Goal: Task Accomplishment & Management: Use online tool/utility

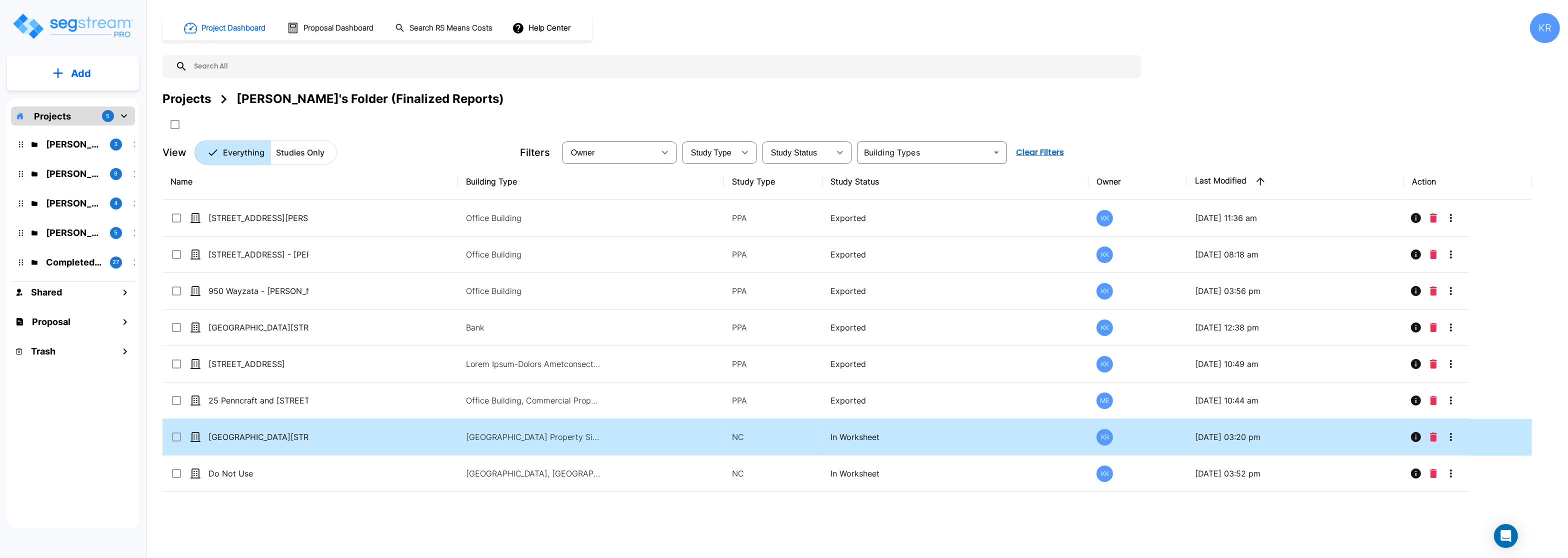
click at [254, 428] on td "[GEOGRAPHIC_DATA][STREET_ADDRESS]" at bounding box center [310, 437] width 295 height 37
checkbox input "true"
click at [254, 428] on td "930 and 950 Wayzata Boulevard" at bounding box center [310, 437] width 295 height 37
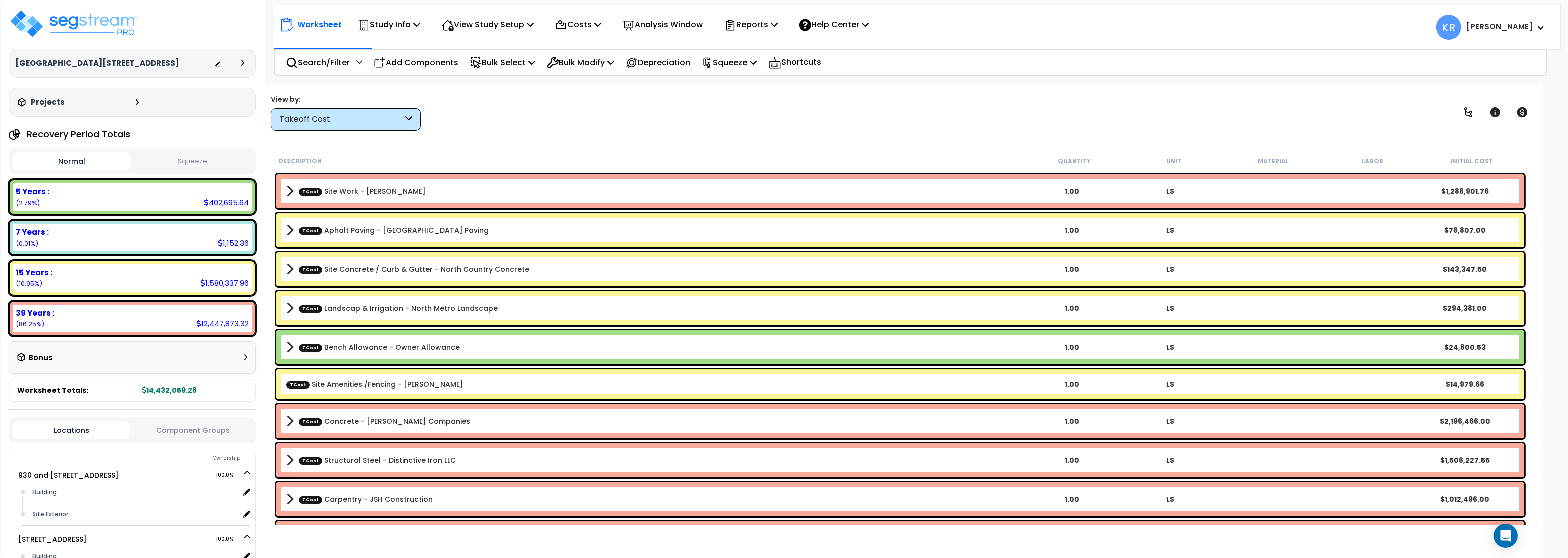
click at [326, 125] on div "Takeoff Cost" at bounding box center [341, 120] width 123 height 11
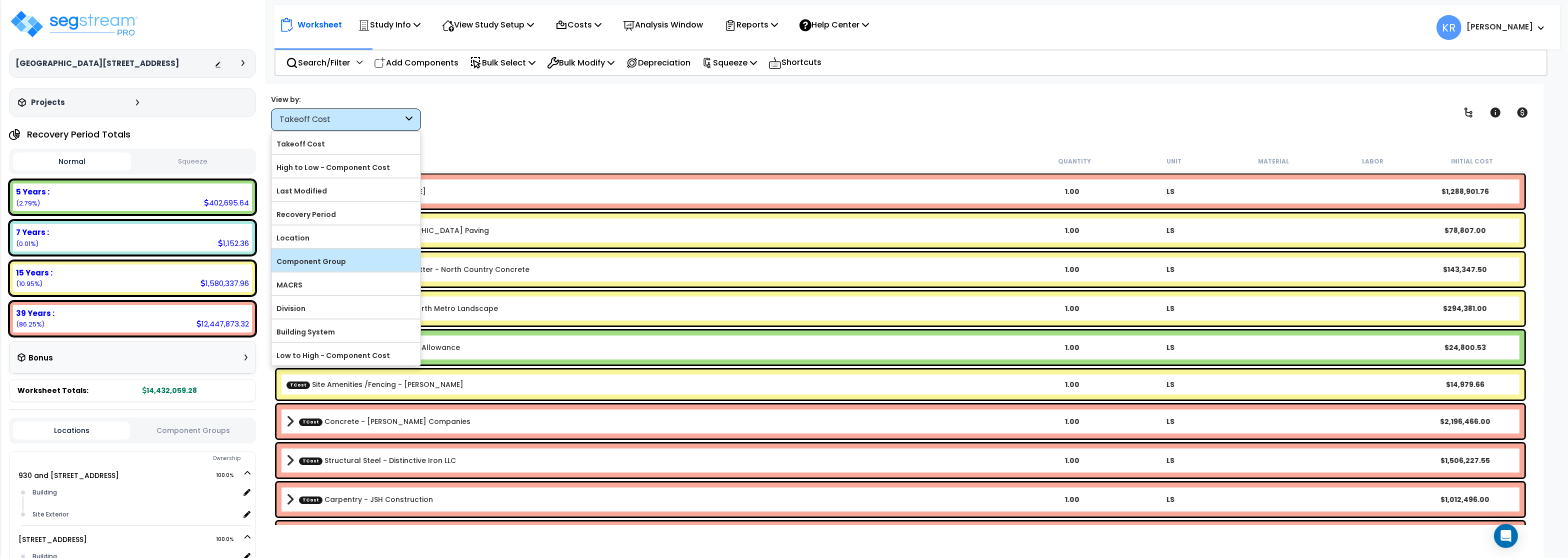
click at [327, 255] on label "Component Group" at bounding box center [345, 261] width 149 height 15
click at [0, 0] on input "Component Group" at bounding box center [0, 0] width 0 height 0
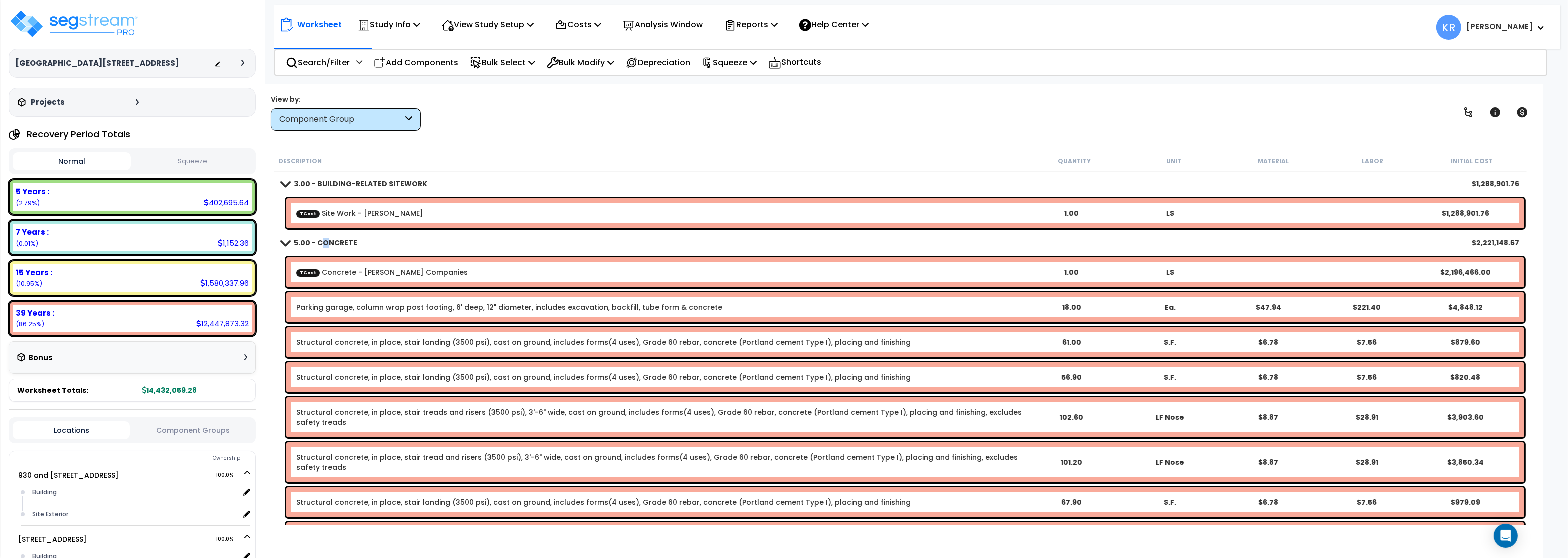
click at [326, 244] on b "5.00 - CONCRETE" at bounding box center [326, 243] width 63 height 10
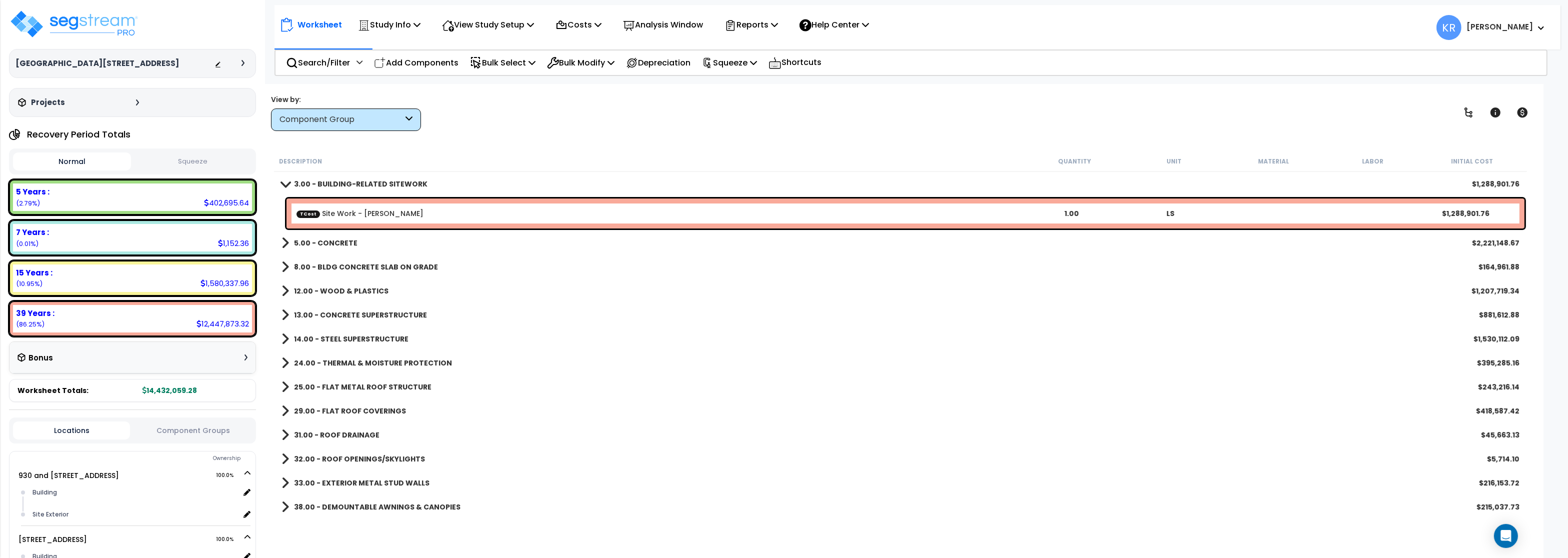
click at [324, 265] on b "8.00 - BLDG CONCRETE SLAB ON GRADE" at bounding box center [366, 267] width 144 height 10
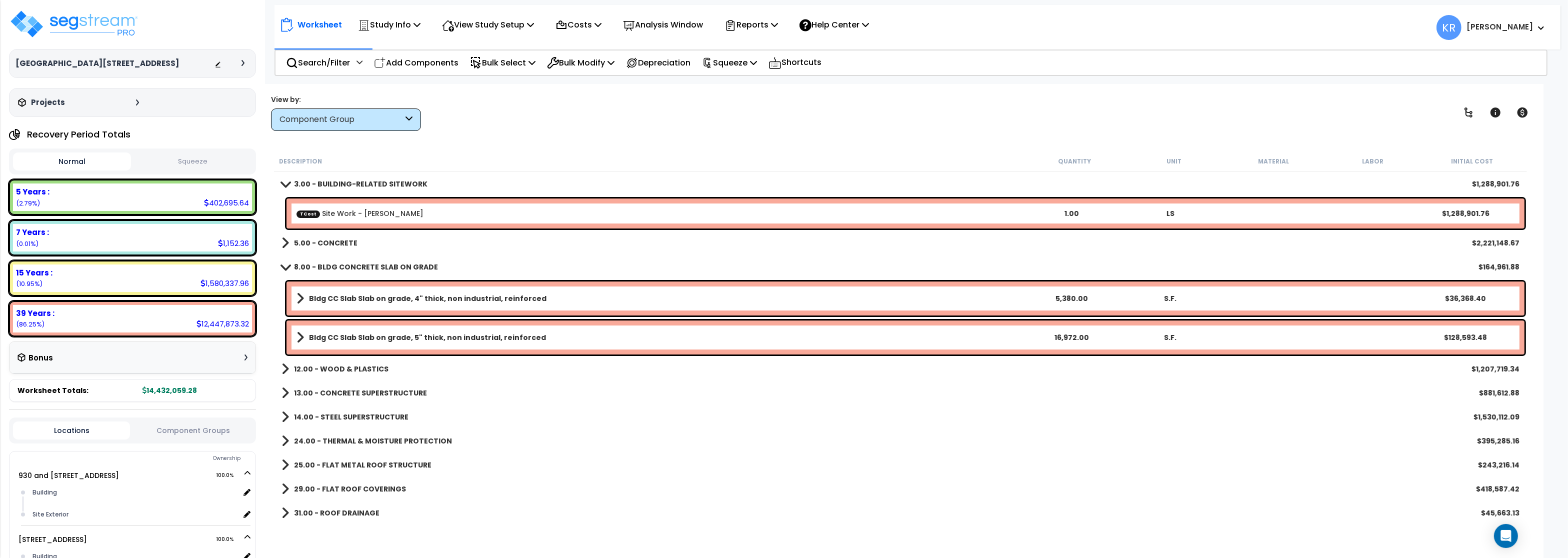
click at [325, 265] on b "8.00 - BLDG CONCRETE SLAB ON GRADE" at bounding box center [366, 267] width 144 height 10
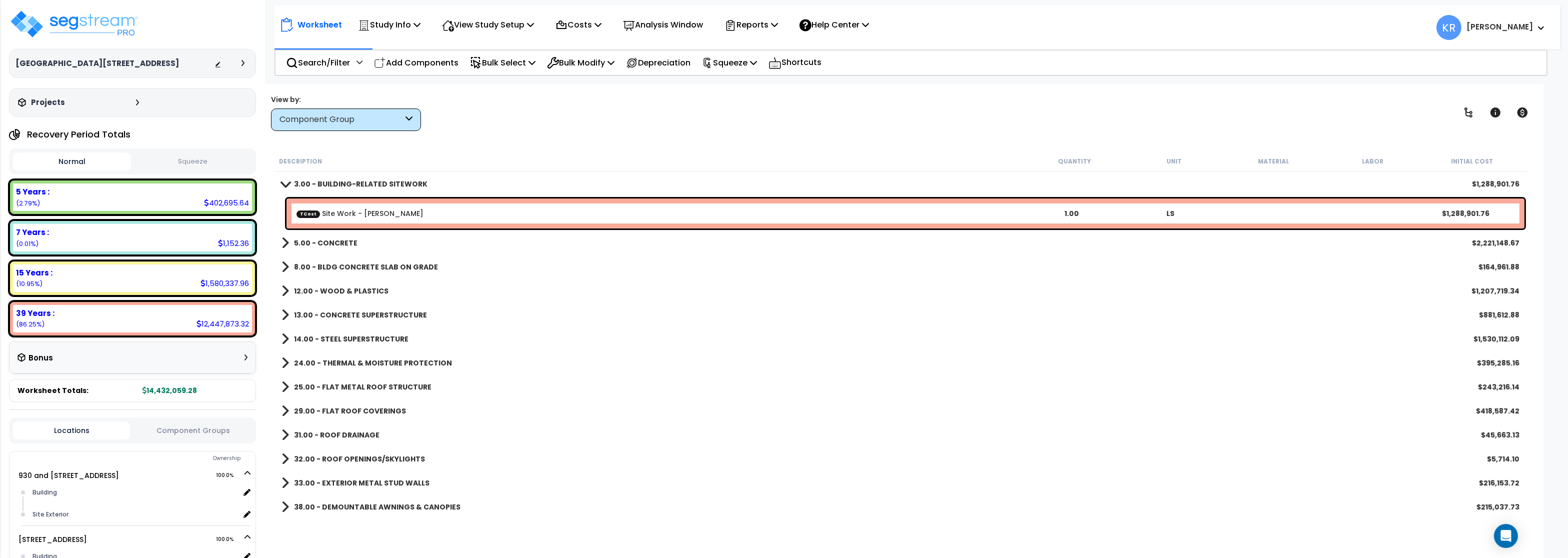
click at [330, 291] on b "12.00 - WOOD & PLASTICS" at bounding box center [341, 291] width 94 height 10
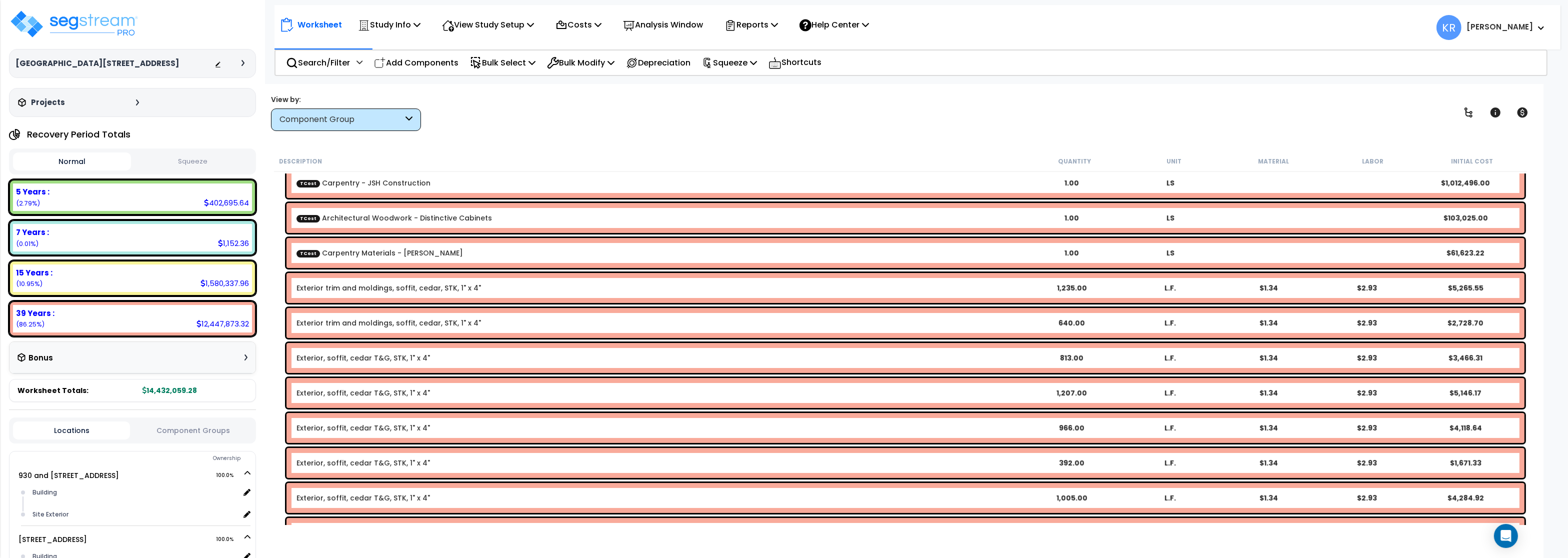
scroll to position [180, 0]
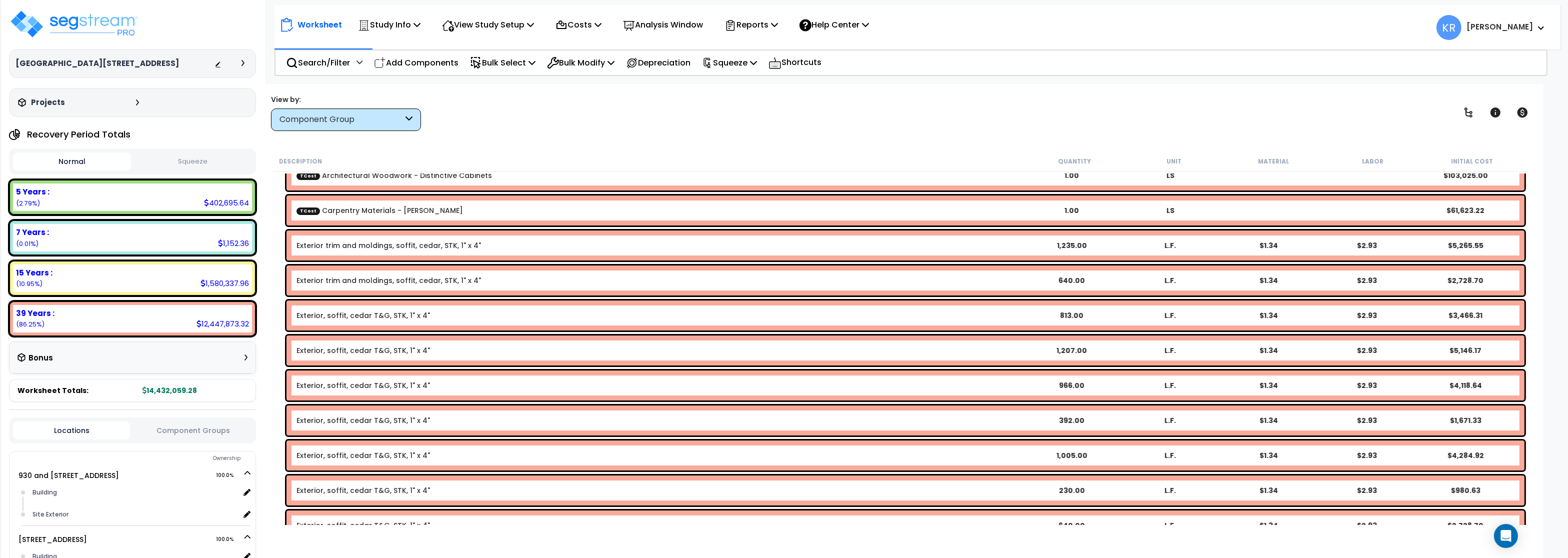
click at [350, 317] on link "Exterior, soffit, cedar T&G, STK, 1" x 4"" at bounding box center [363, 315] width 133 height 10
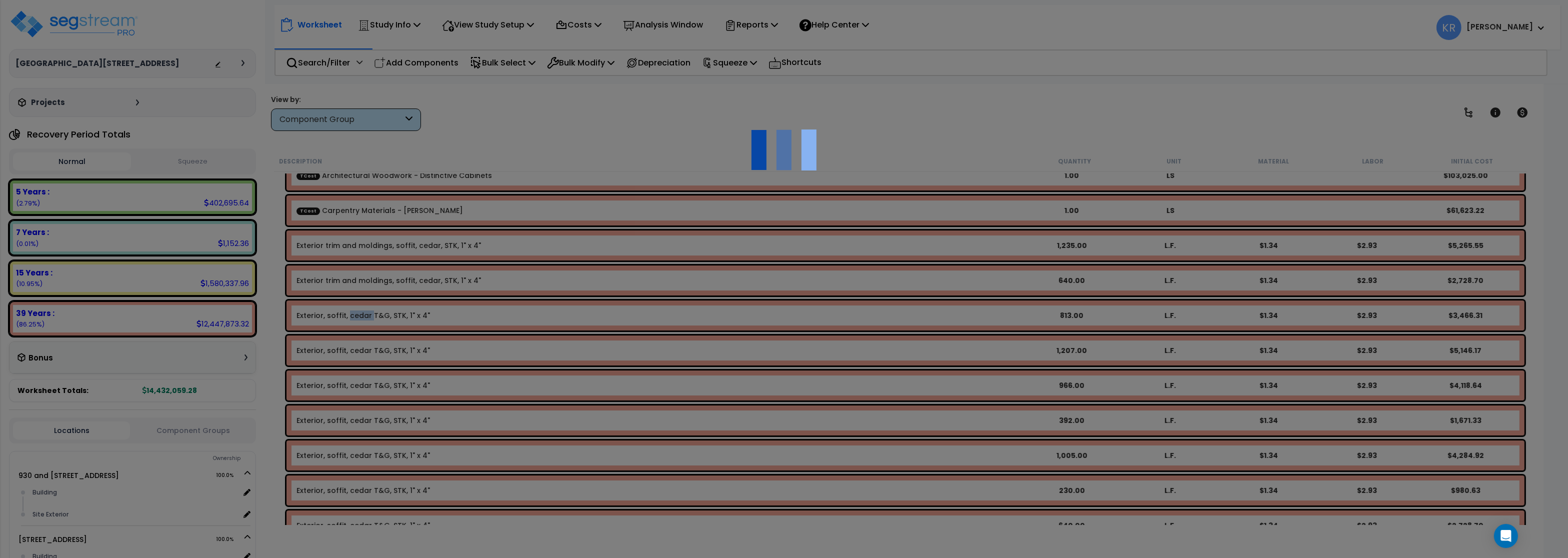
select select "45778569"
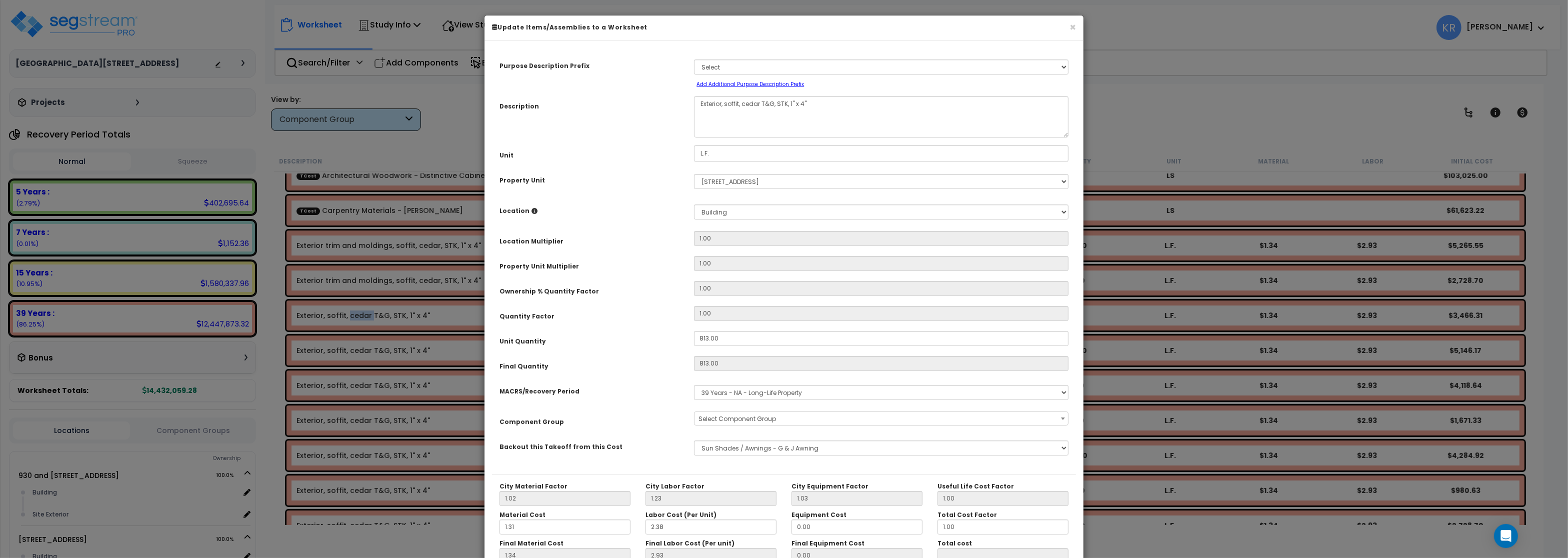
select select "57245"
click at [1069, 28] on h6 "Update Items/Assemblies to a Worksheet" at bounding box center [785, 28] width 584 height 8
click at [1072, 28] on button "×" at bounding box center [1073, 27] width 6 height 11
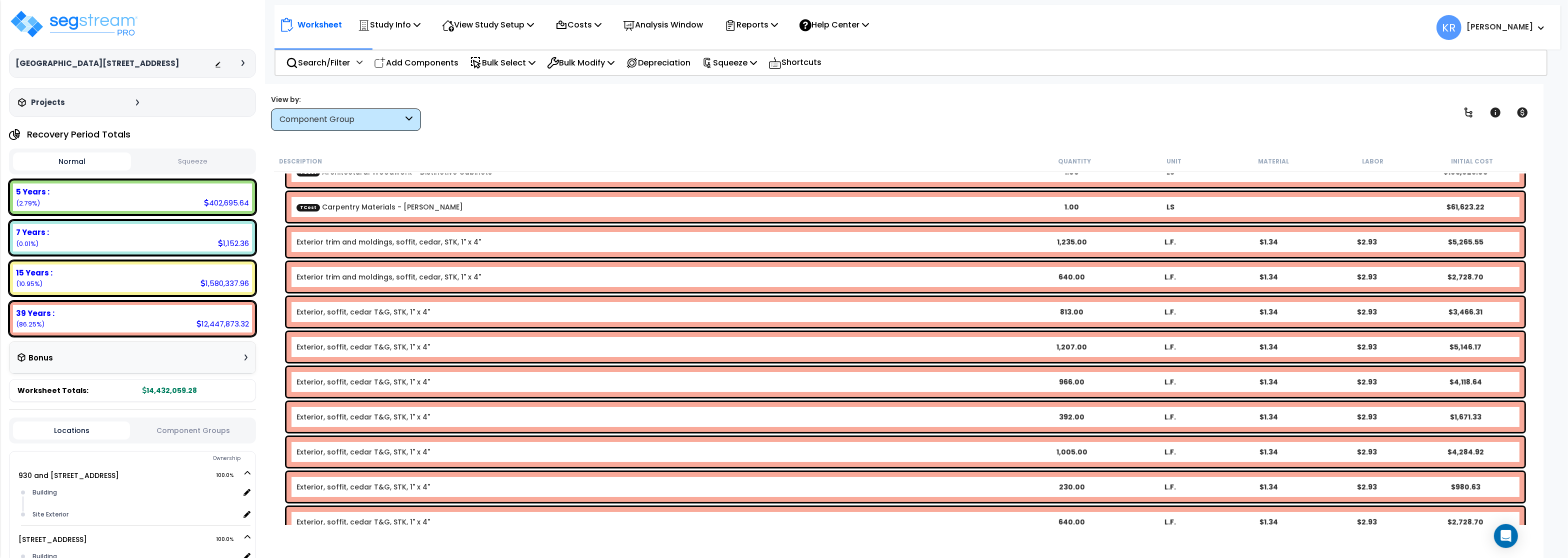
scroll to position [300, 0]
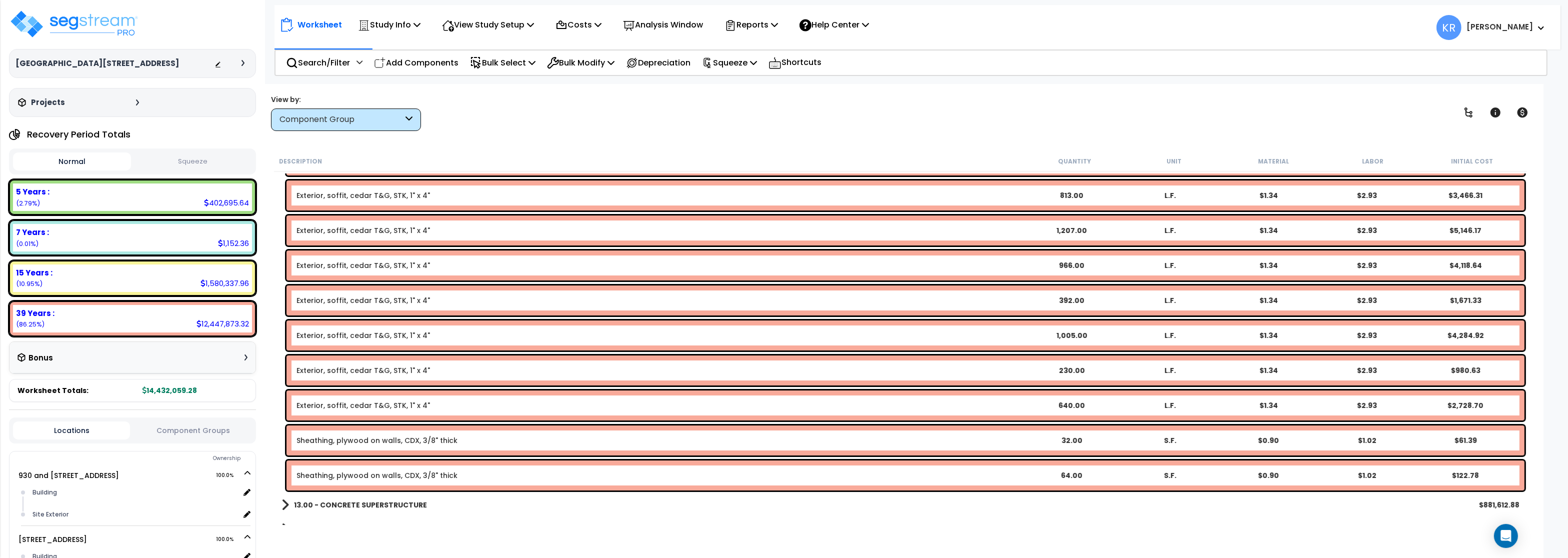
click at [383, 413] on div "Exterior, soffit, cedar T&G, STK, 1" x 4" 640.00 L.F. $1.34 $2.93 $2,728.70" at bounding box center [905, 406] width 1238 height 30
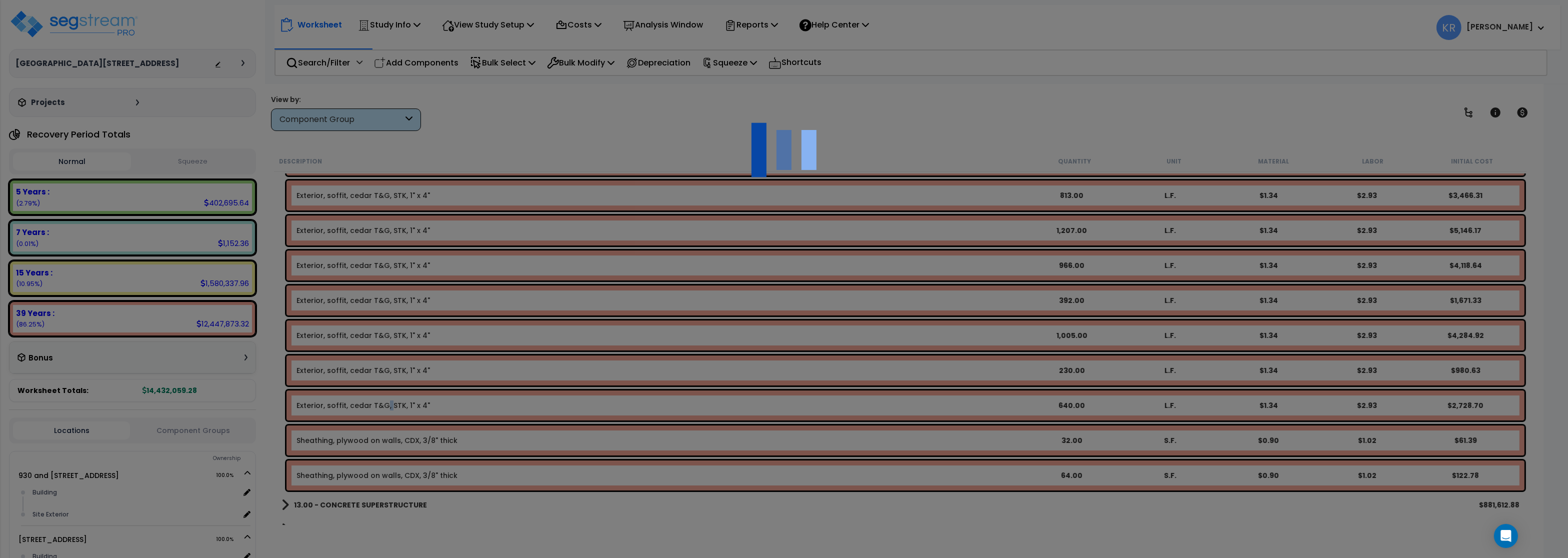
select select "45778569"
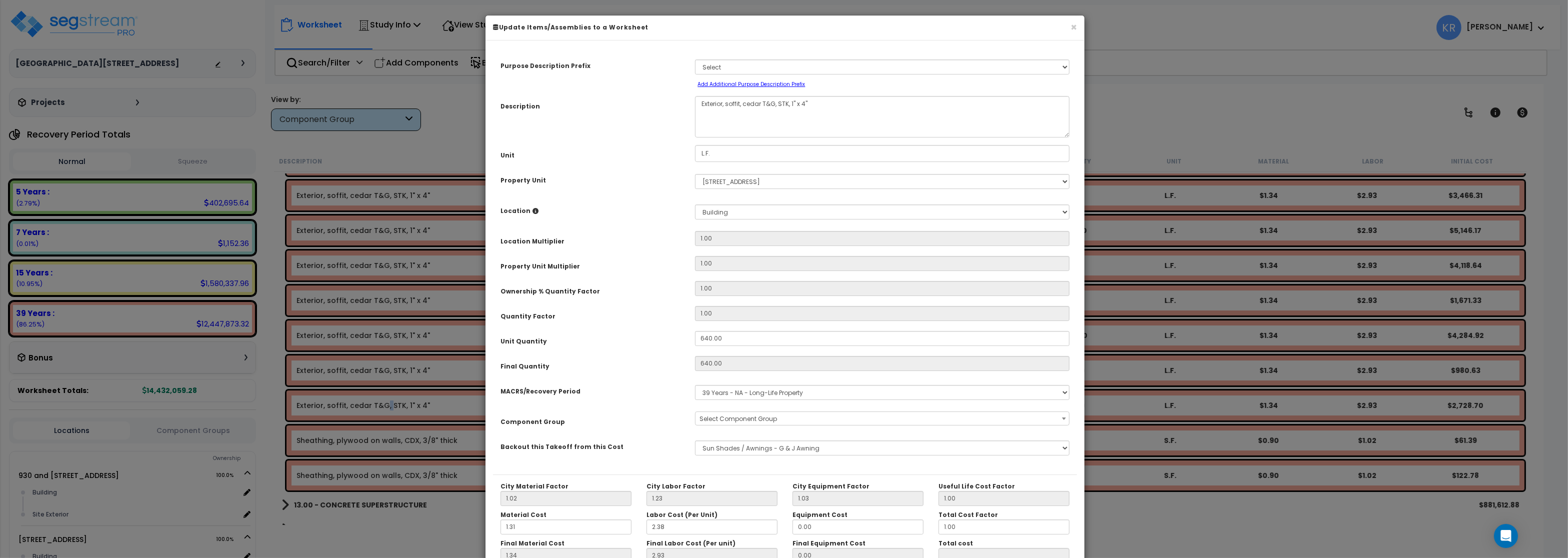
select select "57245"
click at [1070, 32] on div "× Update Items/Assemblies to a Worksheet" at bounding box center [785, 28] width 599 height 25
click at [1072, 28] on button "×" at bounding box center [1073, 27] width 6 height 11
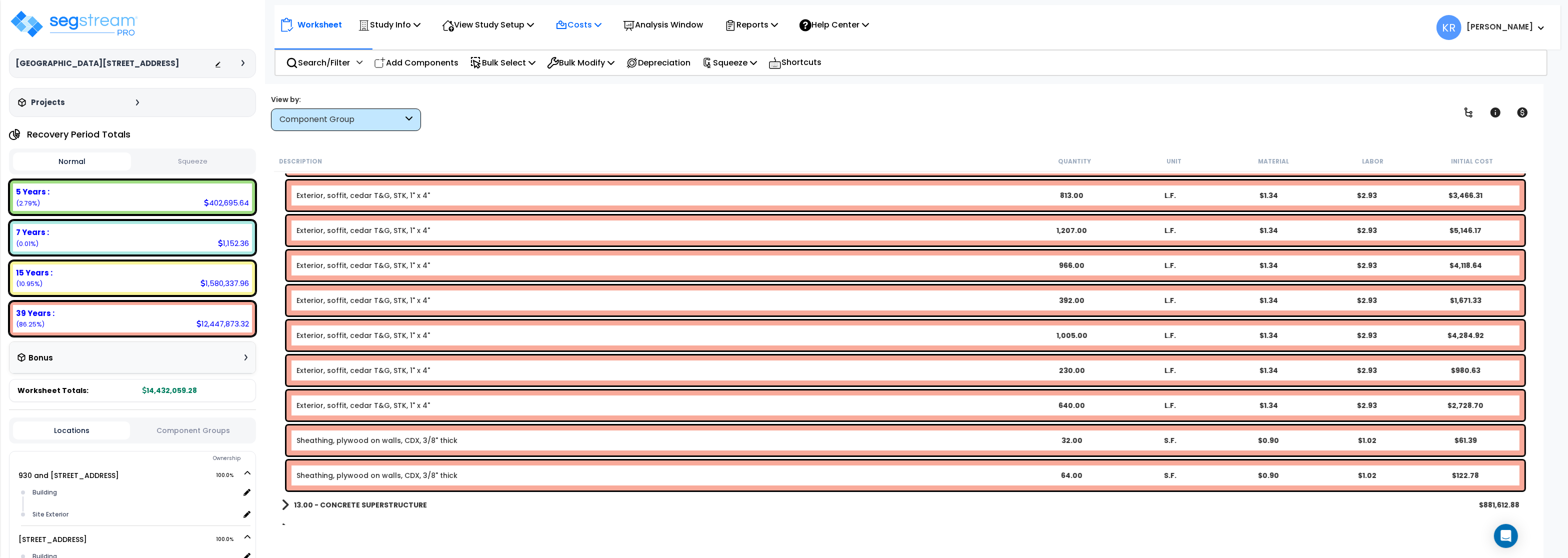
click at [600, 21] on p "Costs" at bounding box center [578, 25] width 46 height 13
click at [601, 73] on link "Direct Costs" at bounding box center [600, 68] width 99 height 20
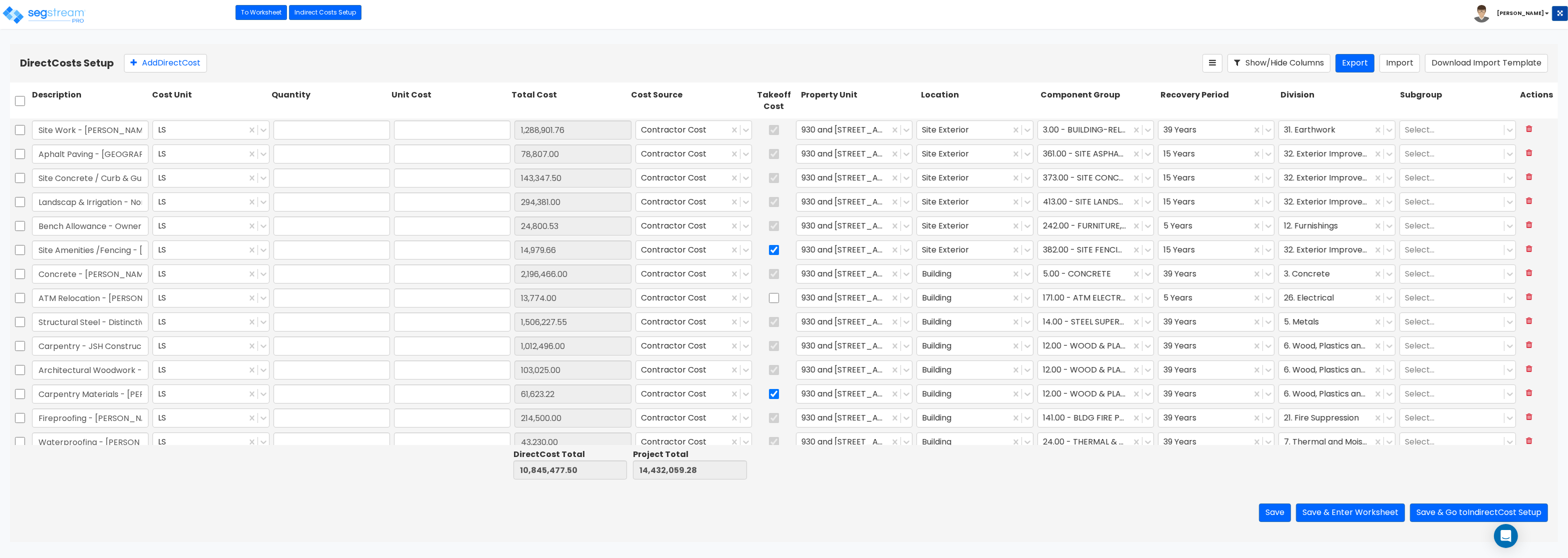
type input "1.00"
type input "1,288,901.76"
type input "1.00"
type input "78,807.00"
type input "1.00"
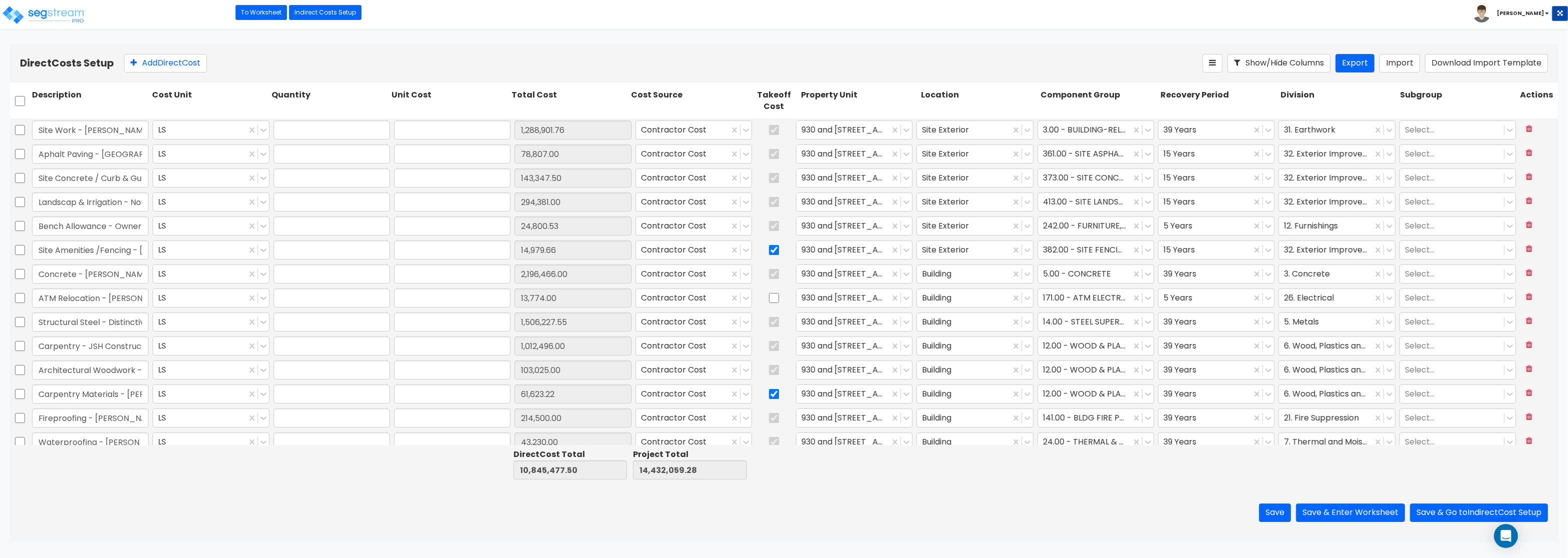
type input "143,347.50"
type input "1.00"
type input "294,381.00"
type input "1.00"
type input "24,800.53"
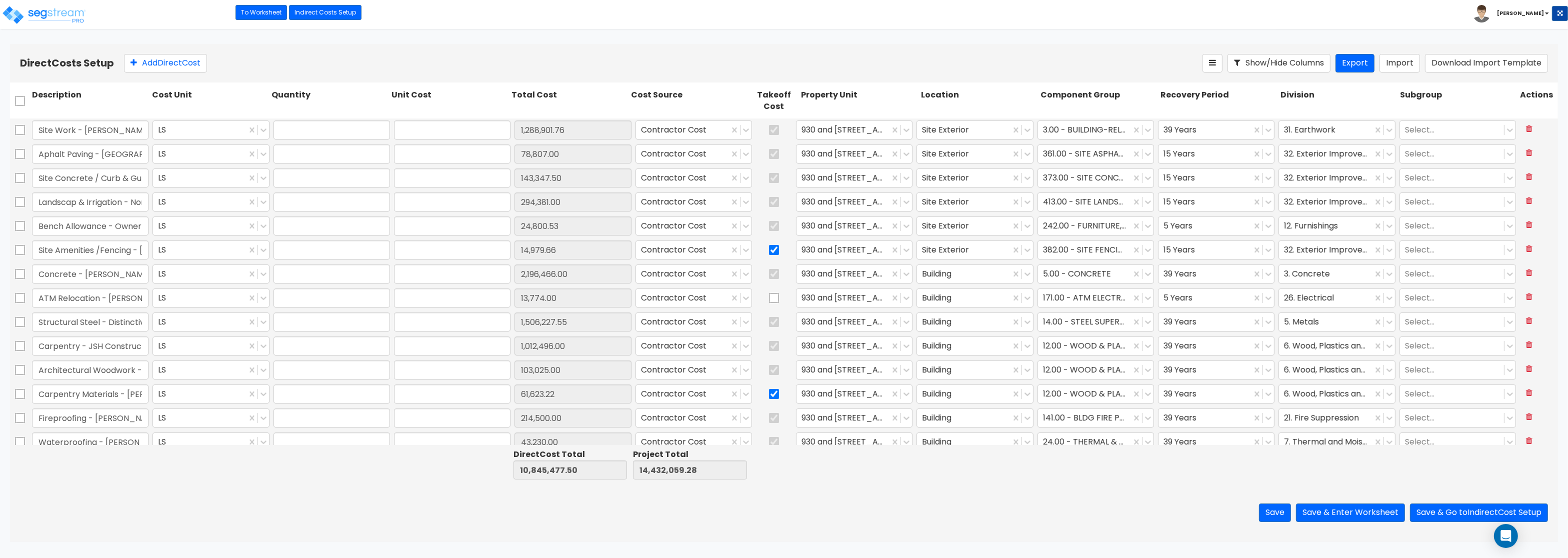
type input "1.00"
type input "14,979.66"
type input "1.00"
type input "2,196,466.00"
type input "1.00"
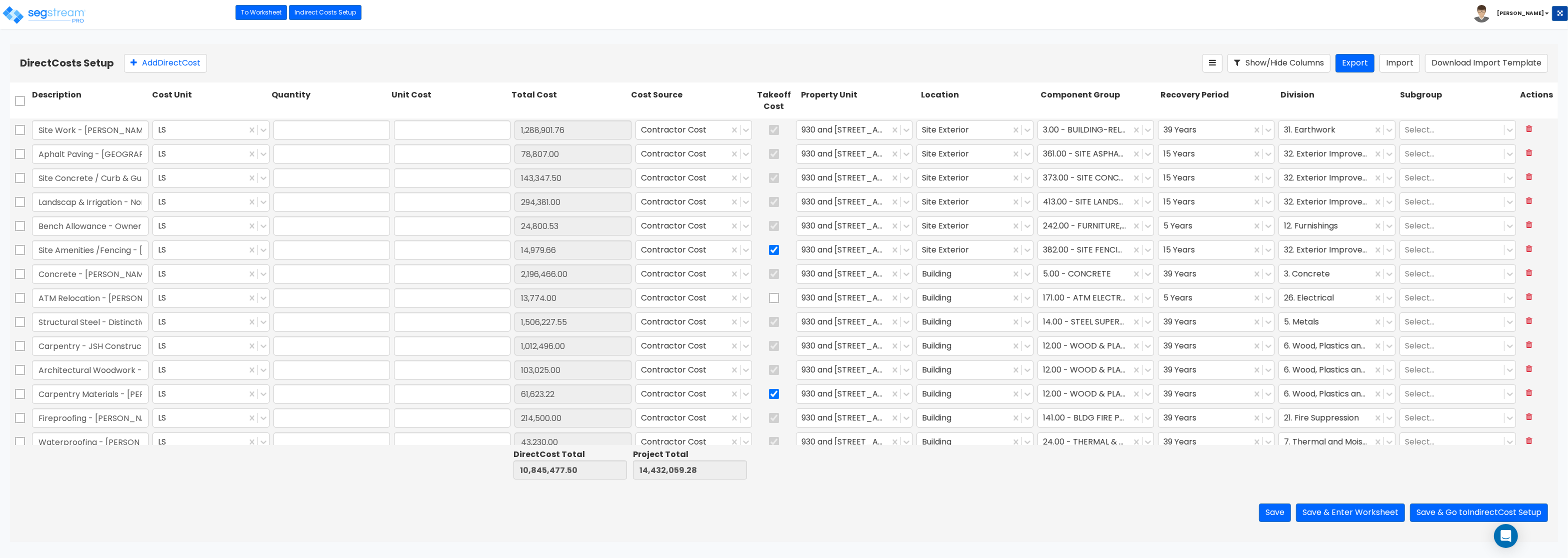
type input "13,774.00"
type input "1.00"
type input "1,506,227.55"
type input "1.00"
type input "1,012,496.00"
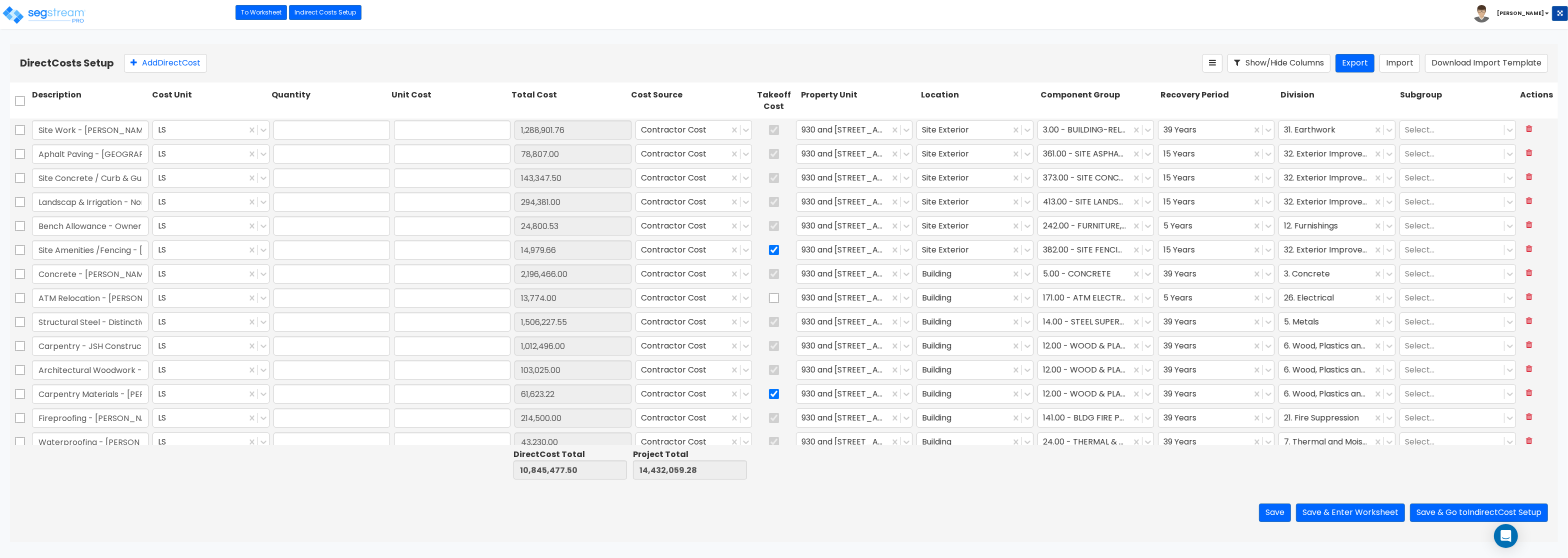
type input "1.00"
type input "103,025.00"
type input "1.00"
type input "61,623.22"
type input "1.00"
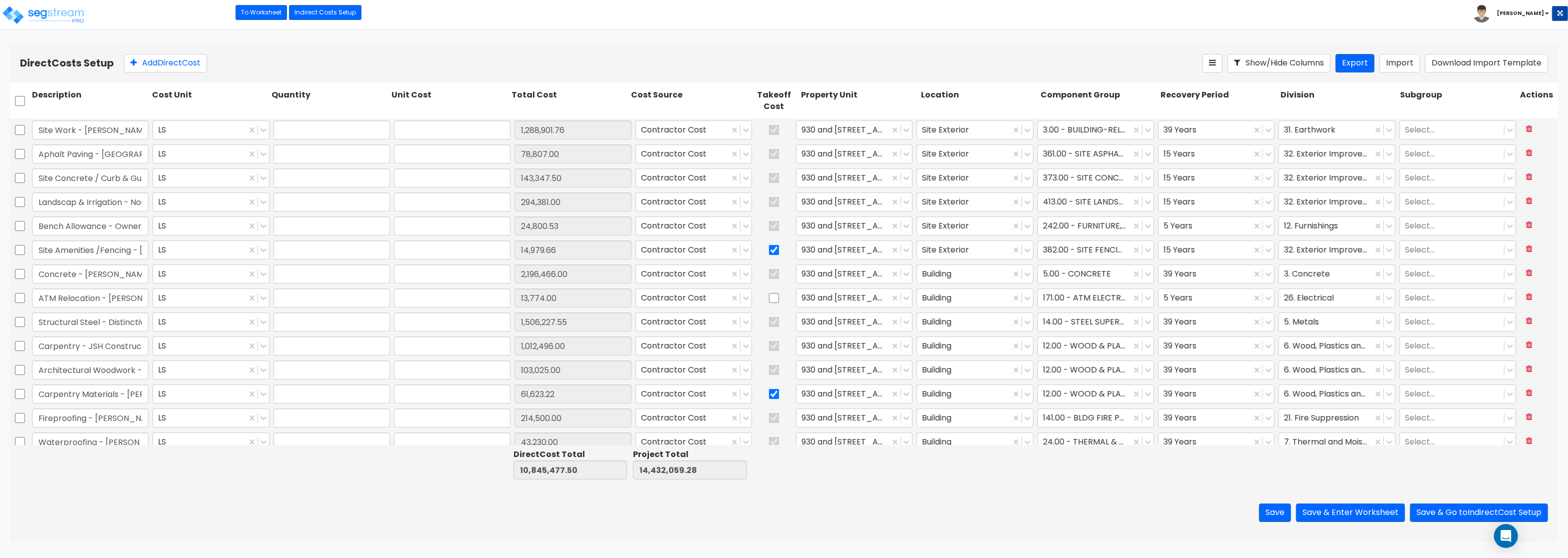
type input "214,500.00"
type input "1.00"
type input "43,230.00"
type input "1.00"
type input "349,852.00"
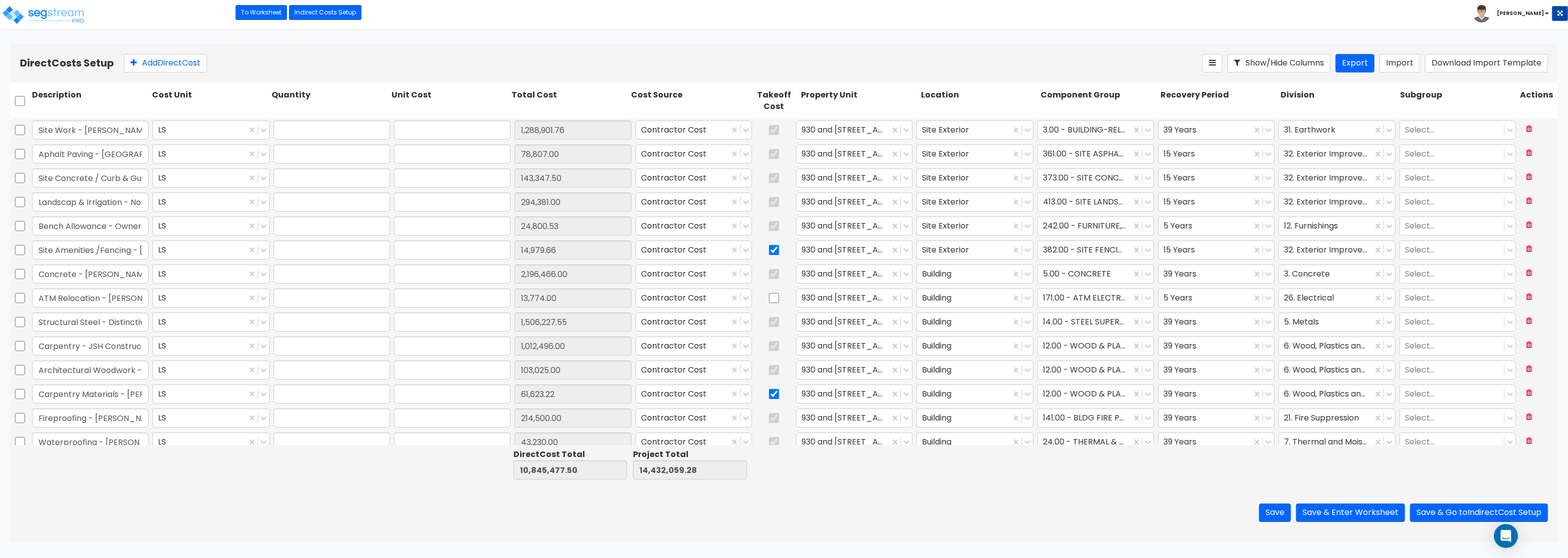
type input "1.00"
type input "161,312.00"
type input "1.00"
type input "9,192.00"
type input "1.00"
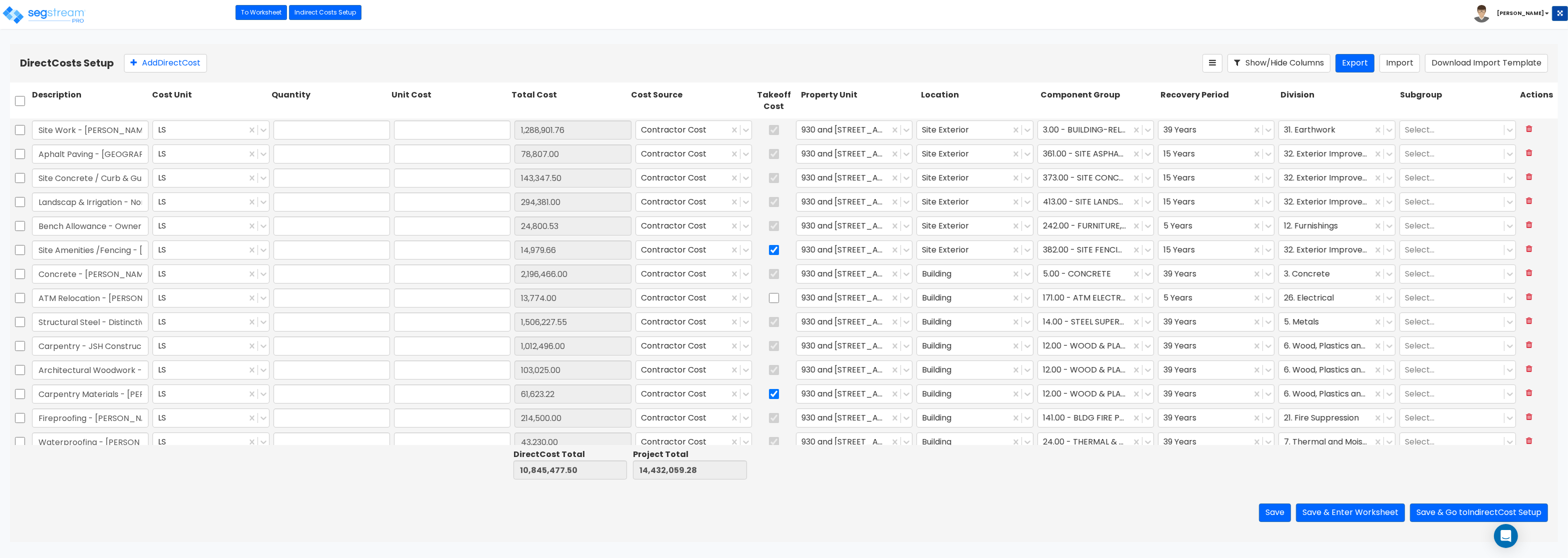
type input "44,180.00"
type input "1.00"
type input "5,165.40"
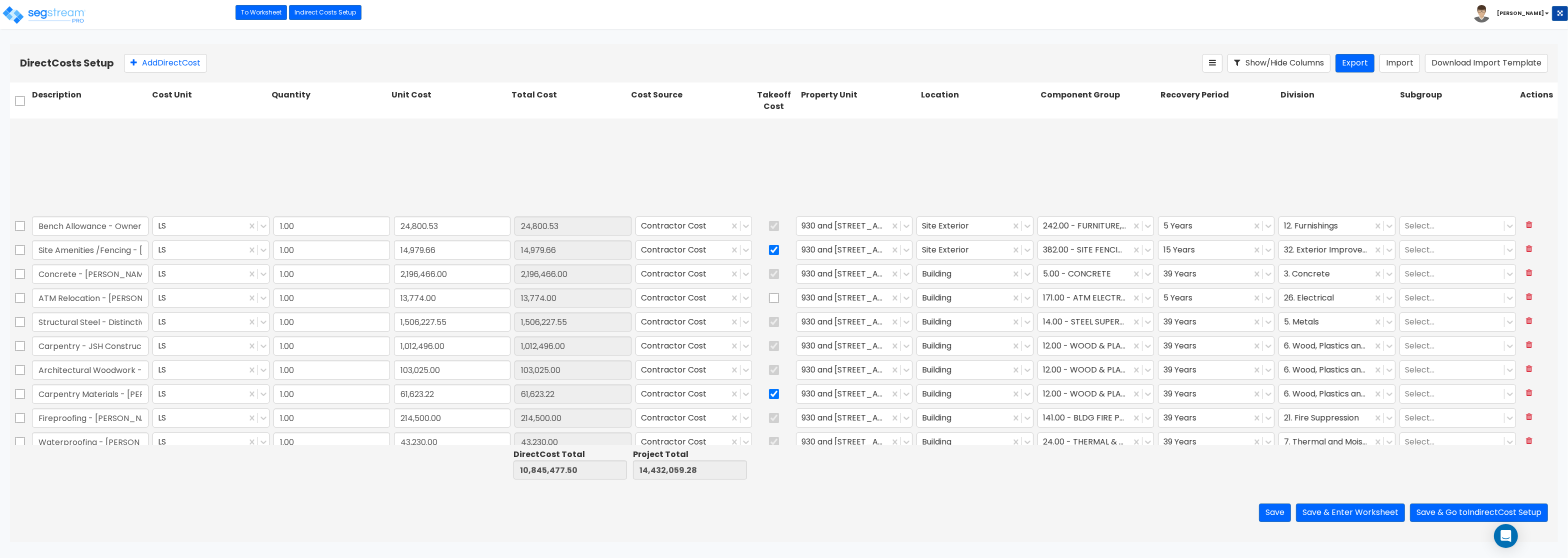
type input "1.00"
type input "14,689.36"
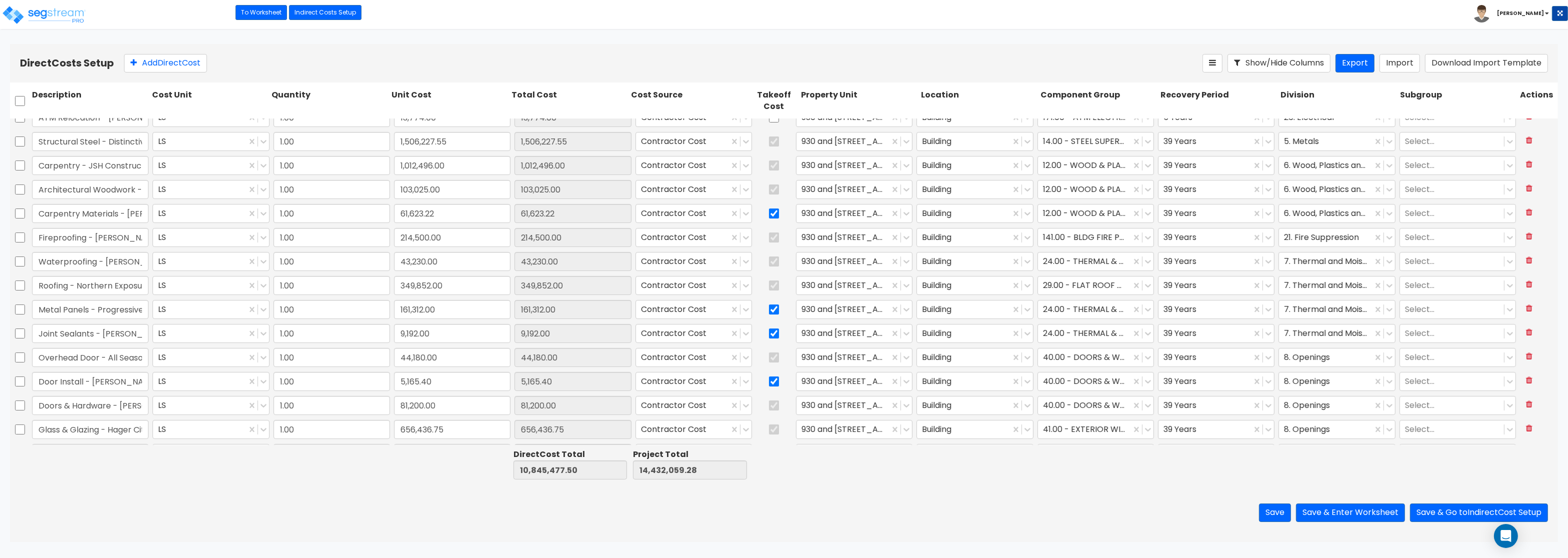
scroll to position [191, 0]
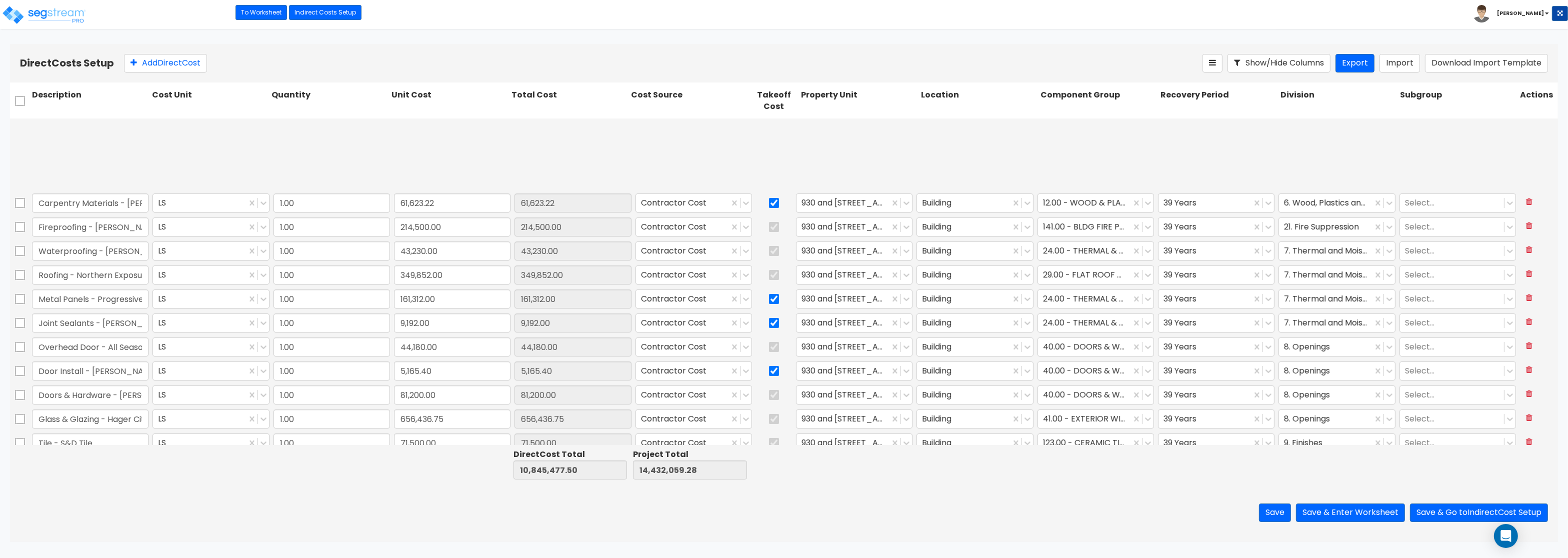
type input "1.00"
type input "32,250.00"
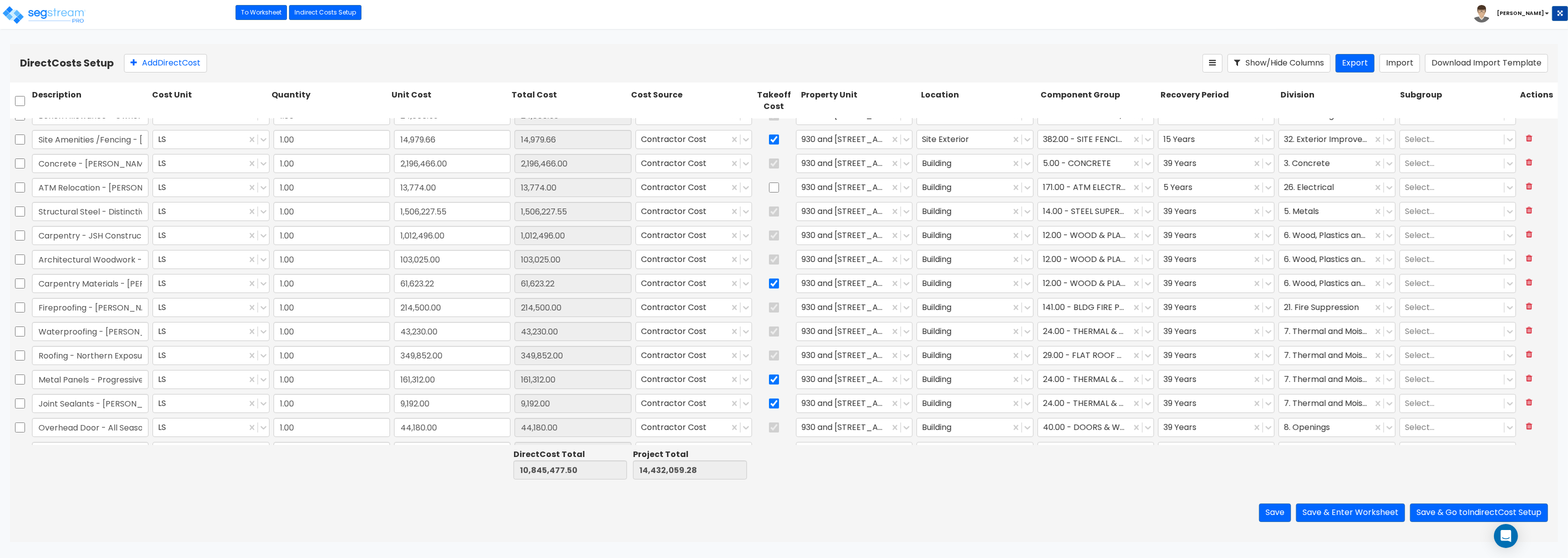
scroll to position [107, 0]
type input "1.00"
type input "17,666.00"
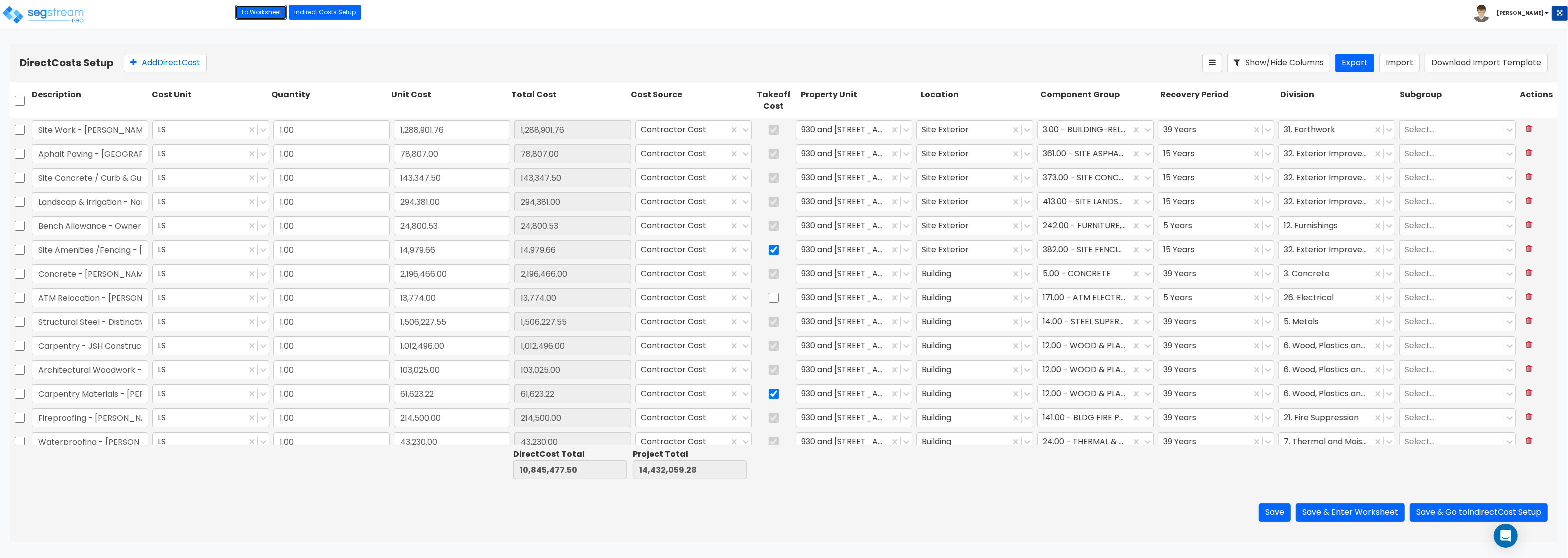
click at [257, 16] on link "To Worksheet" at bounding box center [261, 12] width 51 height 15
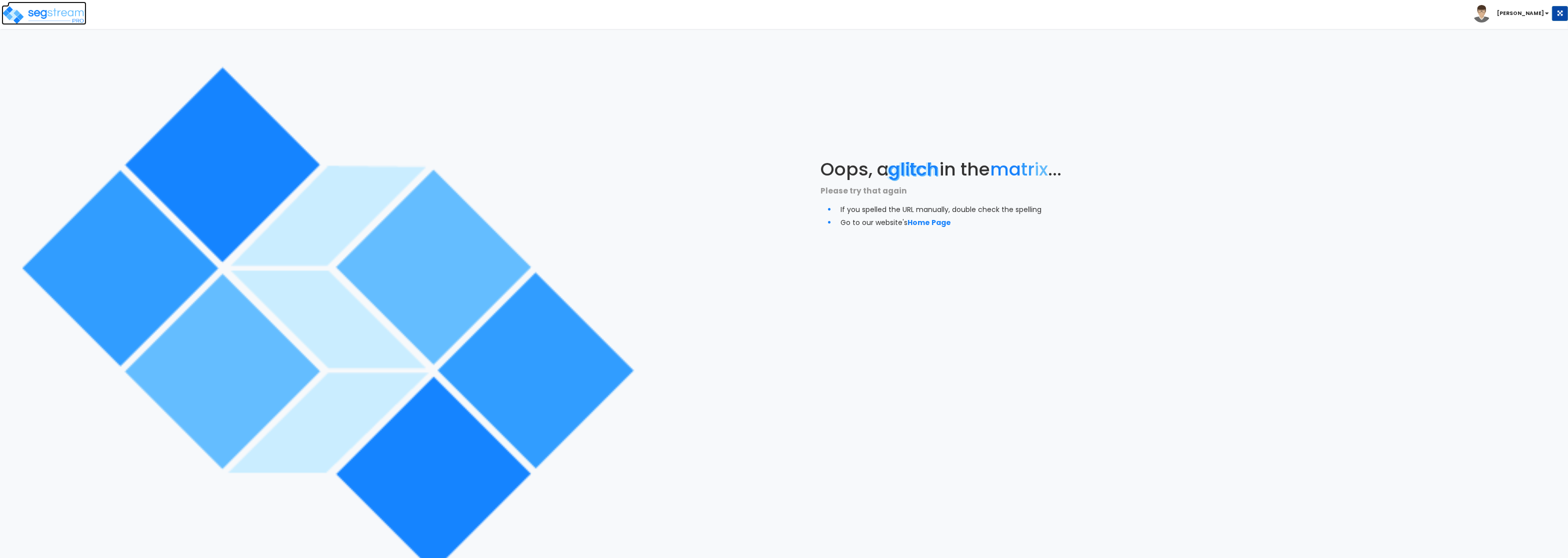
click at [53, 15] on img at bounding box center [44, 15] width 85 height 20
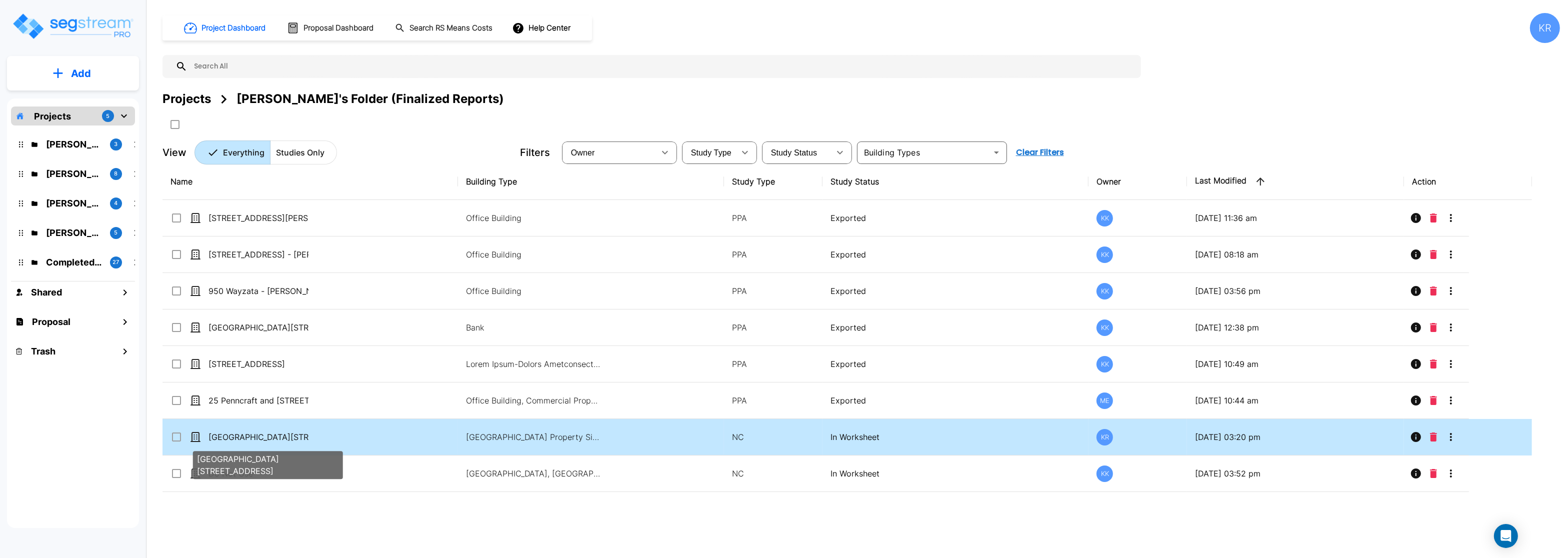
click at [228, 435] on p "[GEOGRAPHIC_DATA][STREET_ADDRESS]" at bounding box center [259, 437] width 100 height 12
checkbox input "true"
click at [228, 435] on p "[GEOGRAPHIC_DATA][STREET_ADDRESS]" at bounding box center [259, 437] width 100 height 12
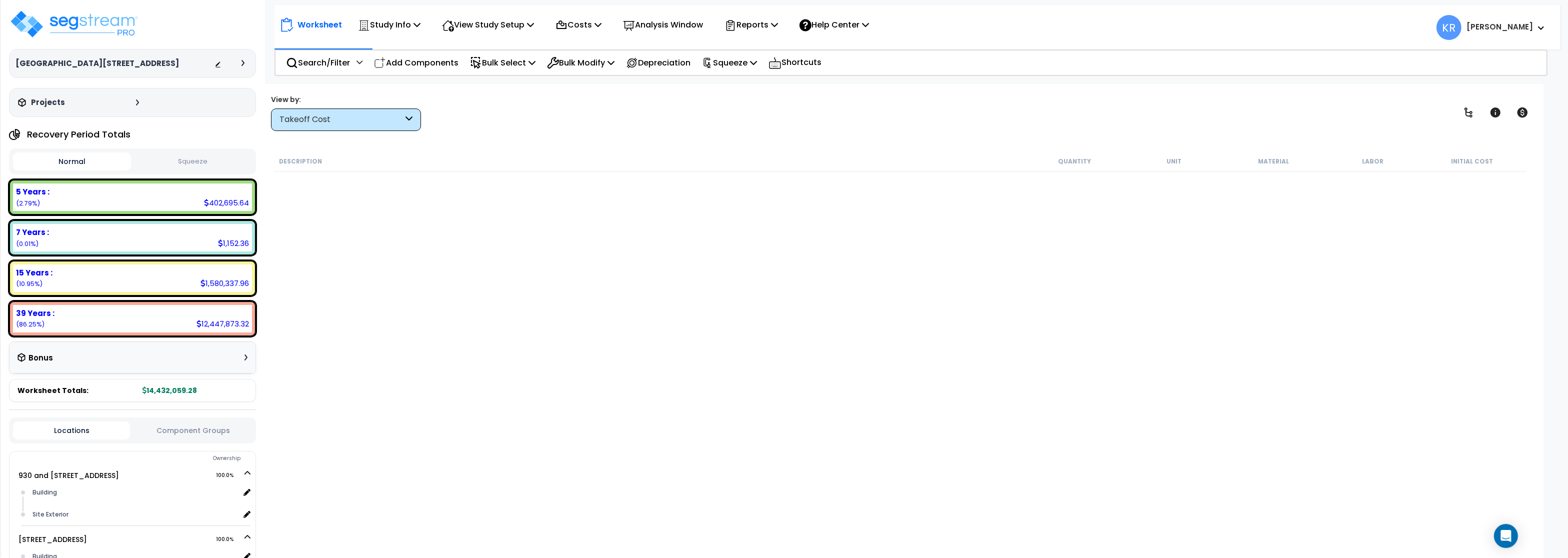
click at [331, 126] on div "Takeoff Cost" at bounding box center [345, 120] width 150 height 23
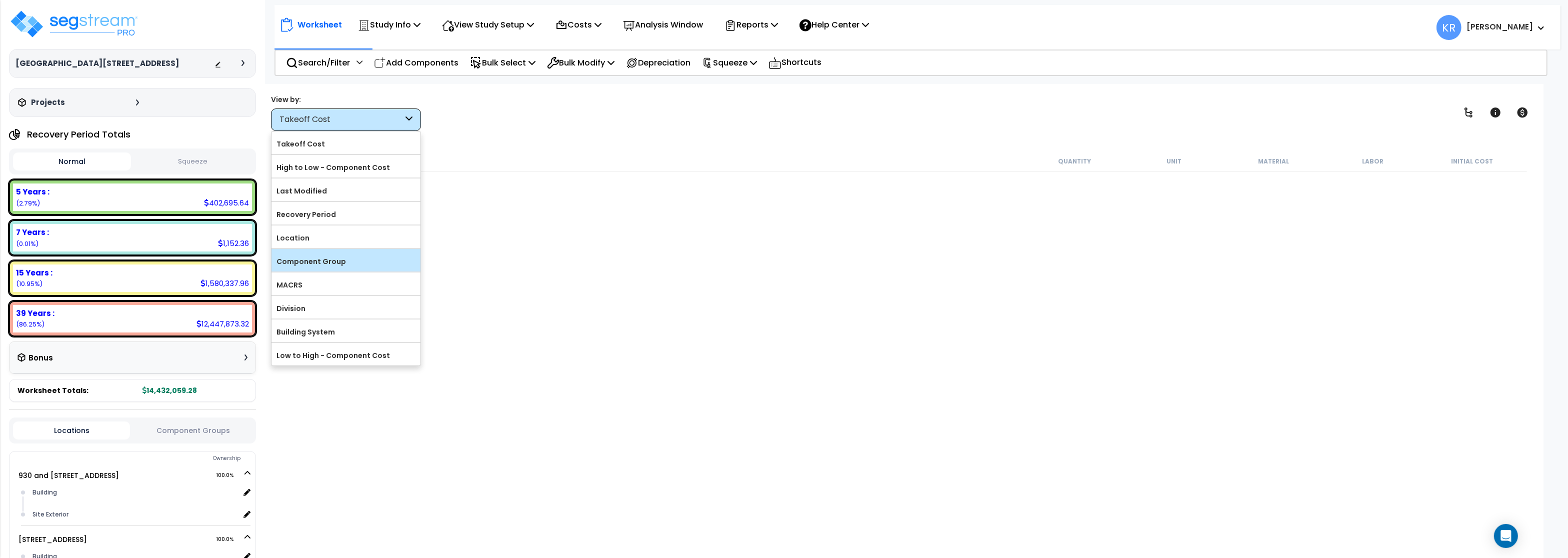
click at [333, 269] on label "Component Group" at bounding box center [345, 261] width 149 height 15
click at [0, 0] on input "Component Group" at bounding box center [0, 0] width 0 height 0
click at [333, 262] on label "Component Group" at bounding box center [345, 261] width 149 height 15
click at [0, 0] on input "Component Group" at bounding box center [0, 0] width 0 height 0
click at [333, 262] on label "Component Group" at bounding box center [345, 261] width 149 height 15
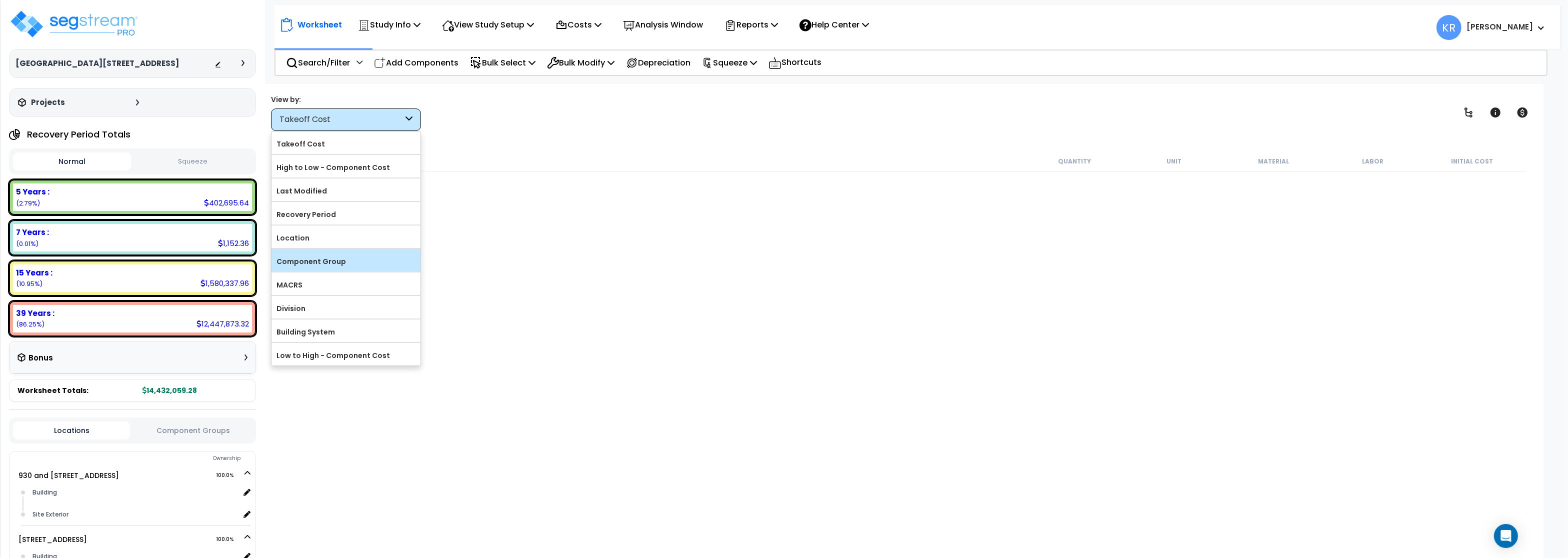
click at [0, 0] on input "Component Group" at bounding box center [0, 0] width 0 height 0
click at [298, 262] on label "Component Group" at bounding box center [345, 261] width 149 height 15
click at [0, 0] on input "Component Group" at bounding box center [0, 0] width 0 height 0
click at [367, 210] on label "Recovery Period" at bounding box center [345, 214] width 149 height 15
click at [0, 0] on input "Recovery Period" at bounding box center [0, 0] width 0 height 0
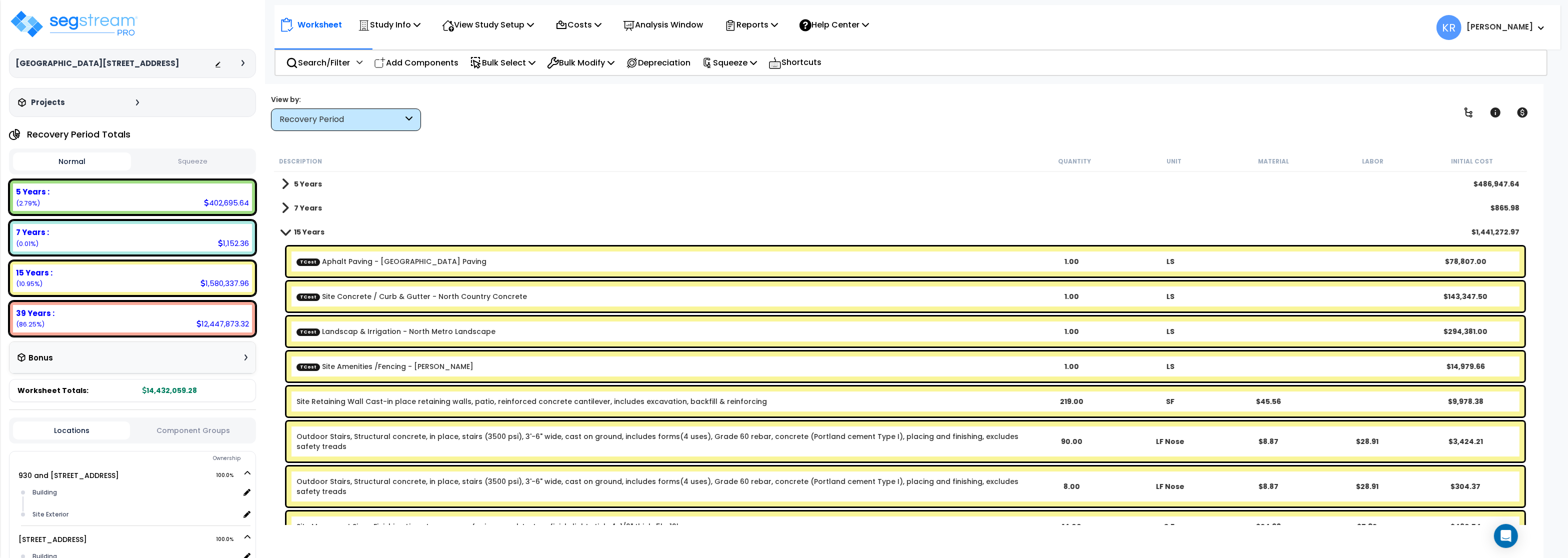
click at [310, 119] on div "Recovery Period" at bounding box center [341, 120] width 123 height 11
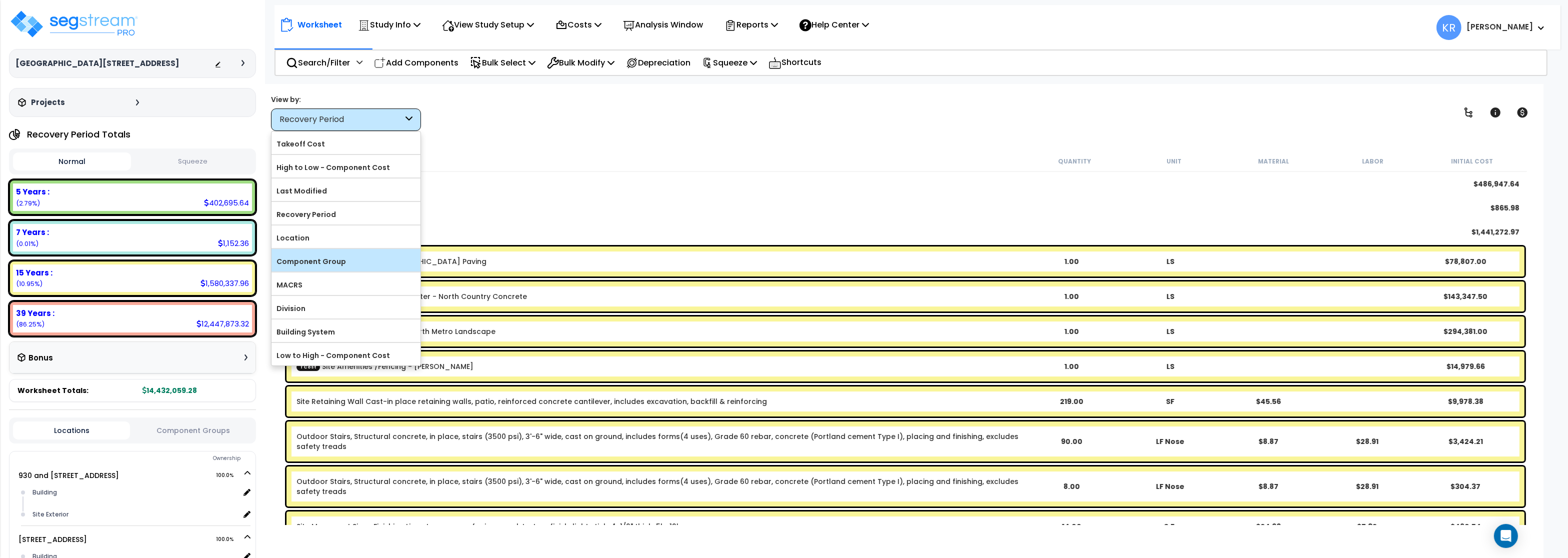
click at [317, 255] on label "Component Group" at bounding box center [345, 261] width 149 height 15
click at [0, 0] on input "Component Group" at bounding box center [0, 0] width 0 height 0
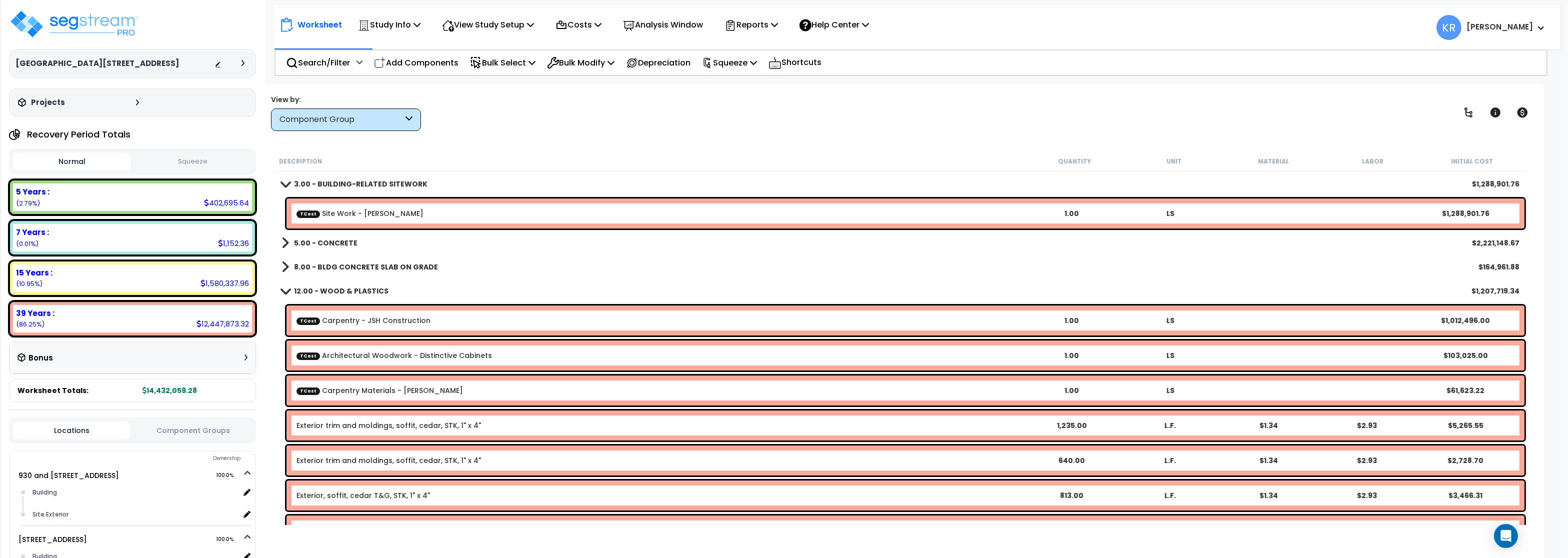
click at [293, 179] on link "3.00 - BUILDING-RELATED SITEWORK" at bounding box center [354, 184] width 146 height 14
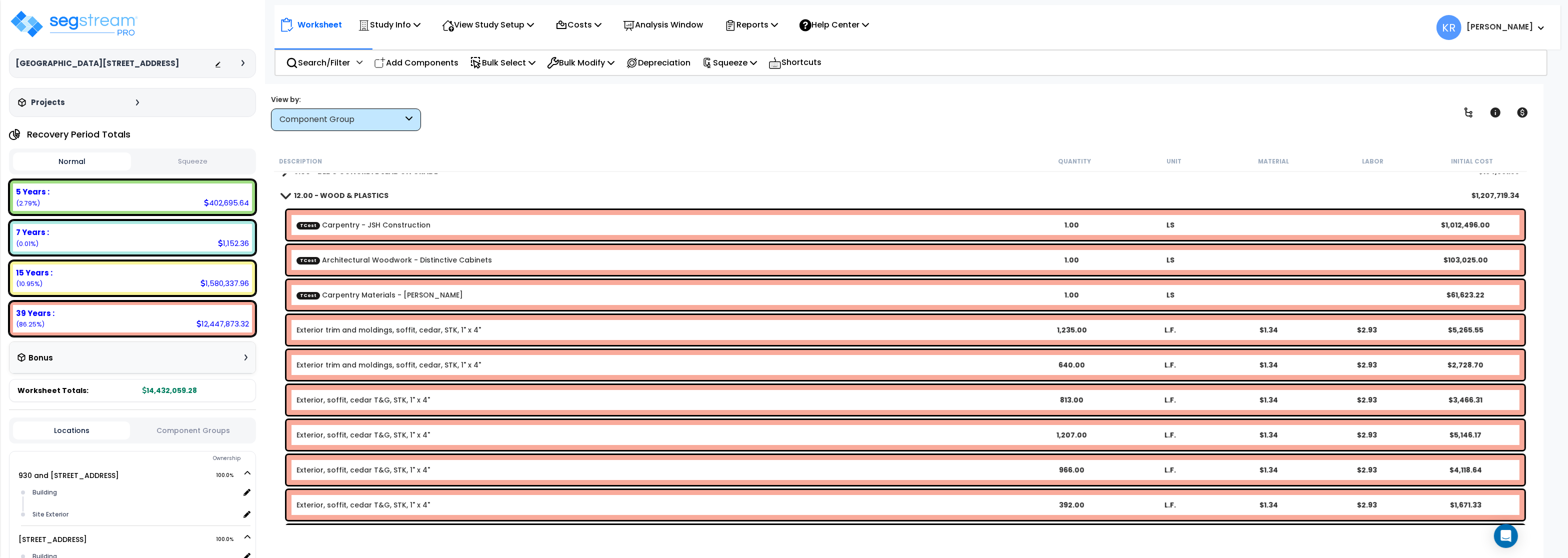
scroll to position [60, 0]
click at [374, 259] on link "TCost Architectural Woodwork - Distinctive Cabinets" at bounding box center [394, 260] width 195 height 10
click at [302, 255] on link "TCost Architectural Woodwork - Distinctive Cabinets" at bounding box center [394, 260] width 195 height 10
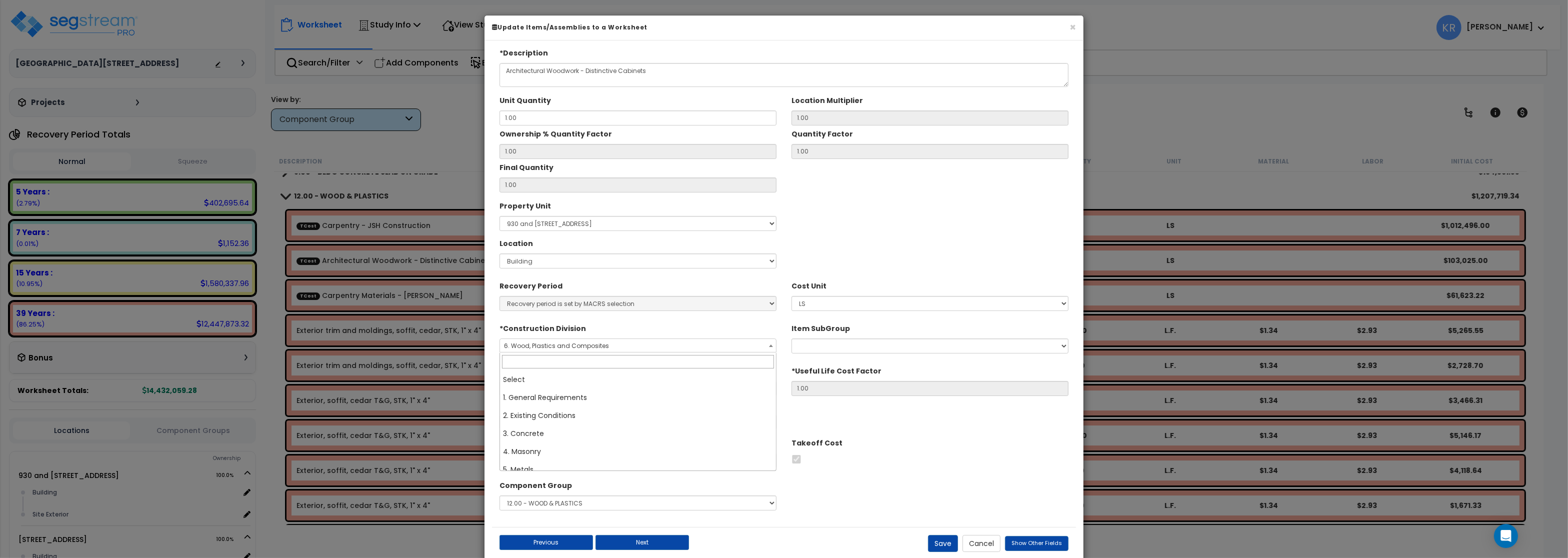
click at [718, 346] on span "6. Wood, Plastics and Composites" at bounding box center [637, 346] width 276 height 14
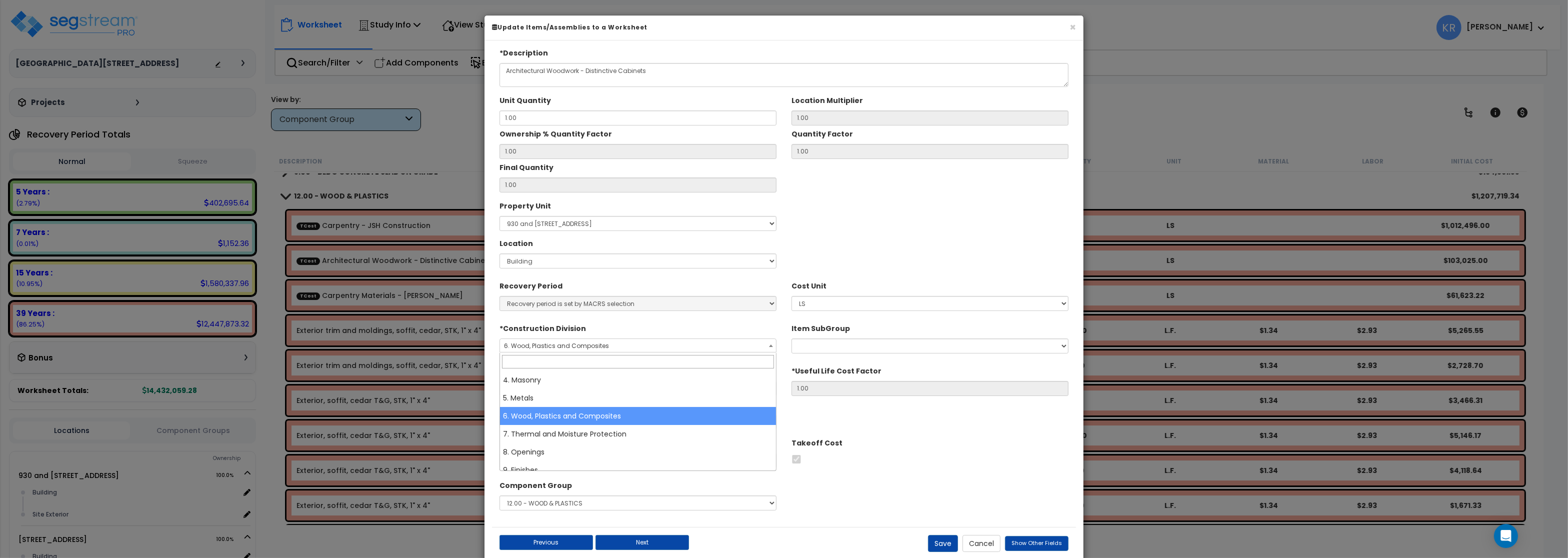
click at [718, 346] on span "6. Wood, Plastics and Composites" at bounding box center [637, 346] width 276 height 14
click at [1072, 30] on button "×" at bounding box center [1072, 27] width 6 height 11
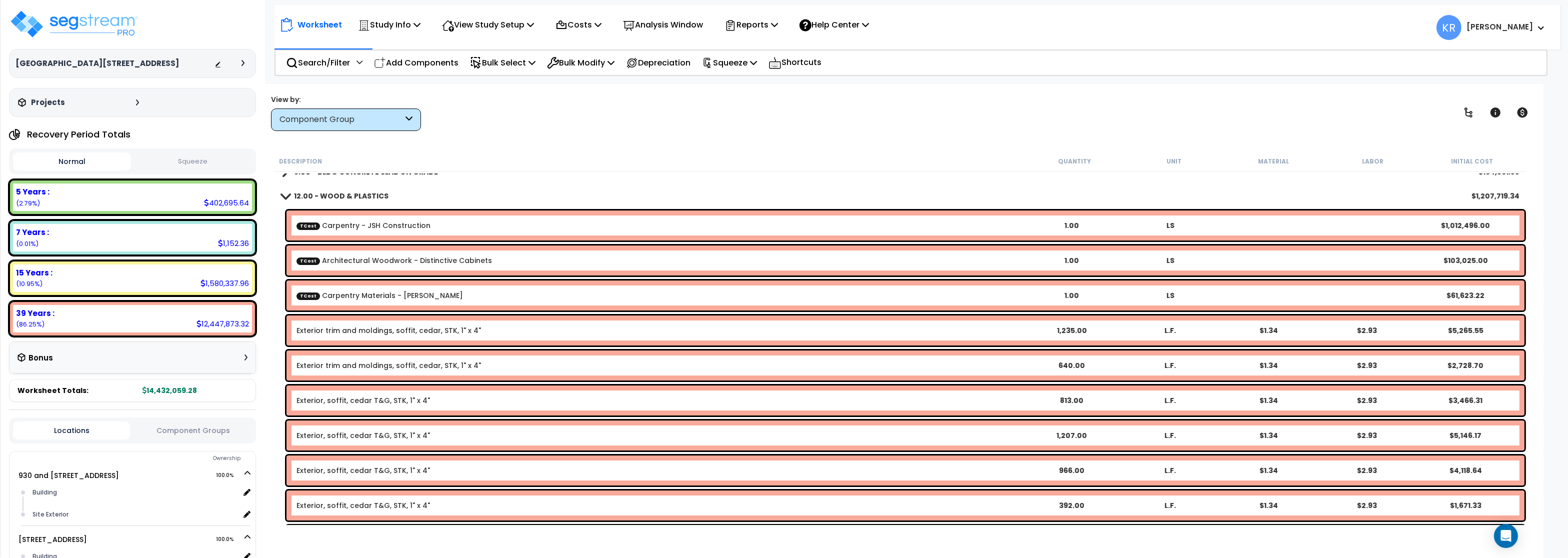
click at [317, 200] on b "12.00 - WOOD & PLASTICS" at bounding box center [341, 196] width 94 height 10
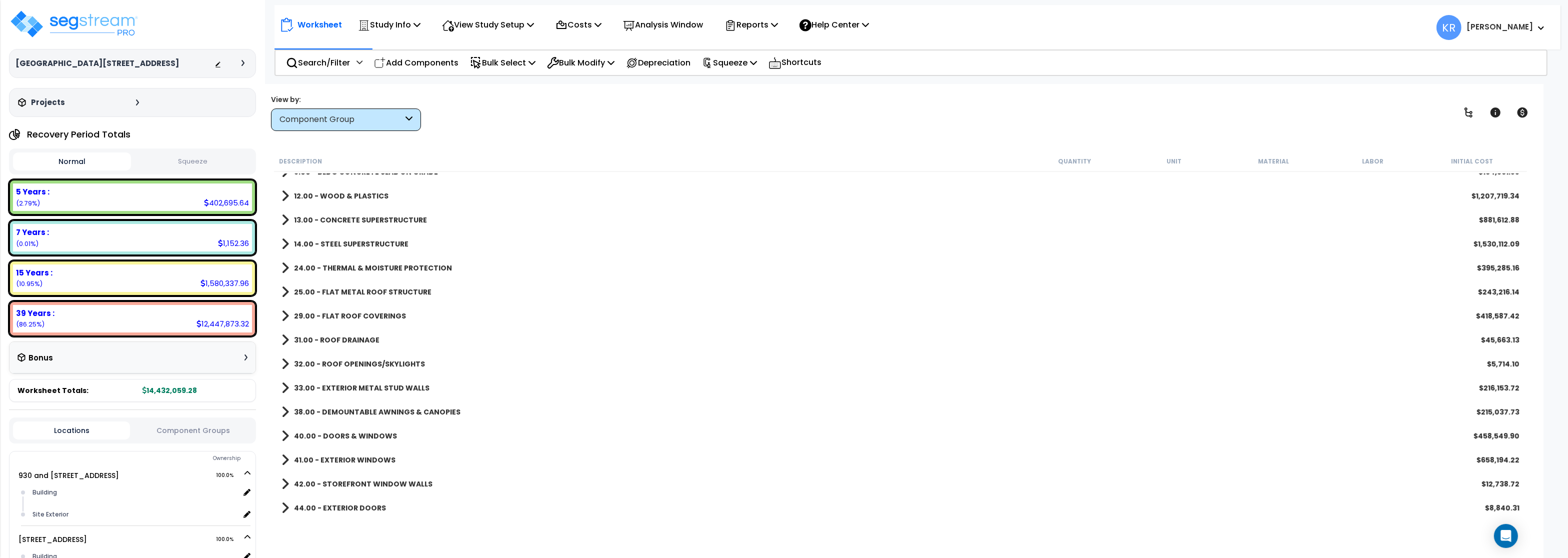
click at [321, 223] on b "13.00 - CONCRETE SUPERSTRUCTURE" at bounding box center [360, 220] width 133 height 10
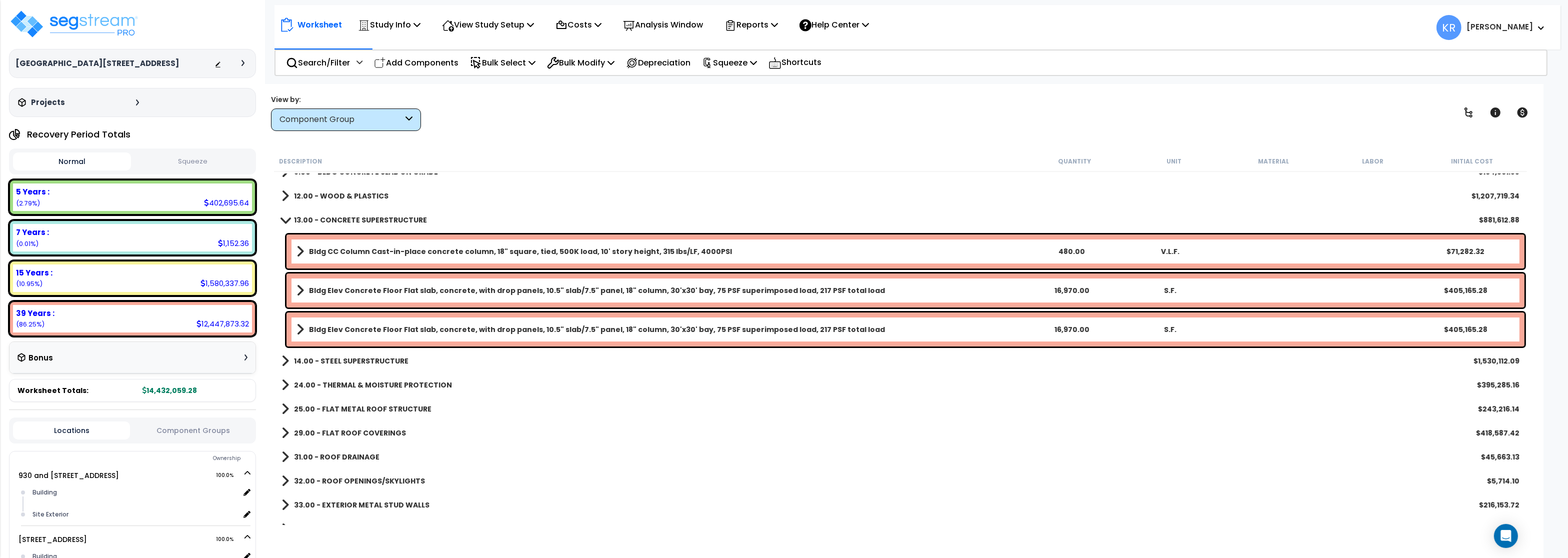
click at [321, 223] on b "13.00 - CONCRETE SUPERSTRUCTURE" at bounding box center [360, 220] width 133 height 10
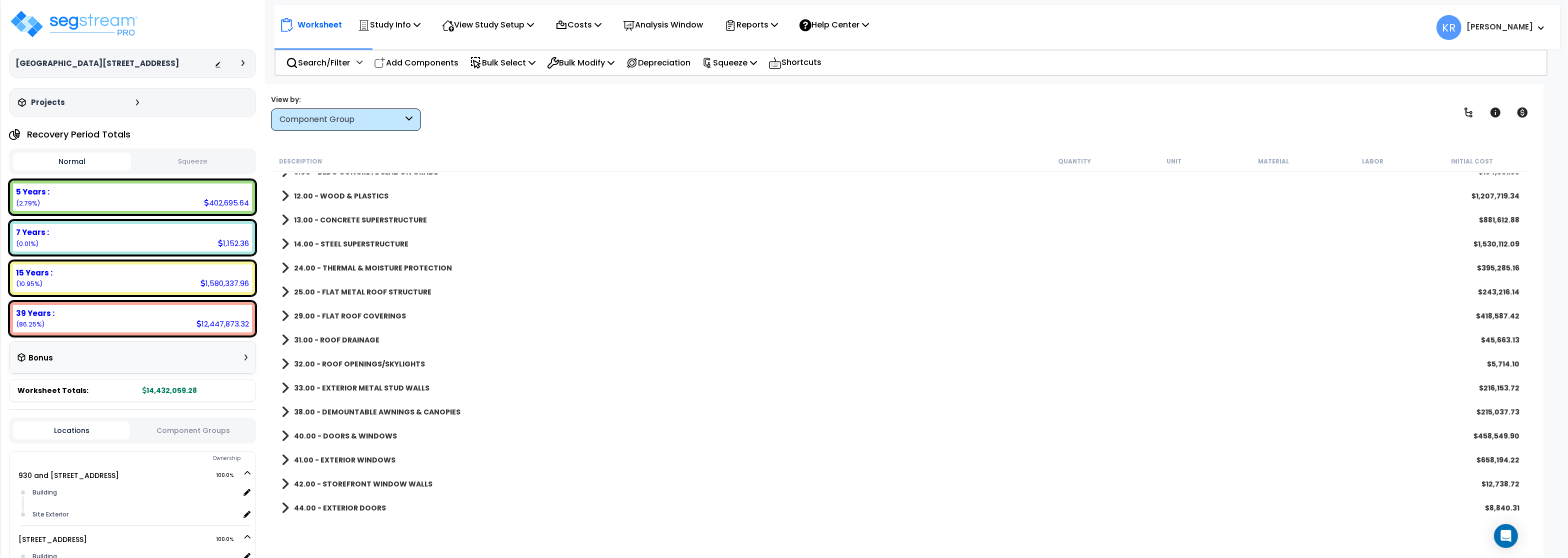
click at [321, 242] on b "14.00 - STEEL SUPERSTRUCTURE" at bounding box center [351, 244] width 114 height 10
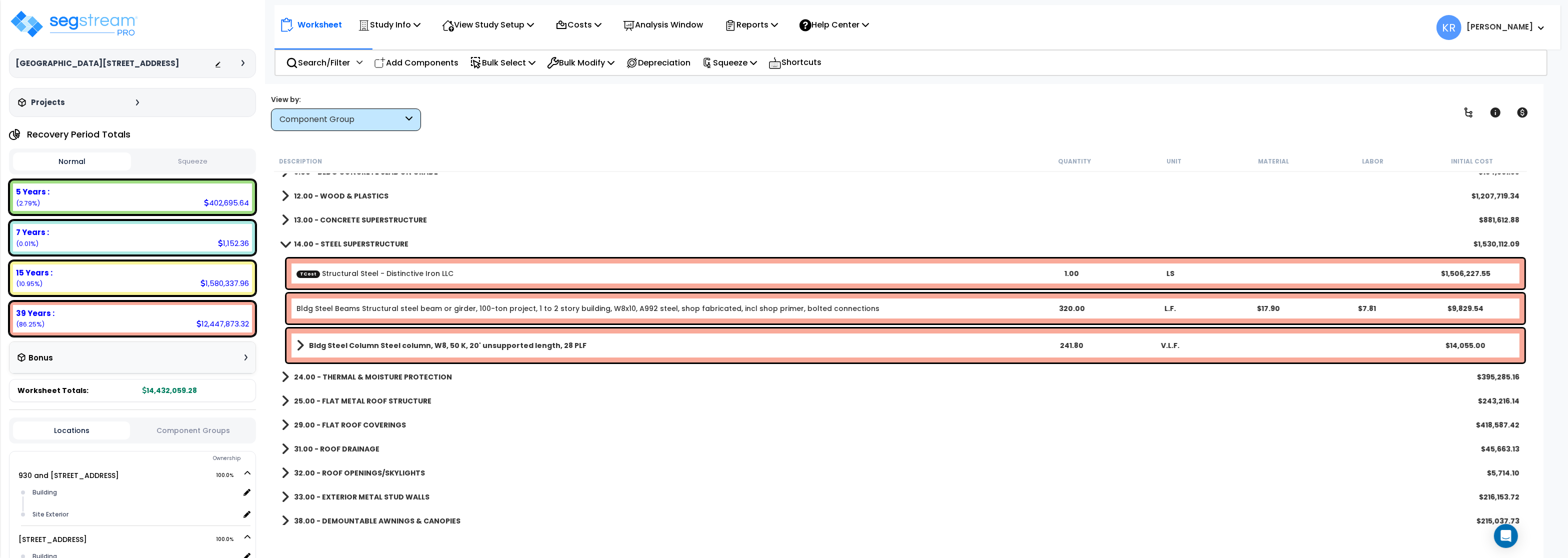
click at [321, 242] on b "14.00 - STEEL SUPERSTRUCTURE" at bounding box center [351, 244] width 114 height 10
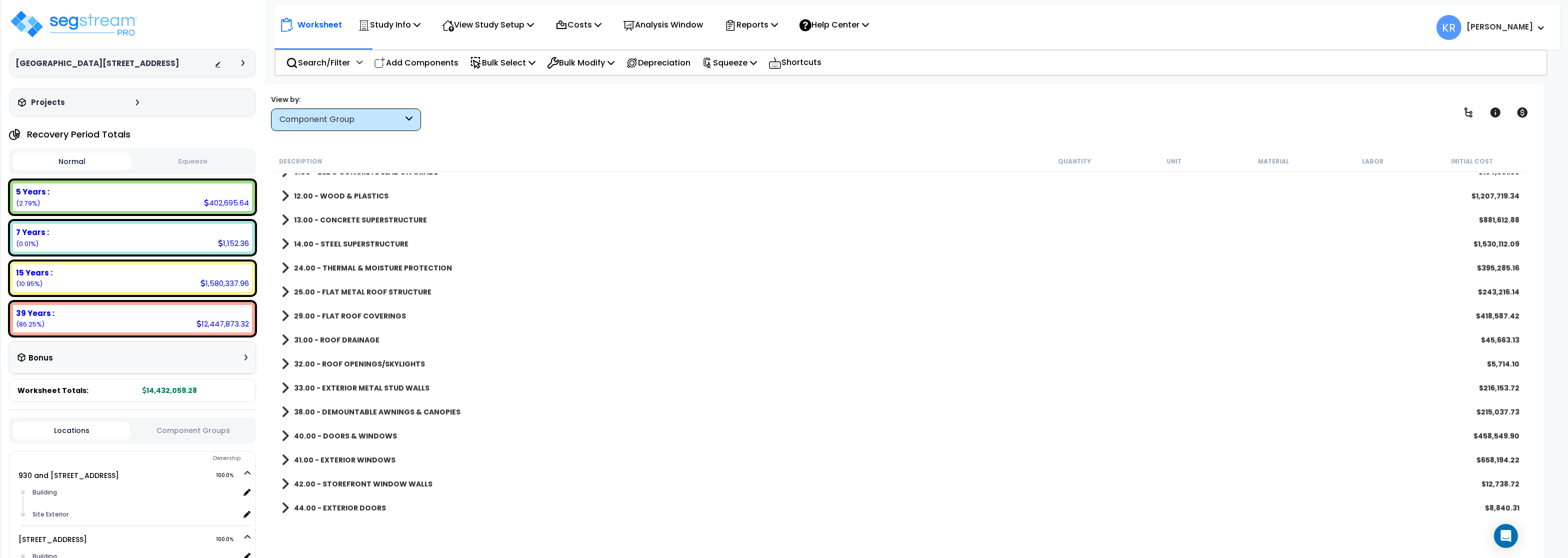
click at [315, 269] on b "24.00 - THERMAL & MOISTURE PROTECTION" at bounding box center [373, 268] width 158 height 10
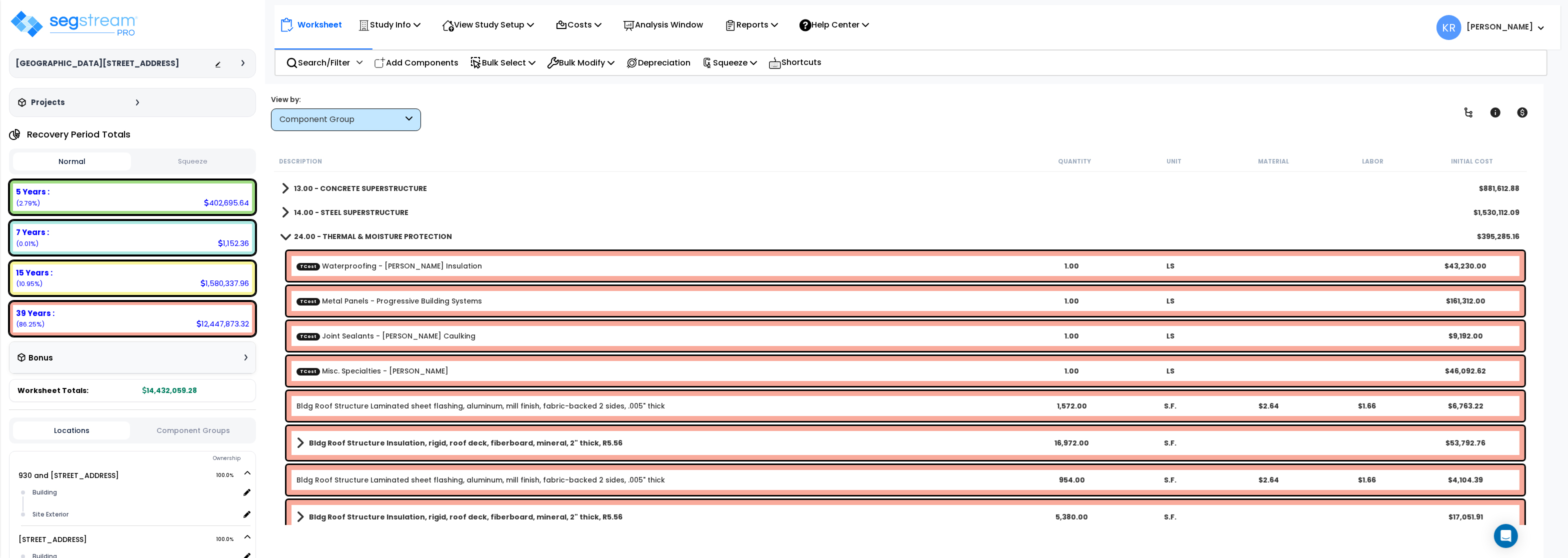
scroll to position [60, 0]
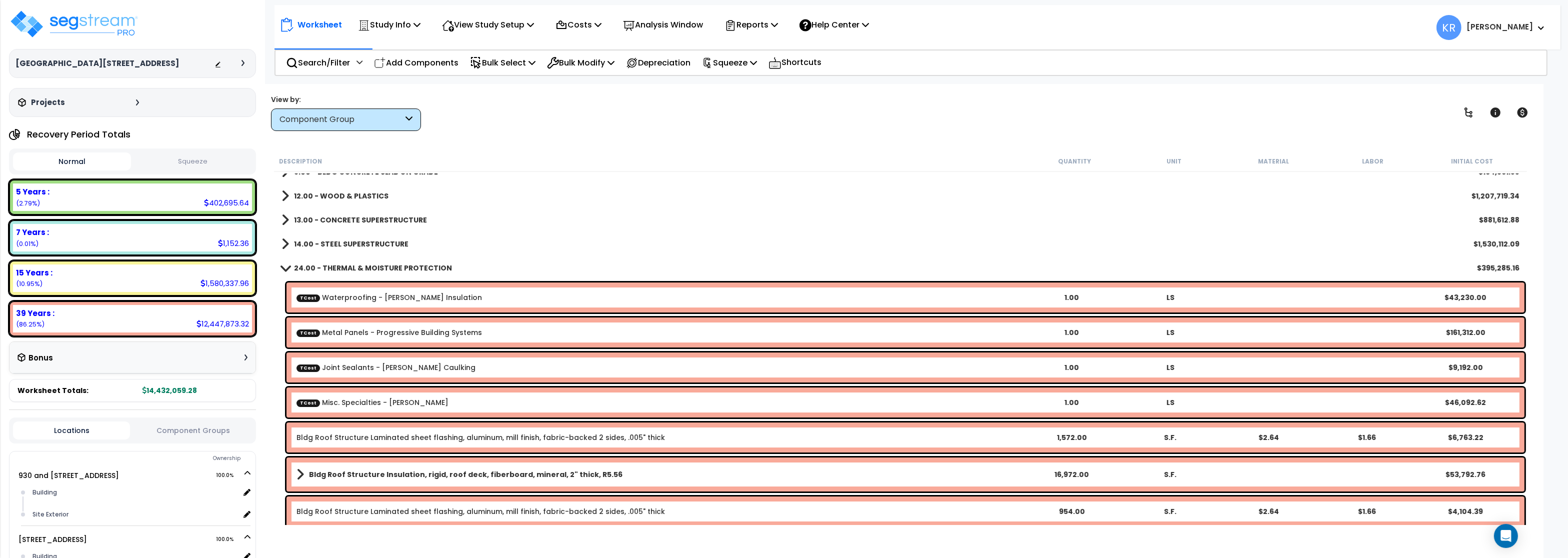
click at [350, 262] on div "24.00 - THERMAL & MOISTURE PROTECTION $395,285.16" at bounding box center [900, 268] width 1248 height 24
click at [307, 264] on b "24.00 - THERMAL & MOISTURE PROTECTION" at bounding box center [373, 268] width 158 height 10
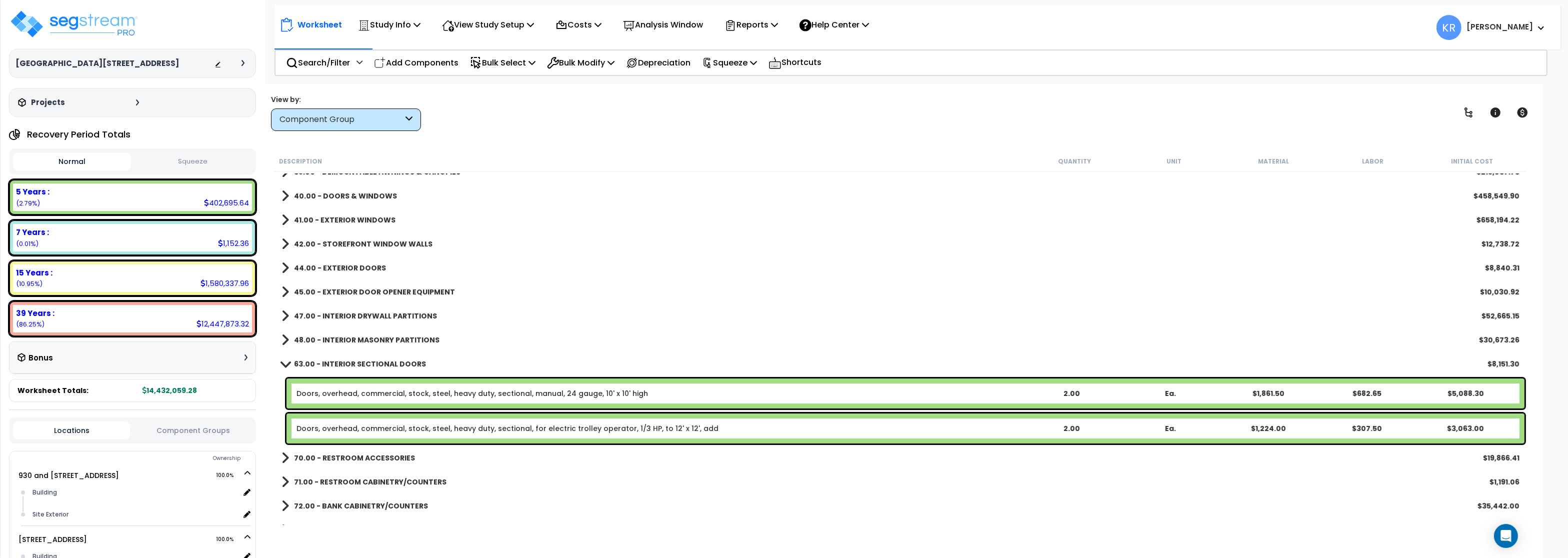
scroll to position [360, 0]
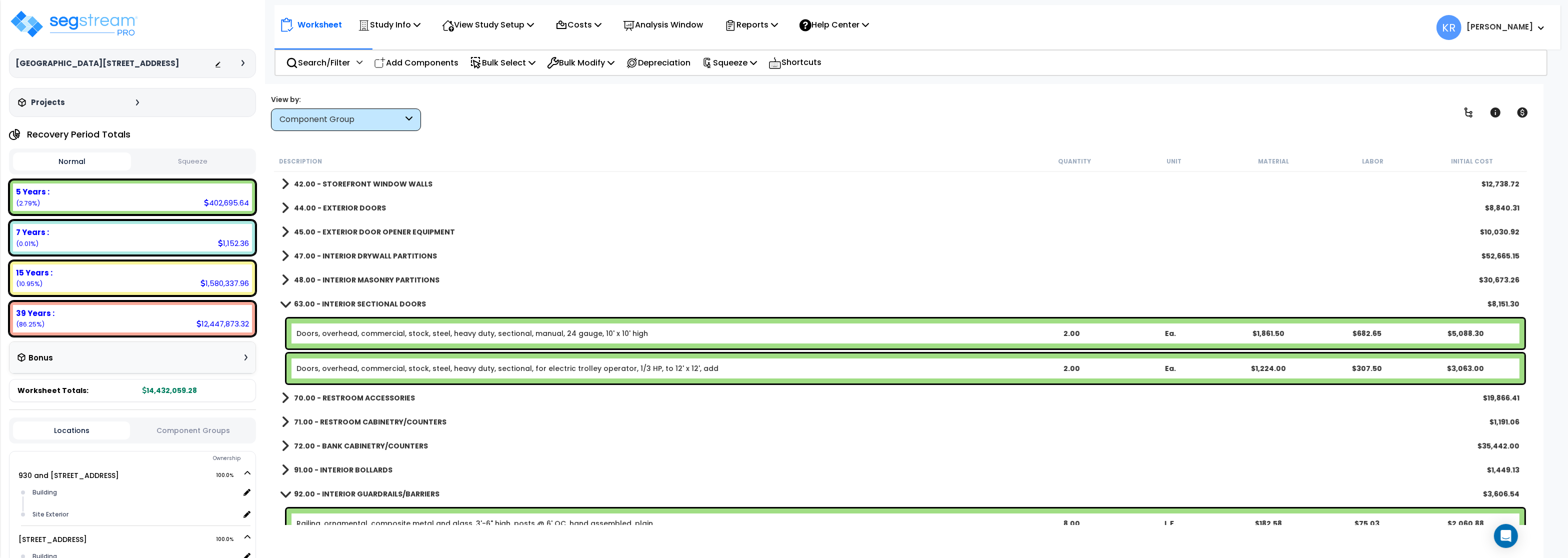
click at [369, 304] on b "63.00 - INTERIOR SECTIONAL DOORS" at bounding box center [360, 304] width 132 height 10
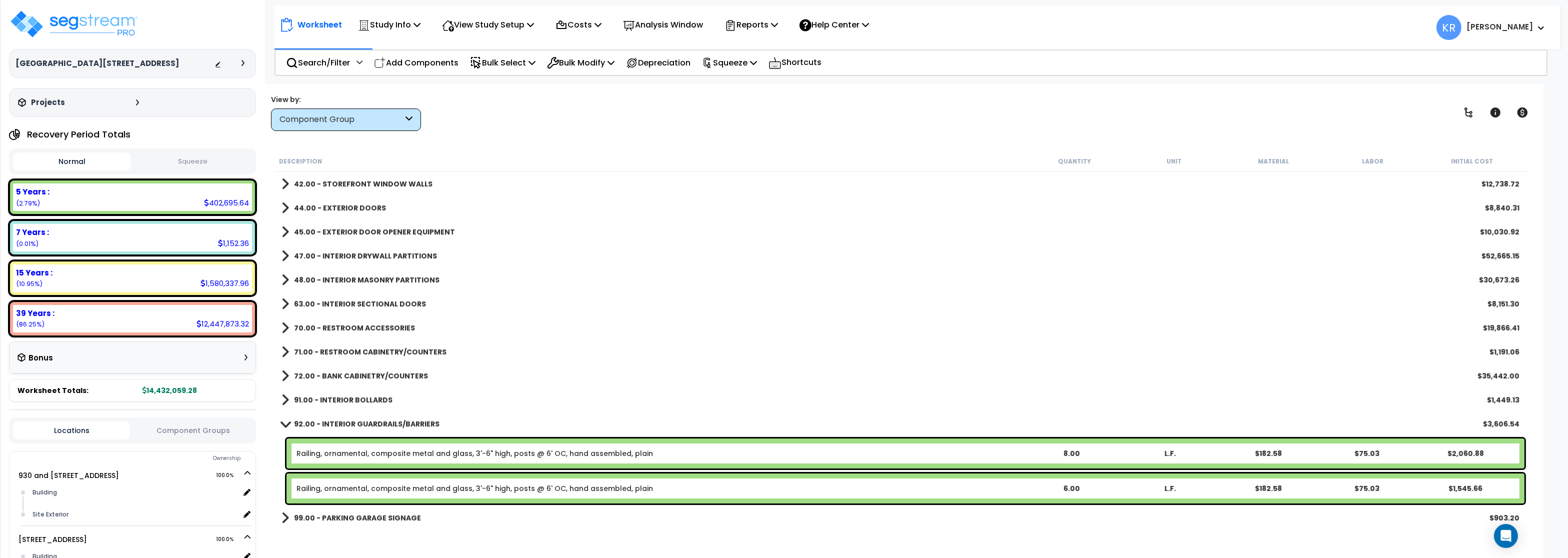
click at [362, 370] on link "72.00 - BANK CABINETRY/COUNTERS" at bounding box center [355, 376] width 147 height 14
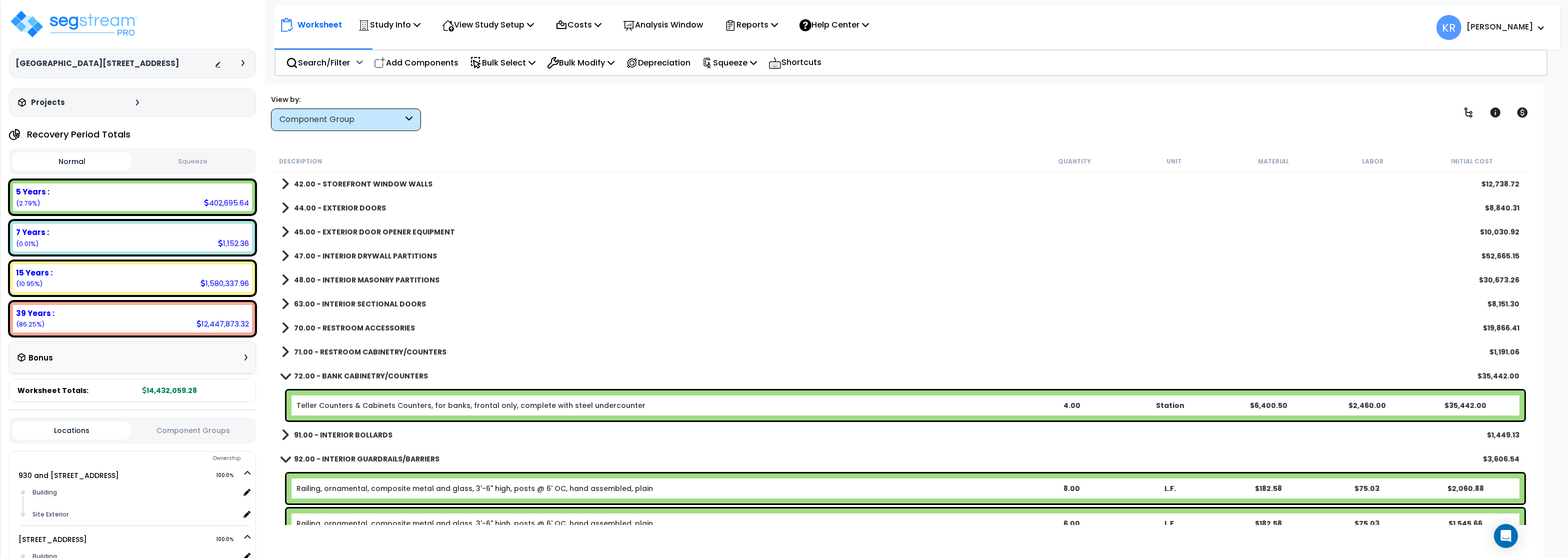
click at [362, 370] on link "72.00 - BANK CABINETRY/COUNTERS" at bounding box center [355, 376] width 147 height 14
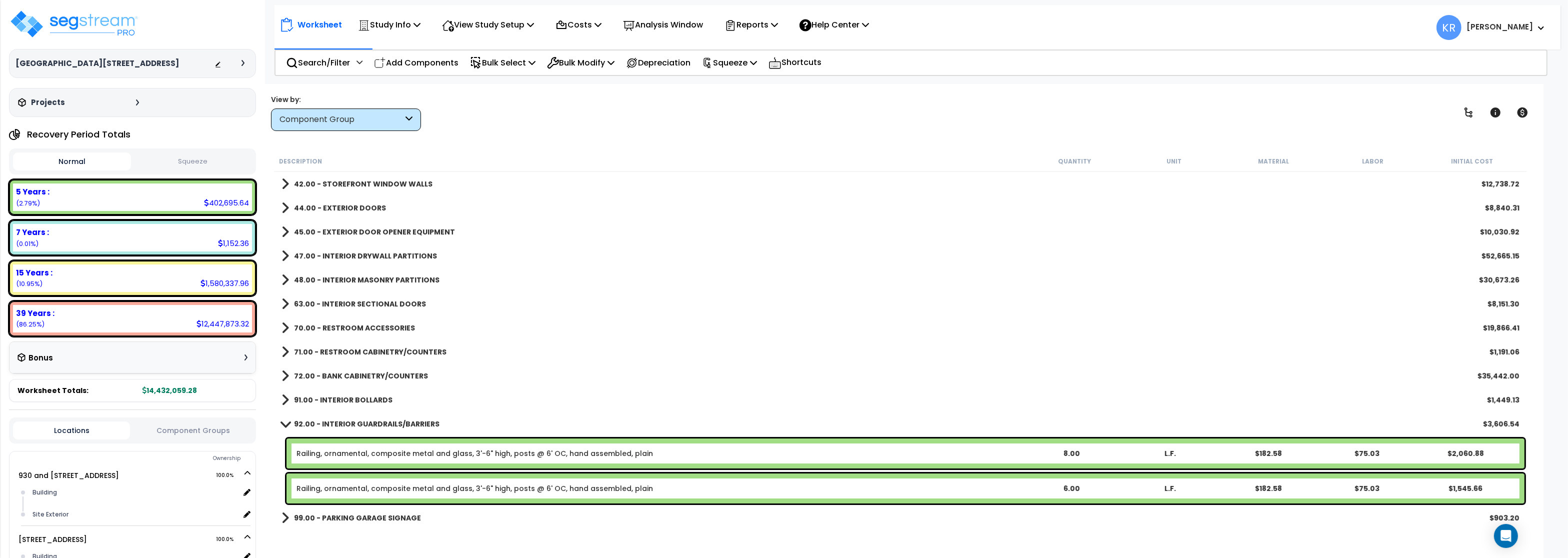
click at [367, 352] on b "71.00 - RESTROOM CABINETRY/COUNTERS" at bounding box center [370, 352] width 152 height 10
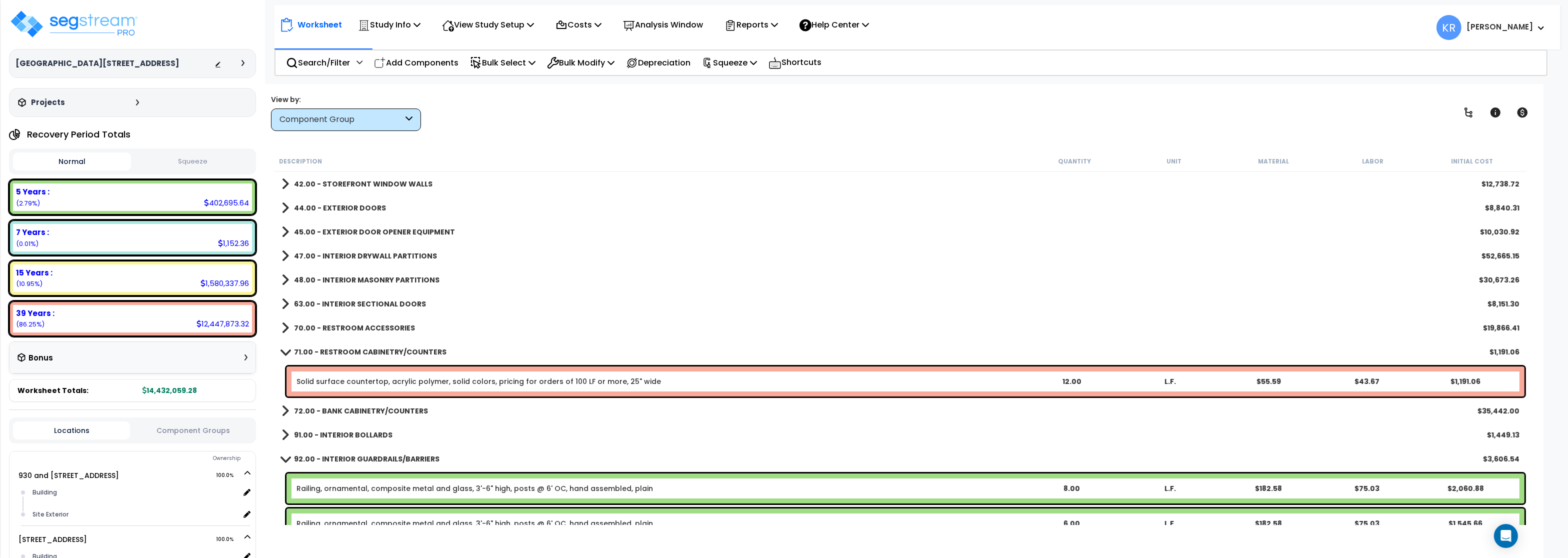
click at [367, 352] on b "71.00 - RESTROOM CABINETRY/COUNTERS" at bounding box center [370, 352] width 152 height 10
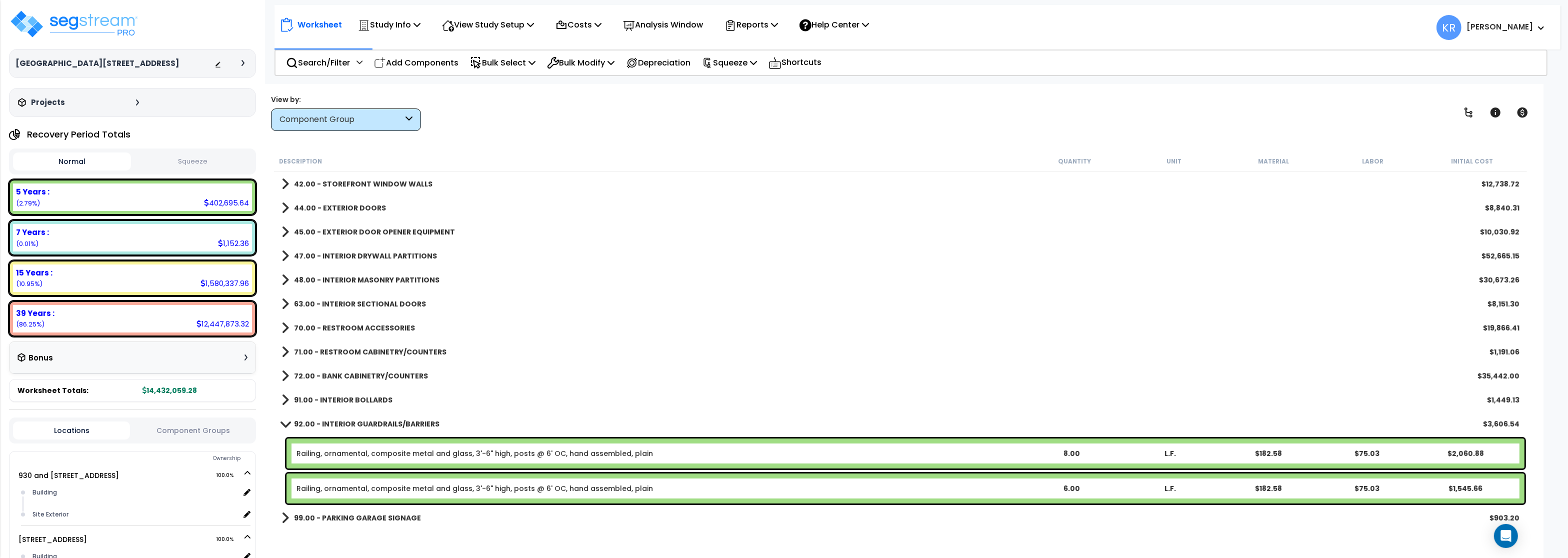
click at [367, 368] on div "72.00 - BANK CABINETRY/COUNTERS $35,442.00" at bounding box center [900, 376] width 1248 height 24
click at [363, 376] on b "72.00 - BANK CABINETRY/COUNTERS" at bounding box center [361, 376] width 134 height 10
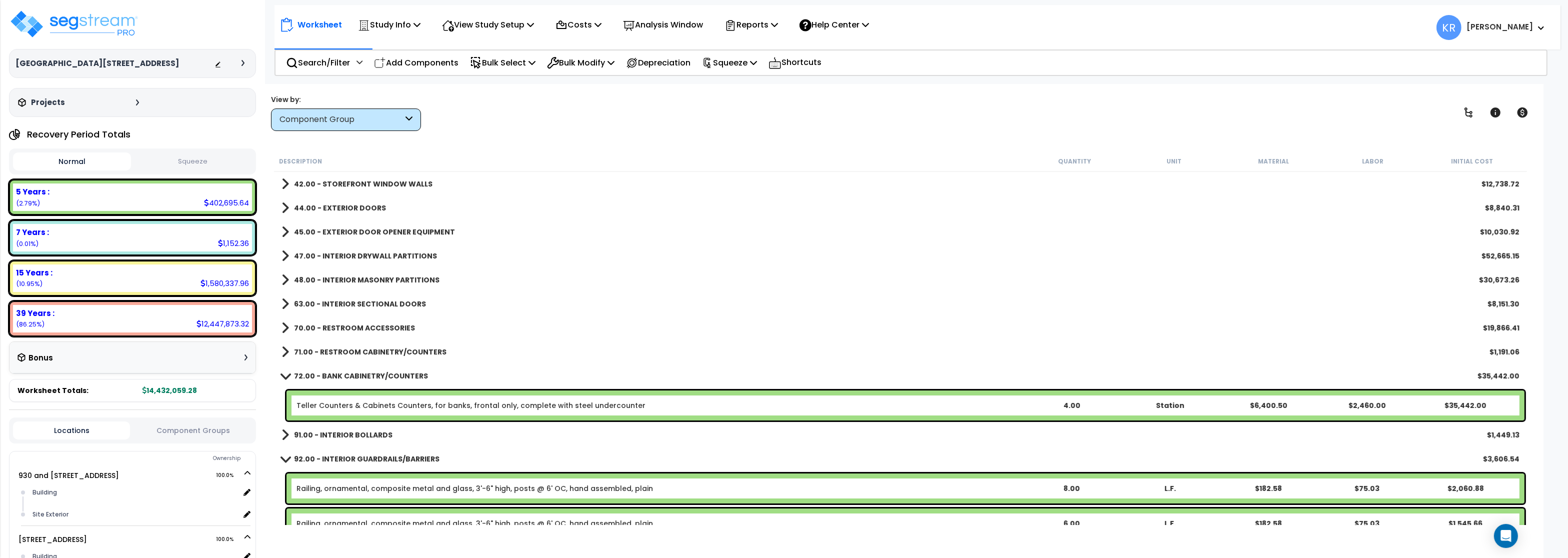
click at [363, 375] on b "72.00 - BANK CABINETRY/COUNTERS" at bounding box center [361, 376] width 134 height 10
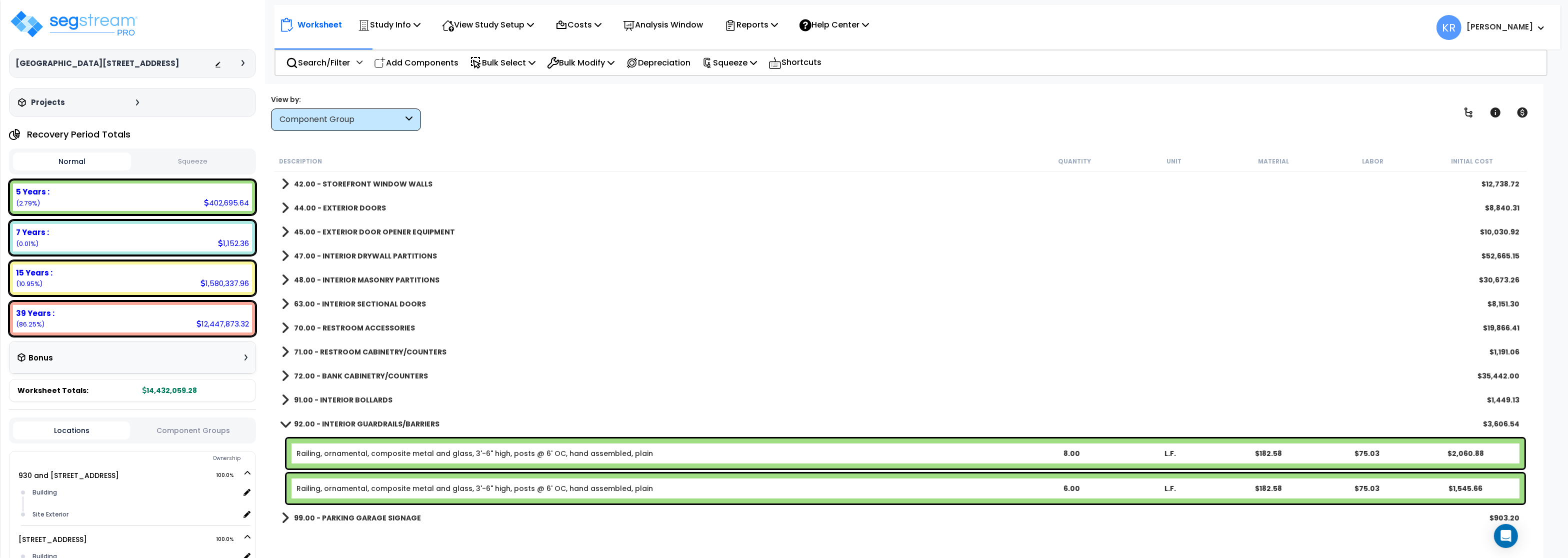
scroll to position [480, 0]
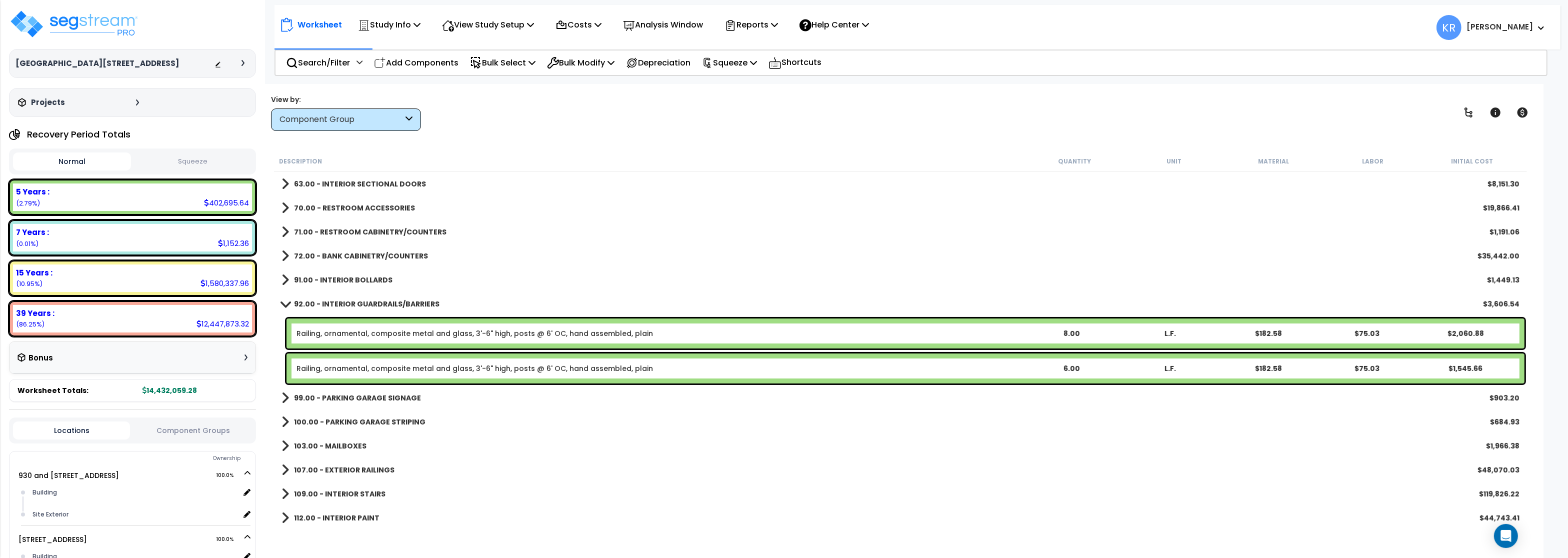
click at [383, 310] on link "92.00 - INTERIOR GUARDRAILS/BARRIERS" at bounding box center [360, 304] width 158 height 14
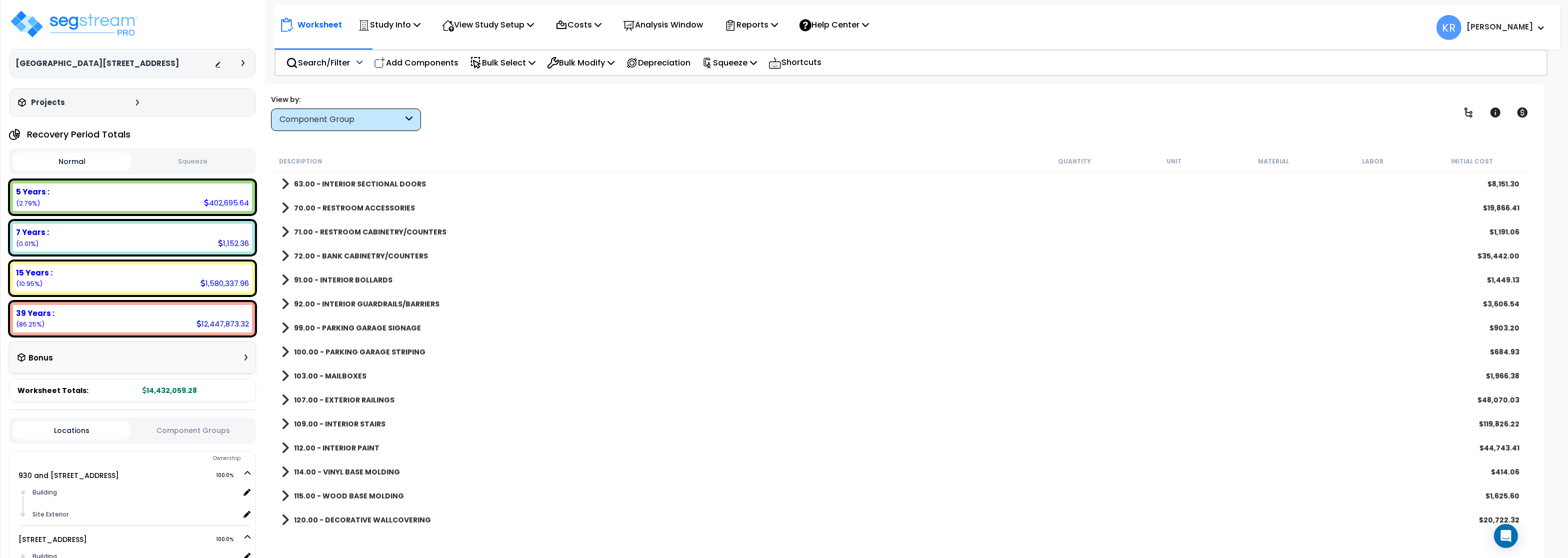
click at [378, 327] on b "99.00 - PARKING GARAGE SIGNAGE" at bounding box center [357, 328] width 127 height 10
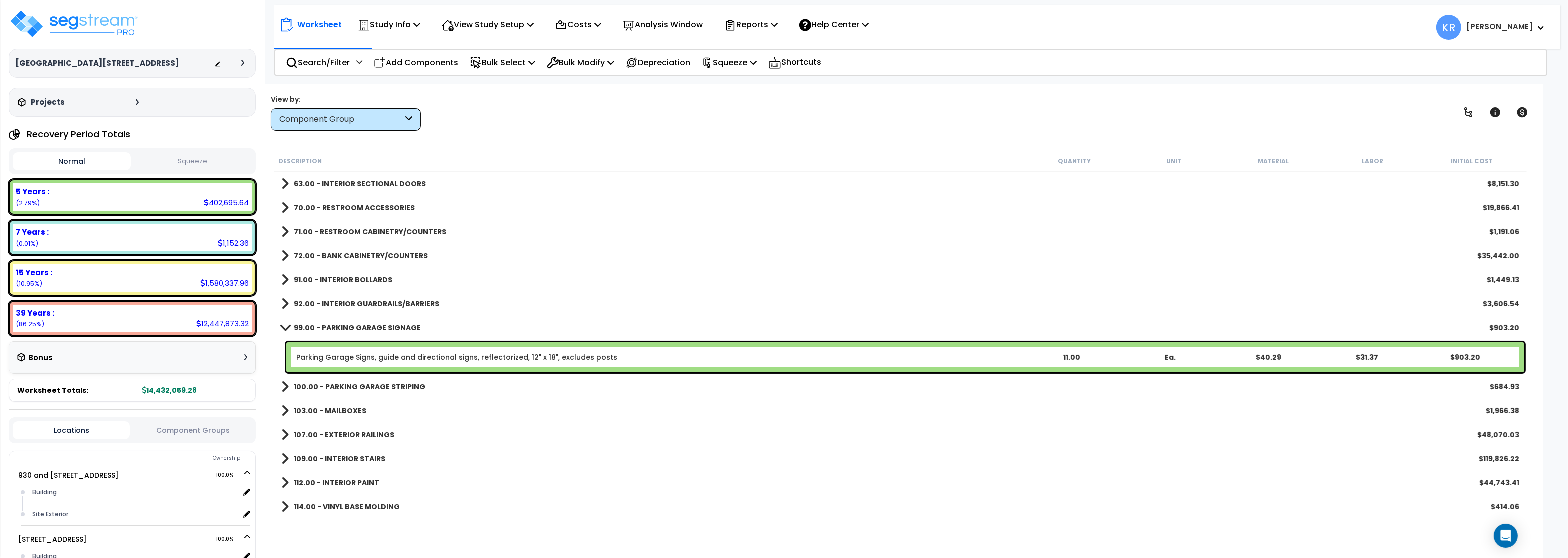
click at [325, 329] on b "99.00 - PARKING GARAGE SIGNAGE" at bounding box center [357, 328] width 127 height 10
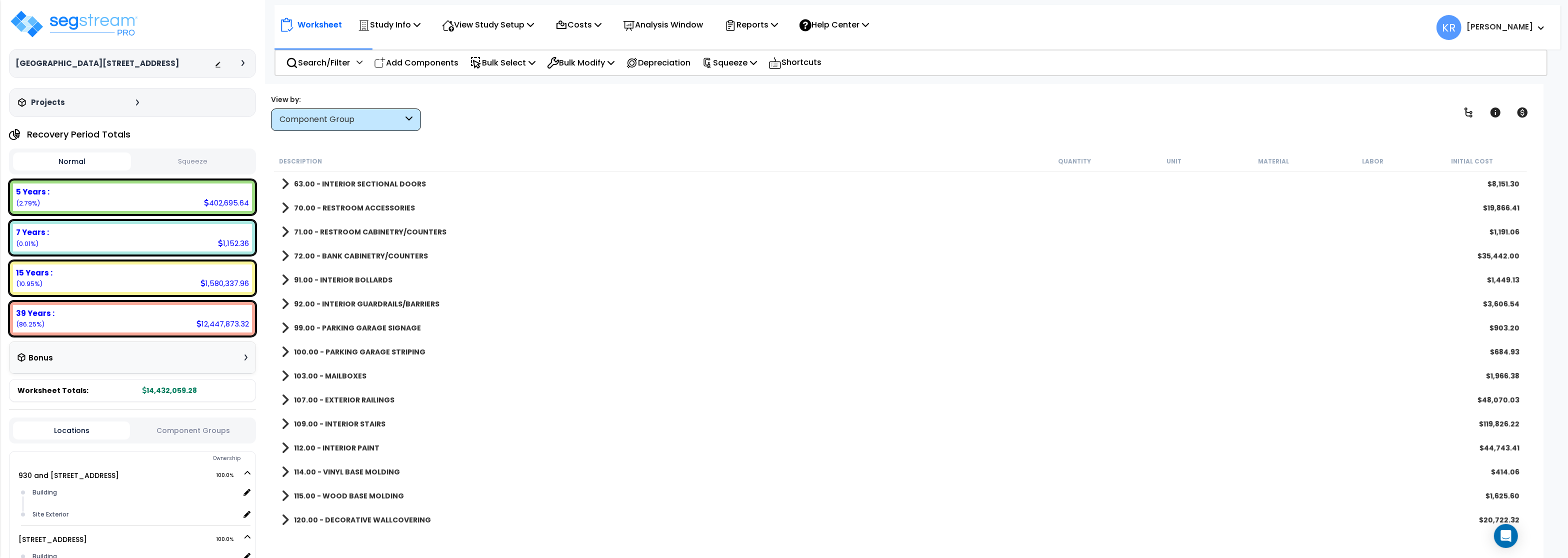
click at [326, 344] on div "100.00 - PARKING GARAGE STRIPING $684.93" at bounding box center [900, 352] width 1248 height 24
click at [327, 349] on b "100.00 - PARKING GARAGE STRIPING" at bounding box center [360, 352] width 131 height 10
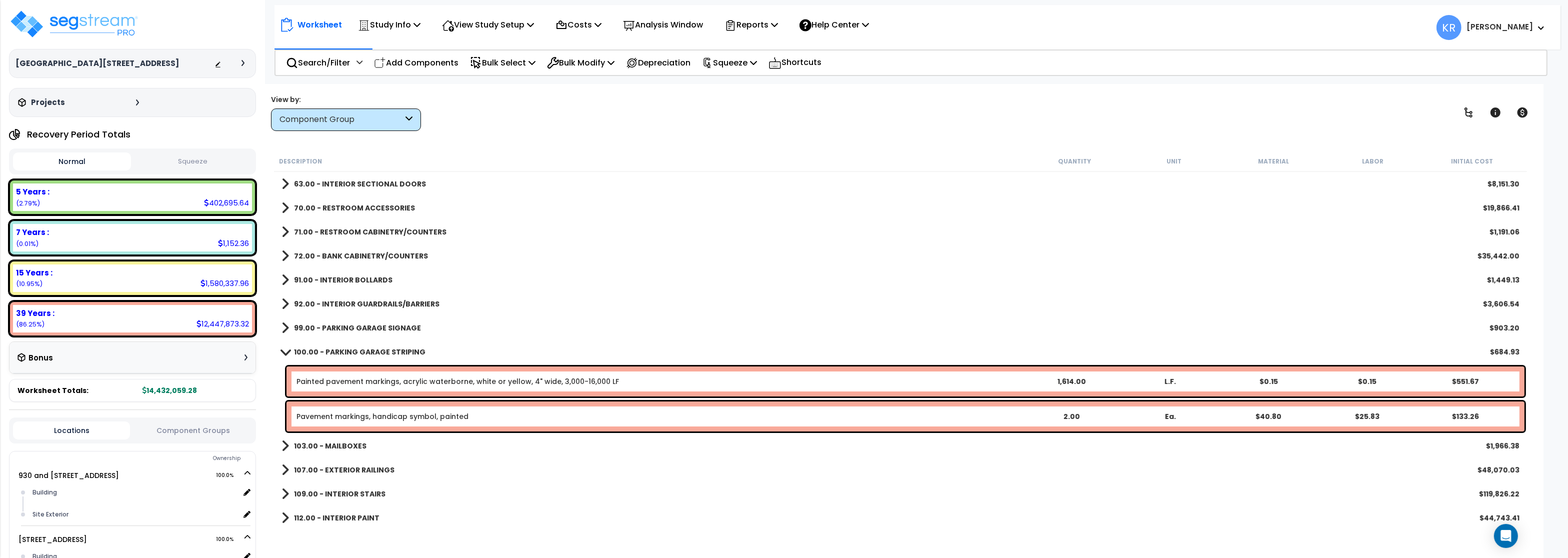
click at [327, 348] on b "100.00 - PARKING GARAGE STRIPING" at bounding box center [360, 352] width 131 height 10
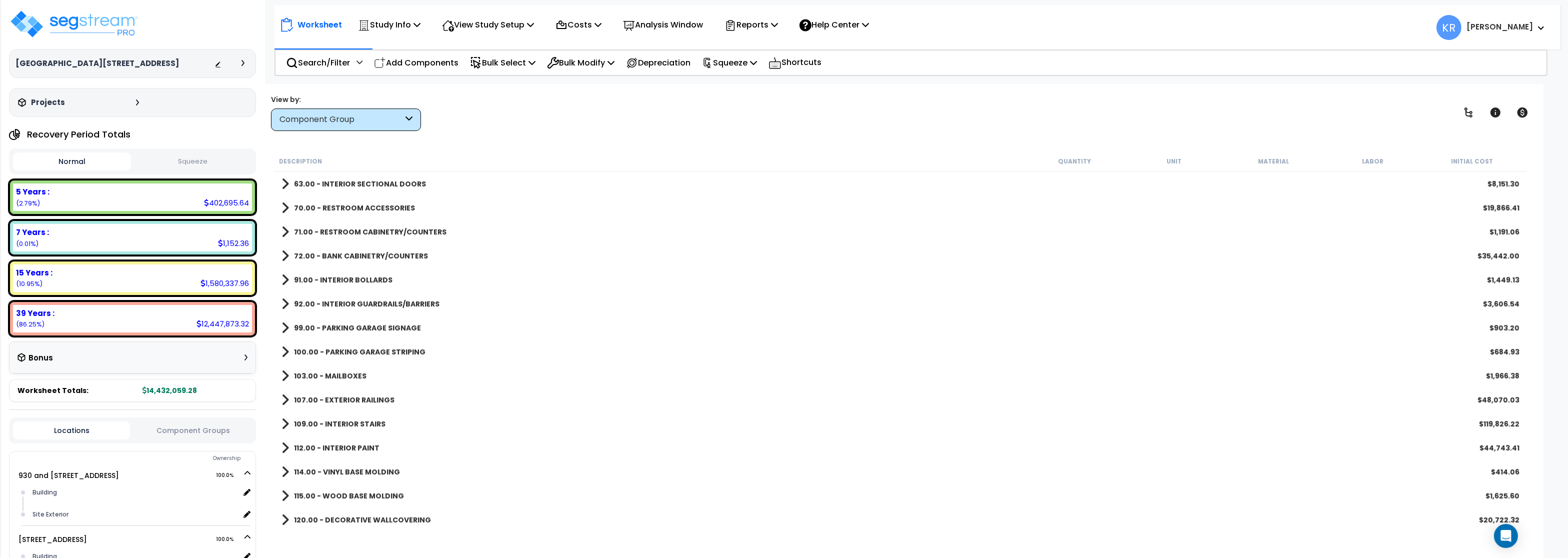
click at [331, 374] on b "103.00 - MAILBOXES" at bounding box center [330, 376] width 73 height 10
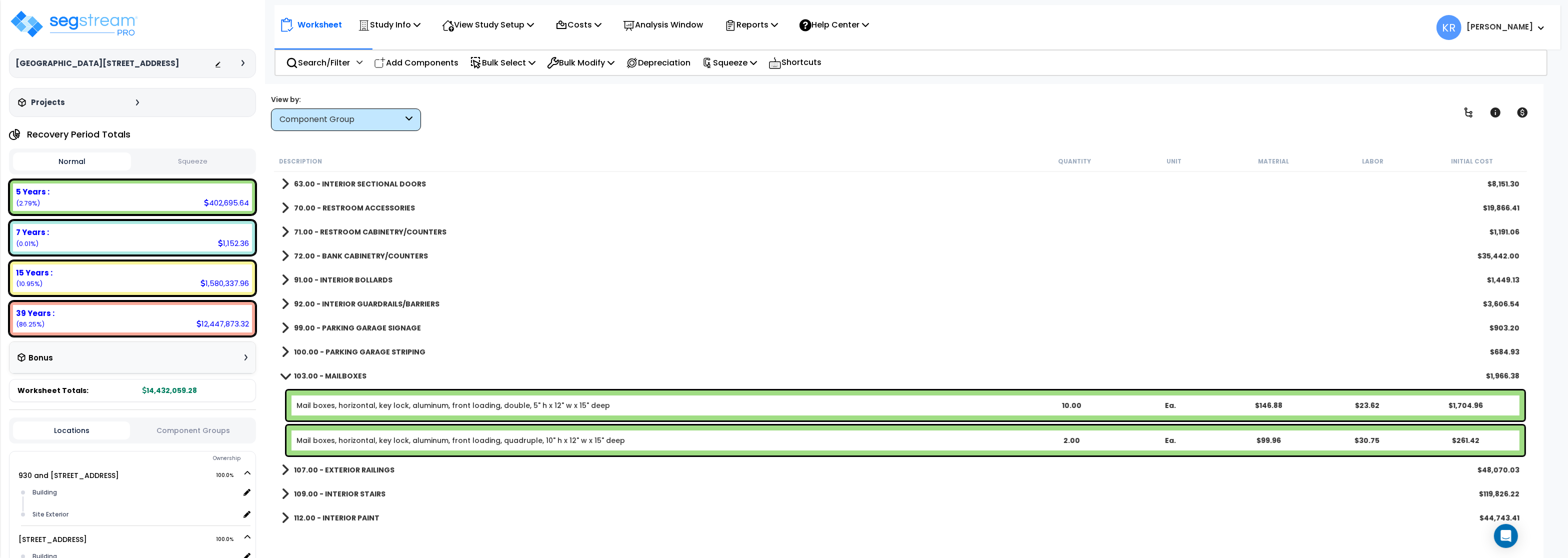
click at [331, 373] on b "103.00 - MAILBOXES" at bounding box center [330, 376] width 73 height 10
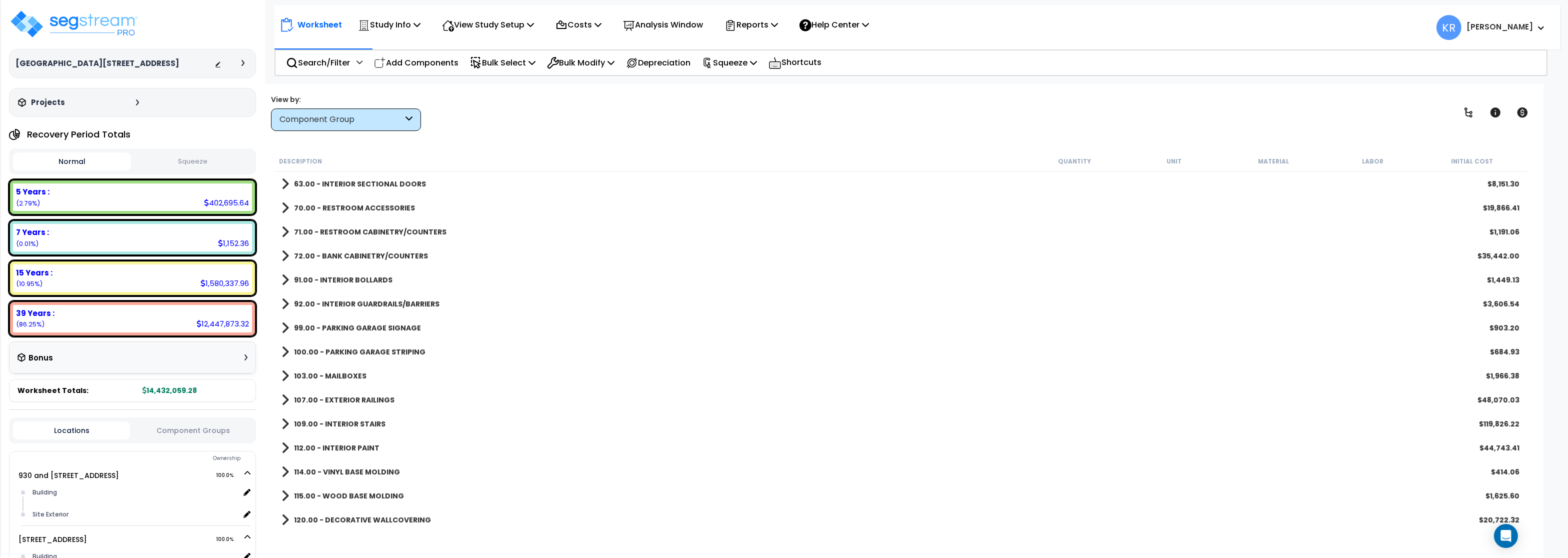
click at [342, 398] on b "107.00 - EXTERIOR RAILINGS" at bounding box center [344, 400] width 101 height 10
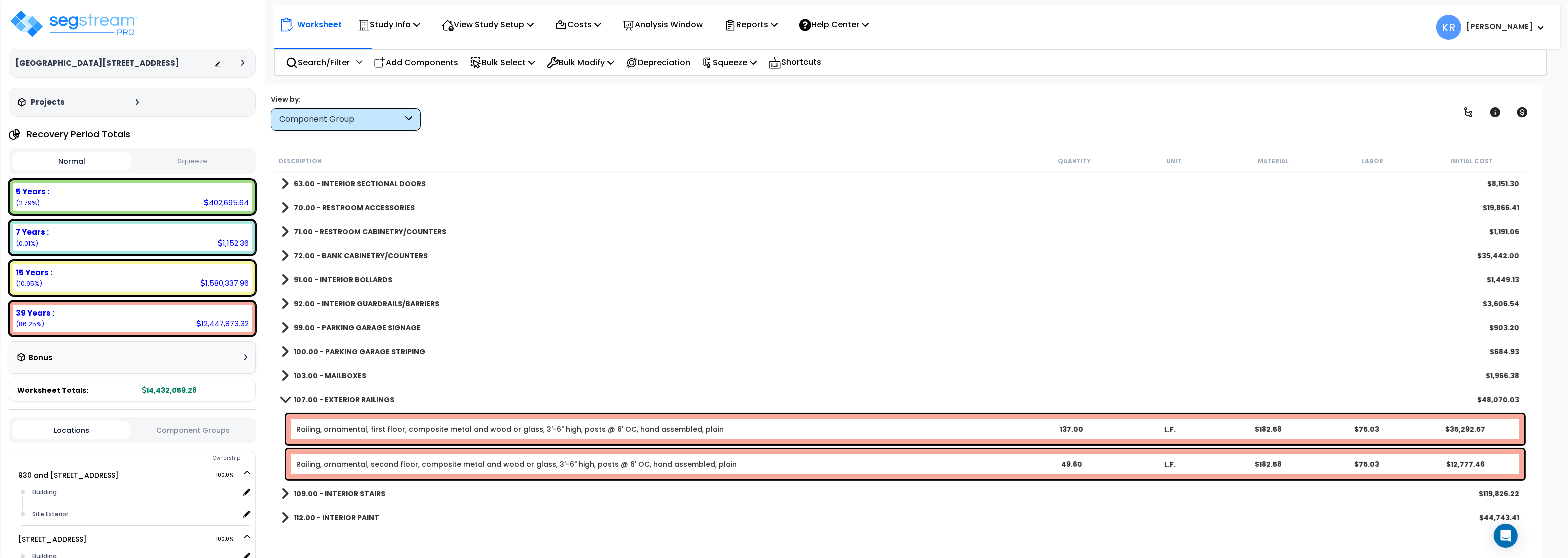
click at [342, 398] on b "107.00 - EXTERIOR RAILINGS" at bounding box center [344, 400] width 101 height 10
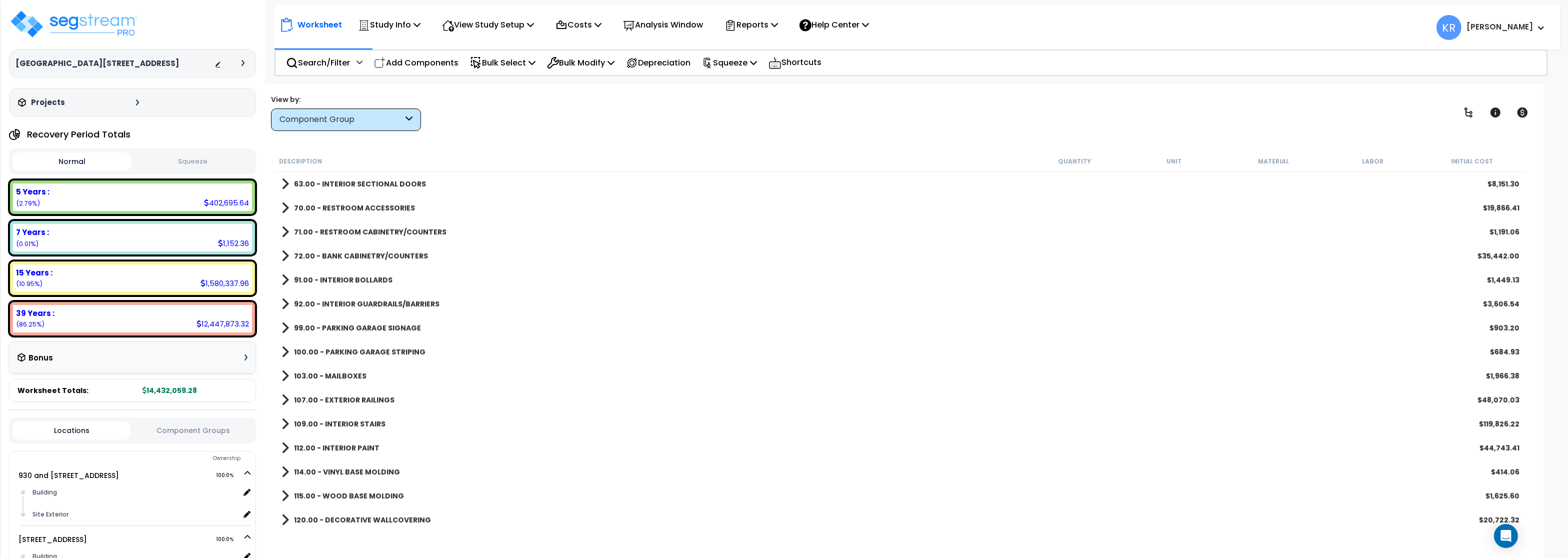
scroll to position [600, 0]
click at [352, 353] on b "114.00 - VINYL BASE MOLDING" at bounding box center [347, 352] width 106 height 10
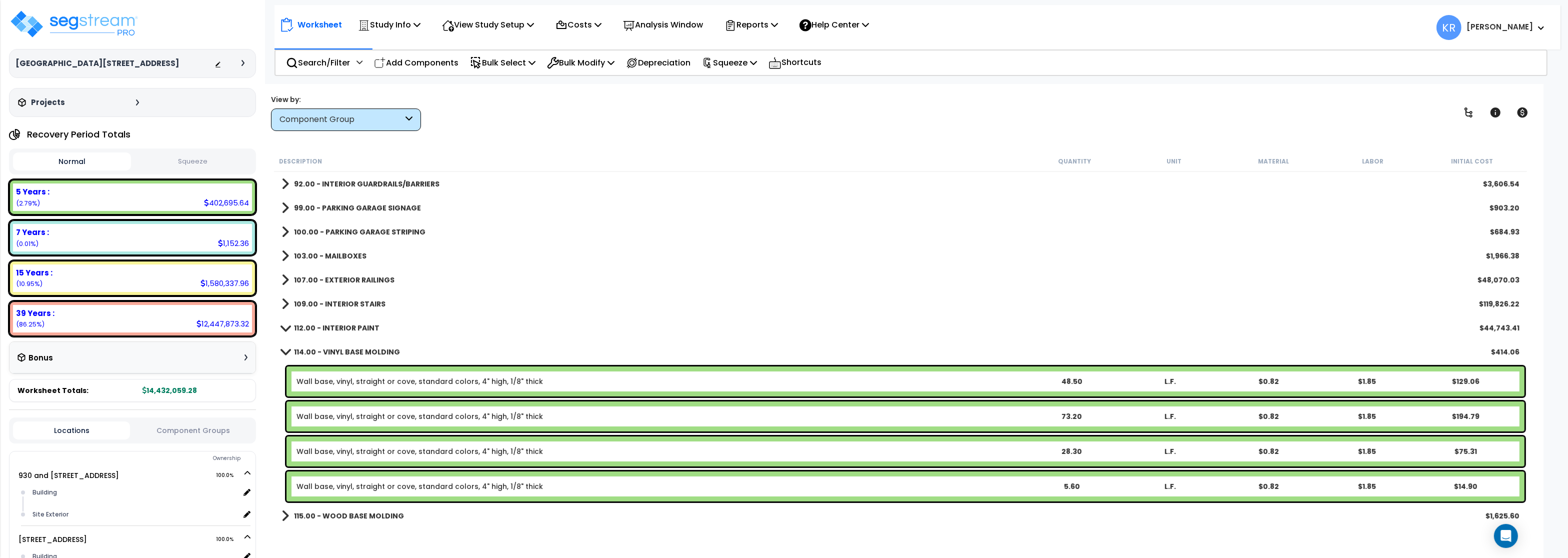
click at [352, 354] on b "114.00 - VINYL BASE MOLDING" at bounding box center [347, 352] width 106 height 10
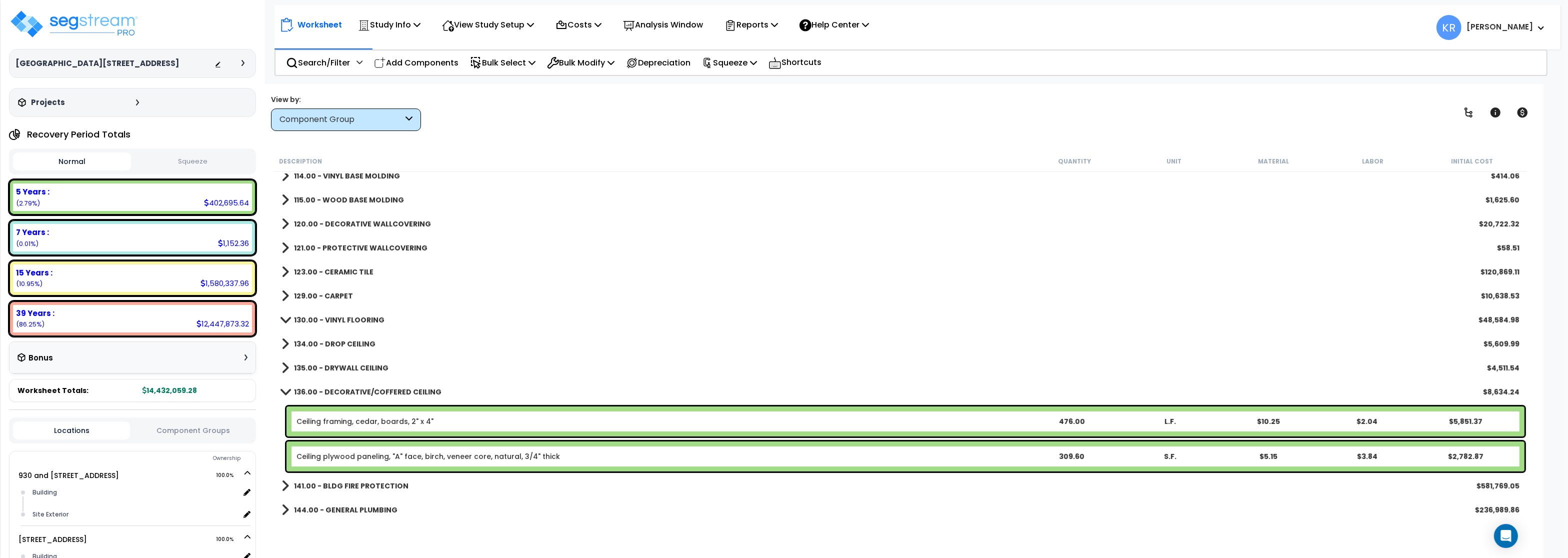
scroll to position [780, 0]
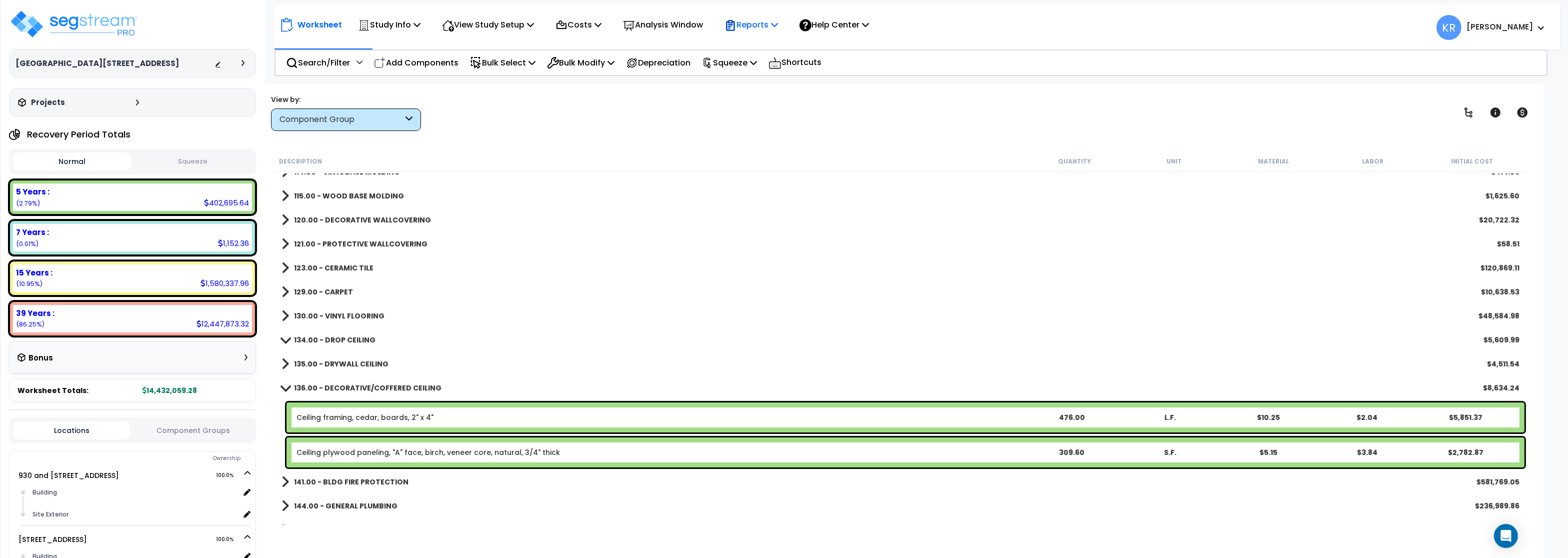
click at [750, 25] on p "Reports" at bounding box center [752, 25] width 54 height 13
click at [755, 44] on link "Get Report" at bounding box center [768, 47] width 99 height 20
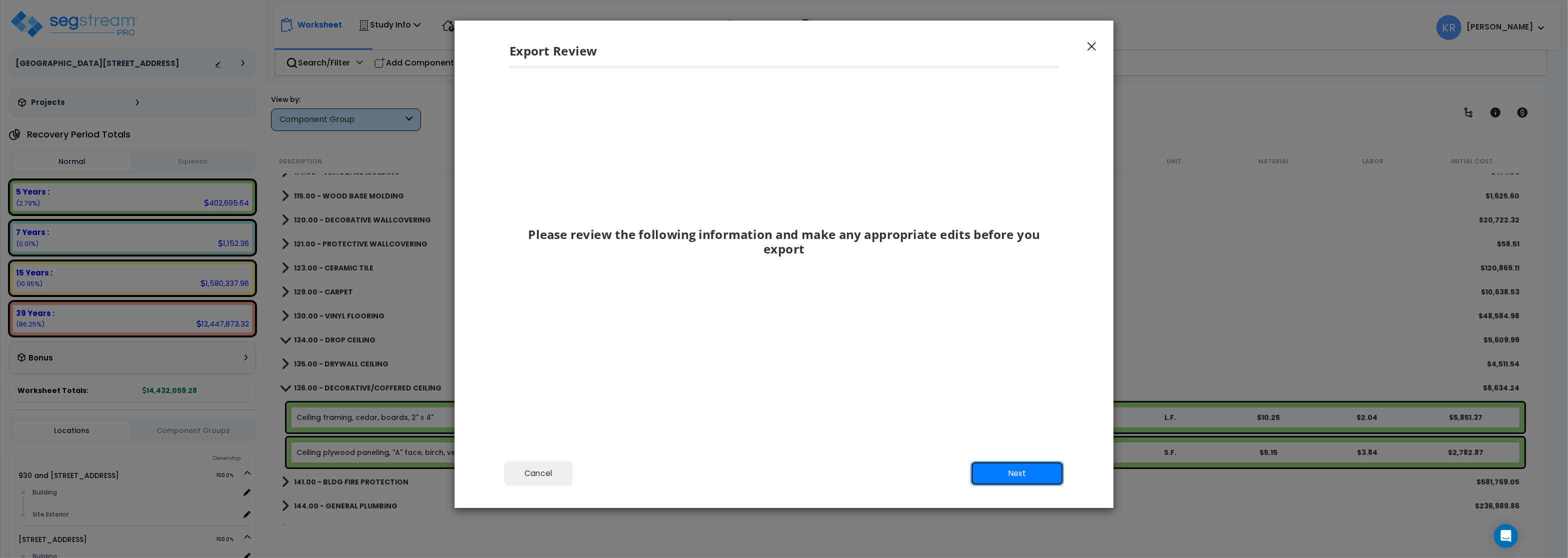
click at [1036, 478] on button "Next" at bounding box center [1017, 473] width 94 height 25
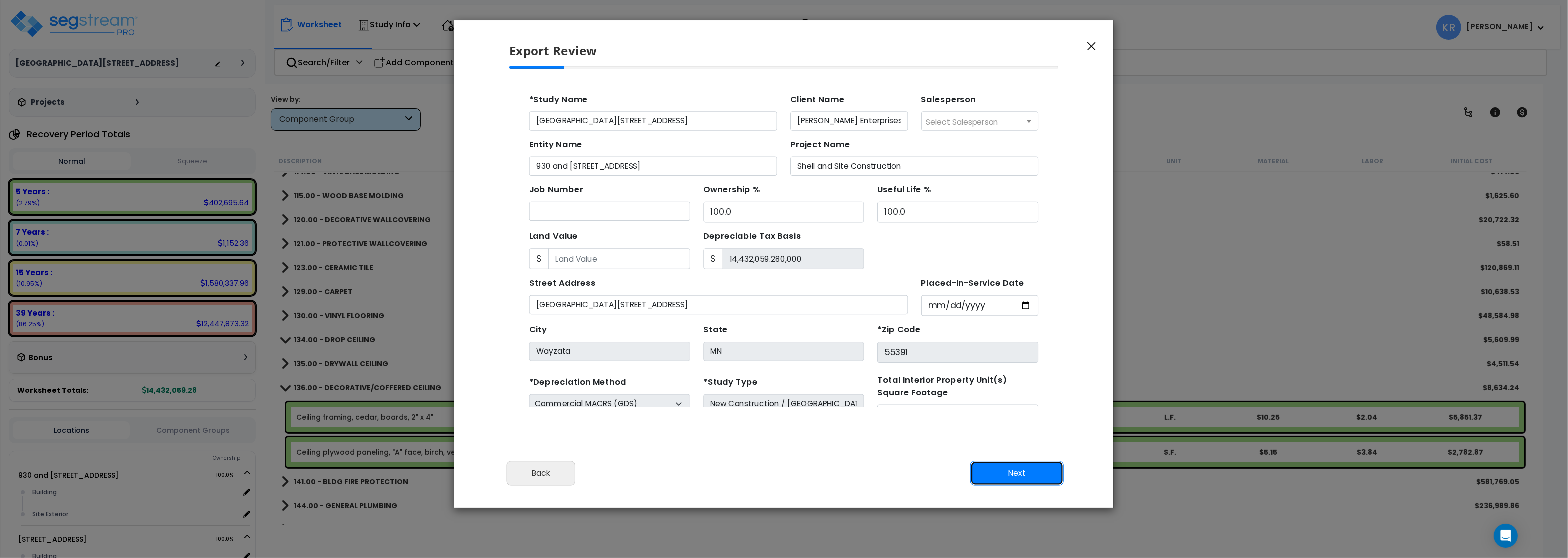
scroll to position [0, 0]
click at [1036, 478] on button "Next" at bounding box center [1017, 473] width 94 height 25
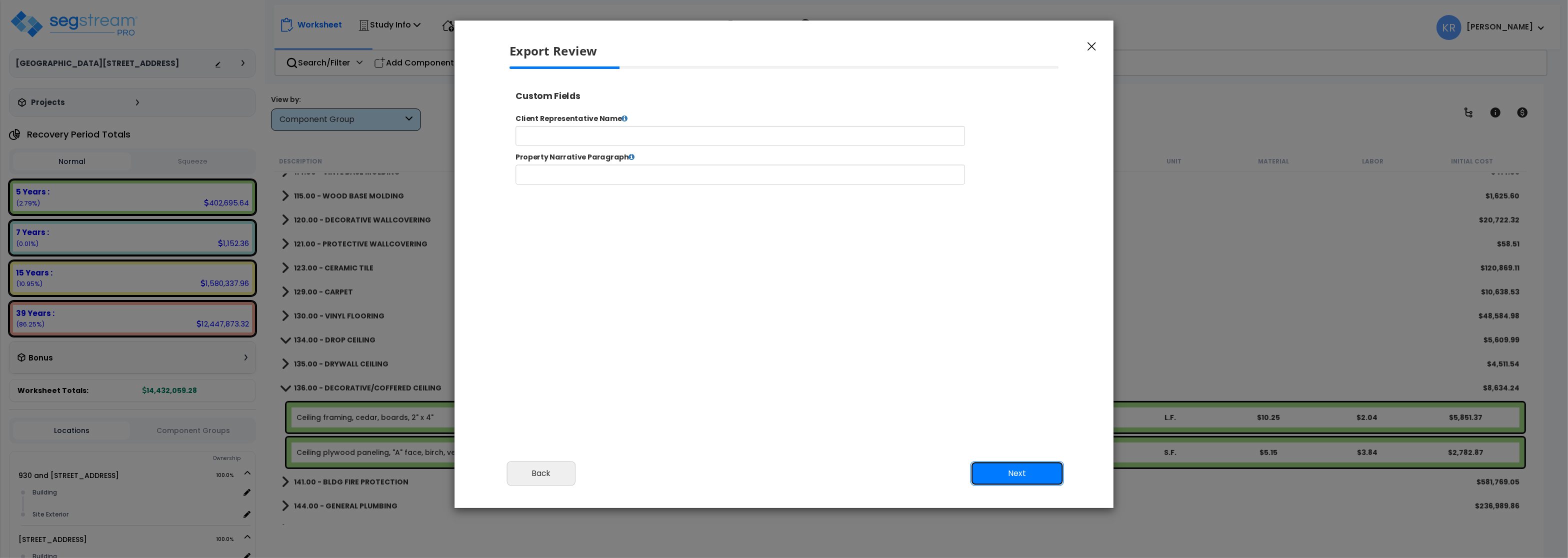
click at [1036, 477] on button "Next" at bounding box center [1017, 473] width 94 height 25
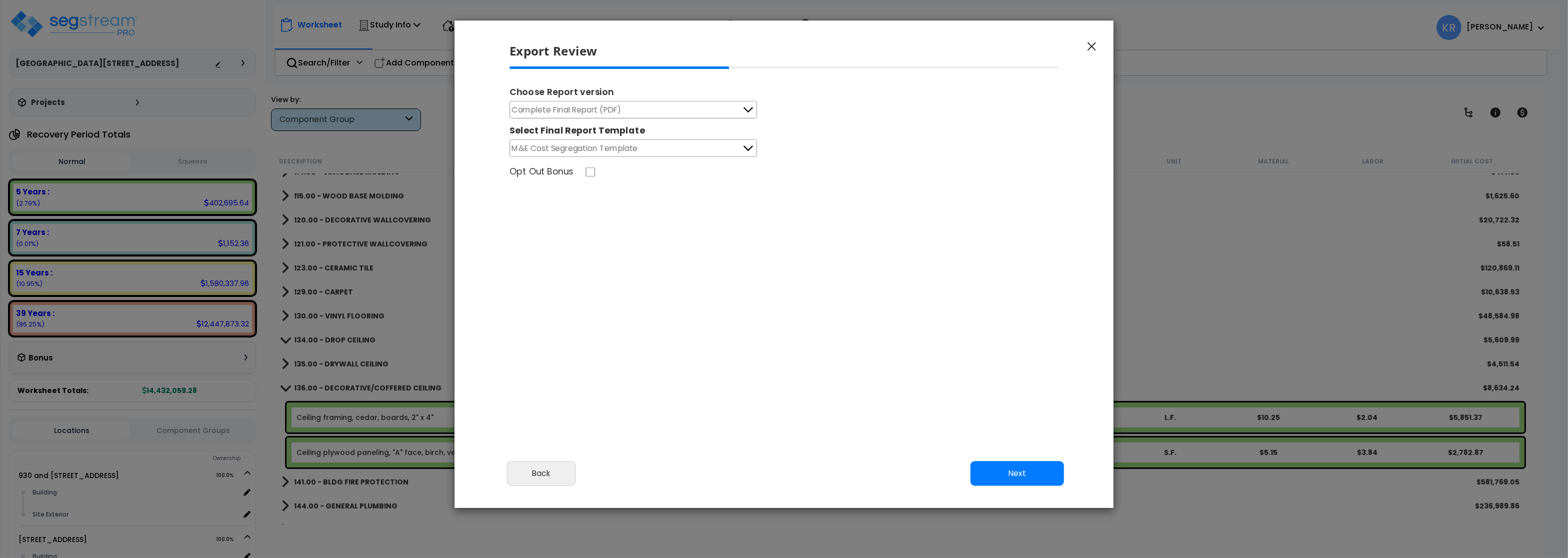
click at [577, 111] on span "Complete Final Report (PDF)" at bounding box center [566, 110] width 109 height 13
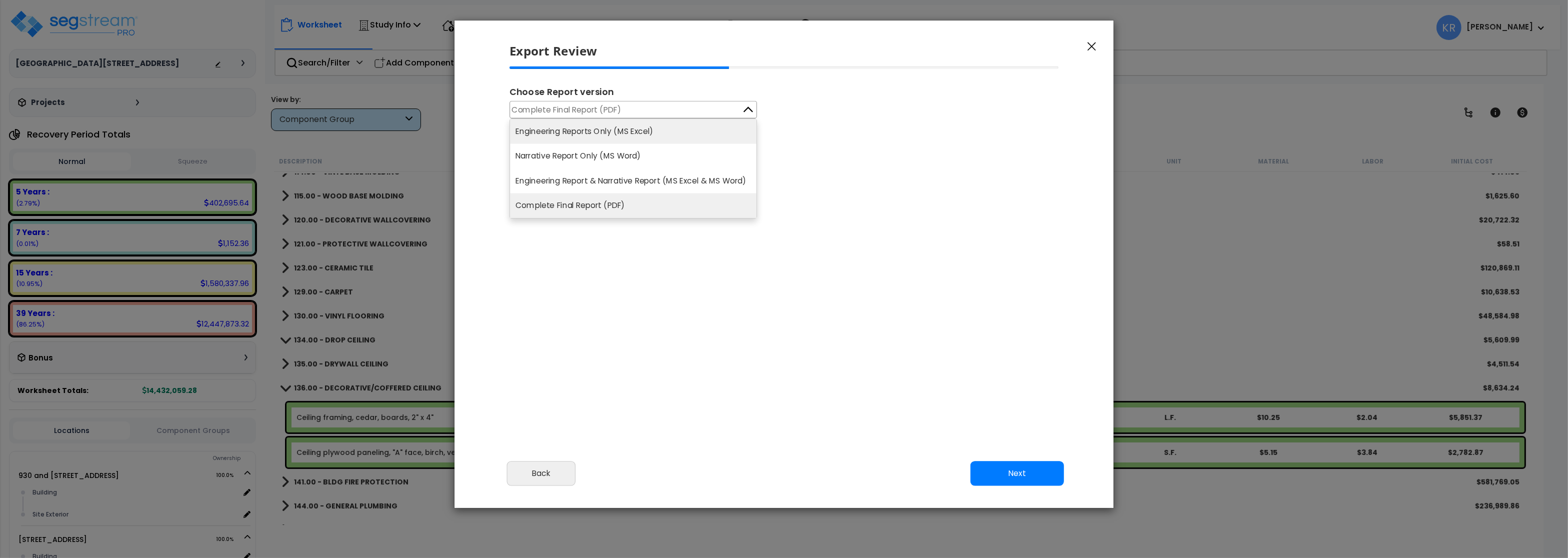
click at [575, 131] on li "Engineering Reports Only (MS Excel)" at bounding box center [633, 131] width 247 height 25
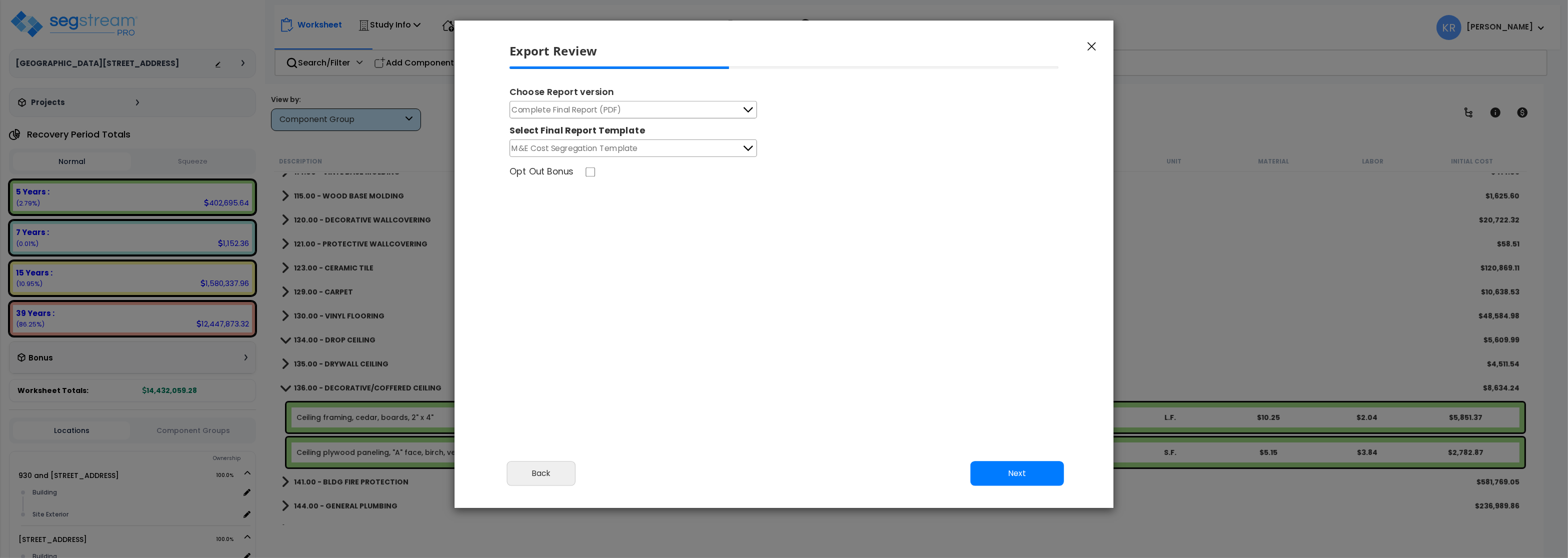
click at [615, 107] on span "Complete Final Report (PDF)" at bounding box center [566, 110] width 109 height 13
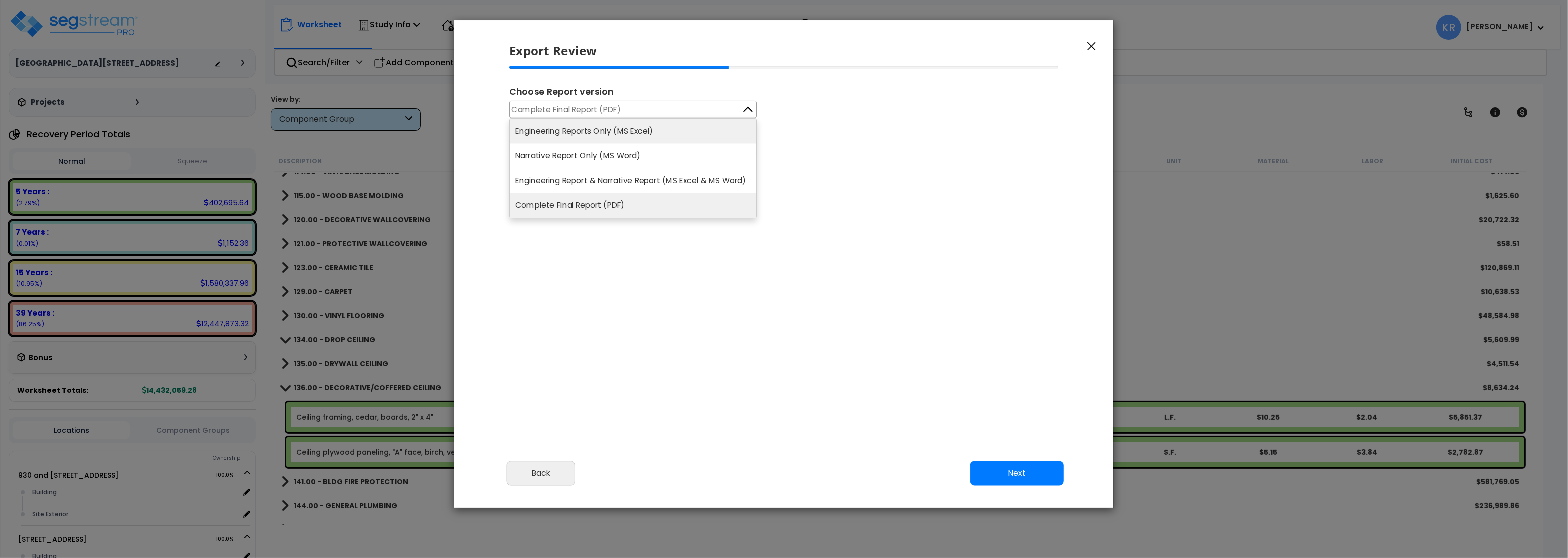
click at [619, 135] on li "Engineering Reports Only (MS Excel)" at bounding box center [633, 131] width 247 height 25
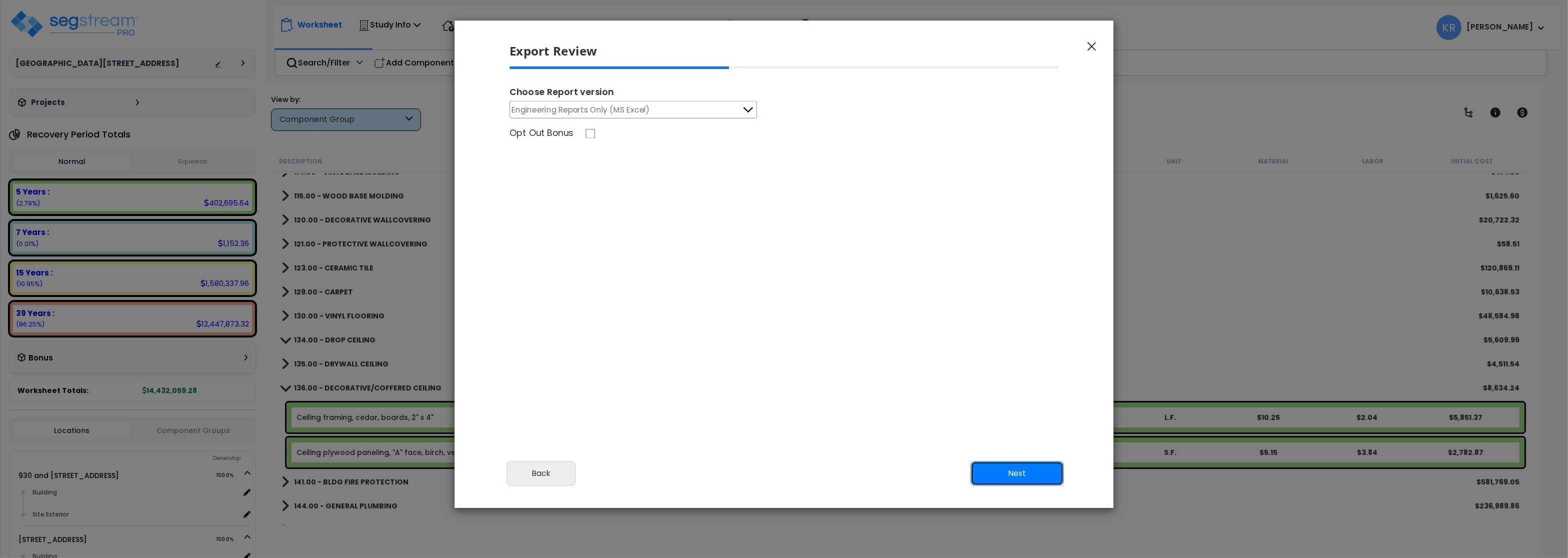
click at [977, 468] on button "Next" at bounding box center [1017, 473] width 94 height 25
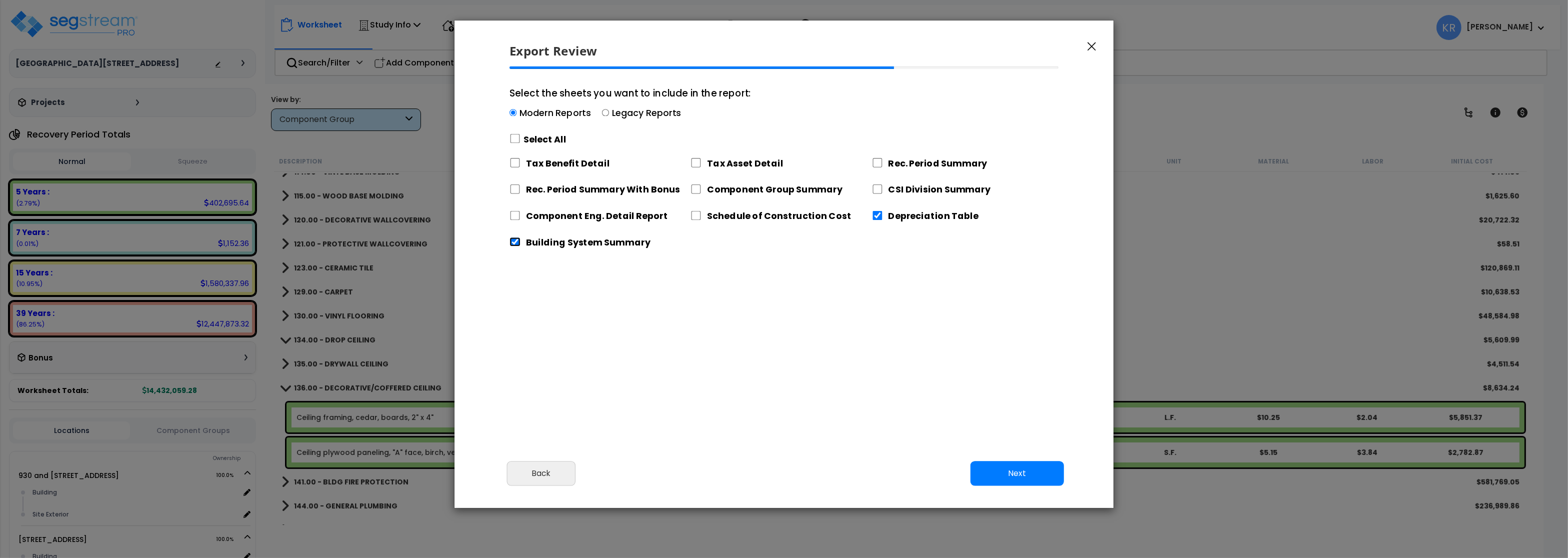
click at [512, 239] on input "Building System Summary" at bounding box center [515, 242] width 11 height 9
checkbox input "false"
click at [875, 217] on input "Depreciation Table" at bounding box center [878, 215] width 11 height 9
checkbox input "false"
click at [513, 215] on input "Component Eng. Detail Report" at bounding box center [515, 215] width 11 height 9
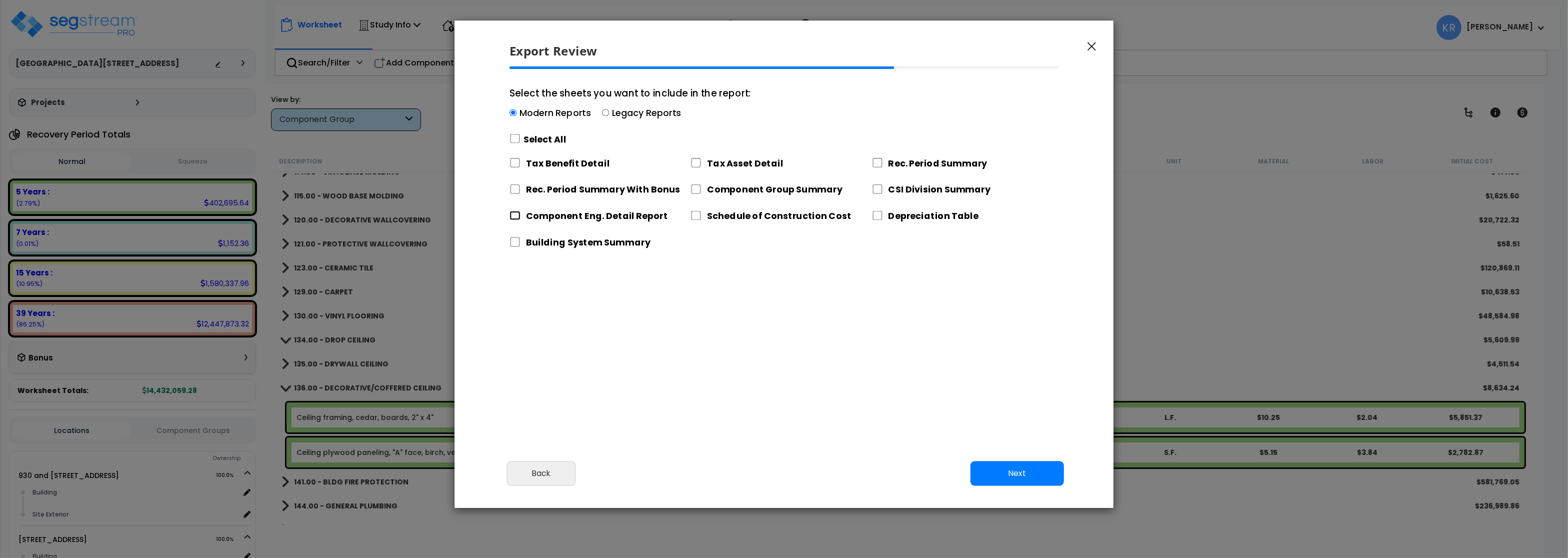
checkbox input "true"
click at [1012, 467] on button "Next" at bounding box center [1017, 473] width 94 height 25
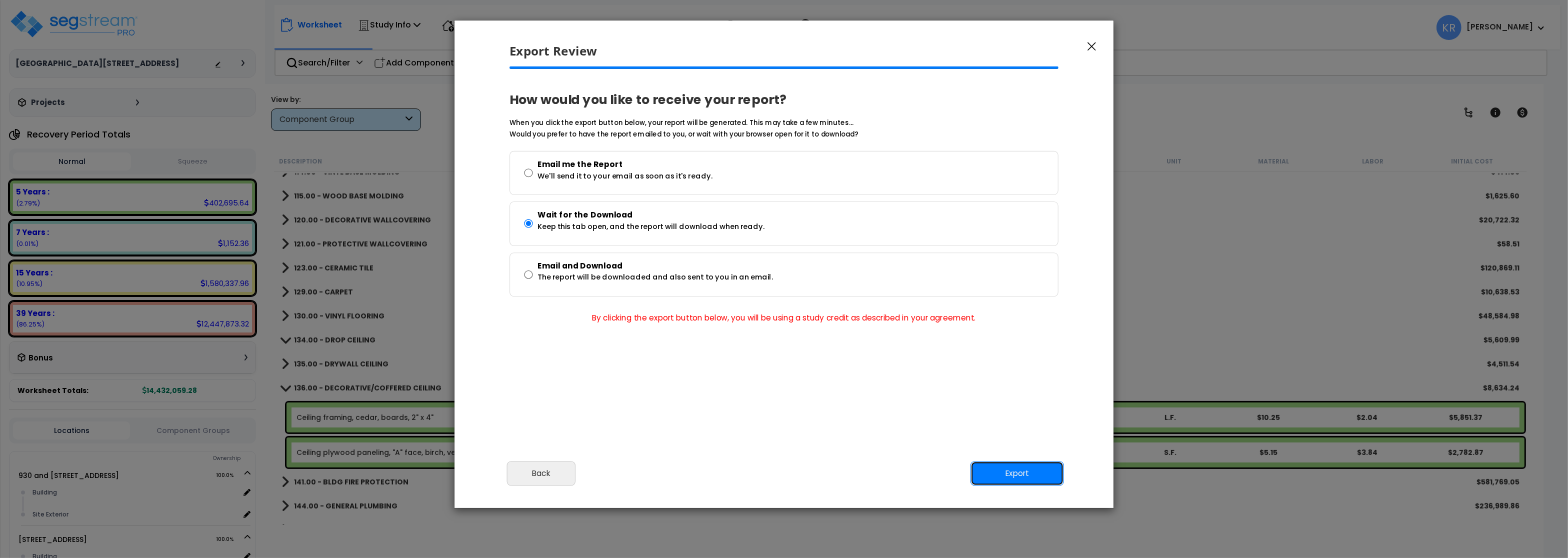
click at [1010, 468] on button "Export" at bounding box center [1017, 473] width 94 height 25
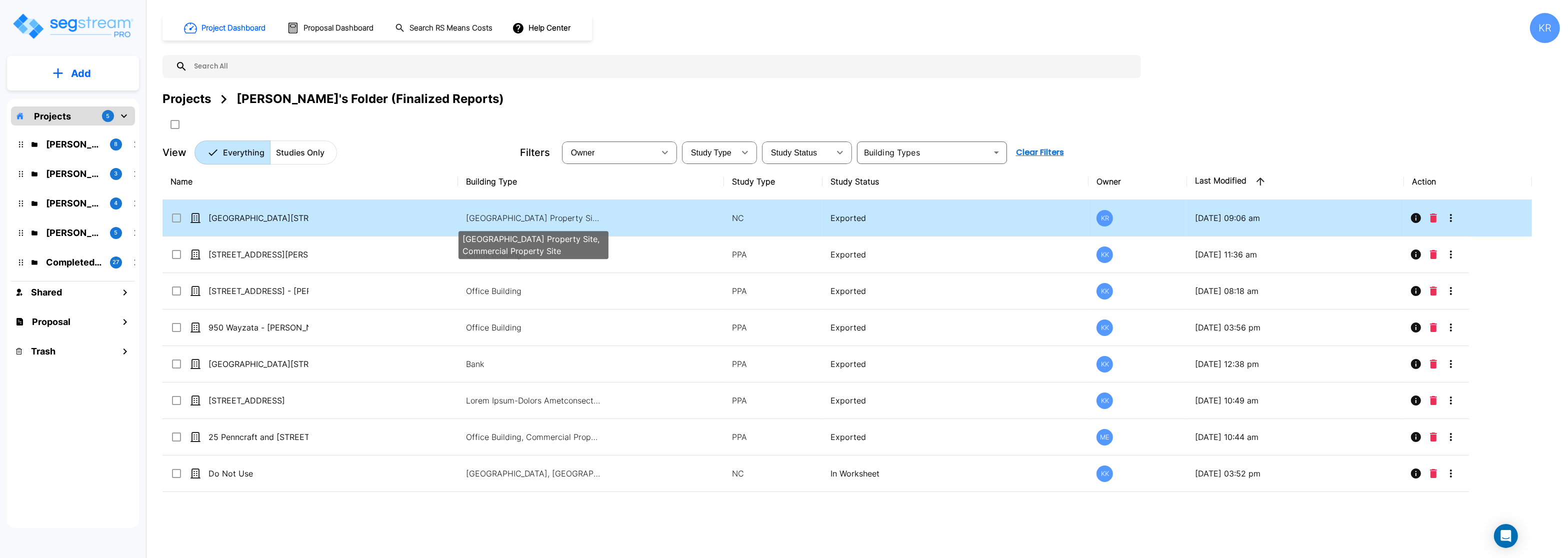
click at [533, 219] on p "[GEOGRAPHIC_DATA] Property Site, Commercial Property Site" at bounding box center [533, 218] width 135 height 12
checkbox input "true"
click at [533, 219] on p "[GEOGRAPHIC_DATA] Property Site, Commercial Property Site" at bounding box center [533, 218] width 135 height 12
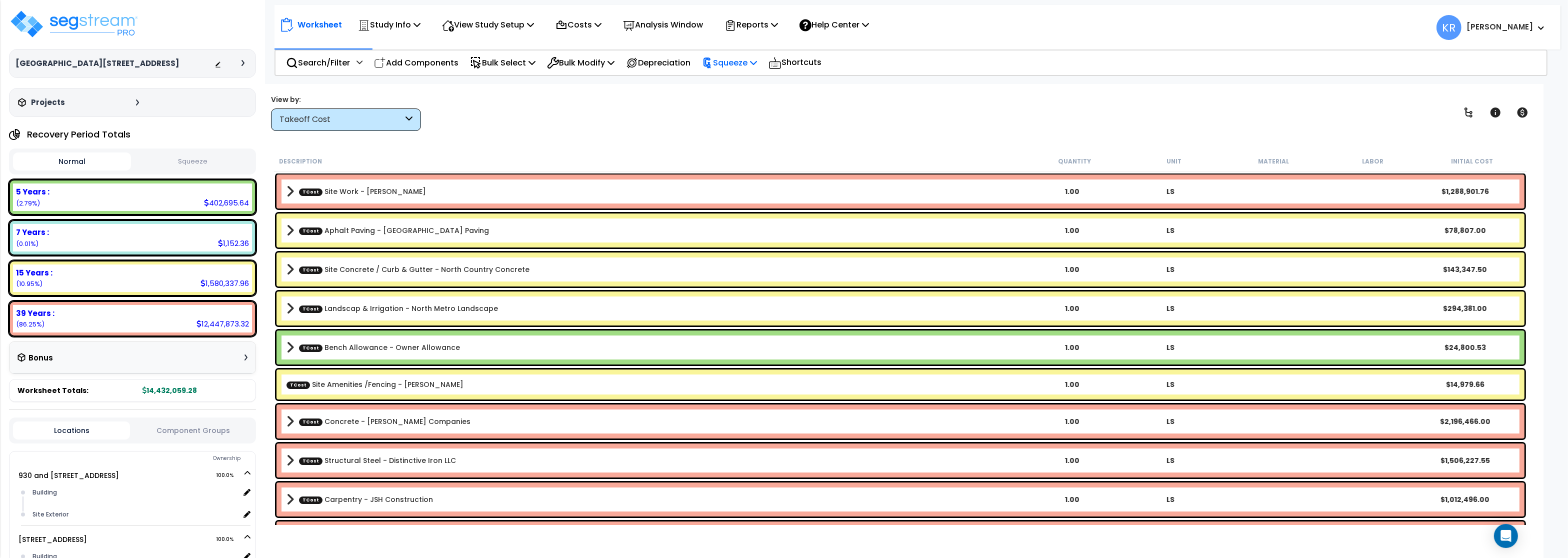
click at [738, 64] on p "Squeeze" at bounding box center [730, 62] width 55 height 13
click at [729, 82] on link "Squeeze" at bounding box center [747, 85] width 99 height 20
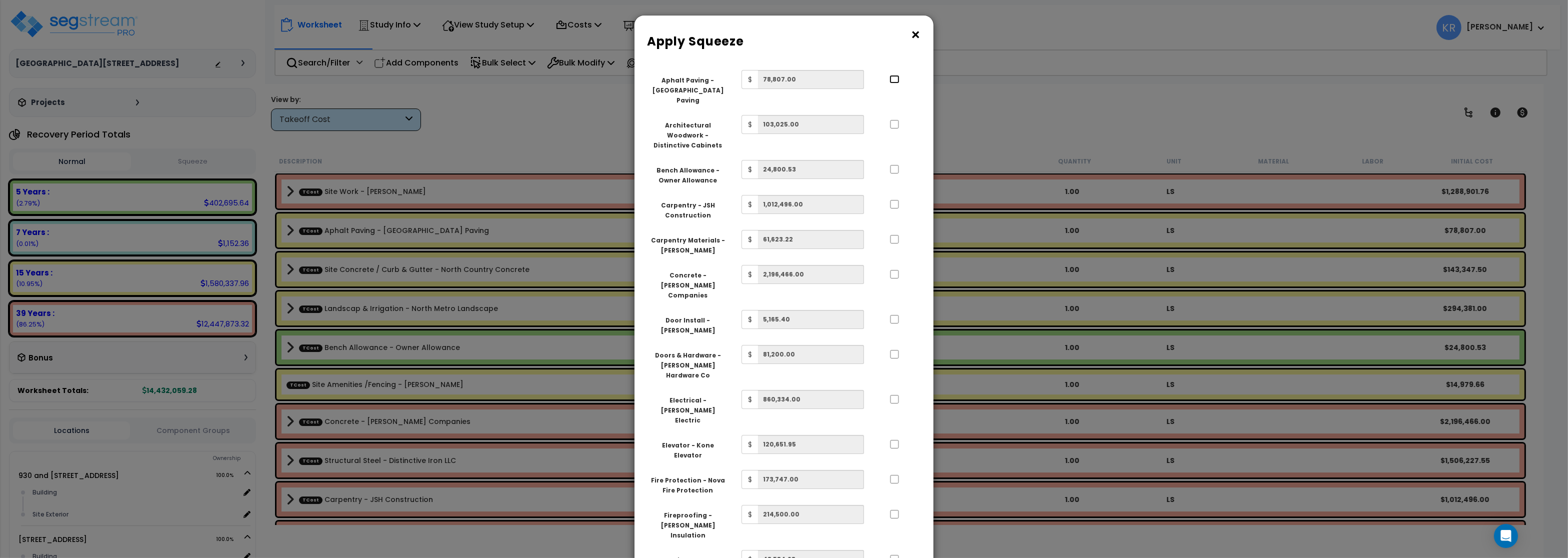
click at [895, 80] on input "..." at bounding box center [895, 79] width 10 height 8
checkbox input "true"
click at [895, 120] on input "..." at bounding box center [895, 124] width 10 height 8
checkbox input "true"
click at [897, 165] on input "..." at bounding box center [895, 169] width 10 height 8
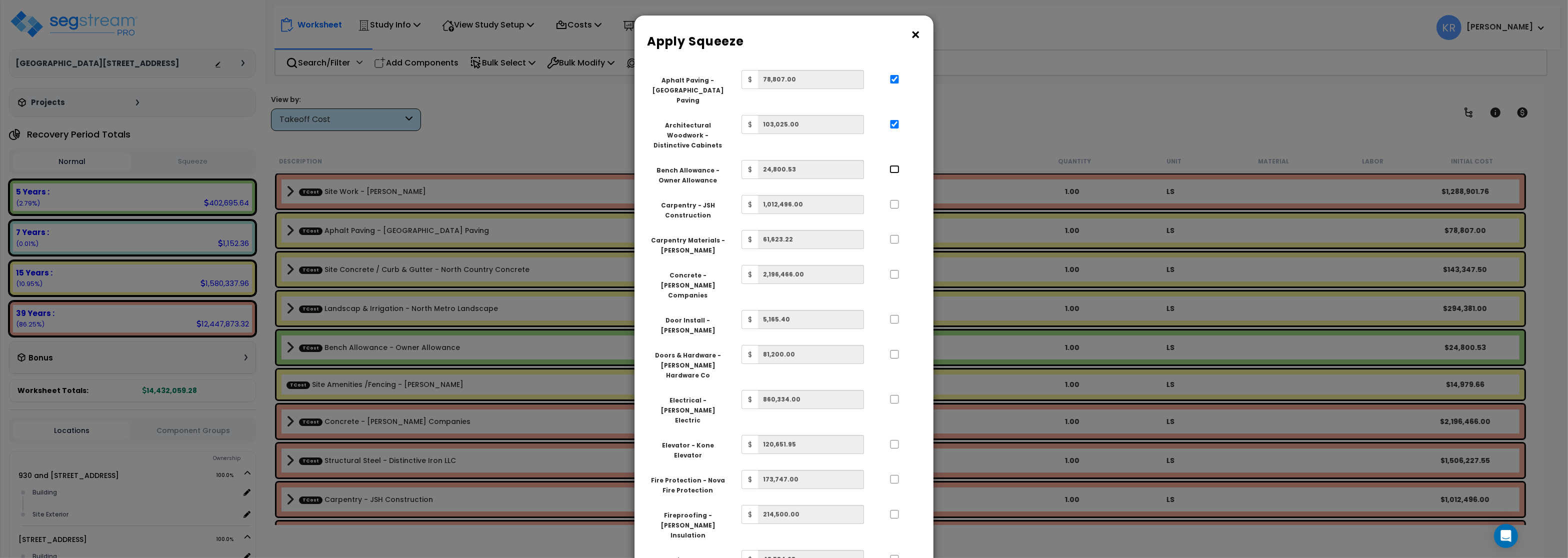
checkbox input "true"
click at [895, 200] on input "..." at bounding box center [895, 205] width 10 height 8
checkbox input "true"
click at [895, 235] on input "..." at bounding box center [895, 239] width 10 height 8
checkbox input "true"
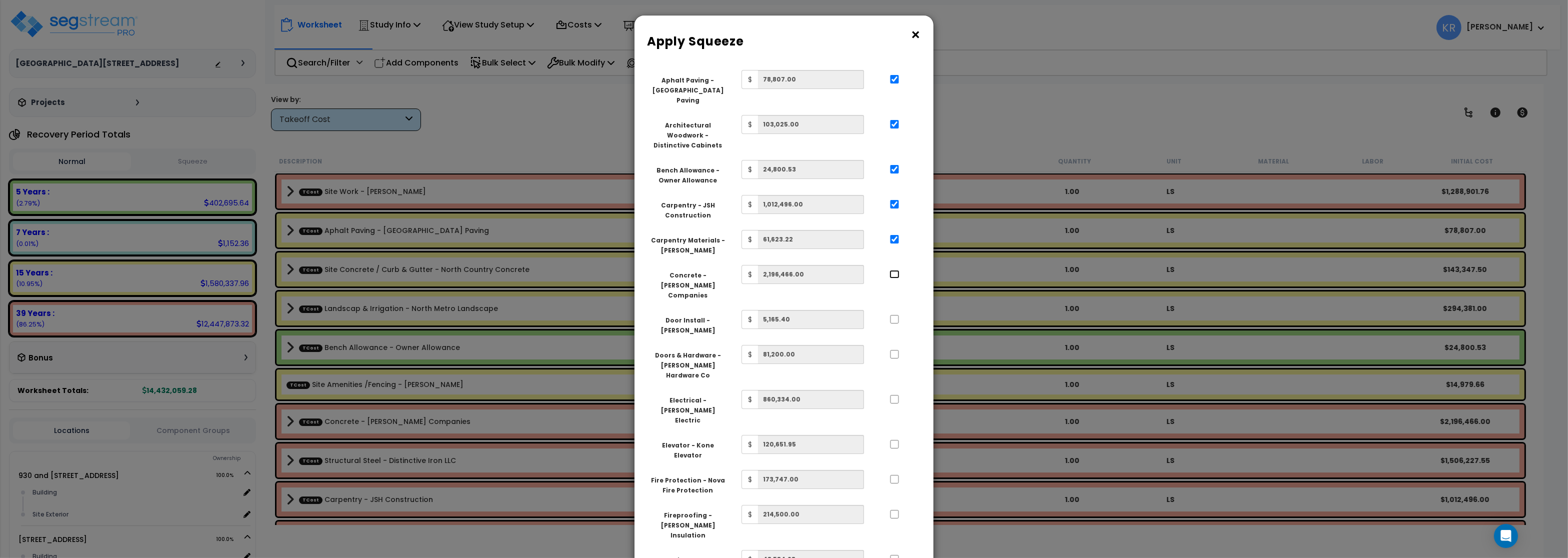
click at [894, 270] on input "..." at bounding box center [895, 274] width 10 height 8
checkbox input "true"
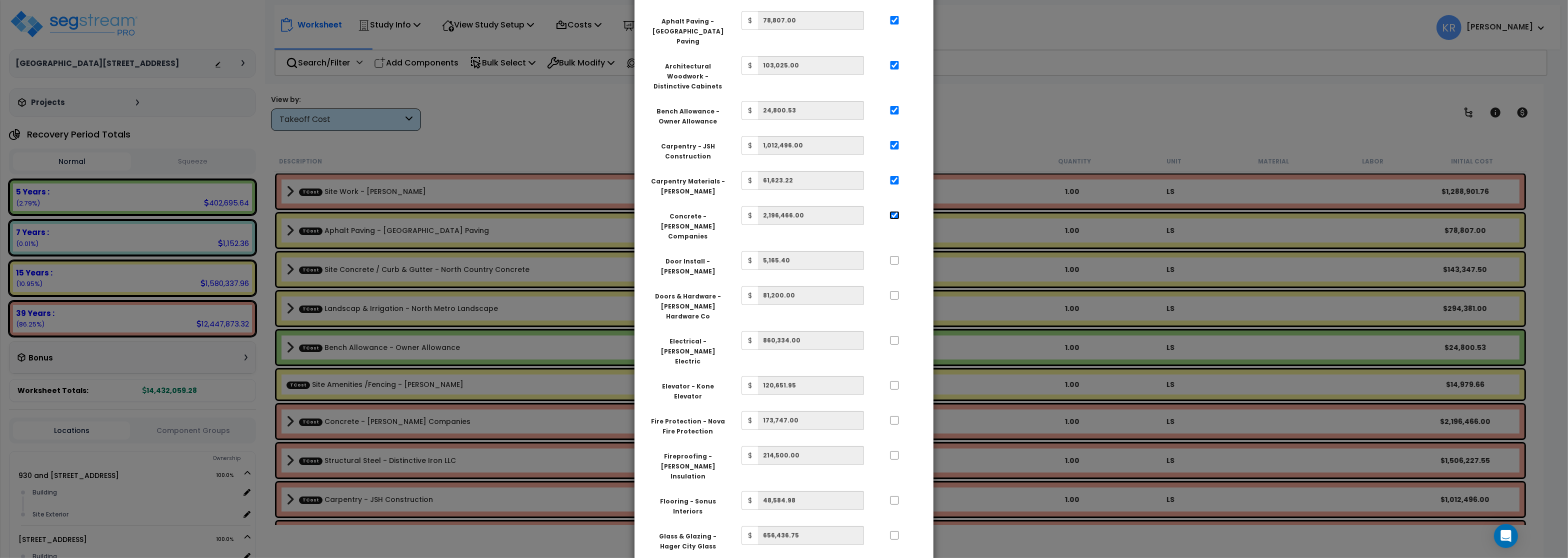
scroll to position [120, 0]
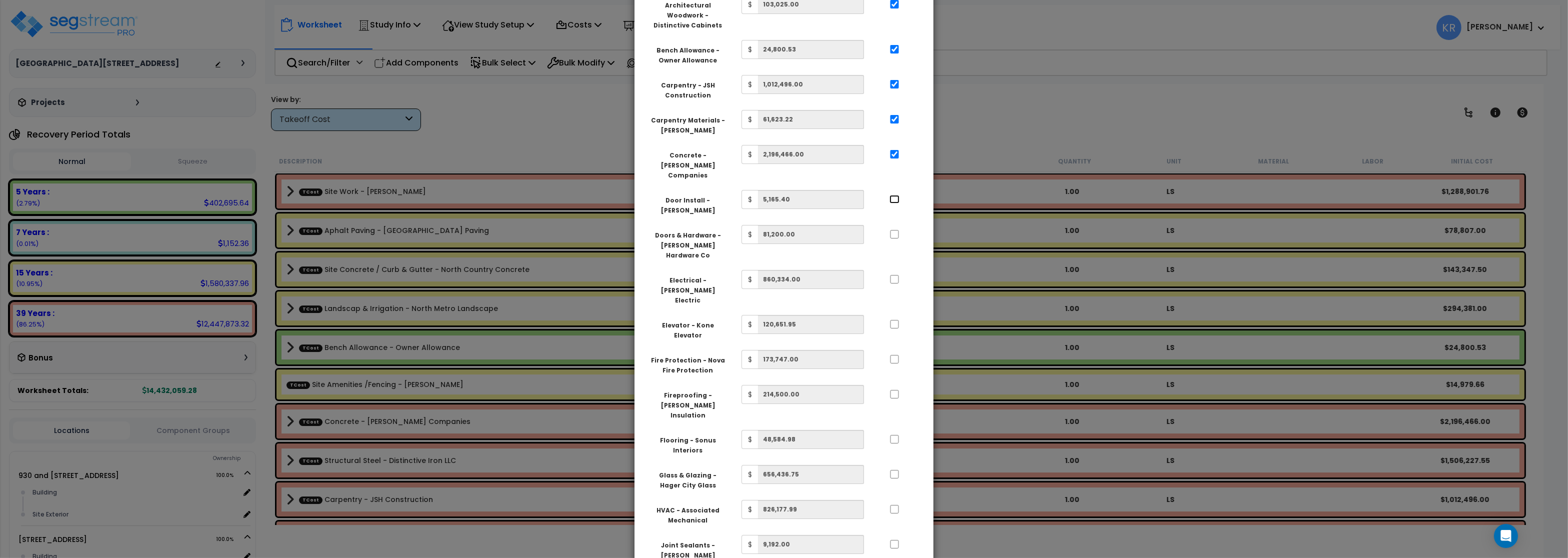
click at [894, 195] on input "..." at bounding box center [895, 200] width 10 height 8
checkbox input "true"
click at [893, 230] on input "..." at bounding box center [895, 234] width 10 height 8
checkbox input "true"
click at [895, 275] on input "..." at bounding box center [895, 279] width 10 height 8
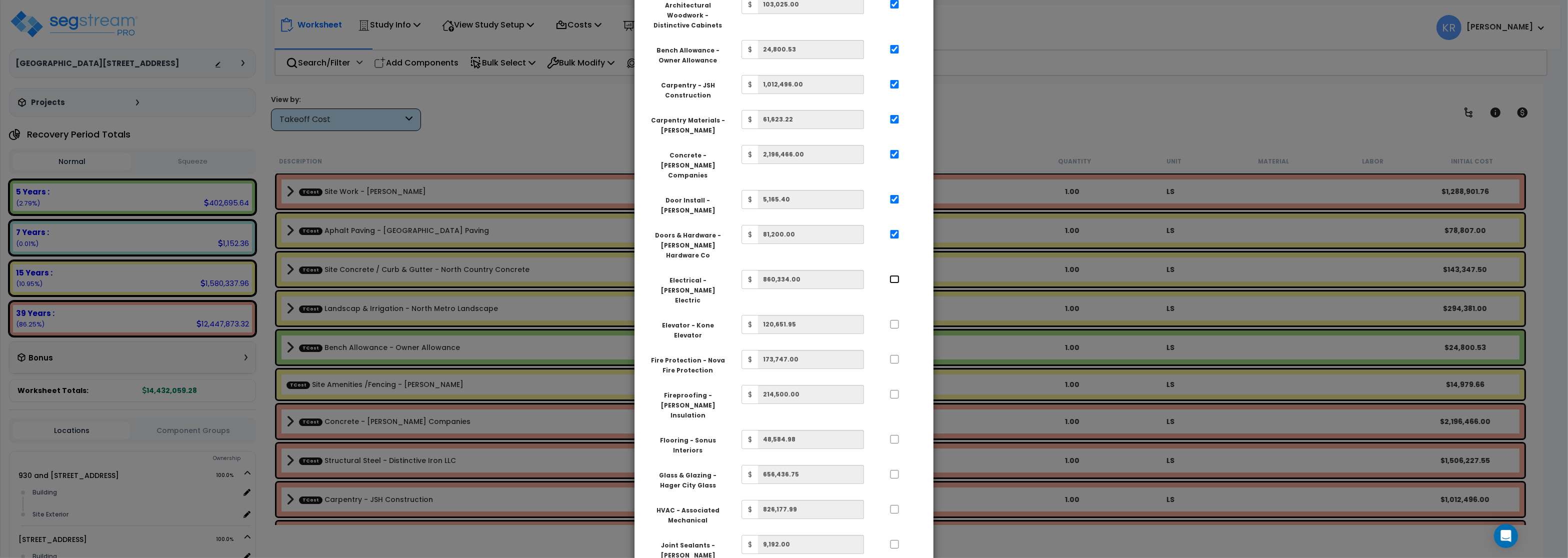
checkbox input "true"
click at [895, 320] on input "..." at bounding box center [895, 325] width 10 height 8
checkbox input "true"
click at [895, 355] on input "..." at bounding box center [895, 359] width 10 height 8
checkbox input "true"
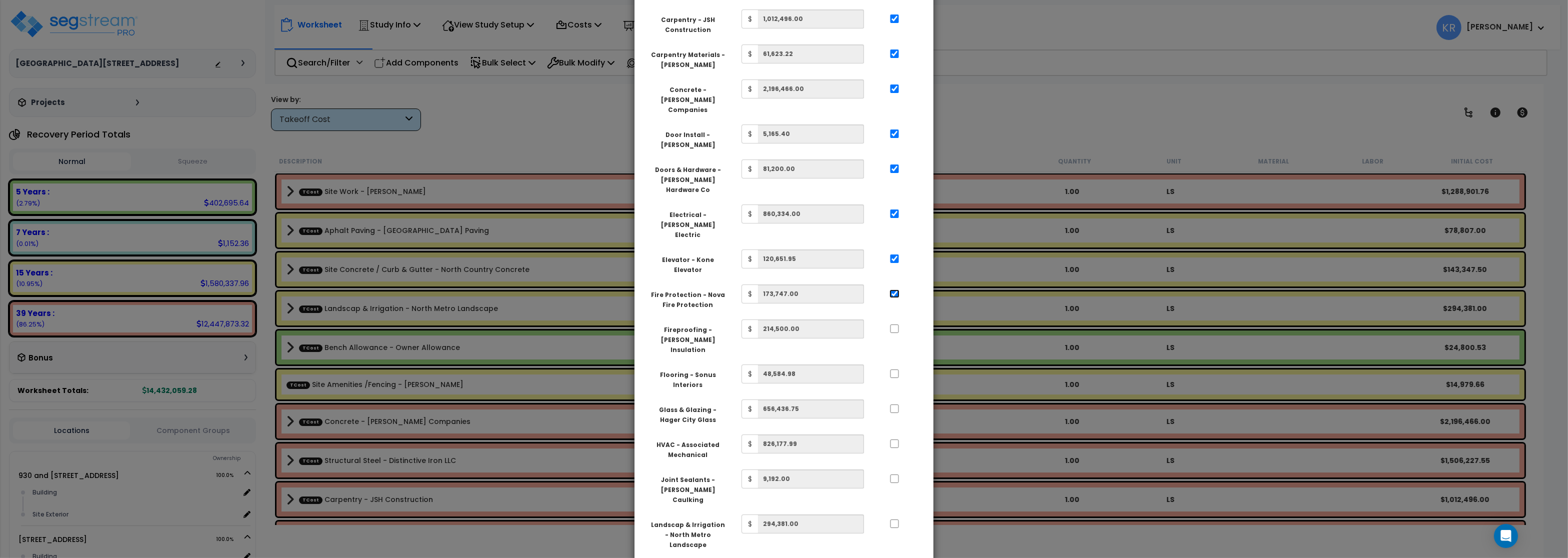
scroll to position [240, 0]
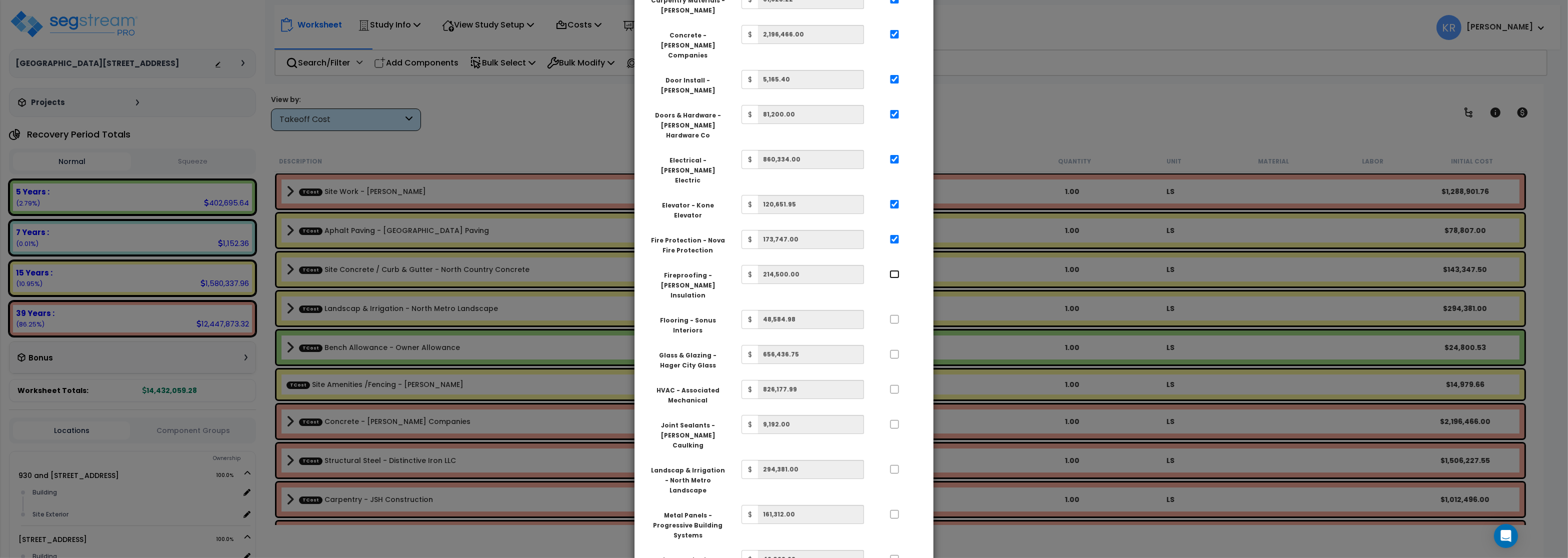
click at [893, 270] on input "..." at bounding box center [895, 274] width 10 height 8
checkbox input "true"
click at [895, 310] on div at bounding box center [894, 318] width 46 height 16
click at [895, 350] on input "..." at bounding box center [895, 354] width 10 height 8
checkbox input "true"
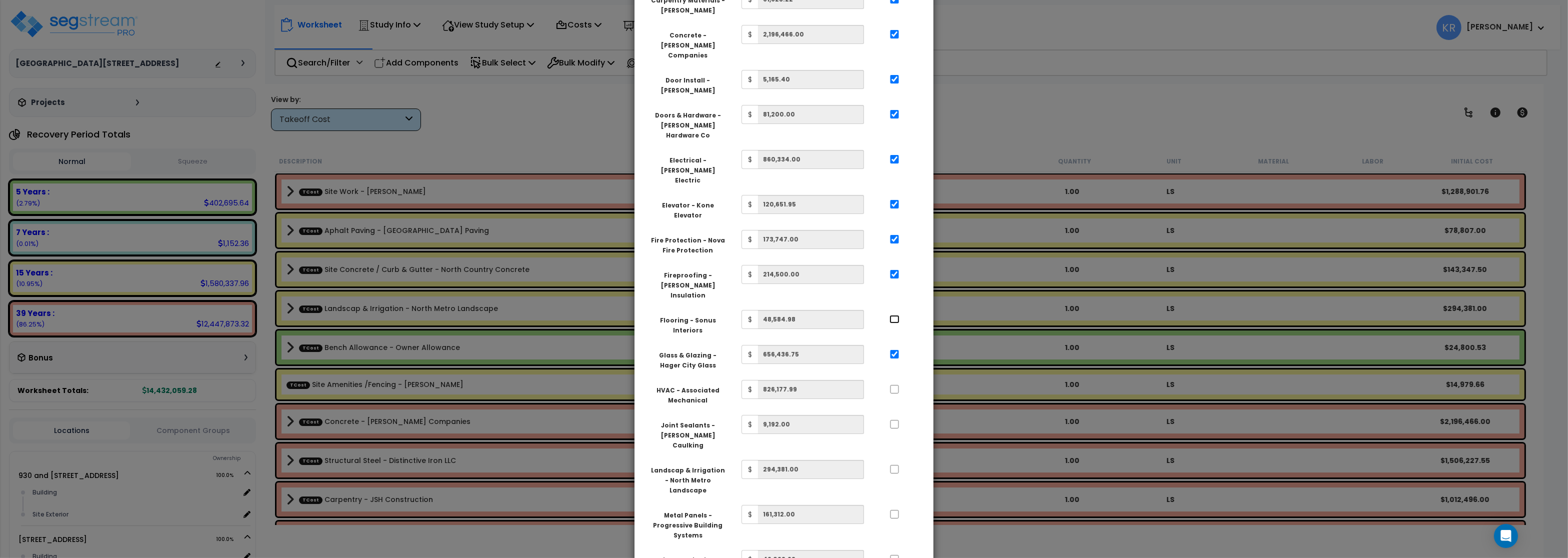
click at [895, 315] on input "..." at bounding box center [895, 320] width 10 height 8
checkbox input "true"
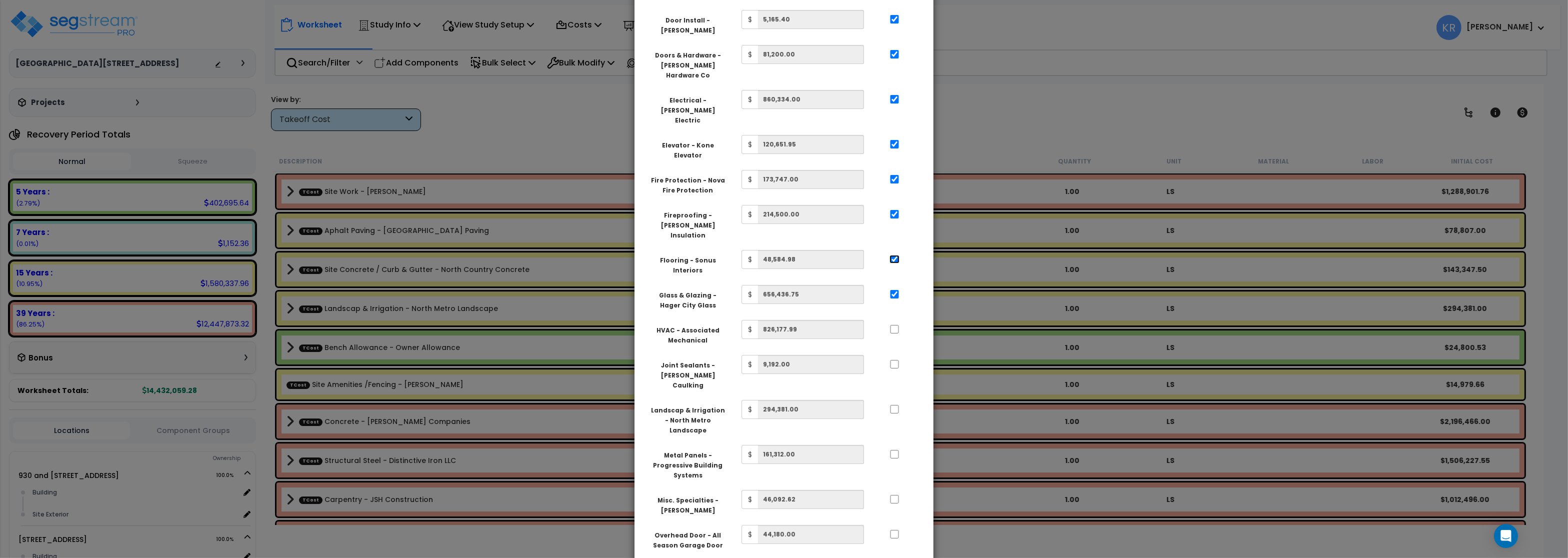
scroll to position [360, 0]
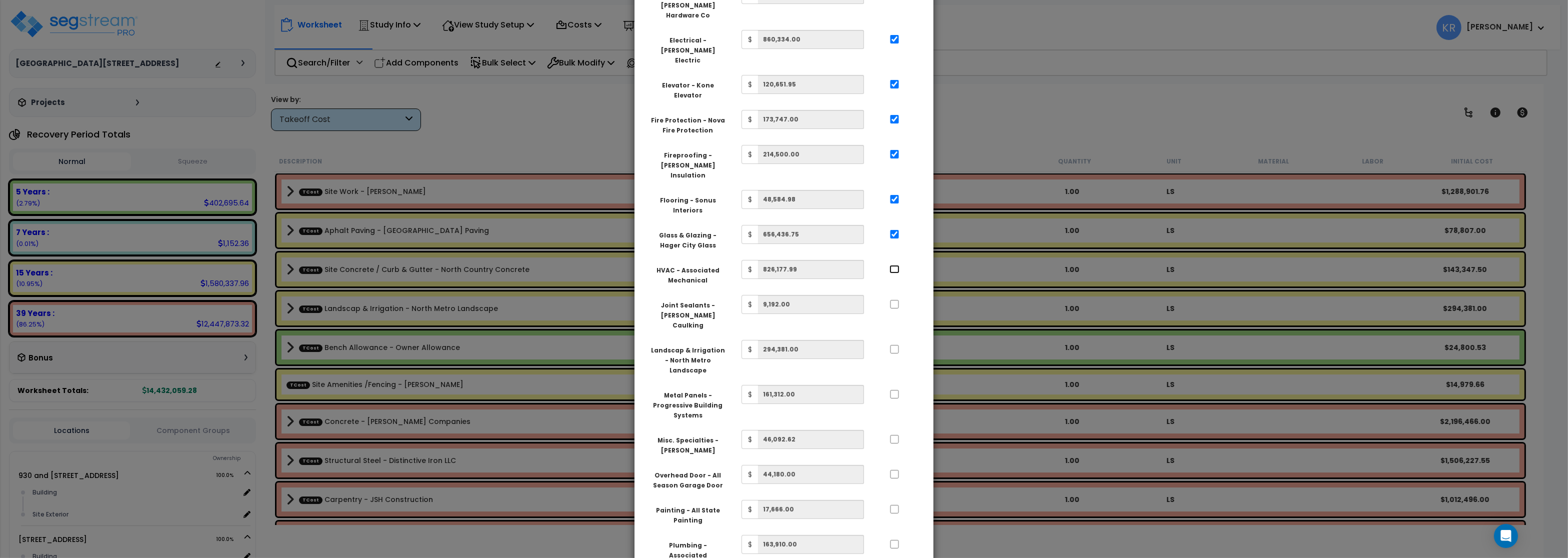
click at [895, 265] on input "..." at bounding box center [895, 269] width 10 height 8
checkbox input "true"
click at [897, 300] on input "..." at bounding box center [895, 304] width 10 height 8
checkbox input "true"
click at [895, 345] on input "..." at bounding box center [895, 349] width 10 height 8
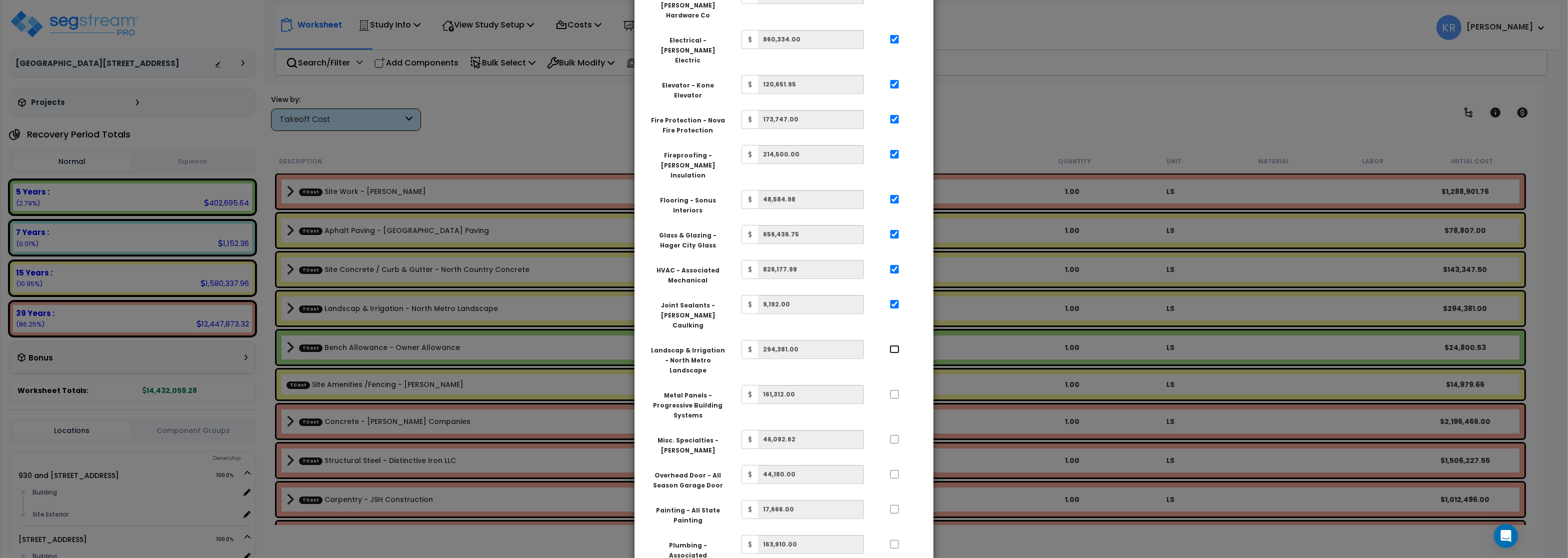
checkbox input "true"
click at [896, 390] on input "..." at bounding box center [895, 394] width 10 height 8
checkbox input "true"
click at [898, 435] on input "..." at bounding box center [895, 439] width 10 height 8
checkbox input "true"
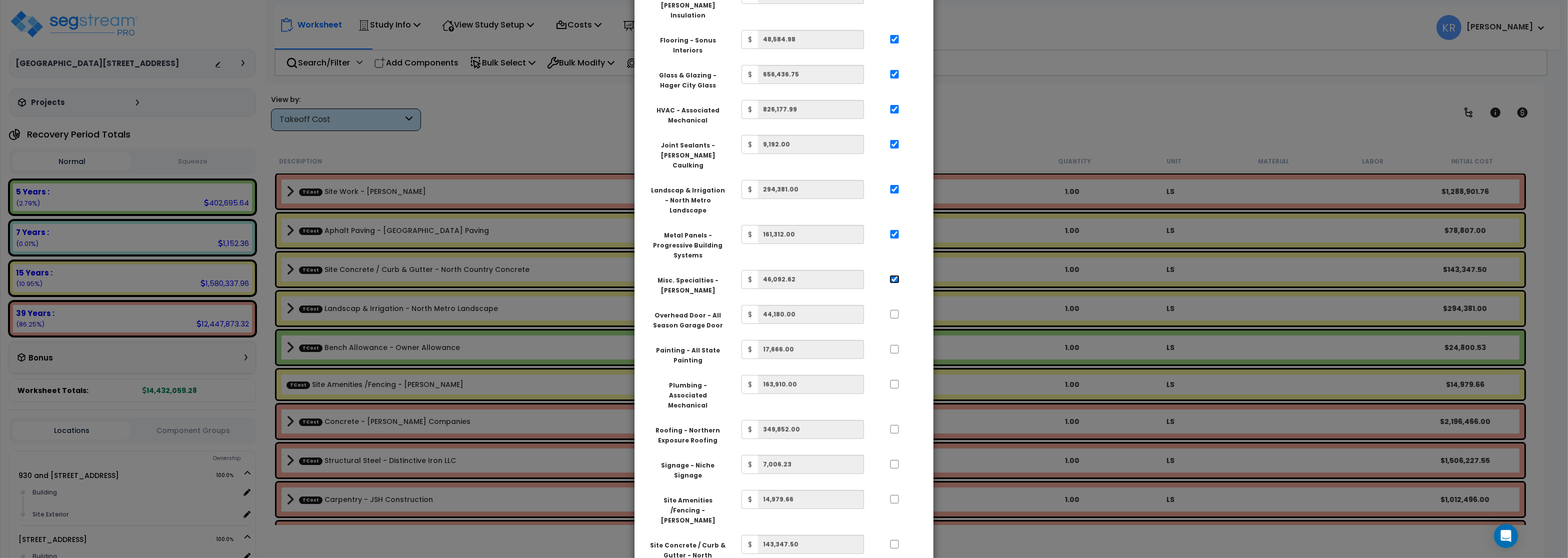
scroll to position [540, 0]
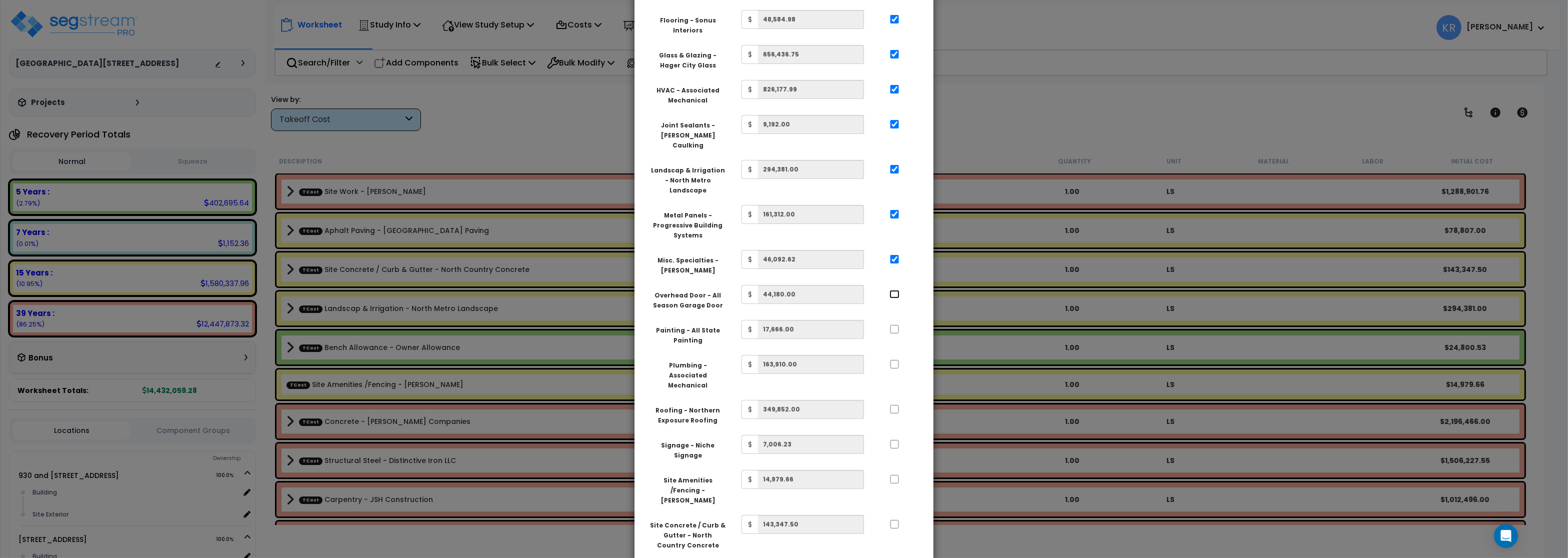
click at [893, 290] on input "..." at bounding box center [895, 294] width 10 height 8
checkbox input "true"
click at [895, 325] on input "..." at bounding box center [895, 329] width 10 height 8
checkbox input "true"
click at [898, 360] on input "..." at bounding box center [895, 365] width 10 height 8
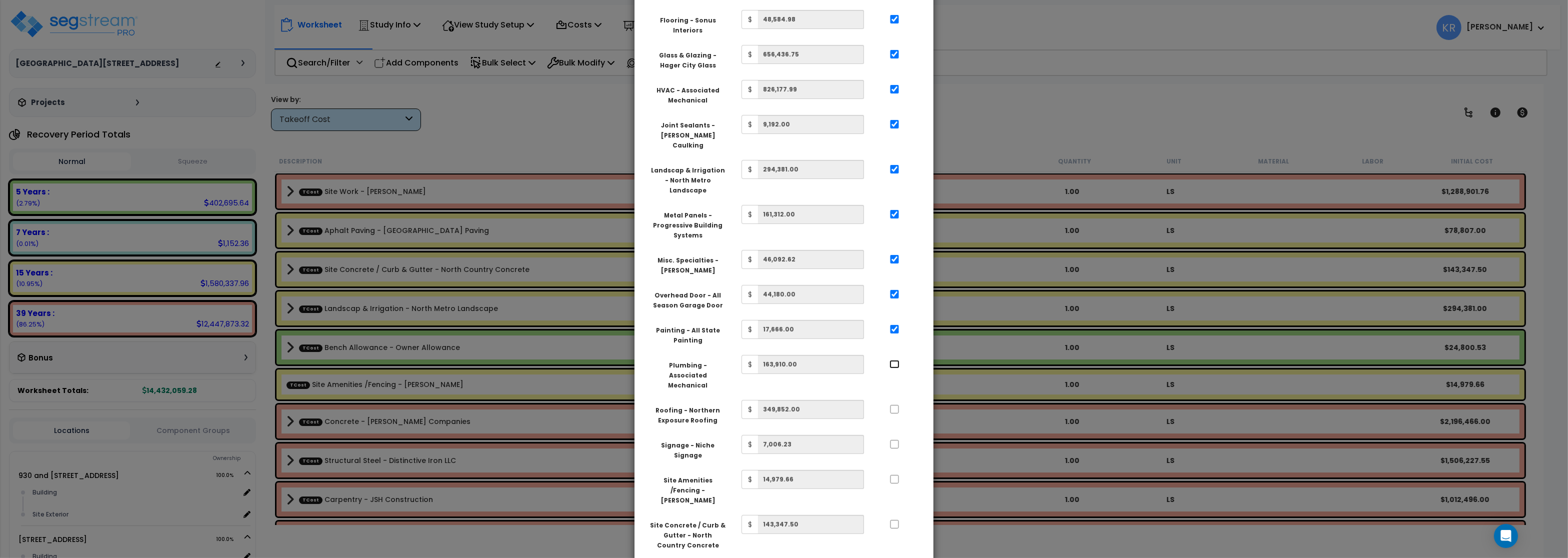
checkbox input "true"
click at [895, 400] on div at bounding box center [894, 408] width 46 height 16
click at [896, 405] on input "..." at bounding box center [895, 409] width 10 height 8
checkbox input "true"
click at [893, 440] on input "..." at bounding box center [895, 444] width 10 height 8
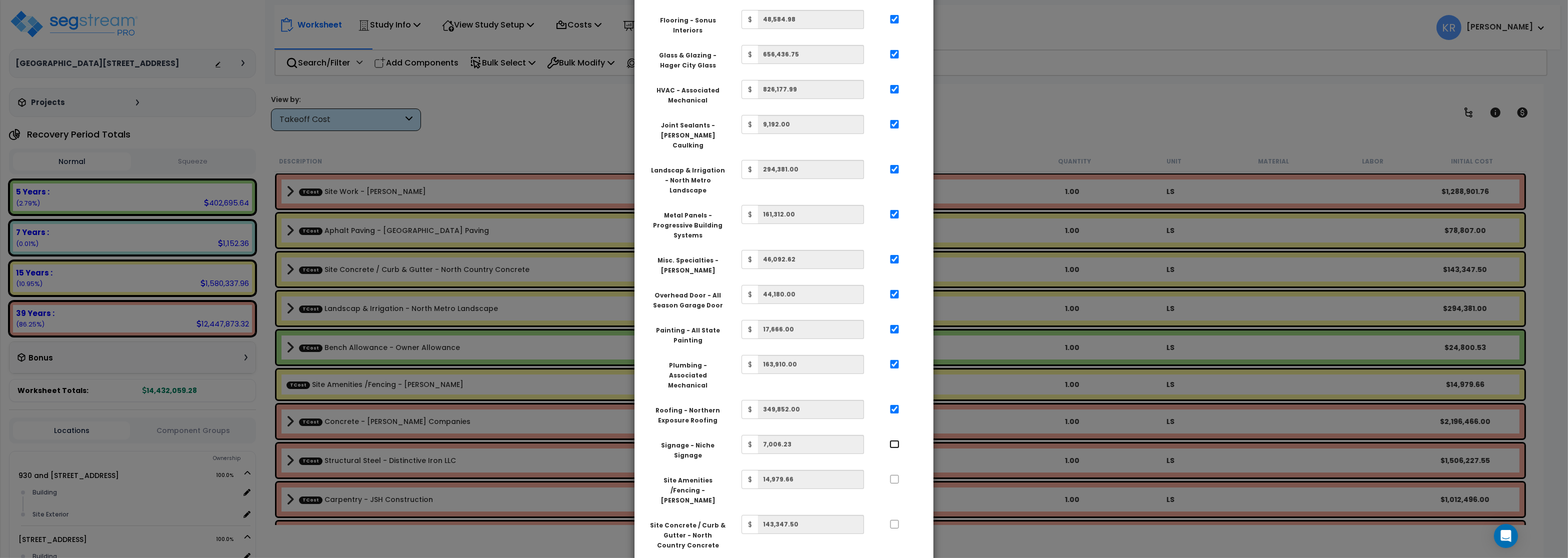
checkbox input "true"
click at [898, 475] on input "..." at bounding box center [895, 480] width 10 height 8
checkbox input "true"
click at [898, 520] on input "..." at bounding box center [895, 524] width 10 height 8
checkbox input "true"
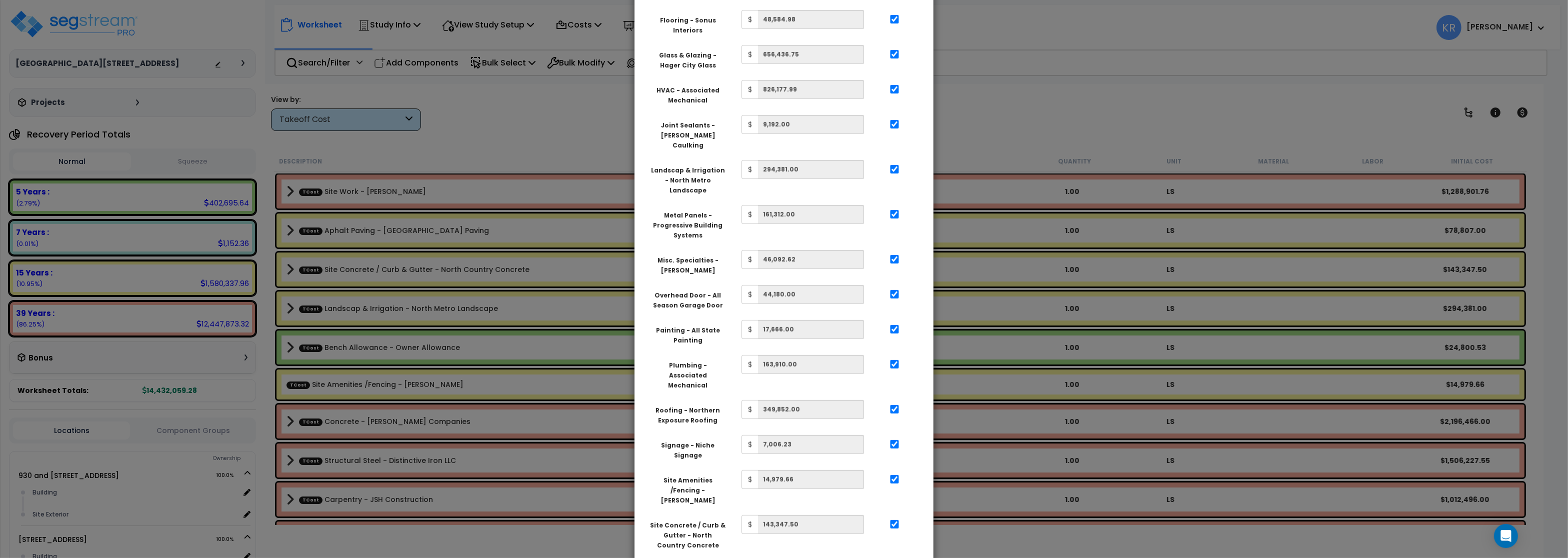
checkbox input "true"
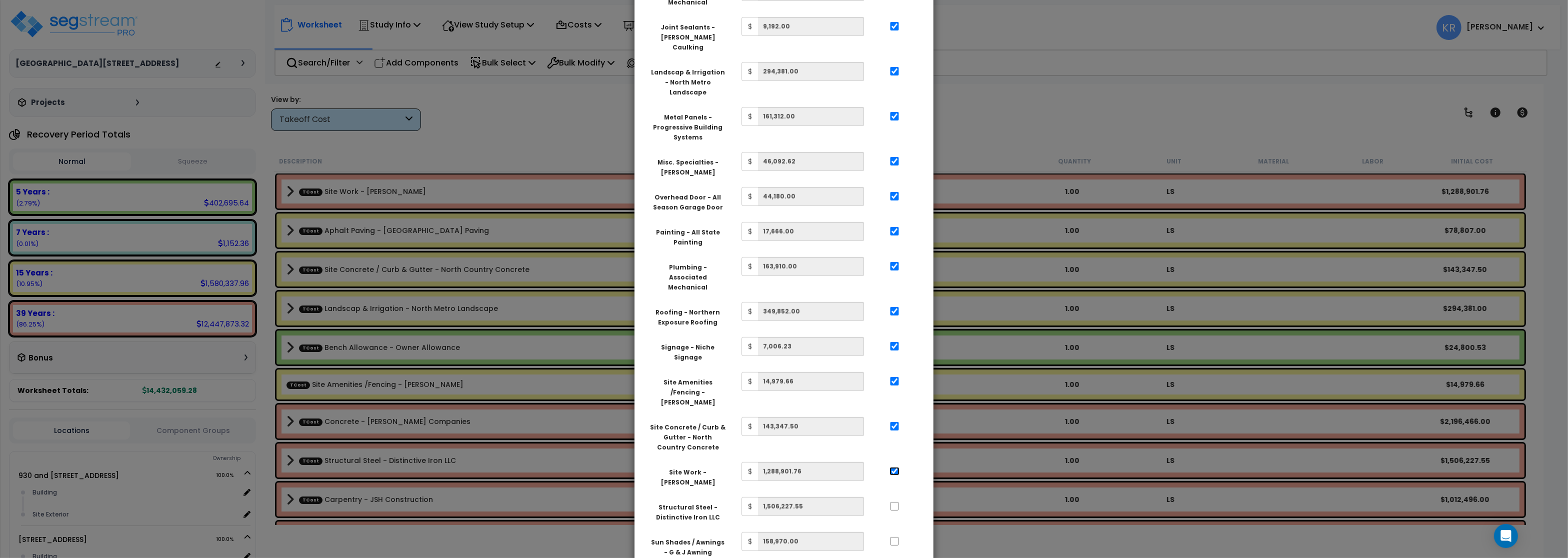
scroll to position [674, 0]
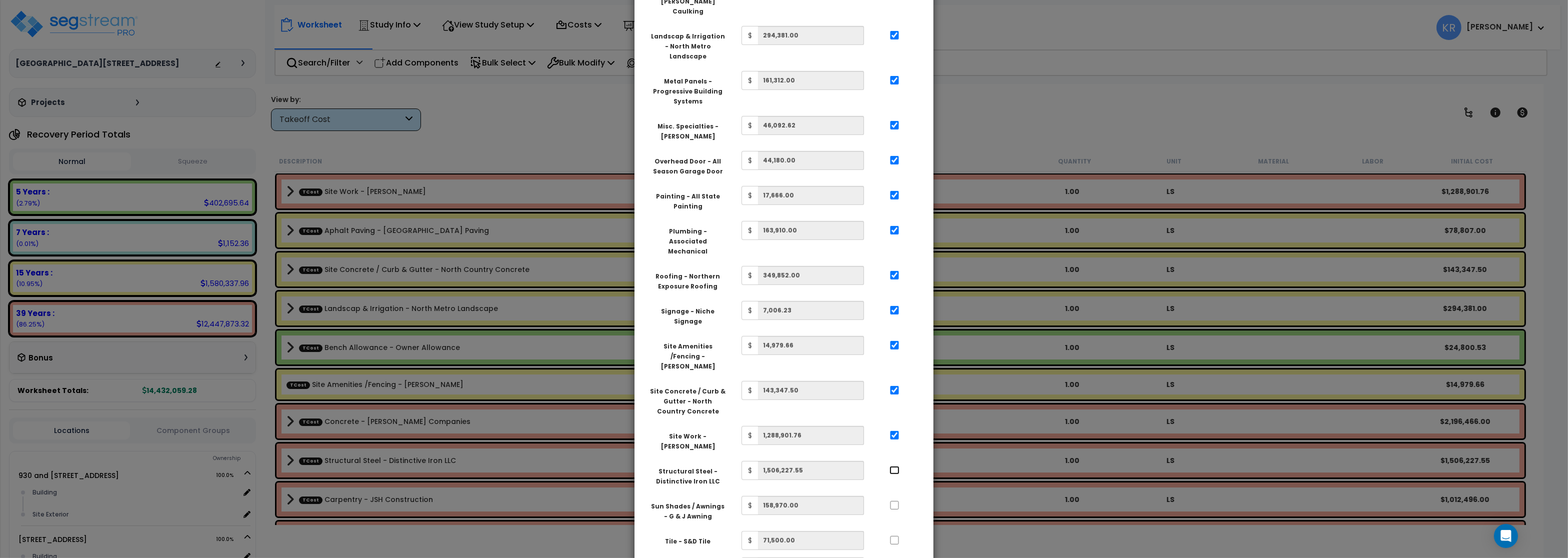
click at [895, 466] on input "..." at bounding box center [895, 471] width 10 height 8
checkbox input "true"
click at [893, 502] on input "..." at bounding box center [895, 506] width 10 height 8
checkbox input "true"
click at [895, 536] on input "..." at bounding box center [895, 540] width 10 height 8
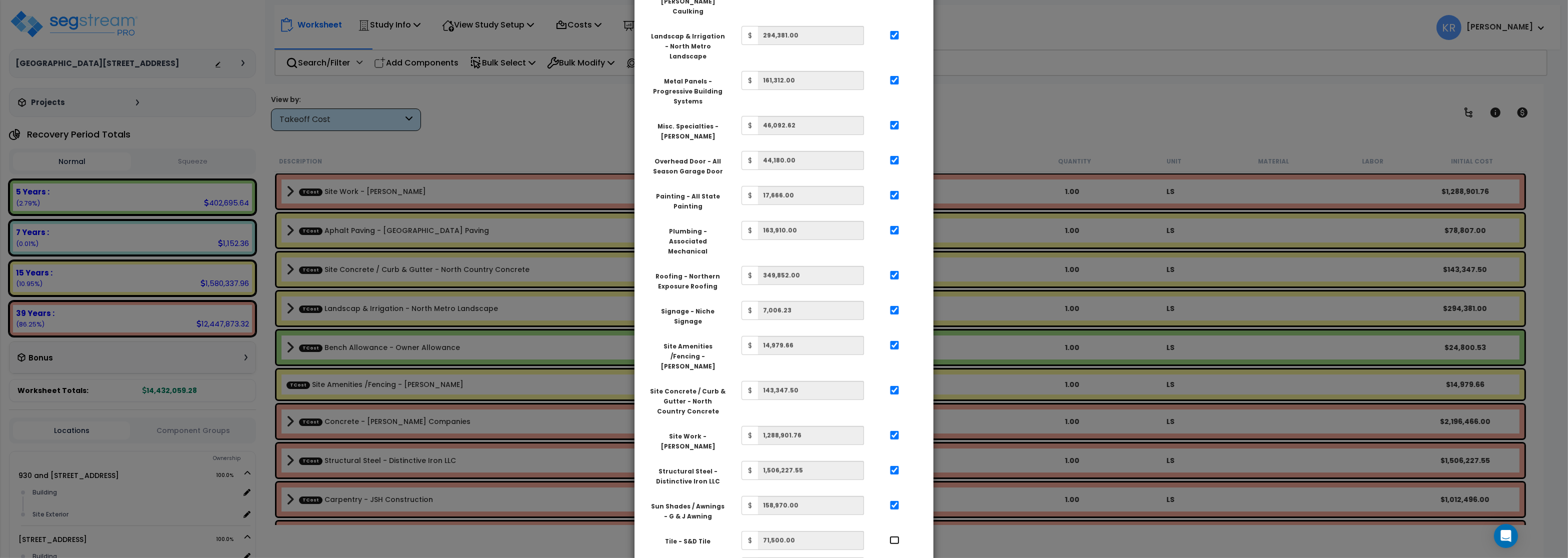
checkbox input "true"
click at [896, 558] on input "..." at bounding box center [895, 567] width 10 height 8
checkbox input "true"
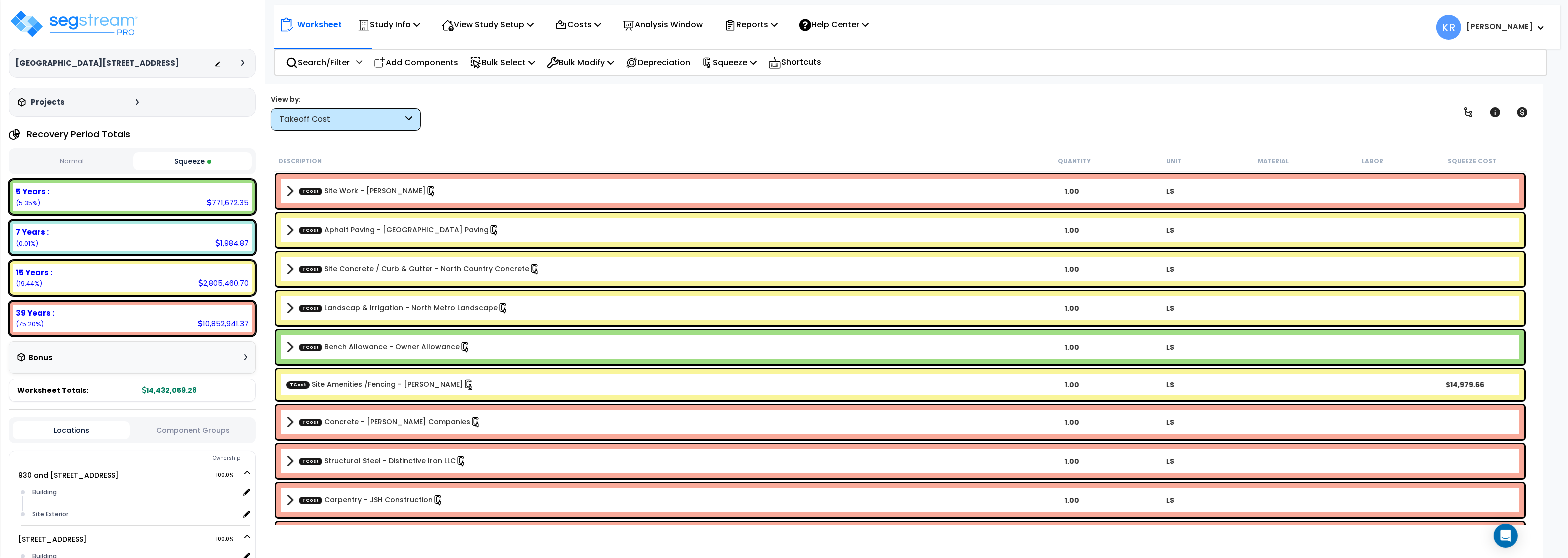
click at [317, 122] on div "Takeoff Cost" at bounding box center [341, 120] width 123 height 11
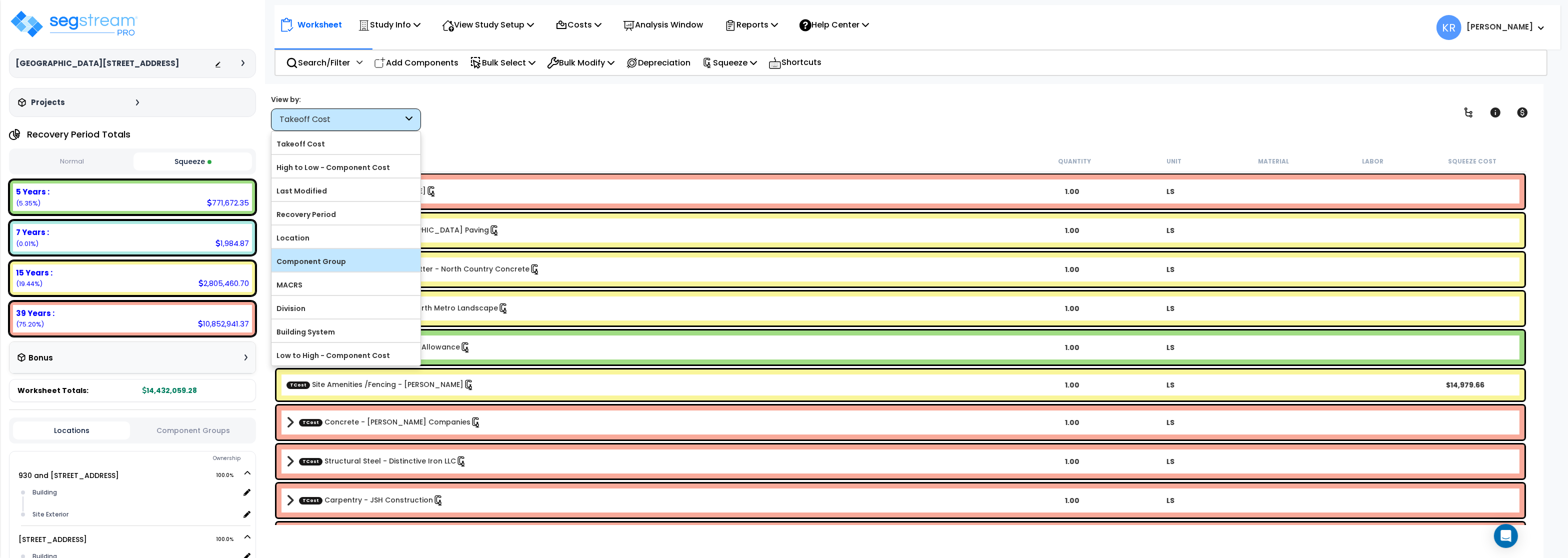
click at [338, 265] on label "Component Group" at bounding box center [345, 261] width 149 height 15
click at [0, 0] on input "Component Group" at bounding box center [0, 0] width 0 height 0
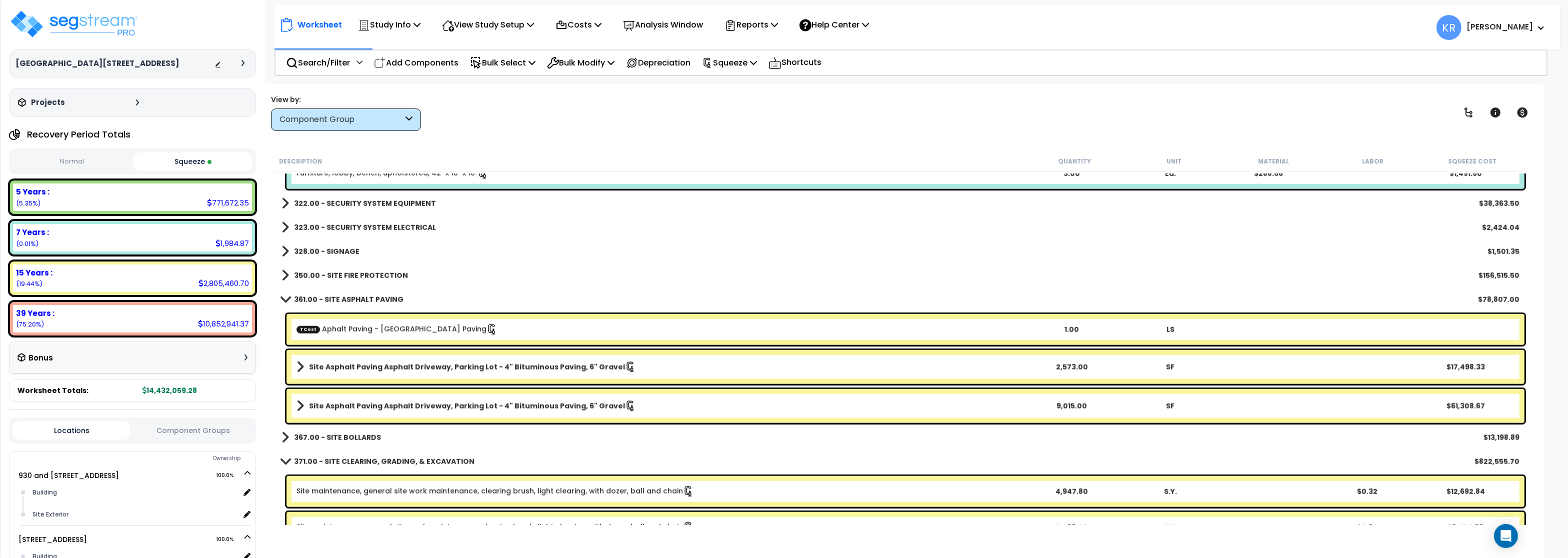
scroll to position [1560, 0]
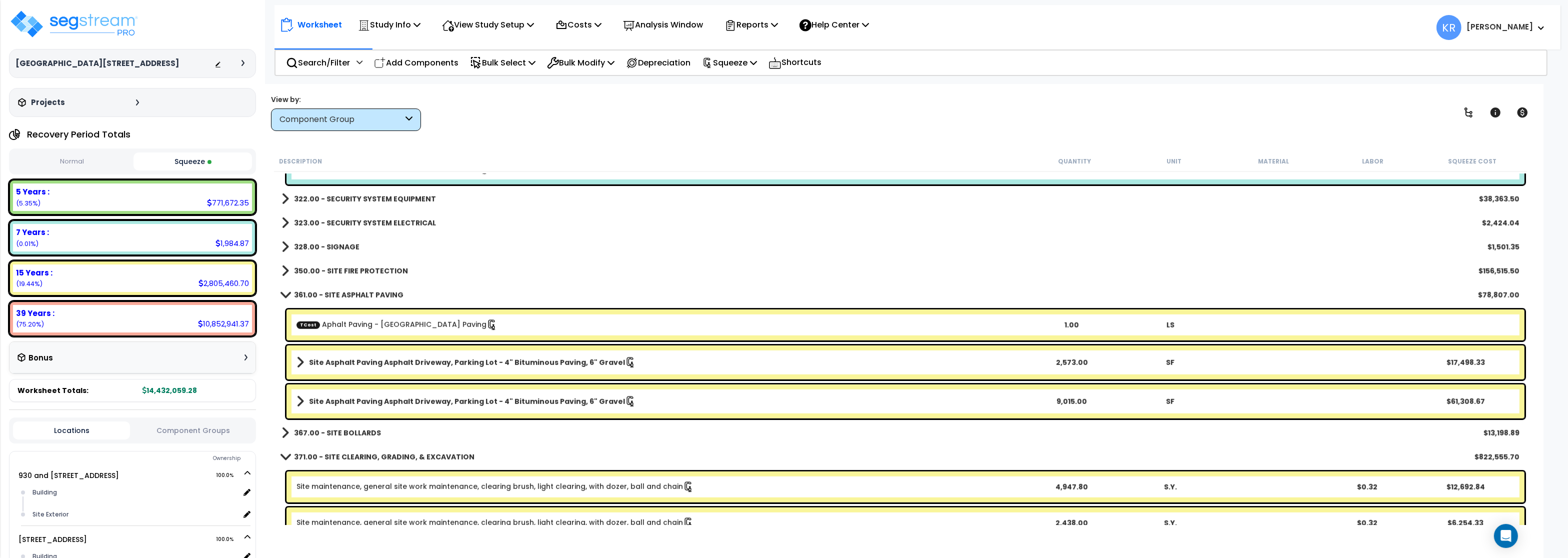
click at [307, 296] on b "361.00 - SITE ASPHALT PAVING" at bounding box center [348, 295] width 109 height 10
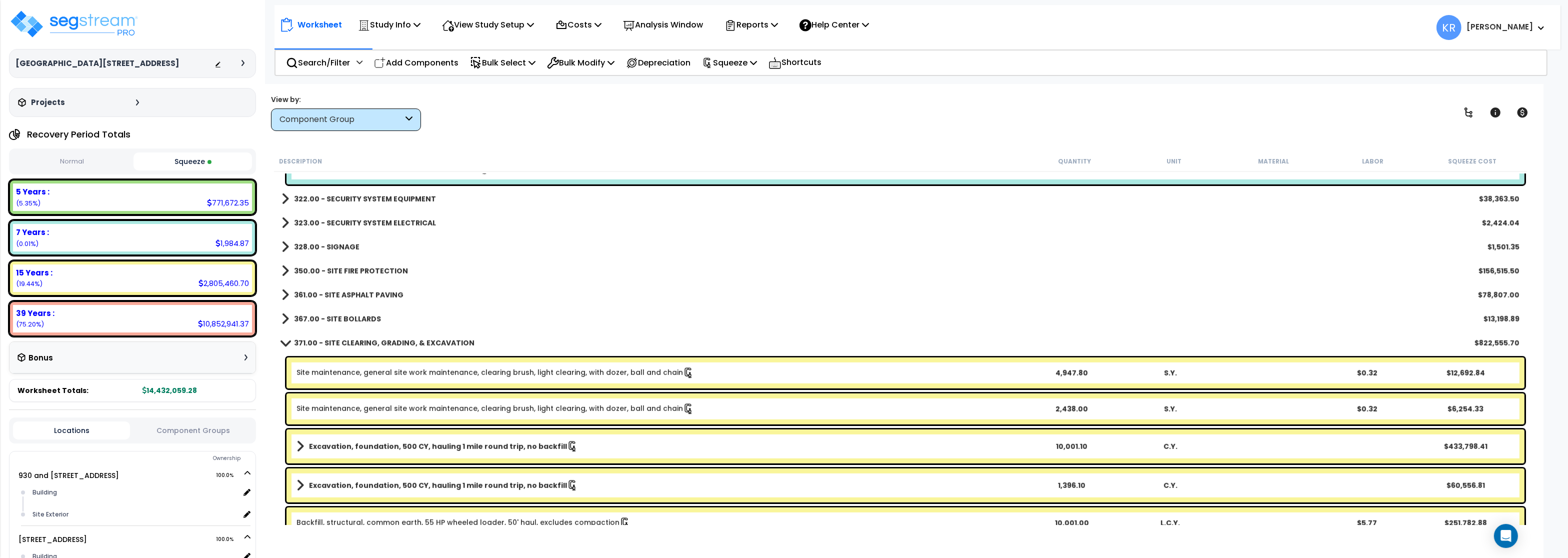
click at [305, 348] on link "371.00 - SITE CLEARING, GRADING, & EXCAVATION" at bounding box center [378, 344] width 193 height 14
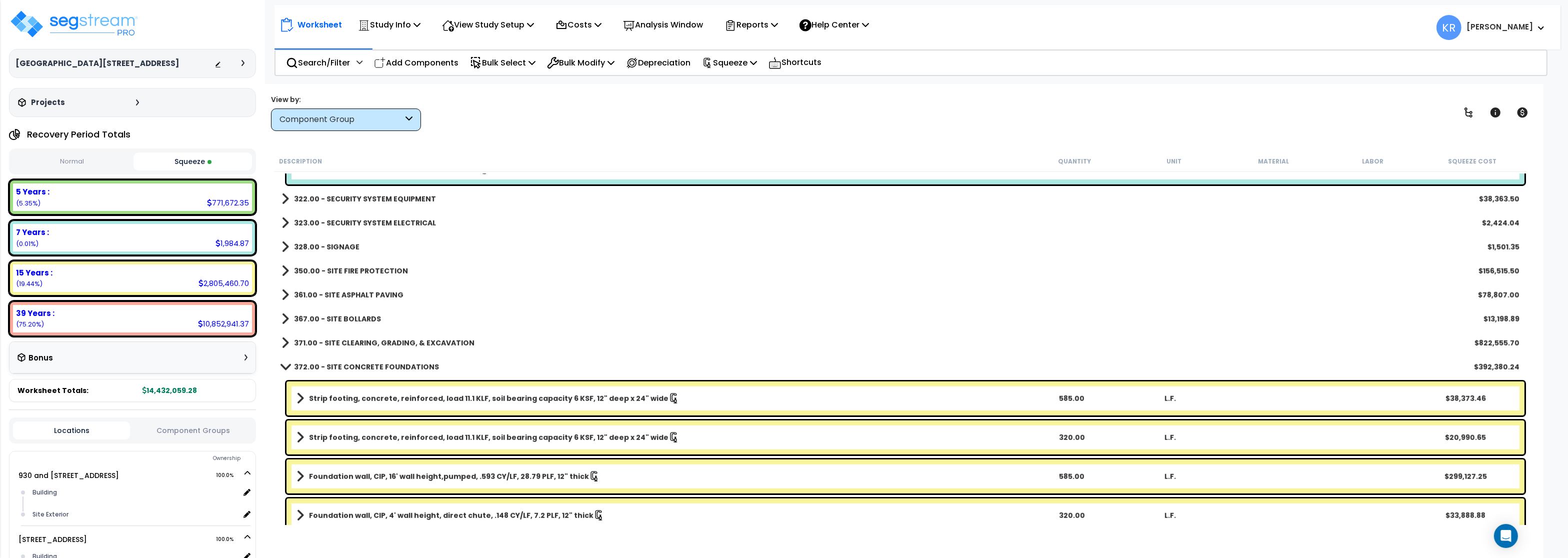
click at [304, 365] on b "372.00 - SITE CONCRETE FOUNDATIONS" at bounding box center [367, 367] width 145 height 10
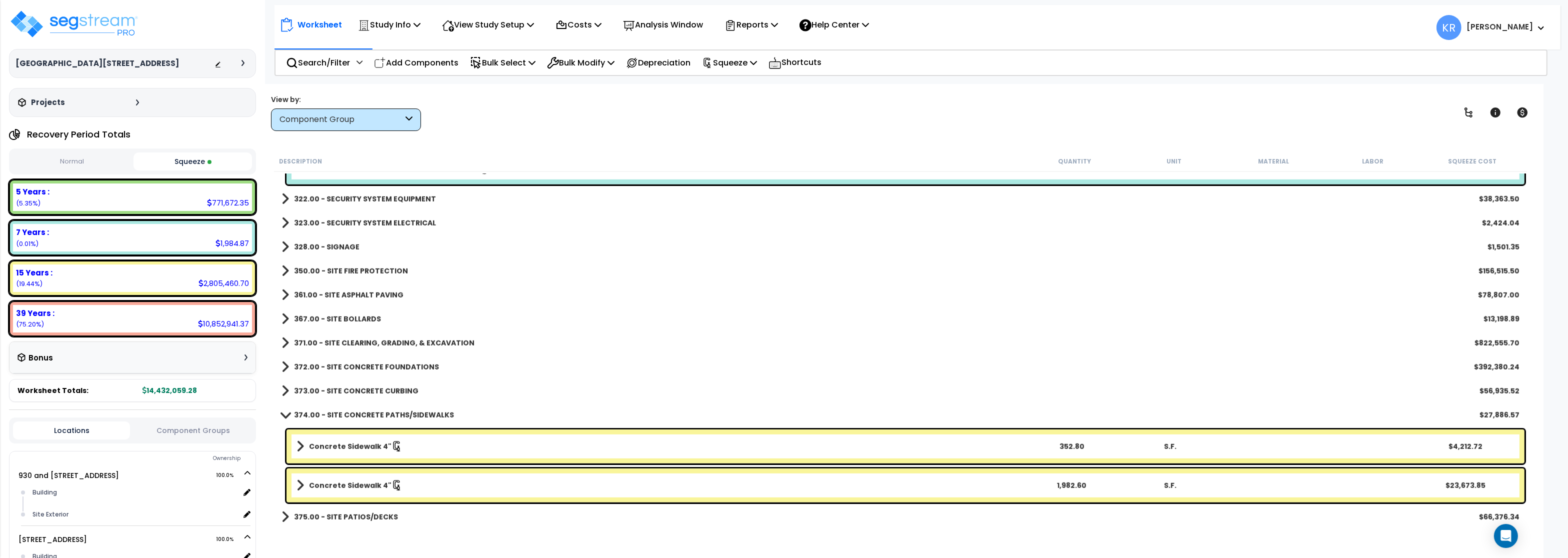
click at [305, 412] on b "374.00 - SITE CONCRETE PATHS/SIDEWALKS" at bounding box center [374, 415] width 160 height 10
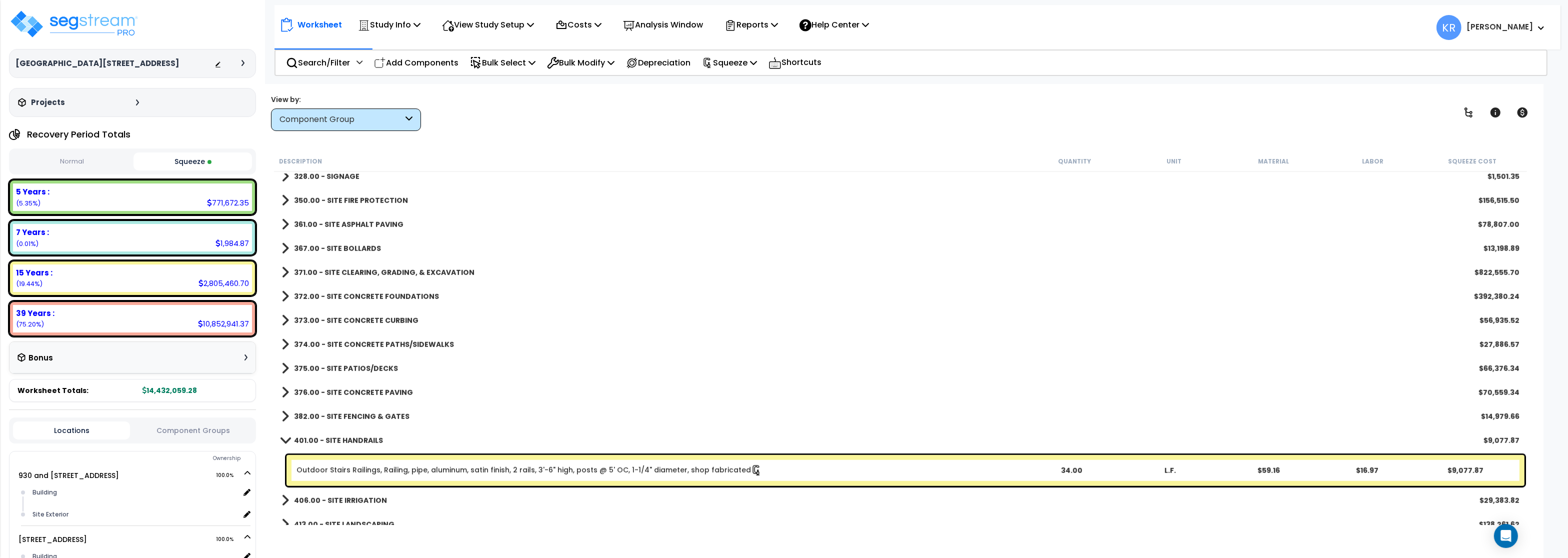
scroll to position [1681, 0]
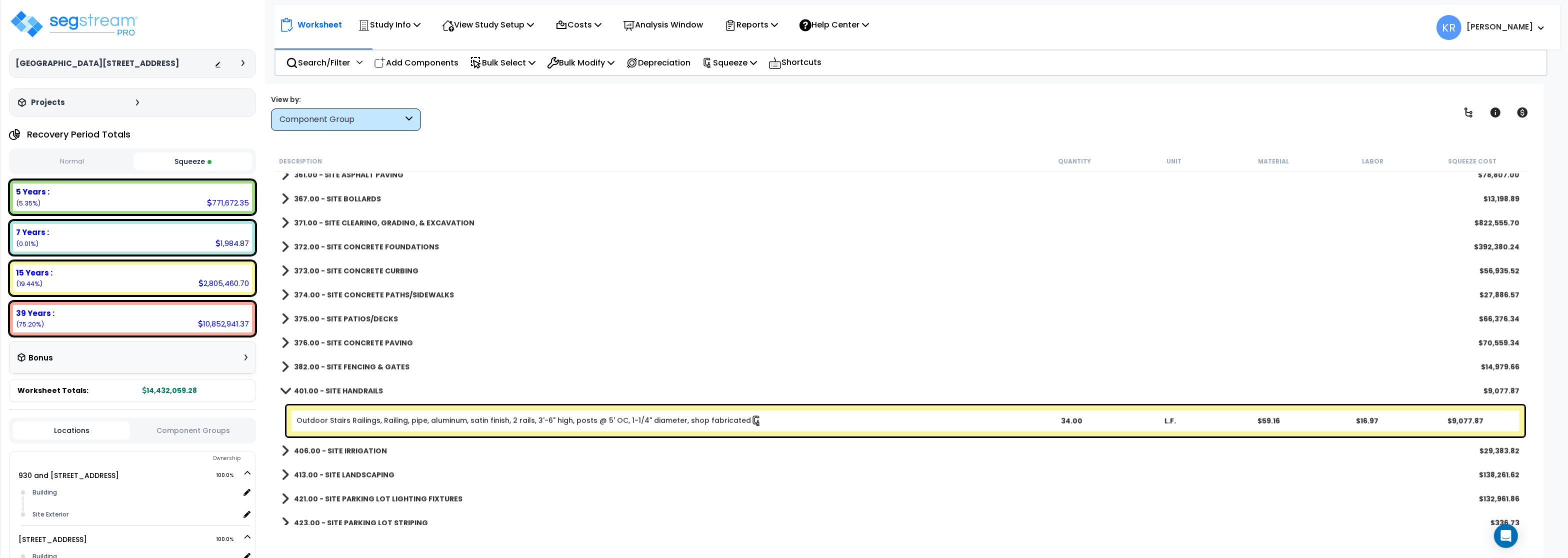
click at [354, 358] on div "382.00 - SITE FENCING & GATES $14,979.66" at bounding box center [900, 367] width 1248 height 24
click at [350, 368] on b "382.00 - SITE FENCING & GATES" at bounding box center [352, 367] width 116 height 10
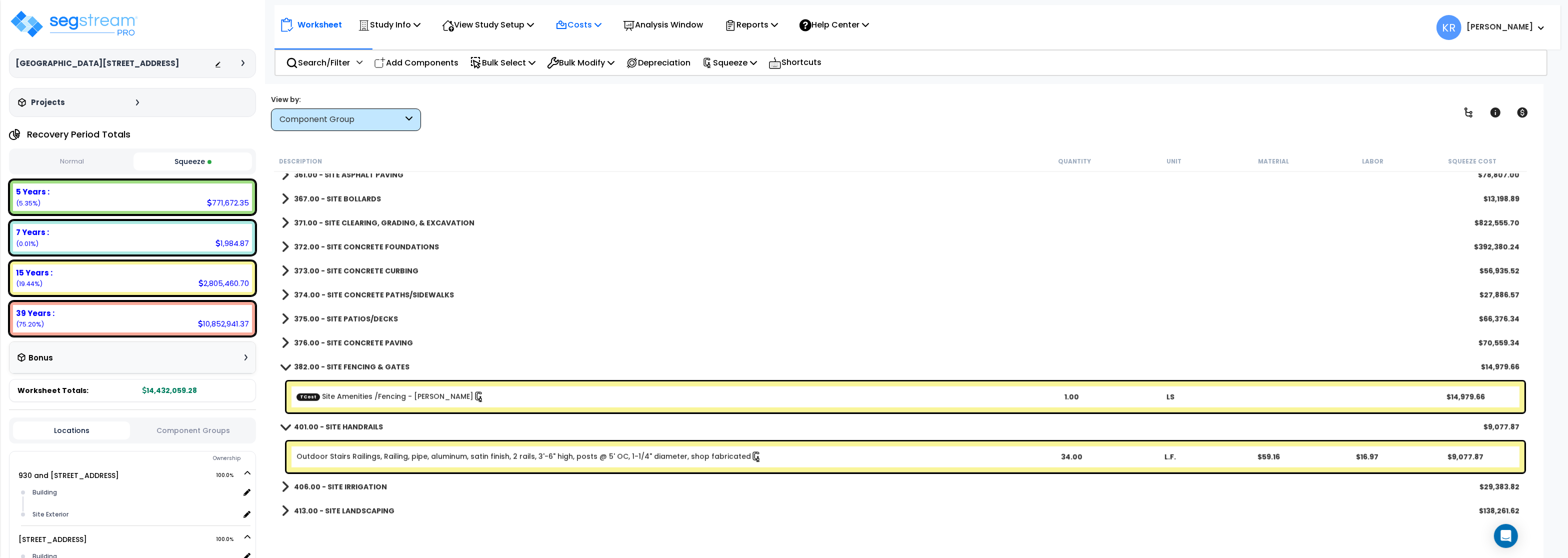
click at [594, 21] on p "Costs" at bounding box center [578, 25] width 46 height 13
click at [592, 42] on link "Indirect Costs" at bounding box center [600, 47] width 99 height 20
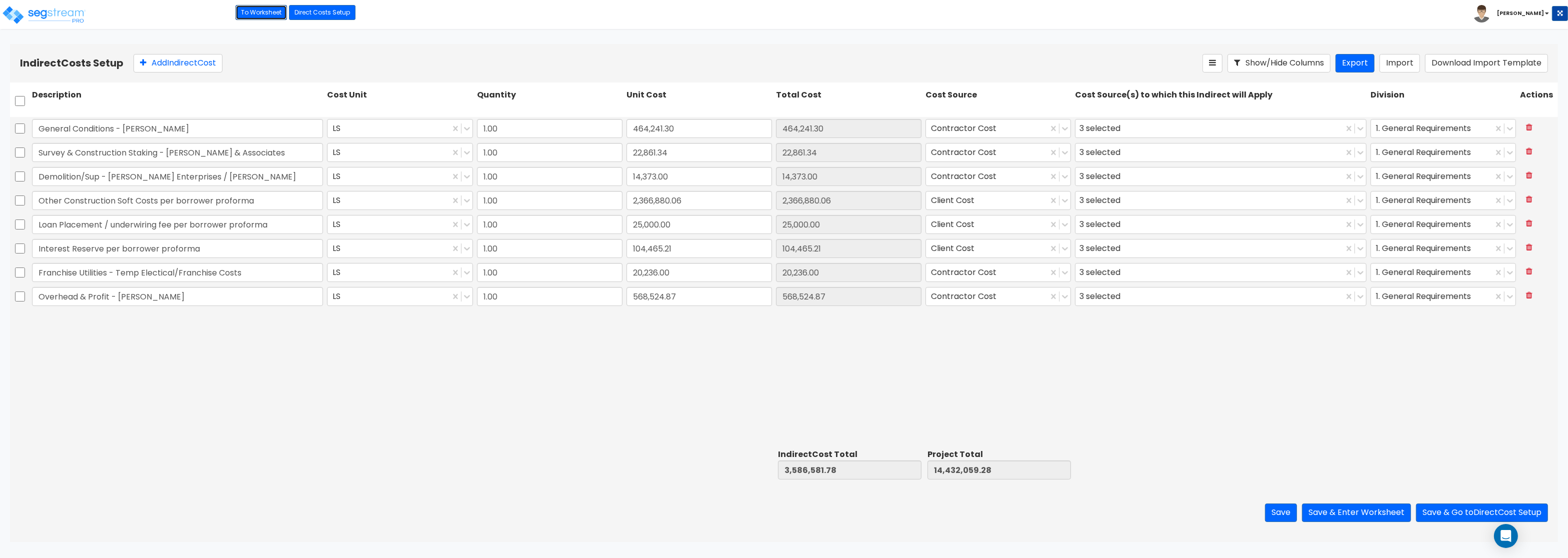
click at [267, 13] on link "To Worksheet" at bounding box center [261, 12] width 51 height 15
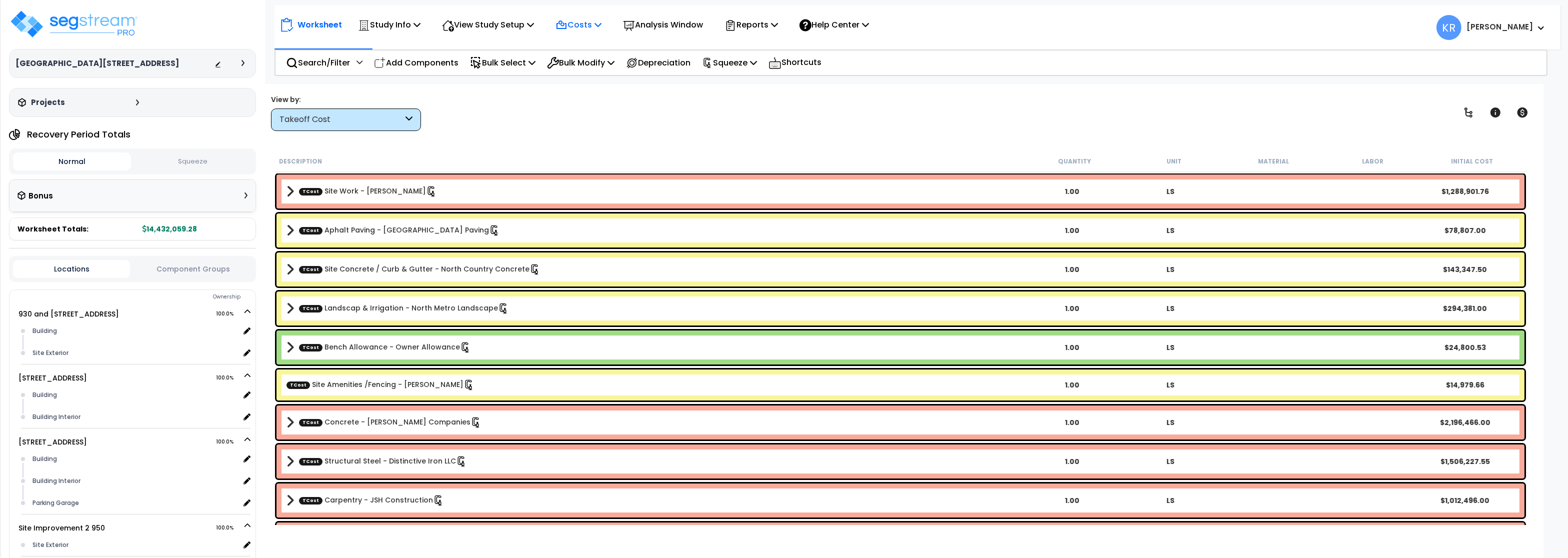
click at [601, 25] on icon at bounding box center [598, 24] width 7 height 8
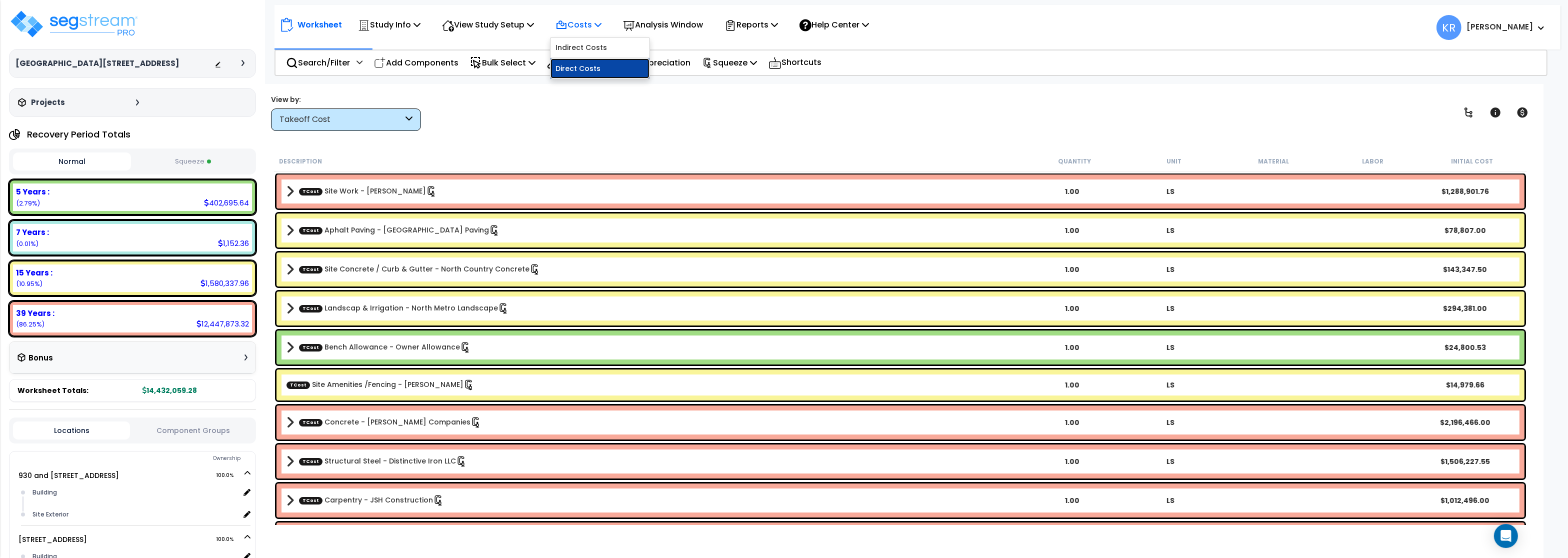
click at [590, 73] on link "Direct Costs" at bounding box center [600, 68] width 99 height 20
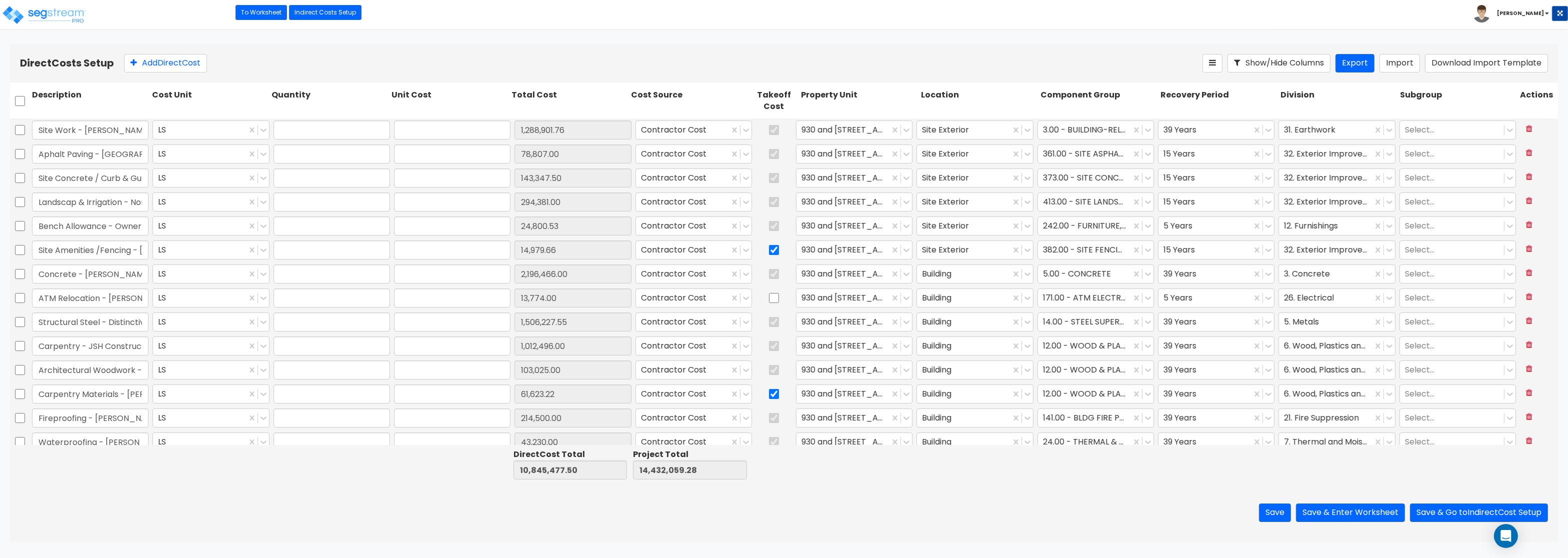
type input "1.00"
type input "1,288,901.76"
type input "1.00"
type input "78,807.00"
type input "1.00"
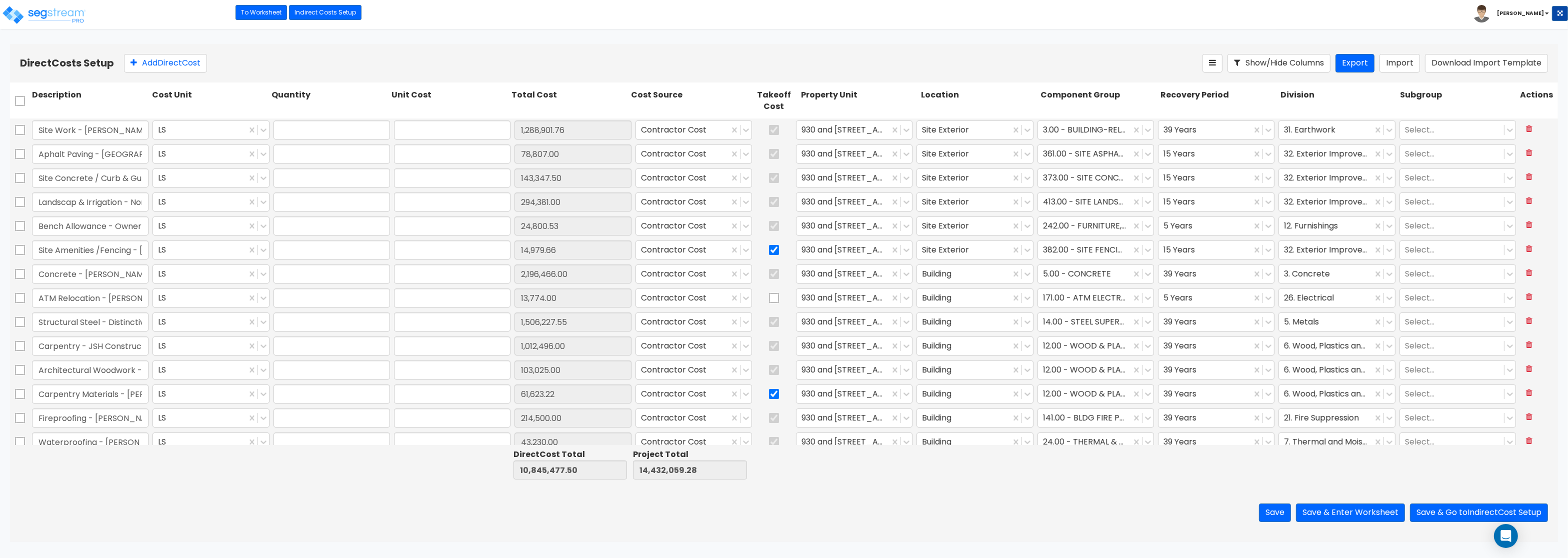
type input "143,347.50"
type input "1.00"
type input "294,381.00"
type input "1.00"
type input "24,800.53"
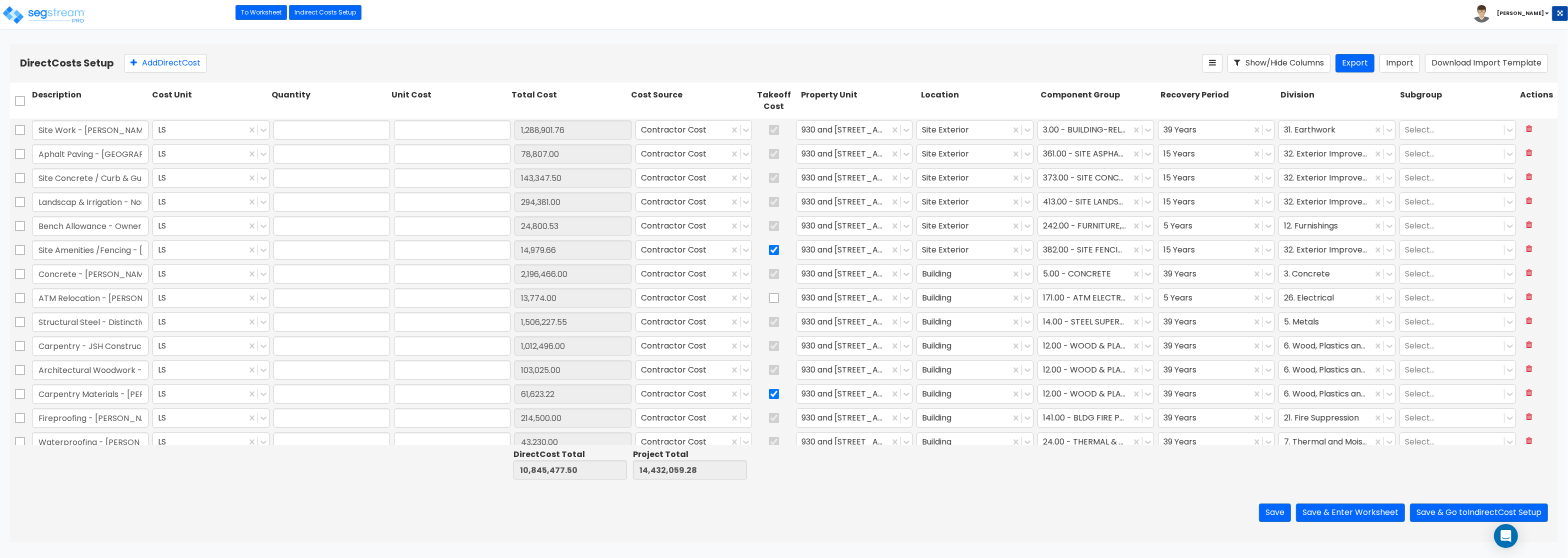
type input "1.00"
type input "14,979.66"
type input "1.00"
type input "2,196,466.00"
type input "1.00"
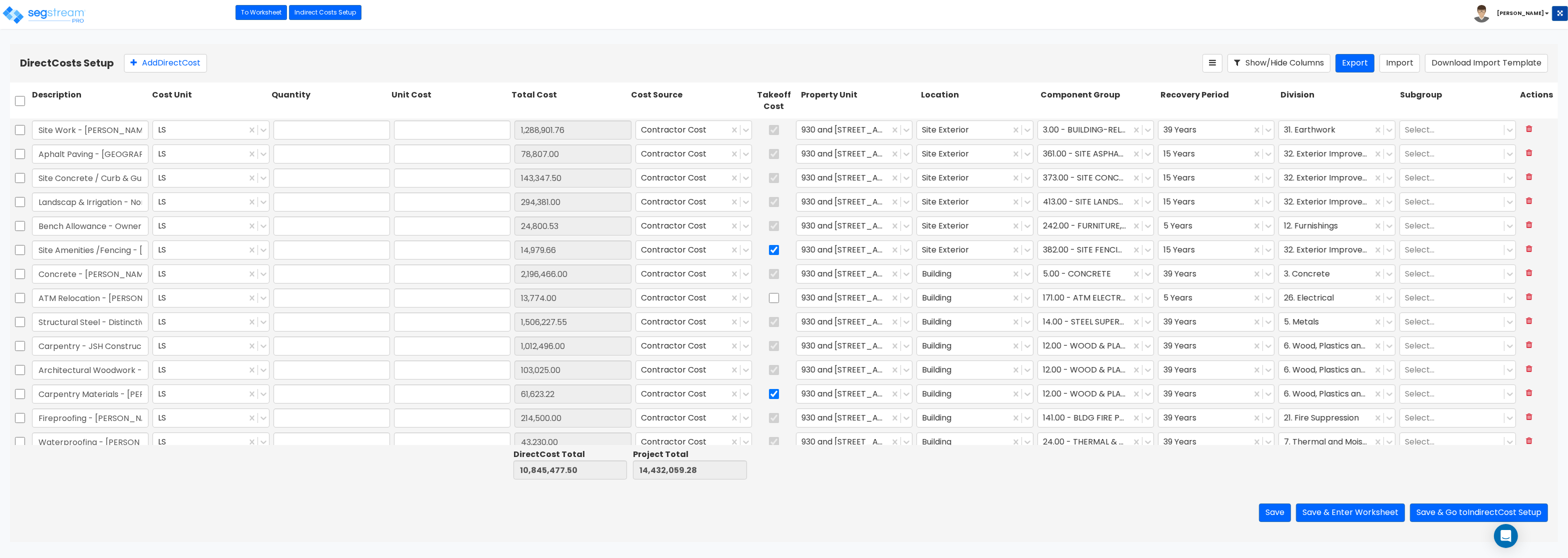
type input "13,774.00"
type input "1.00"
type input "1,506,227.55"
type input "1.00"
type input "1,012,496.00"
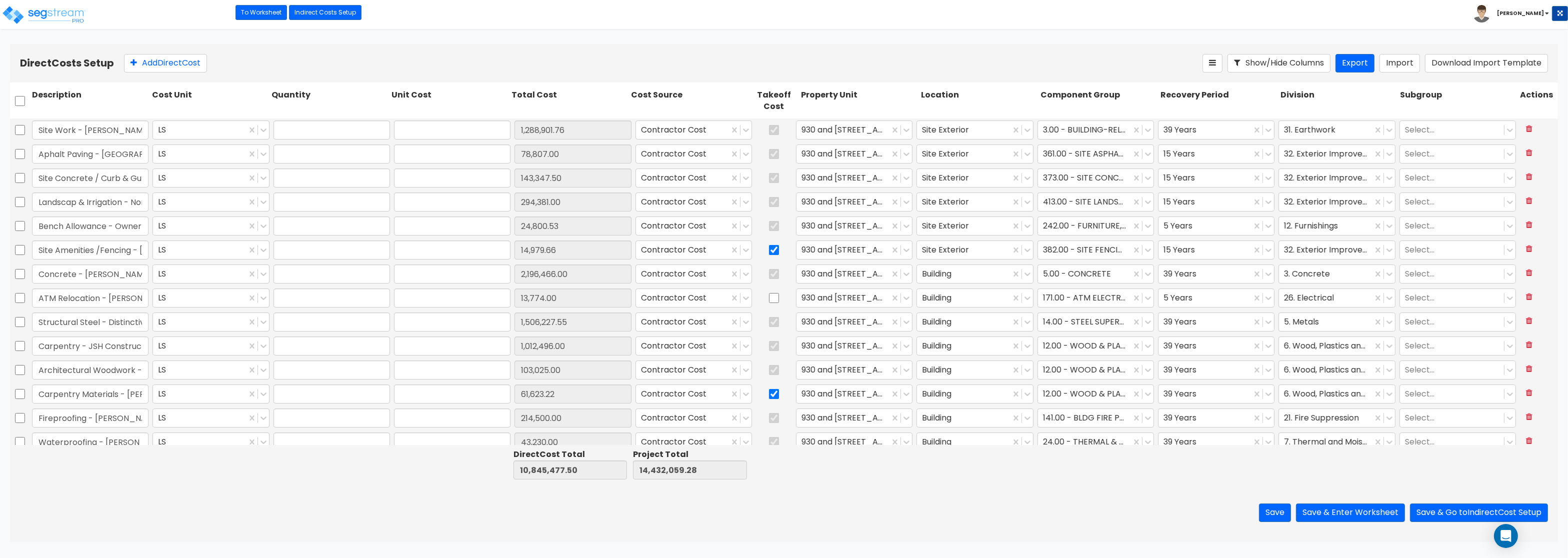
type input "1.00"
type input "103,025.00"
type input "1.00"
type input "61,623.22"
type input "1.00"
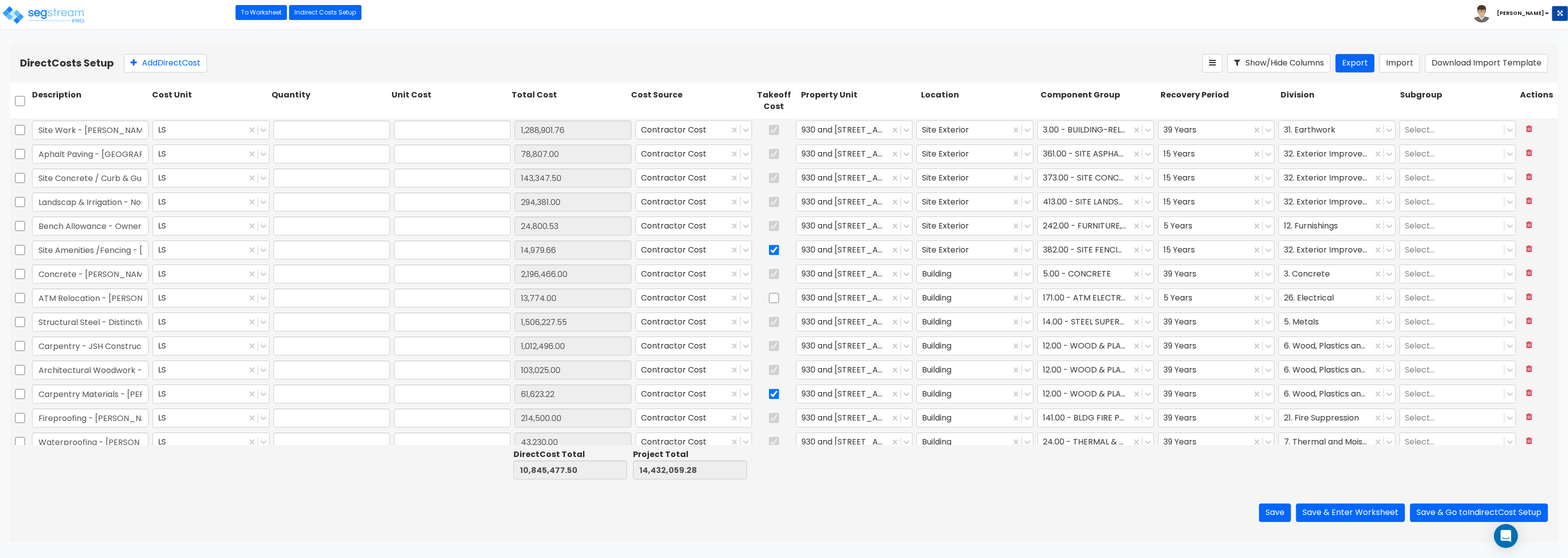
type input "214,500.00"
type input "1.00"
type input "43,230.00"
type input "1.00"
type input "349,852.00"
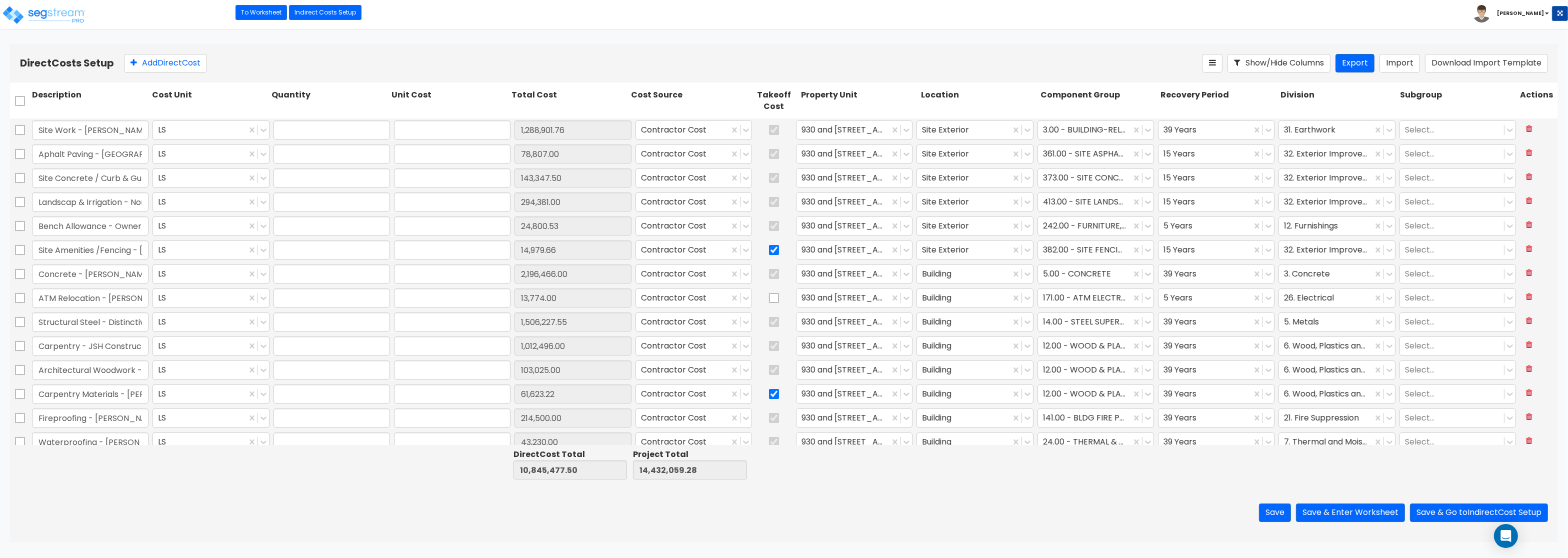
type input "1.00"
type input "161,312.00"
type input "1.00"
type input "9,192.00"
type input "1.00"
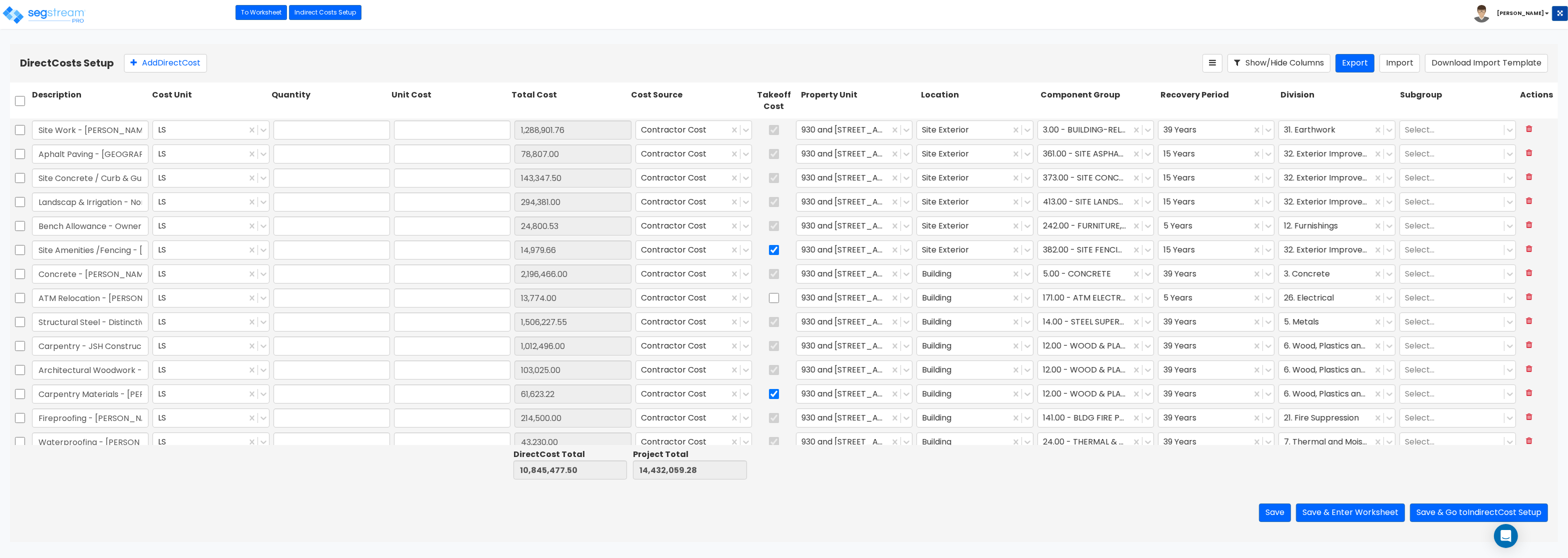
type input "44,180.00"
type input "1.00"
type input "5,165.40"
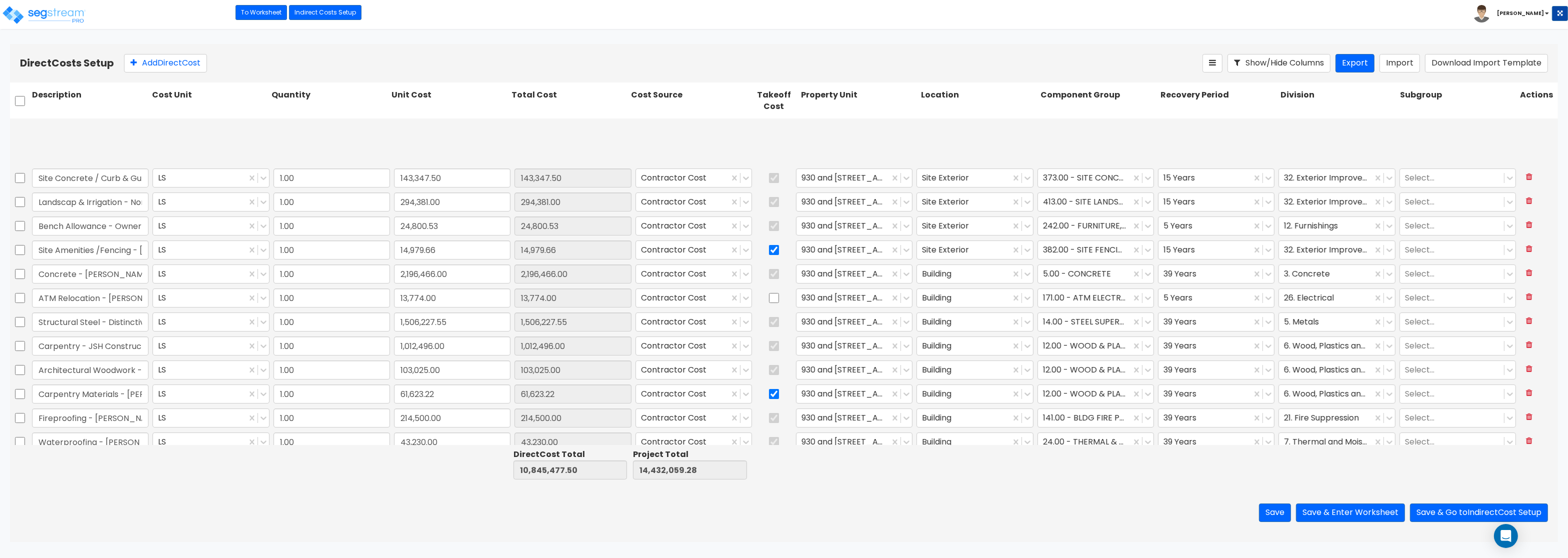
type input "1.00"
type input "656,436.75"
type input "1.00"
type input "71,500.00"
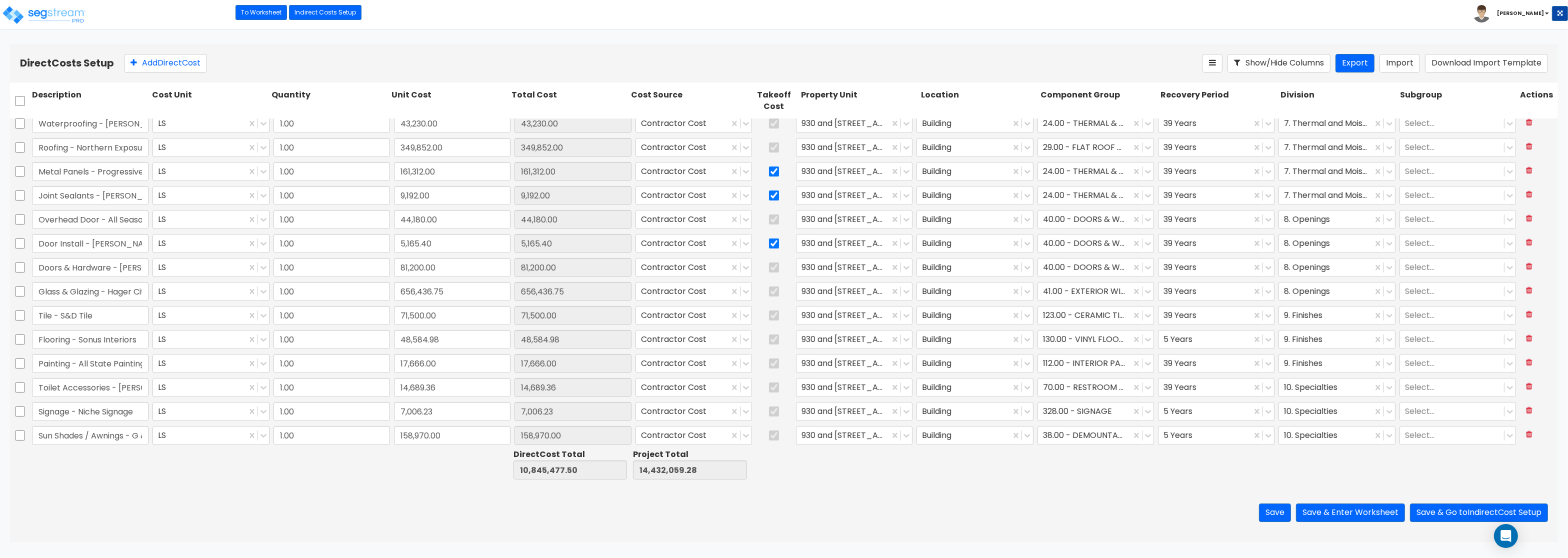
type input "1.00"
type input "826,177.99"
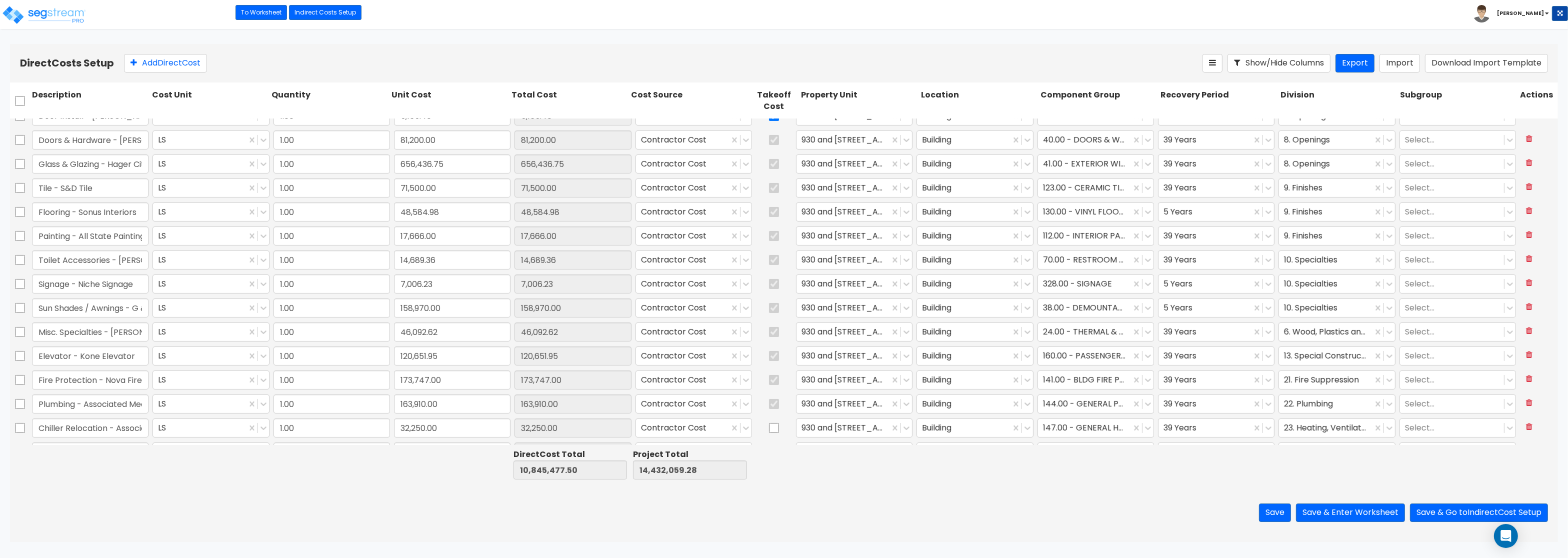
scroll to position [490, 0]
type input "1.00"
type input "5,165.40"
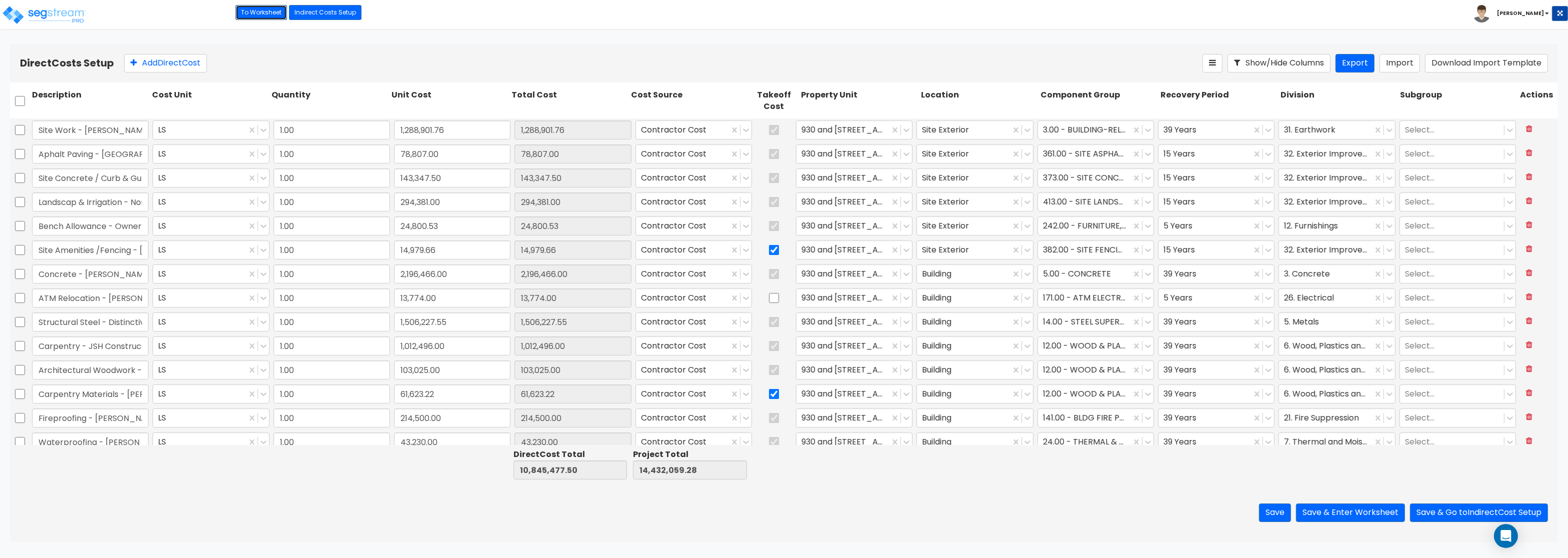
click at [245, 13] on link "To Worksheet" at bounding box center [261, 12] width 51 height 15
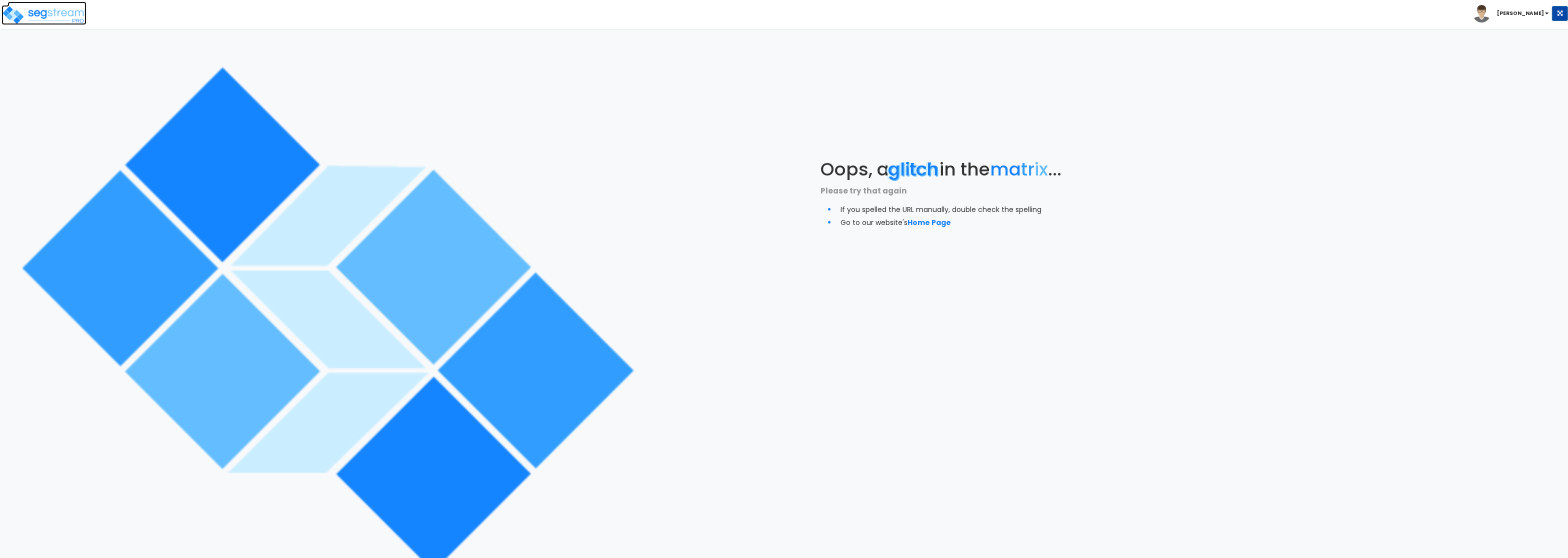
click at [47, 11] on img at bounding box center [44, 15] width 85 height 20
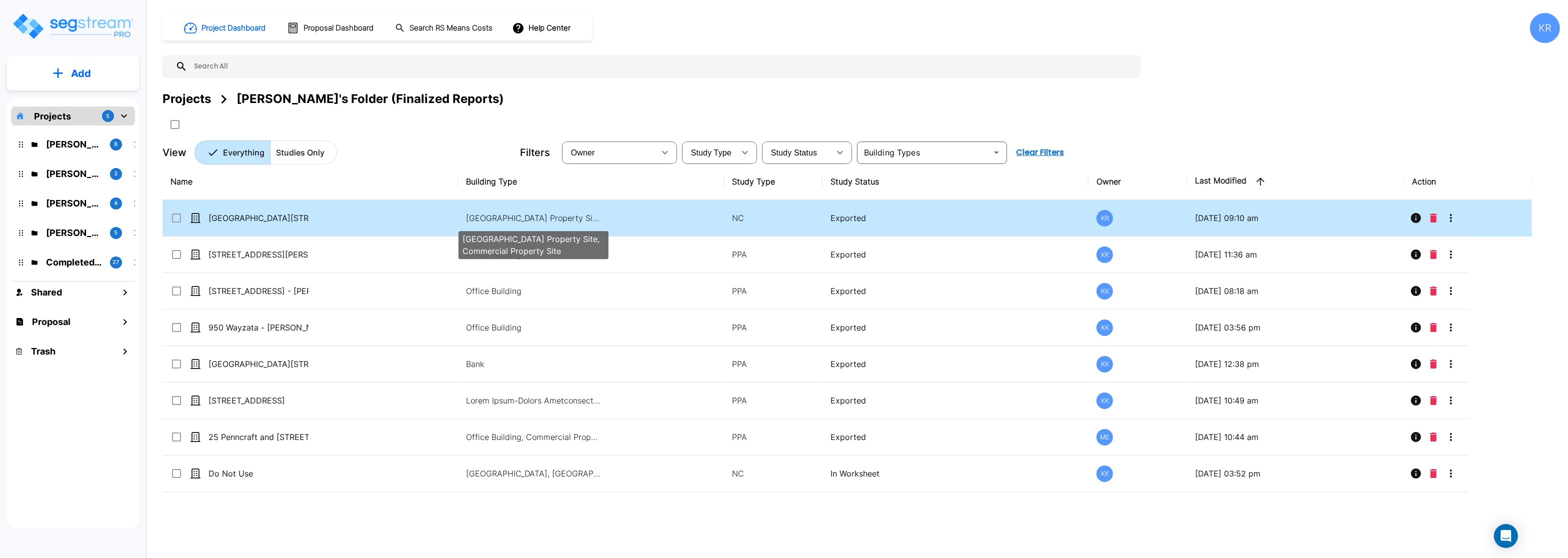
click at [520, 224] on p "[GEOGRAPHIC_DATA] Property Site, Commercial Property Site" at bounding box center [533, 218] width 135 height 12
checkbox input "true"
click at [520, 224] on p "[GEOGRAPHIC_DATA] Property Site, Commercial Property Site" at bounding box center [533, 218] width 135 height 12
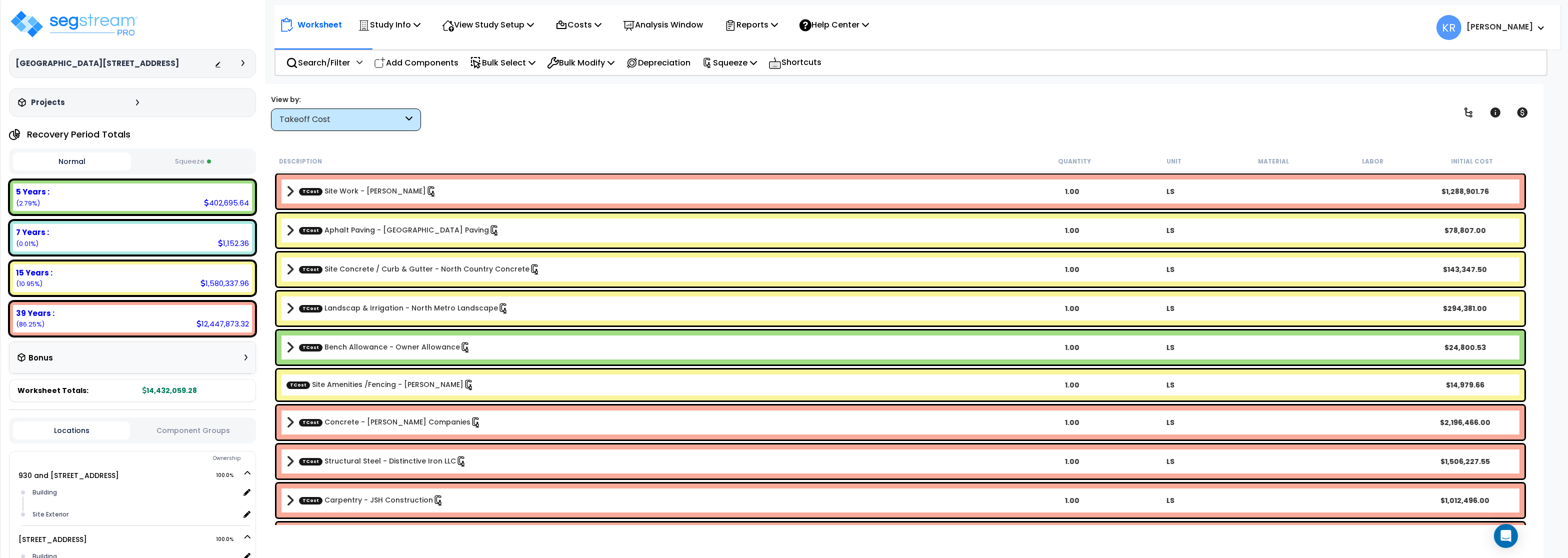
click at [379, 110] on div "Takeoff Cost" at bounding box center [345, 120] width 150 height 23
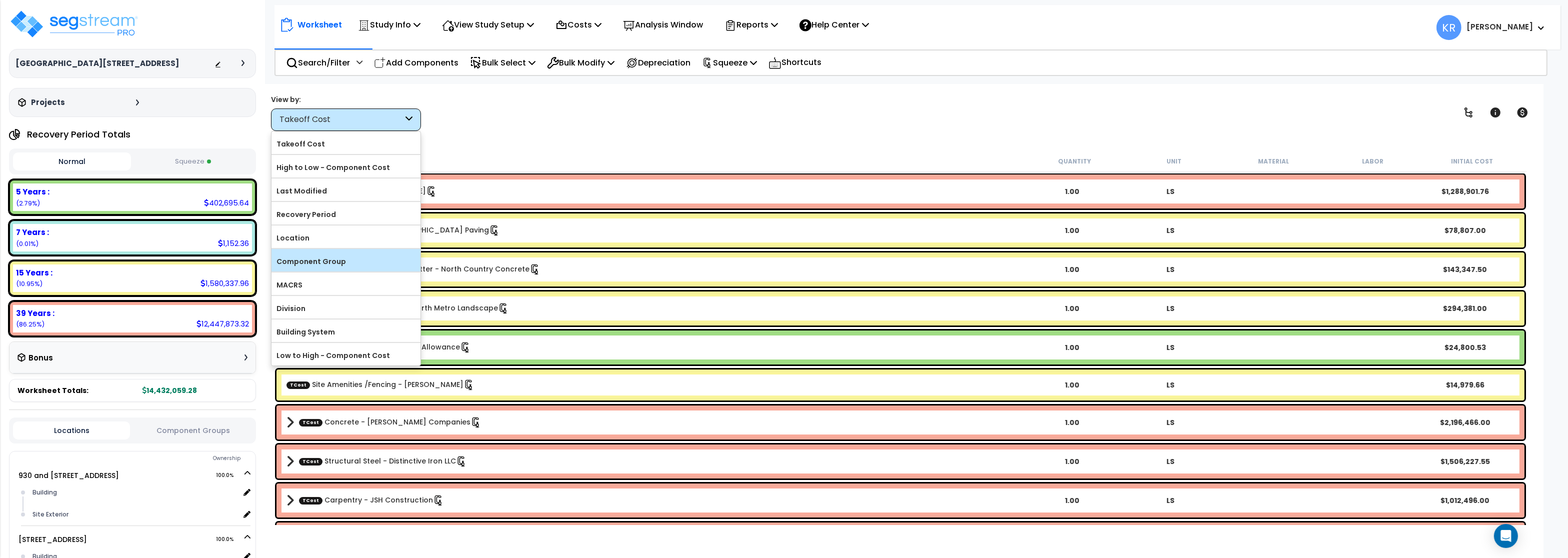
click at [360, 257] on label "Component Group" at bounding box center [345, 261] width 149 height 15
click at [0, 0] on input "Component Group" at bounding box center [0, 0] width 0 height 0
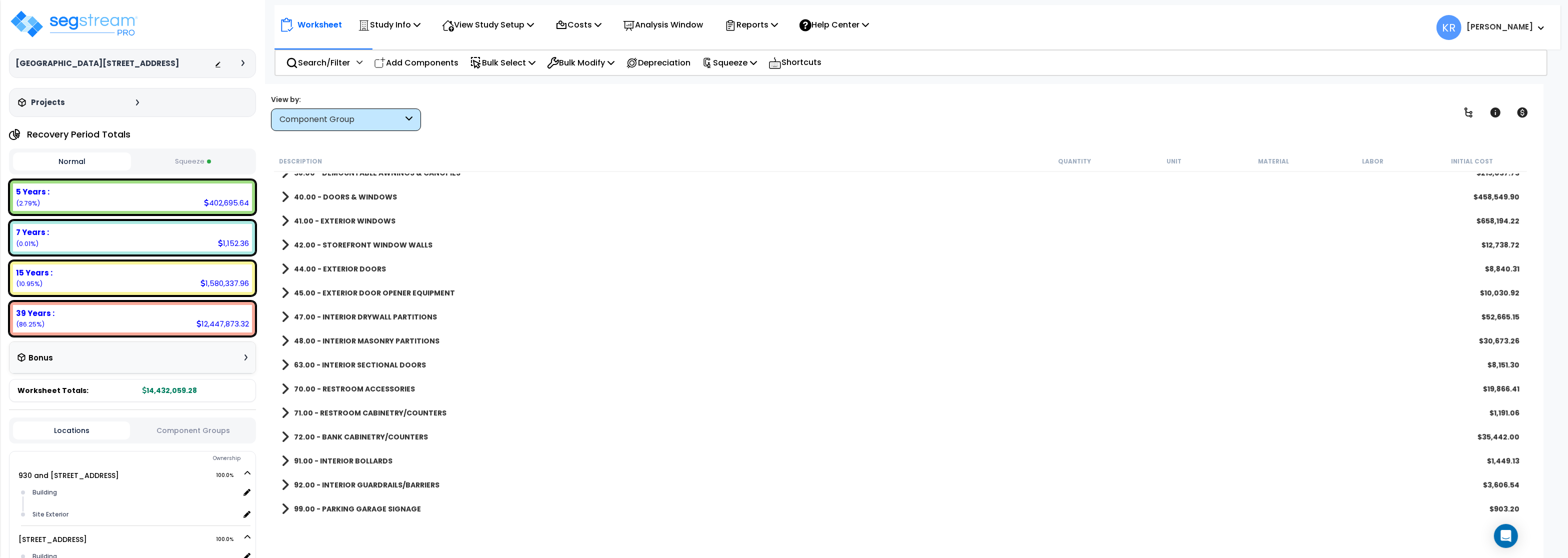
scroll to position [300, 0]
click at [750, 20] on p "Reports" at bounding box center [752, 25] width 54 height 13
click at [750, 49] on link "Get Report" at bounding box center [768, 47] width 99 height 20
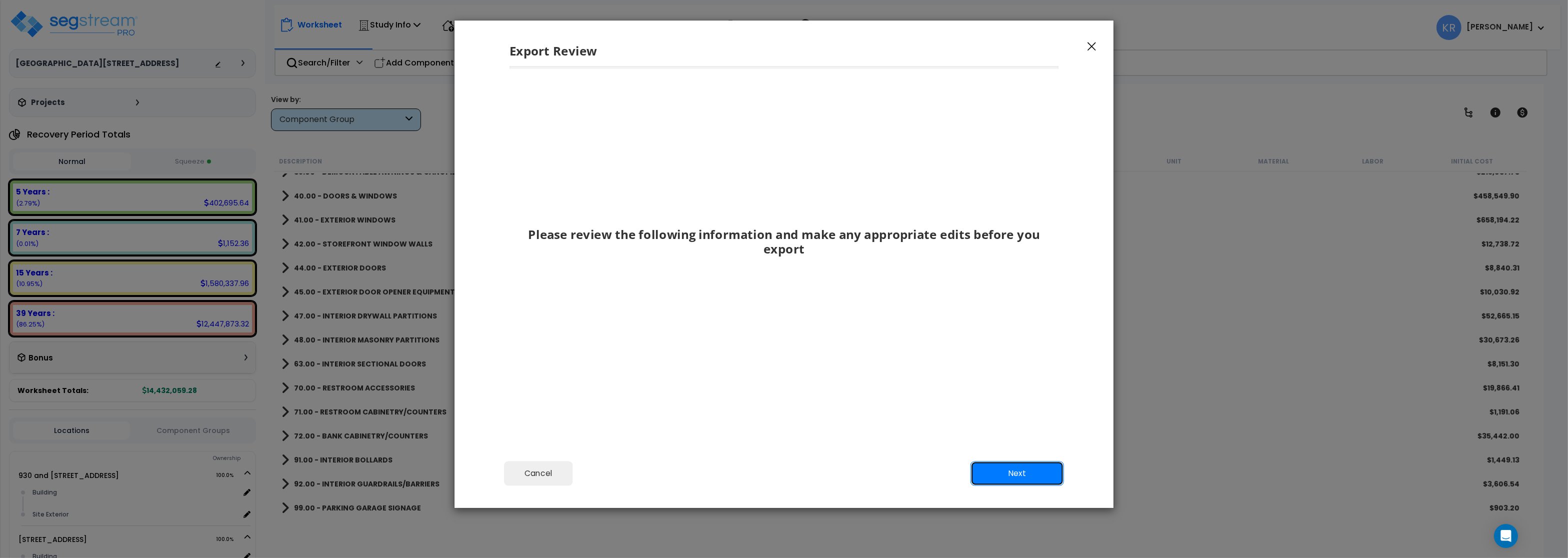
click at [1014, 477] on button "Next" at bounding box center [1017, 473] width 94 height 25
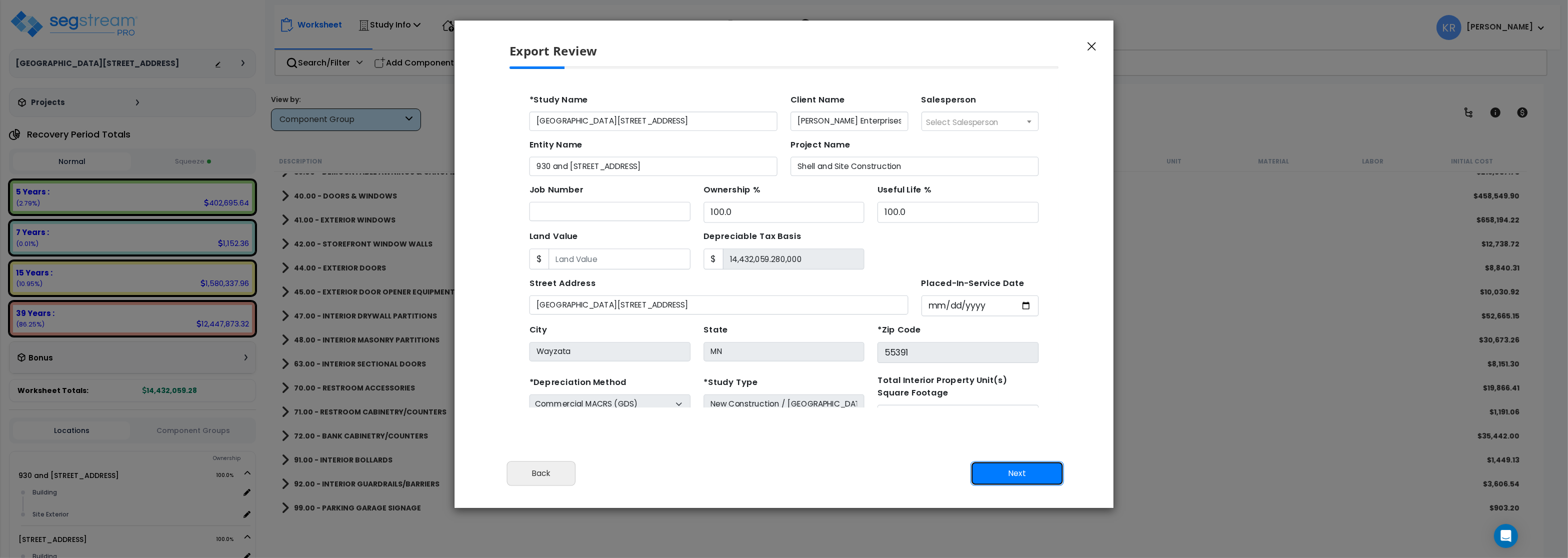
click at [1014, 477] on button "Next" at bounding box center [1017, 473] width 94 height 25
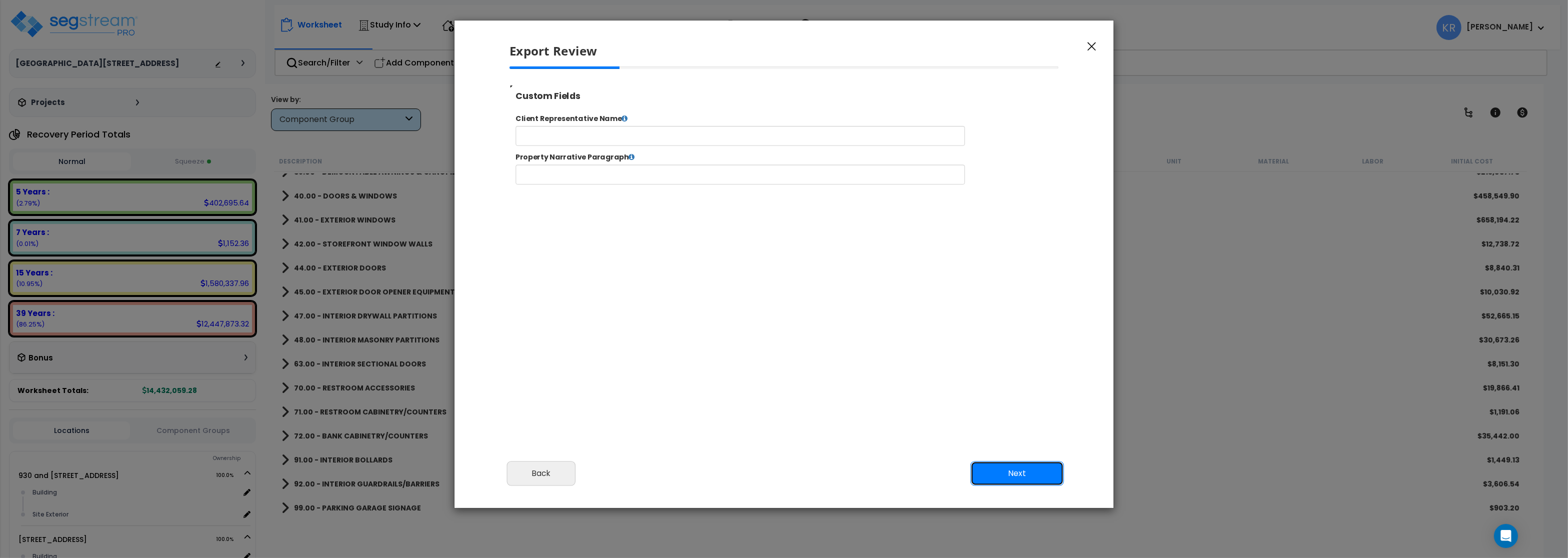
click at [1014, 477] on button "Next" at bounding box center [1017, 473] width 94 height 25
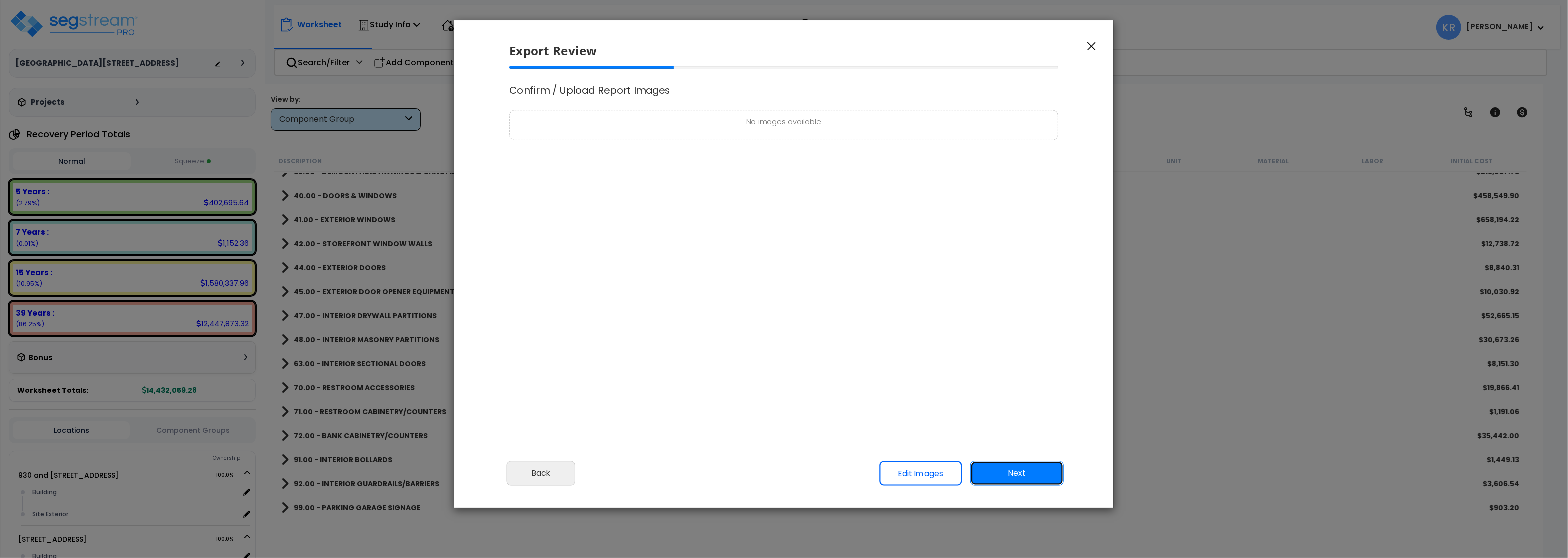
click at [1015, 477] on button "Next" at bounding box center [1017, 473] width 94 height 25
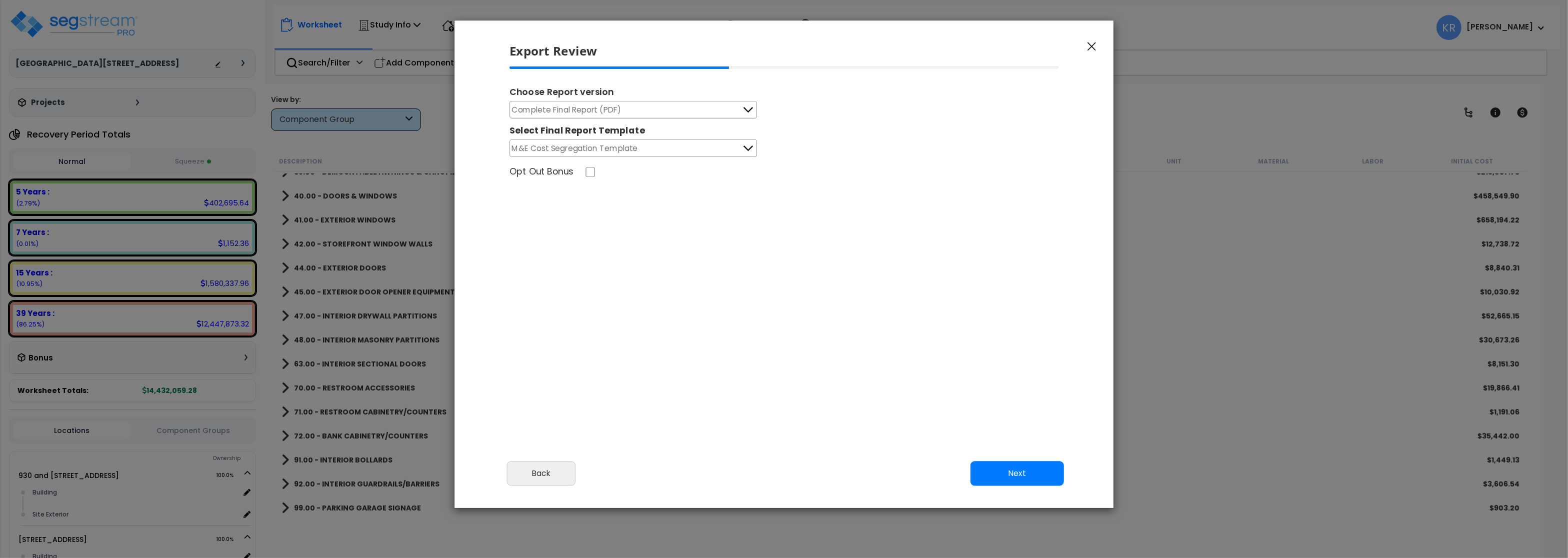
click at [629, 113] on button "Complete Final Report (PDF)" at bounding box center [633, 109] width 247 height 18
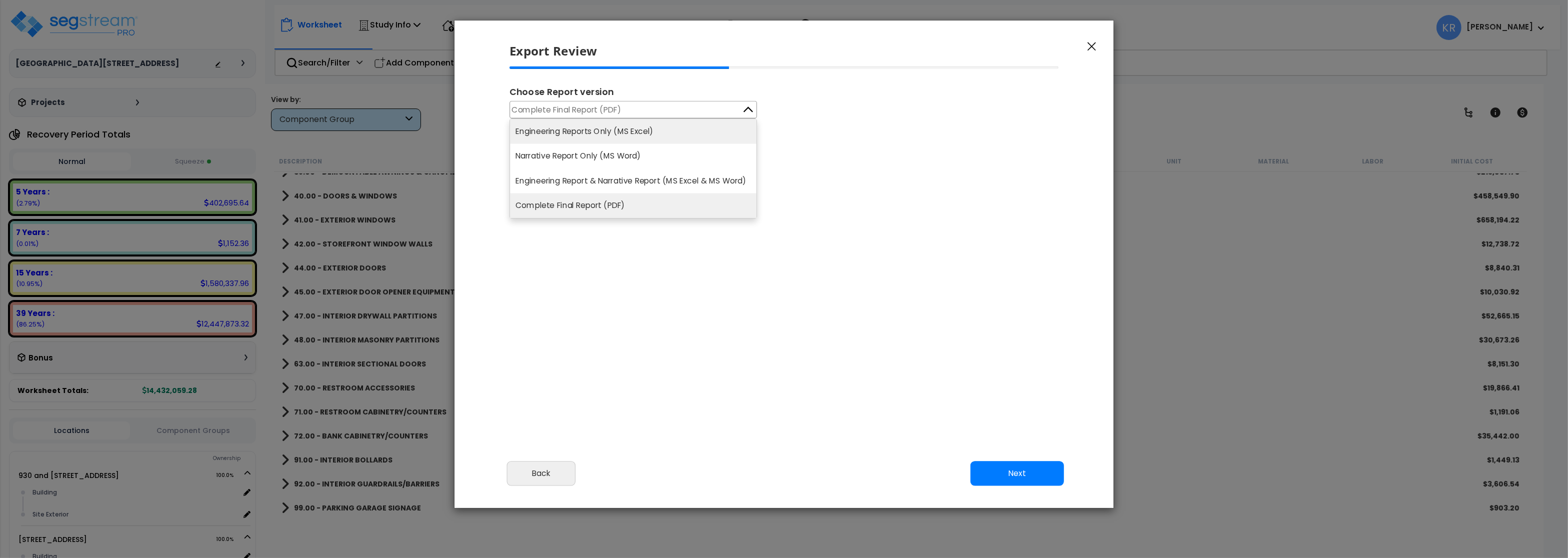
click at [630, 131] on li "Engineering Reports Only (MS Excel)" at bounding box center [633, 131] width 247 height 25
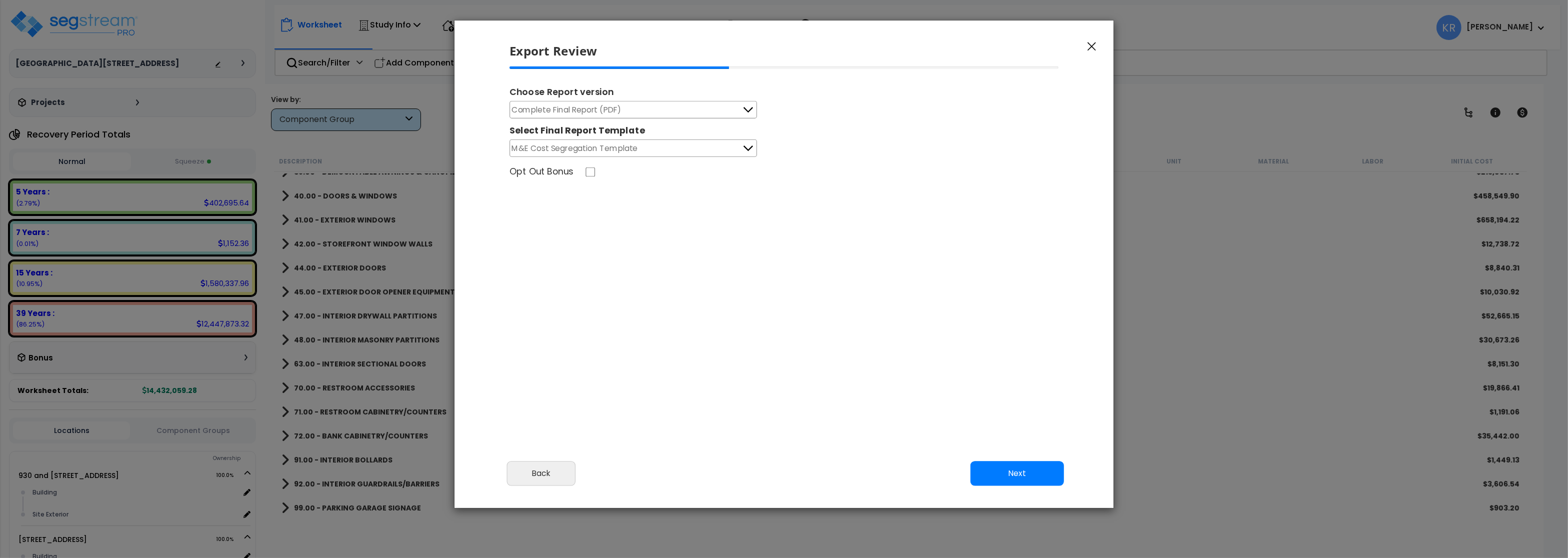
click at [639, 111] on button "Complete Final Report (PDF)" at bounding box center [633, 109] width 247 height 18
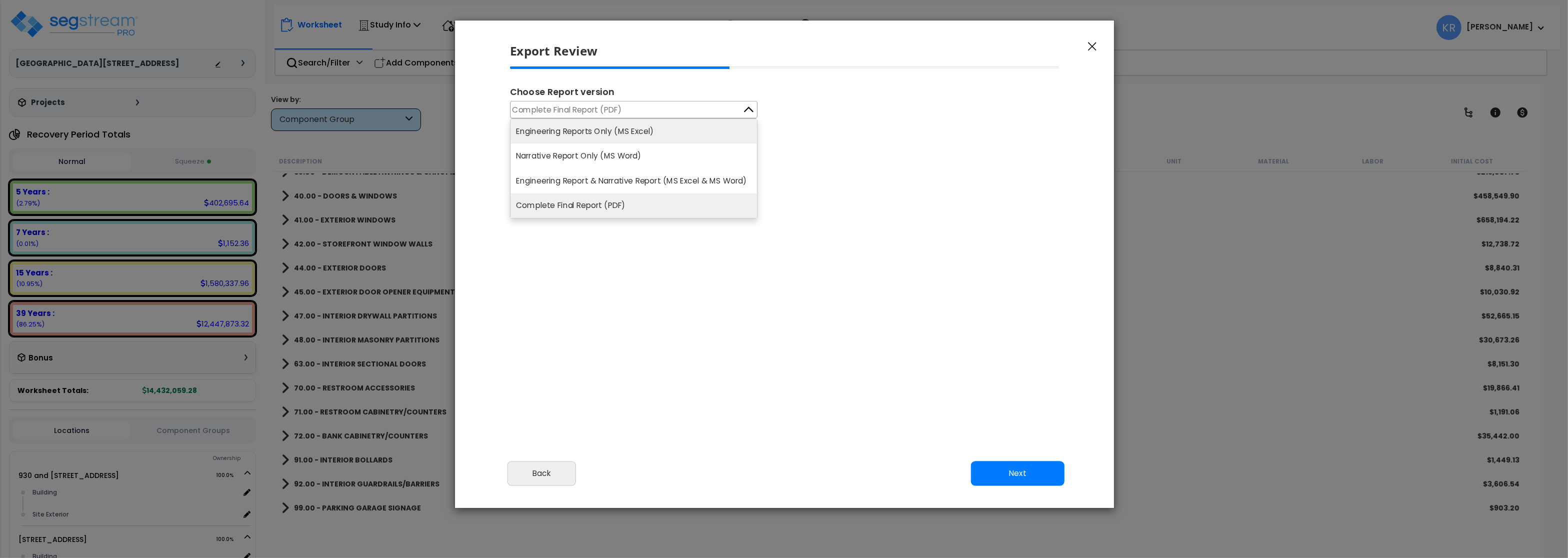
click at [640, 139] on li "Engineering Reports Only (MS Excel)" at bounding box center [634, 131] width 247 height 25
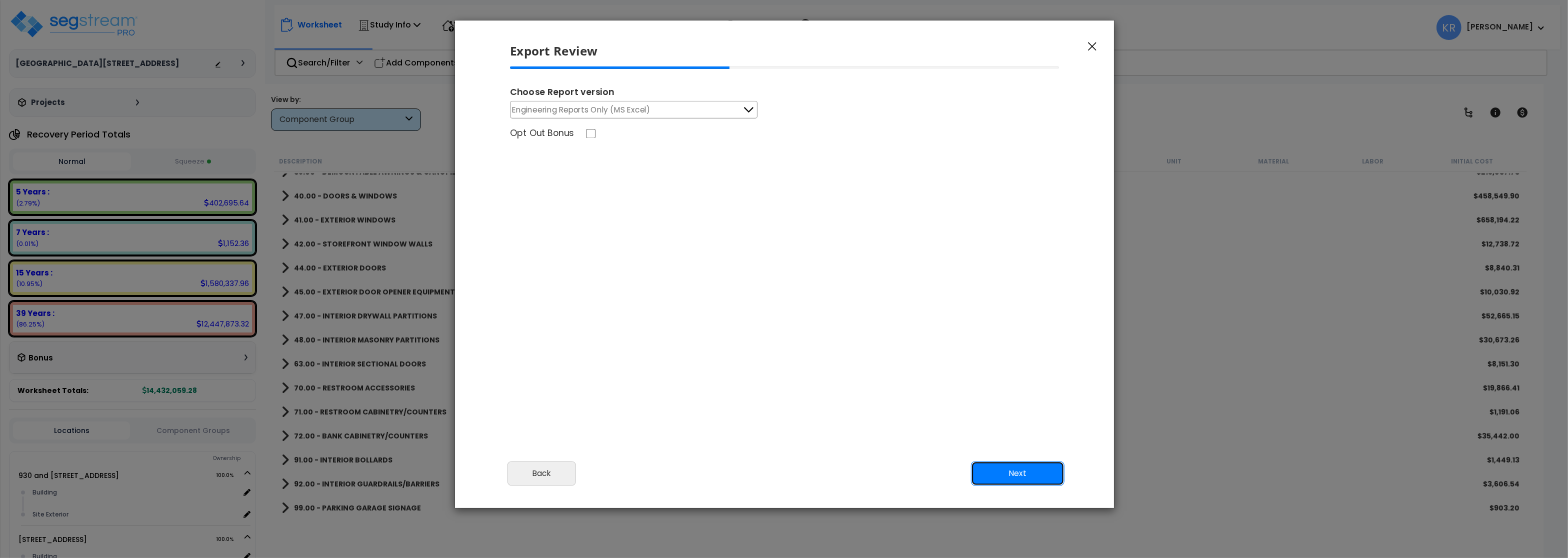
click at [1000, 482] on button "Next" at bounding box center [1017, 473] width 94 height 25
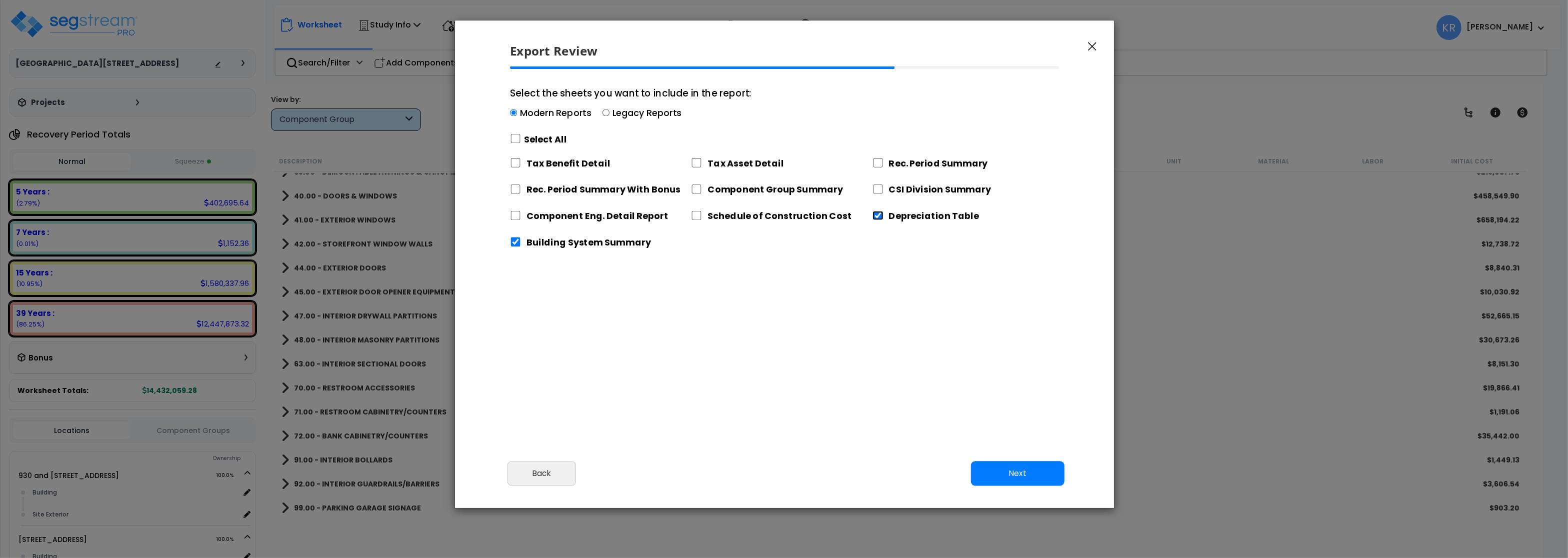
click at [874, 215] on input "Depreciation Table" at bounding box center [878, 215] width 11 height 9
checkbox input "false"
click at [513, 245] on input "Building System Summary" at bounding box center [515, 242] width 11 height 9
checkbox input "false"
click at [511, 216] on input "Component Eng. Detail Report" at bounding box center [515, 215] width 11 height 9
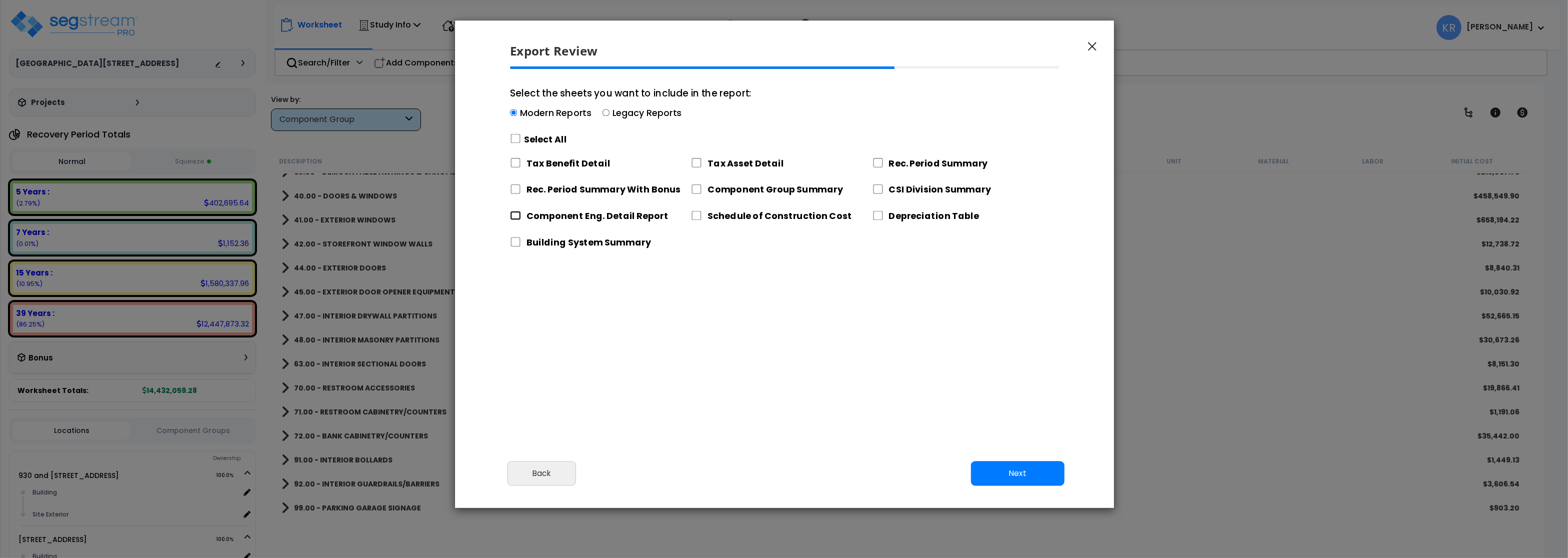
checkbox input "true"
click at [613, 109] on label "Legacy Reports" at bounding box center [647, 114] width 70 height 13
click at [609, 109] on input "Select the sheets you want to include in the report: Modern Reports Legacy Repo…" at bounding box center [606, 113] width 7 height 7
radio input "true"
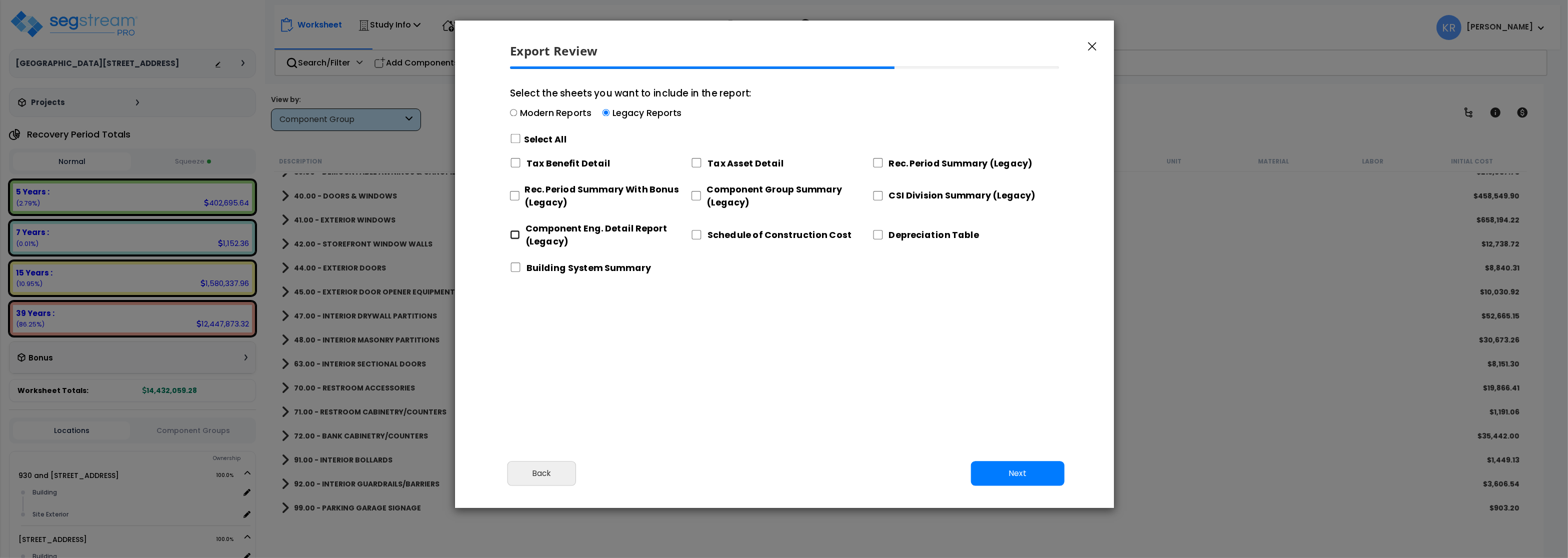
click at [515, 237] on input "Component Eng. Detail Report (Legacy)" at bounding box center [515, 234] width 10 height 9
checkbox input "true"
click at [1015, 473] on button "Next" at bounding box center [1017, 473] width 94 height 25
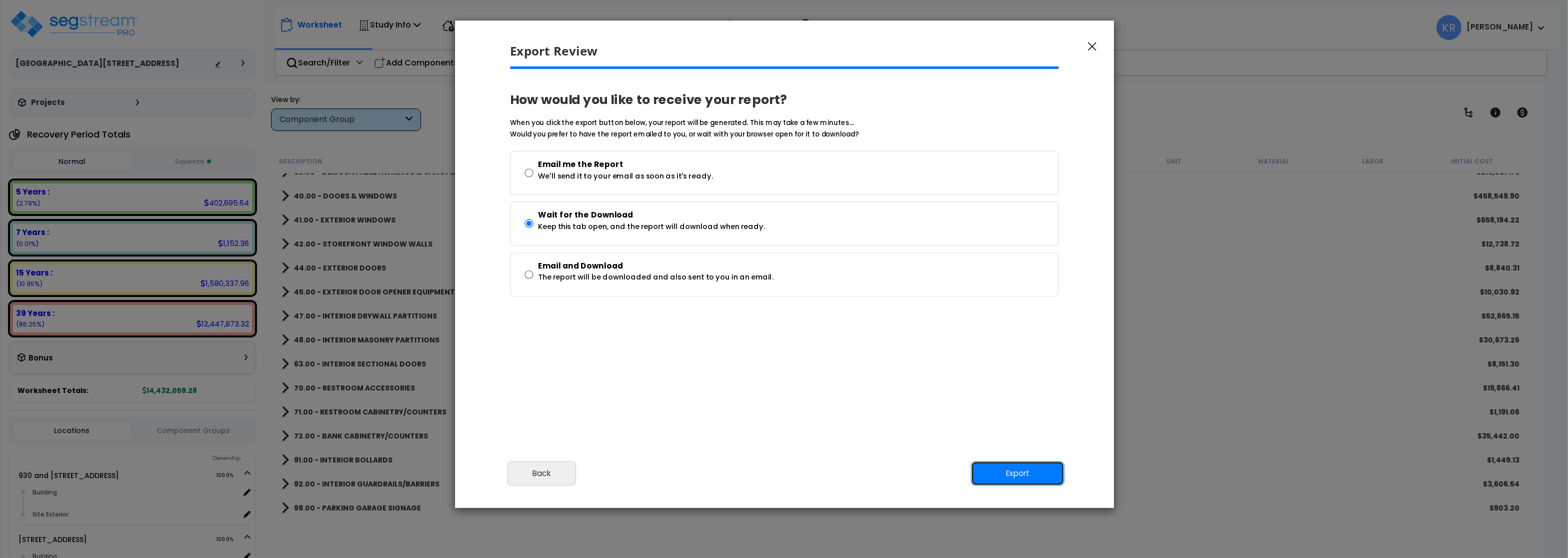
click at [1015, 470] on button "Export" at bounding box center [1017, 473] width 94 height 25
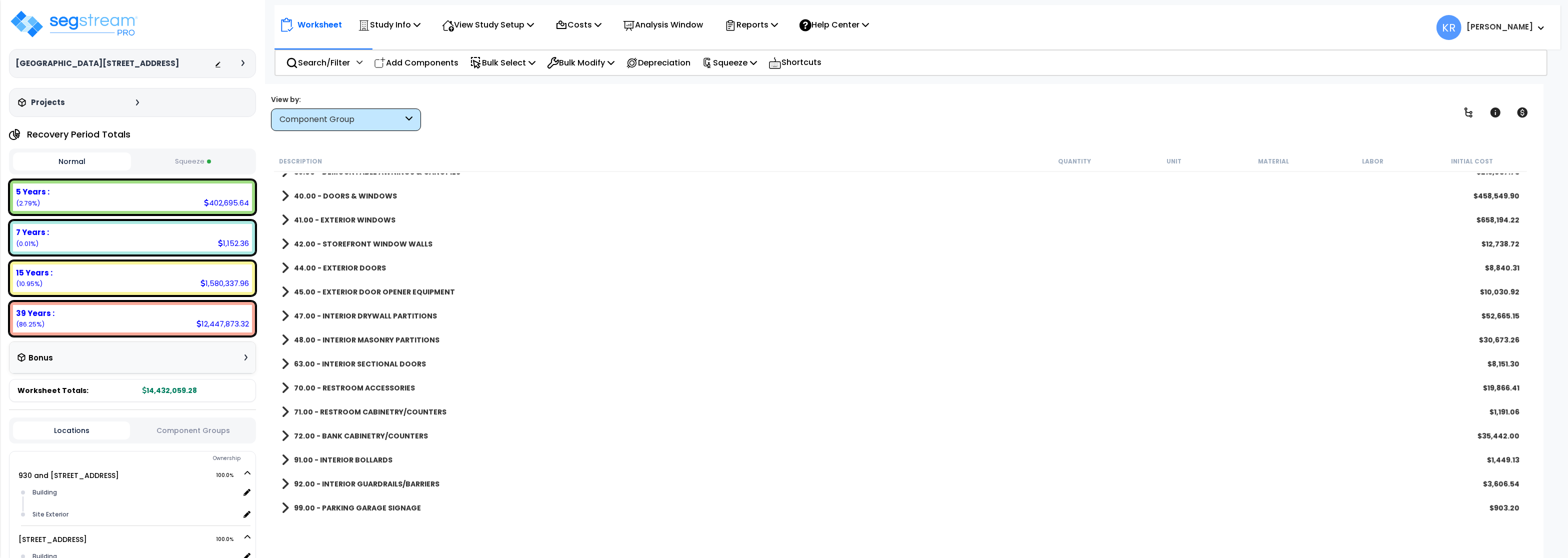
click at [1257, 6] on div "Worksheet Study Info Study Setup Add Property Unit Template study Clone study KR" at bounding box center [917, 23] width 1286 height 35
click at [568, 24] on icon at bounding box center [561, 25] width 12 height 12
click at [577, 67] on link "Direct Costs" at bounding box center [600, 68] width 99 height 20
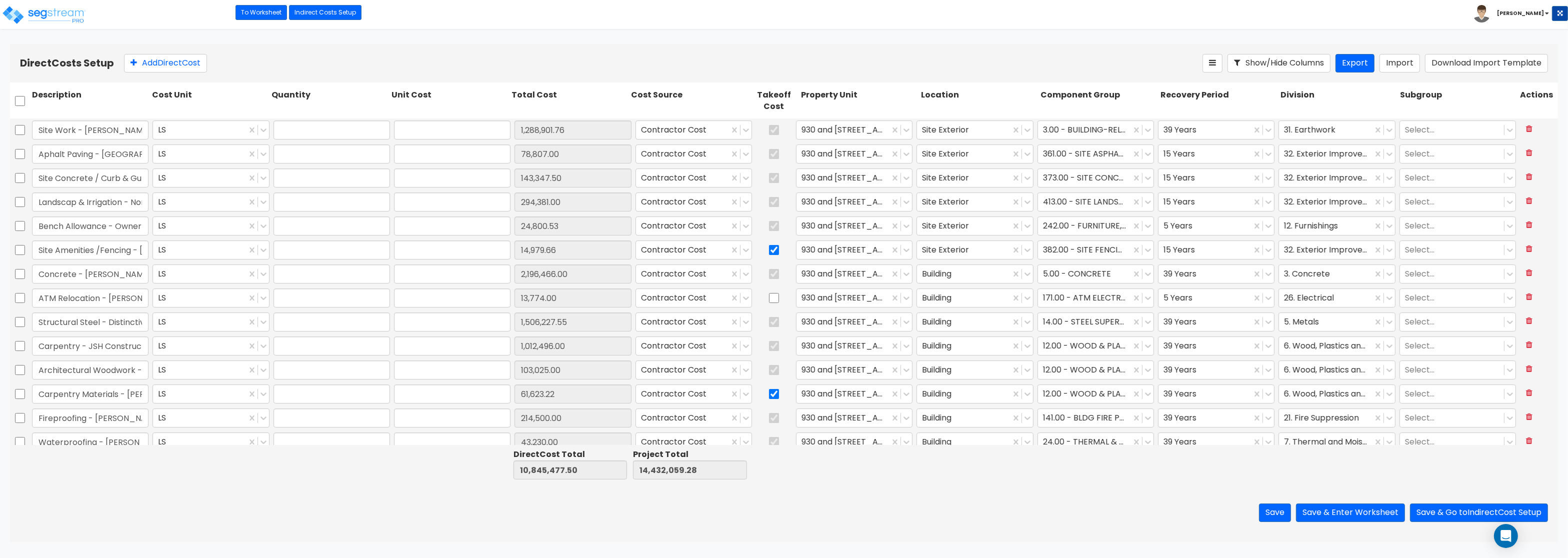
type input "1.00"
type input "1,288,901.76"
type input "1.00"
type input "78,807.00"
type input "1.00"
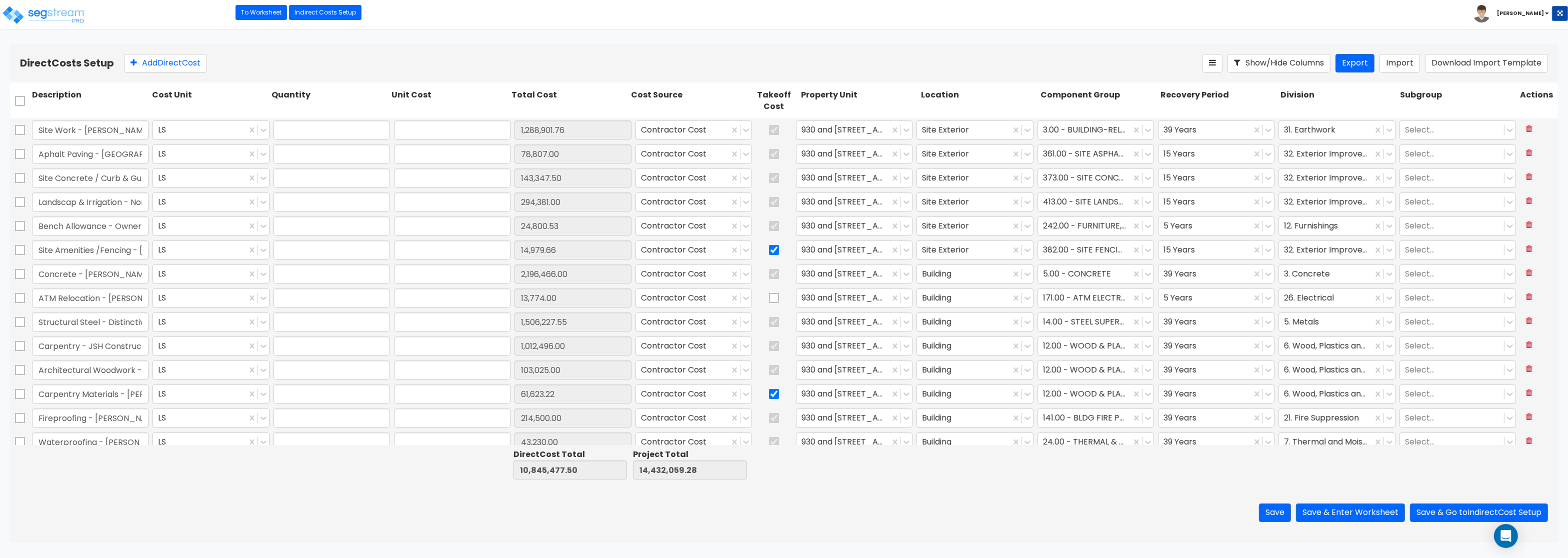
type input "143,347.50"
type input "1.00"
type input "294,381.00"
type input "1.00"
type input "24,800.53"
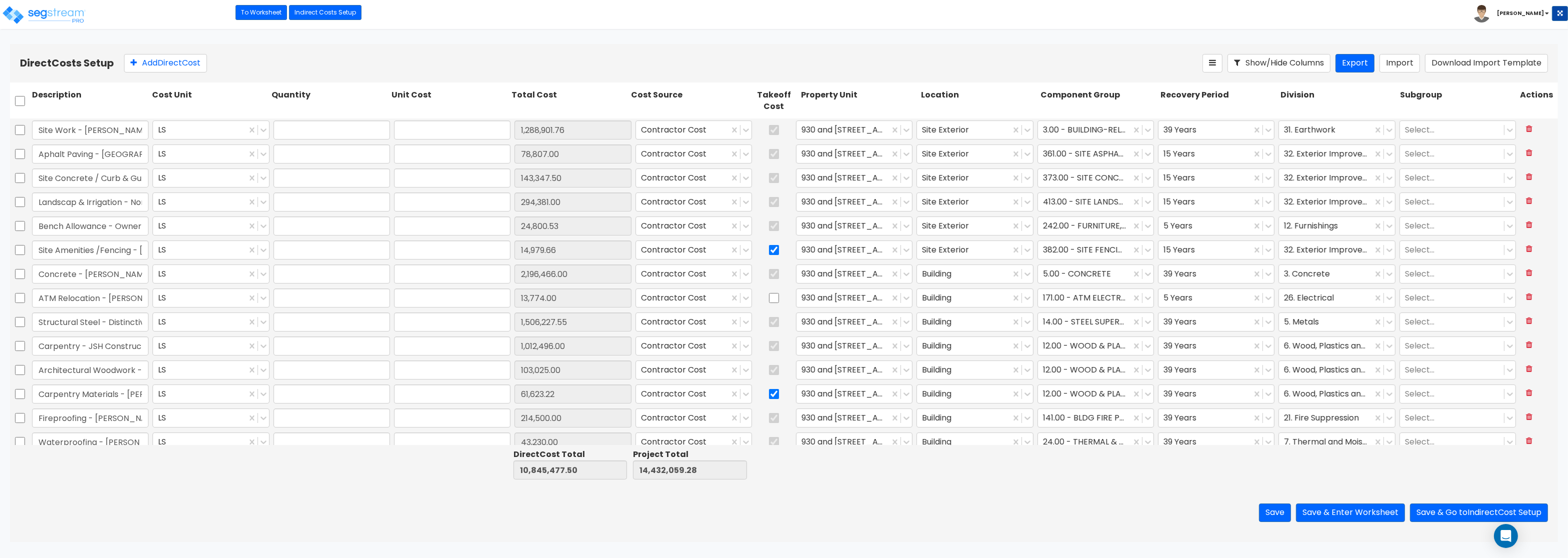
type input "1.00"
type input "14,979.66"
type input "1.00"
type input "2,196,466.00"
type input "1.00"
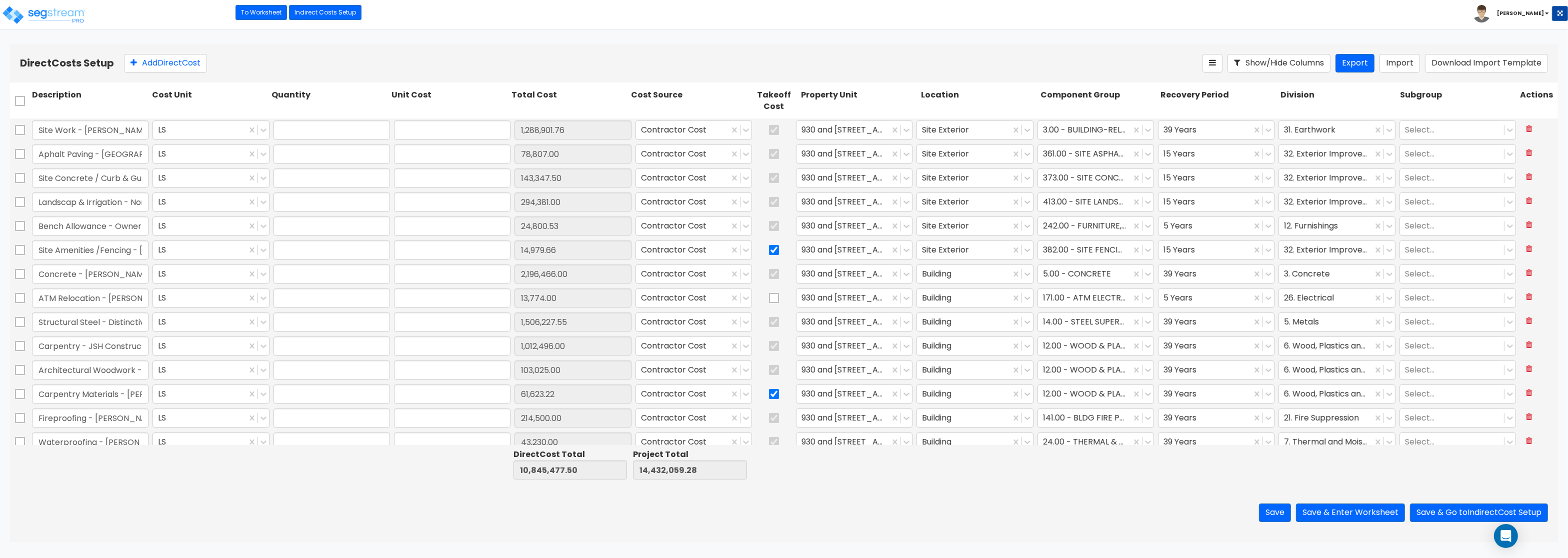
type input "13,774.00"
type input "1.00"
type input "1,506,227.55"
type input "1.00"
type input "1,012,496.00"
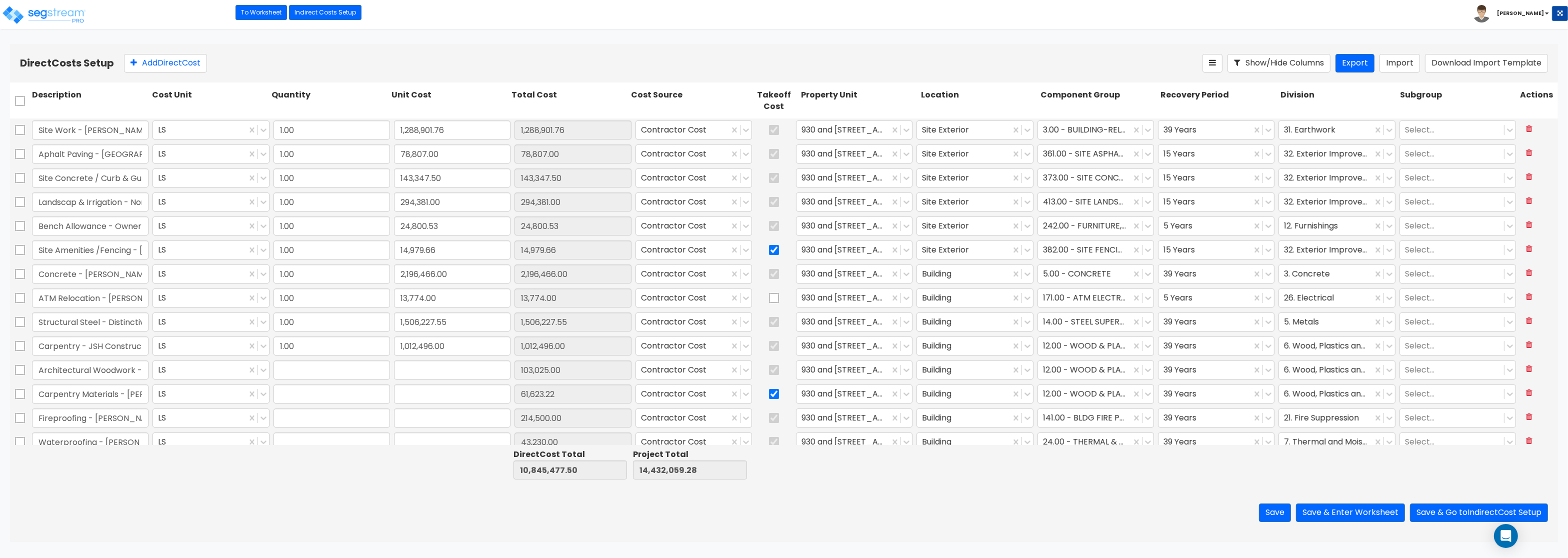
type input "1.00"
type input "103,025.00"
type input "1.00"
type input "61,623.22"
type input "1.00"
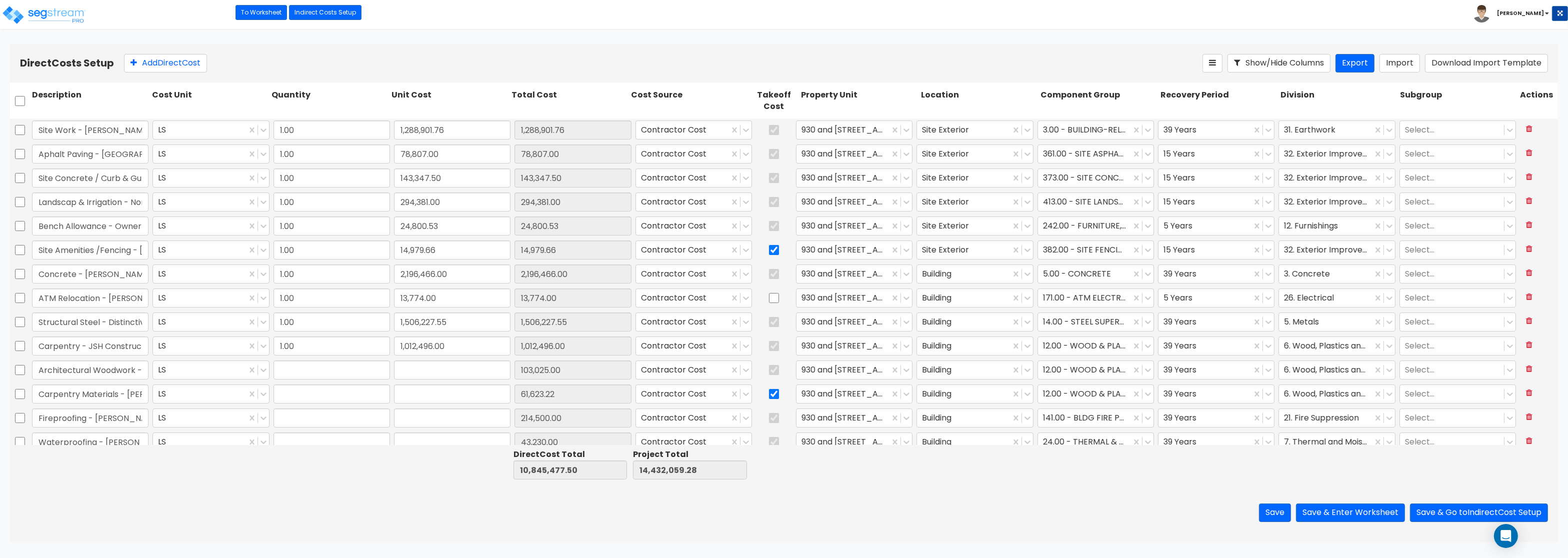
type input "214,500.00"
type input "1.00"
type input "43,230.00"
type input "1.00"
type input "349,852.00"
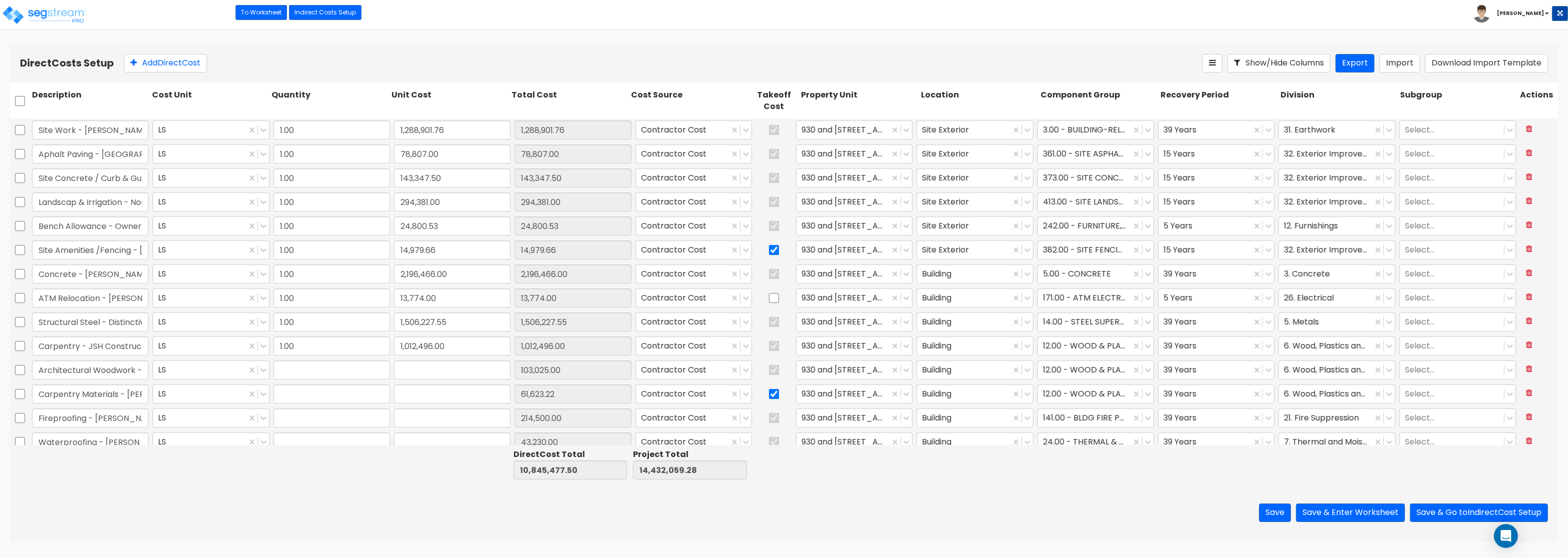
type input "1.00"
type input "161,312.00"
type input "1.00"
type input "9,192.00"
type input "1.00"
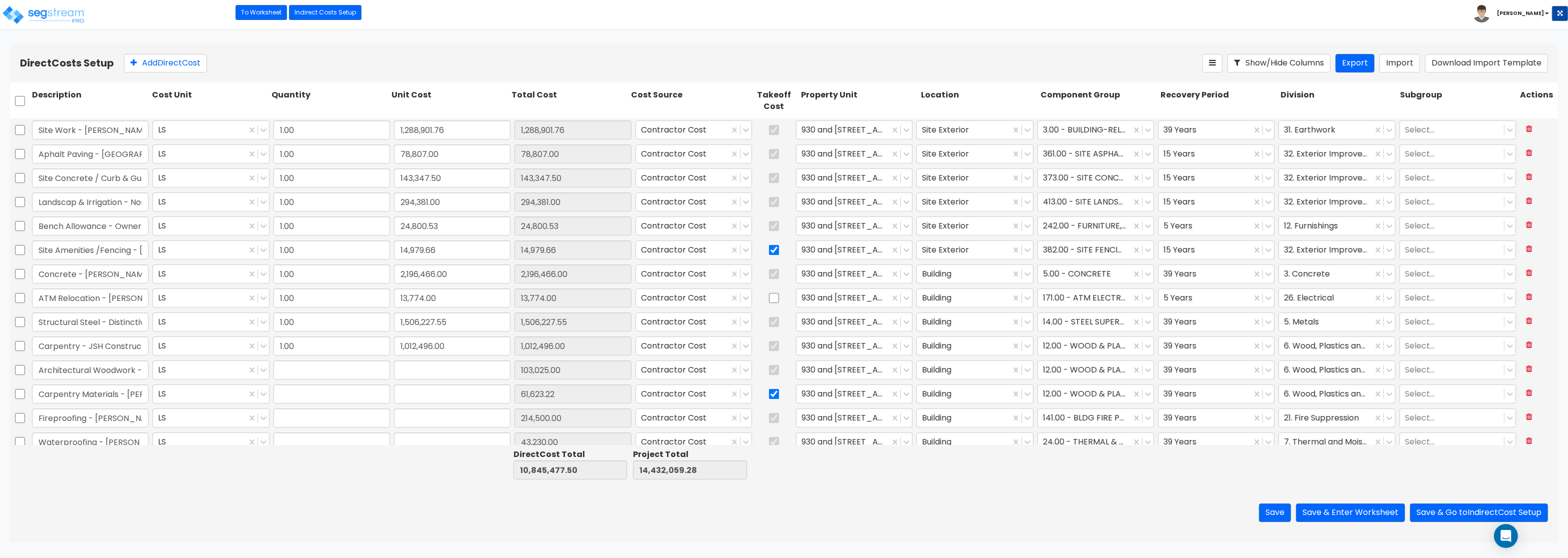
type input "44,180.00"
type input "1.00"
type input "5,165.40"
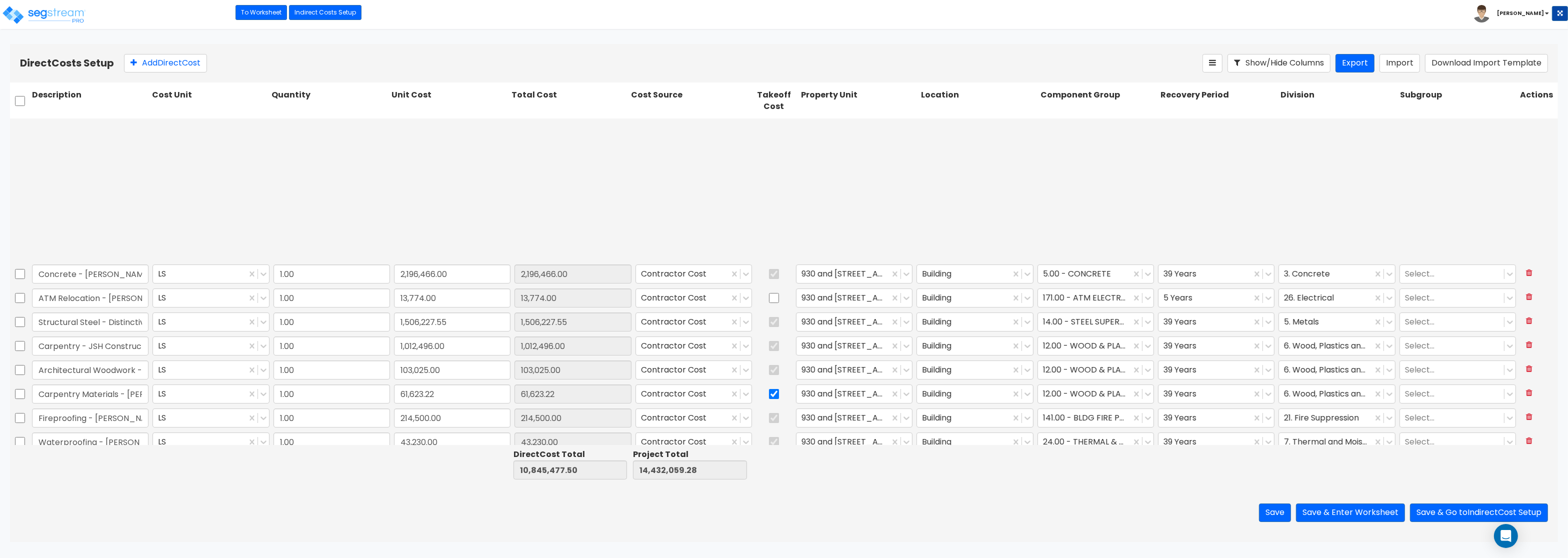
type input "1.00"
type input "158,970.00"
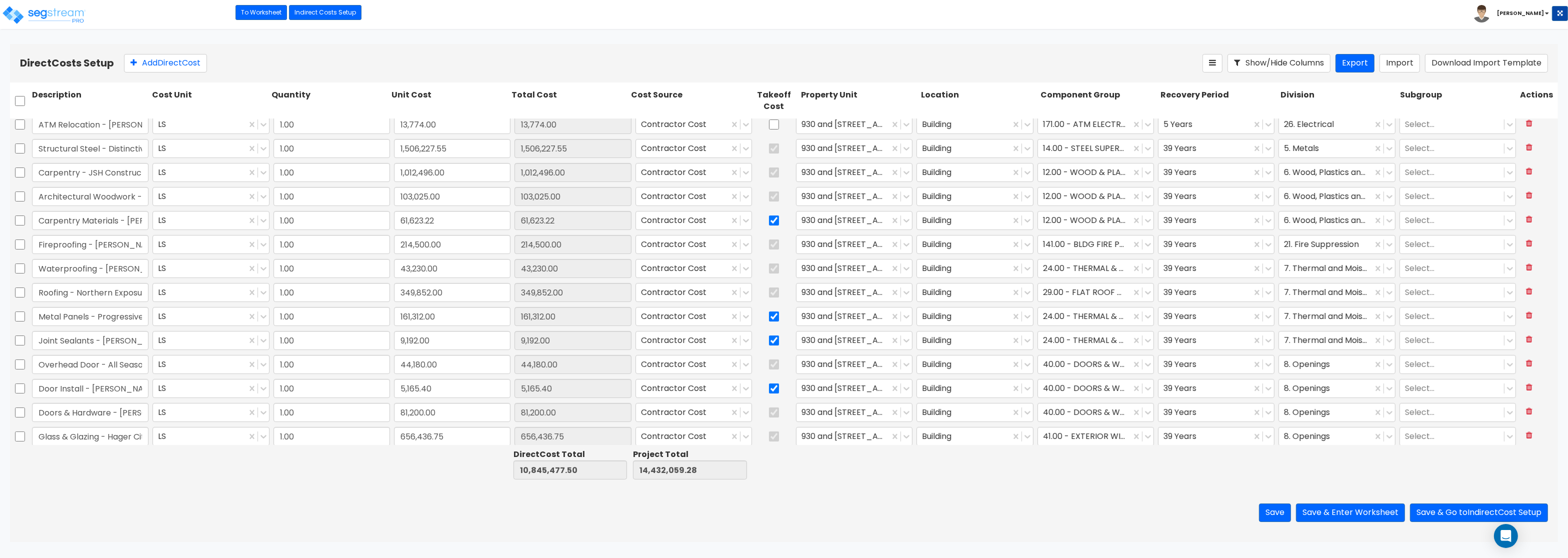
scroll to position [191, 0]
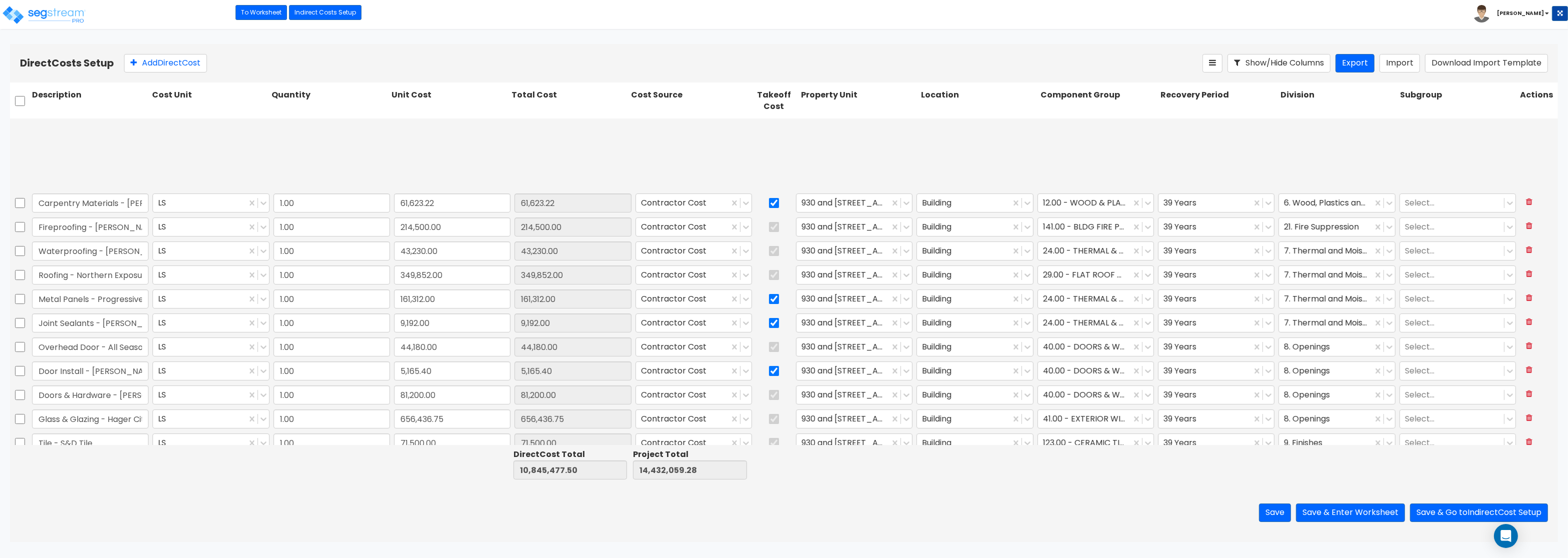
type input "1.00"
type input "163,910.00"
type input "1.00"
type input "32,250.00"
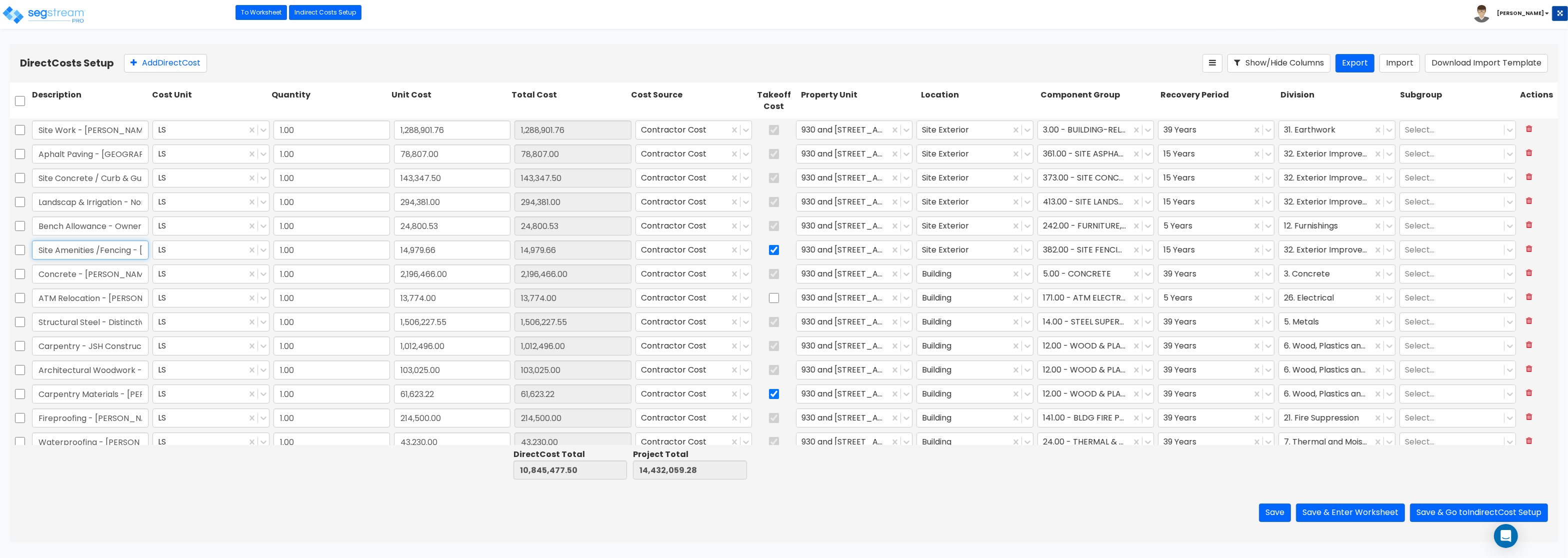
scroll to position [0, 29]
drag, startPoint x: 39, startPoint y: 250, endPoint x: 218, endPoint y: 250, distance: 179.0
click at [149, 250] on input "Site Amenities /Fencing - [PERSON_NAME]" at bounding box center [90, 250] width 116 height 19
click at [24, 254] on input "checkbox" at bounding box center [20, 250] width 10 height 19
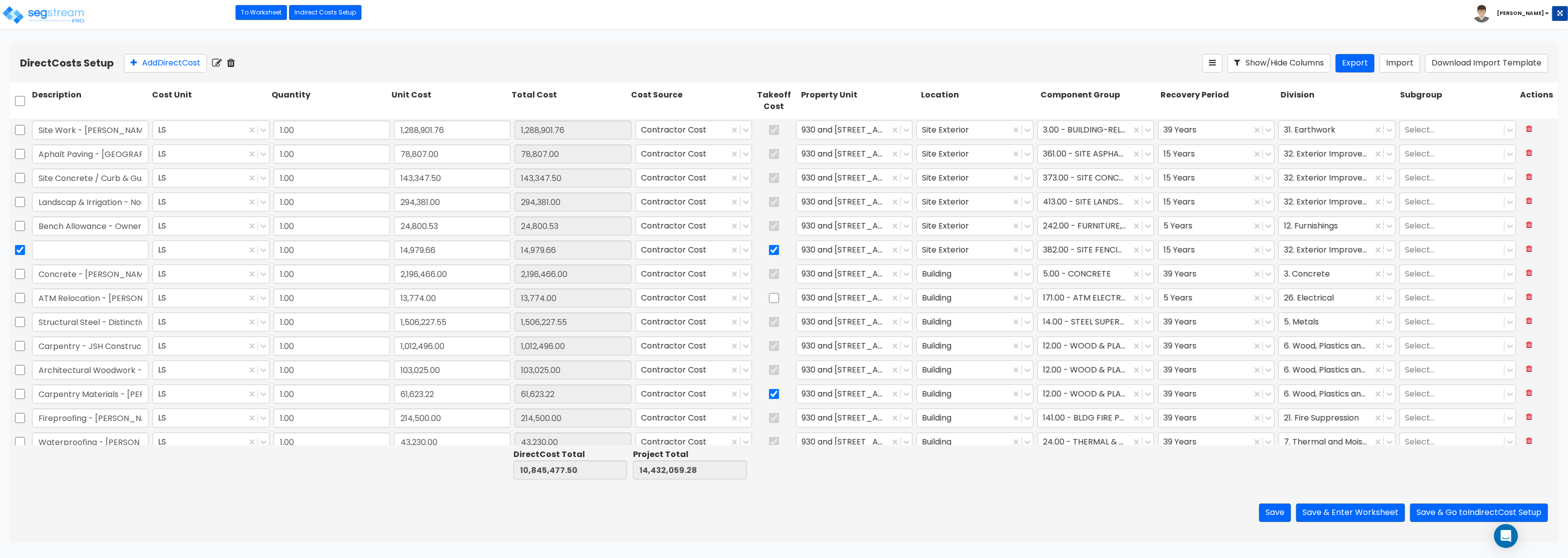
click at [235, 64] on icon at bounding box center [231, 63] width 8 height 10
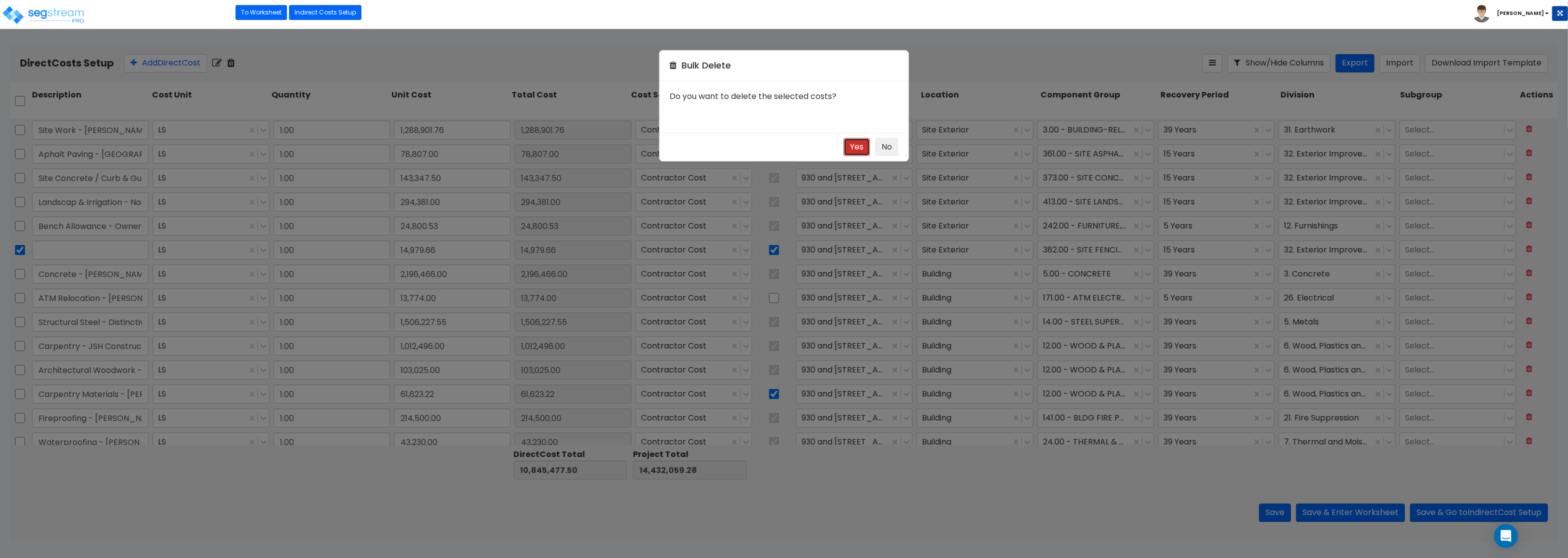
click at [855, 150] on button "Yes" at bounding box center [857, 147] width 27 height 18
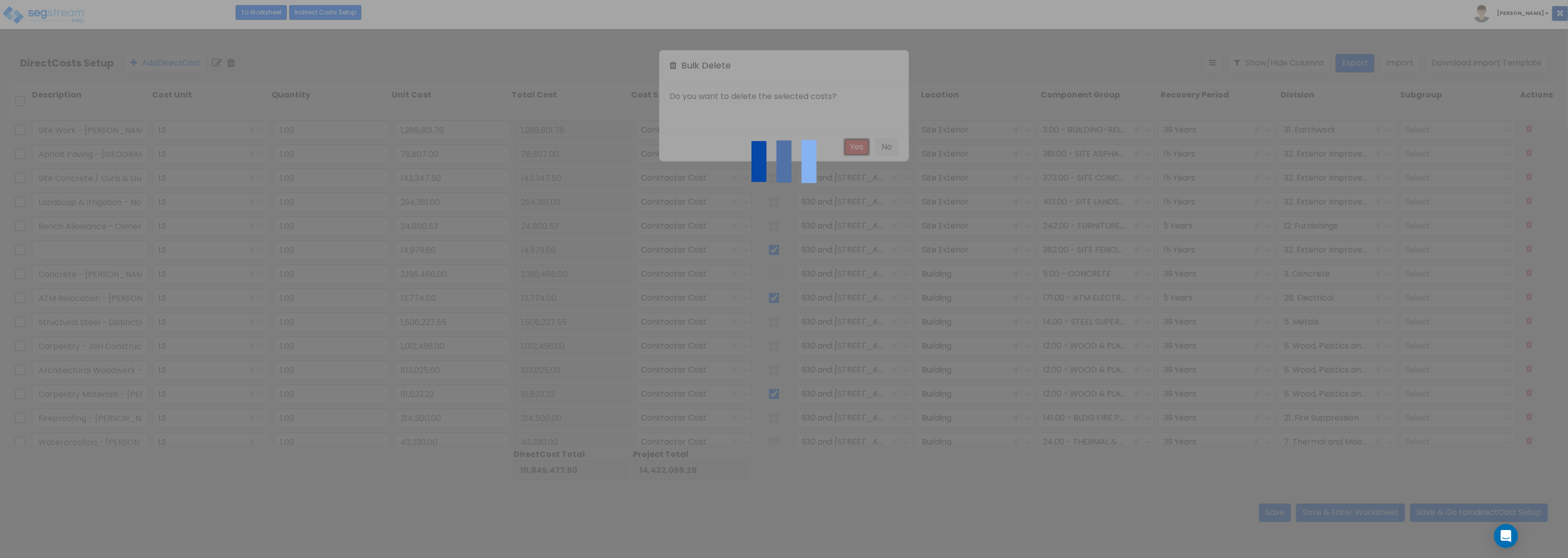
checkbox input "false"
type input "Concrete - [PERSON_NAME] Companies"
type input "2,196,466.00"
type input "ATM Relocation - Rochon"
type input "13,774.00"
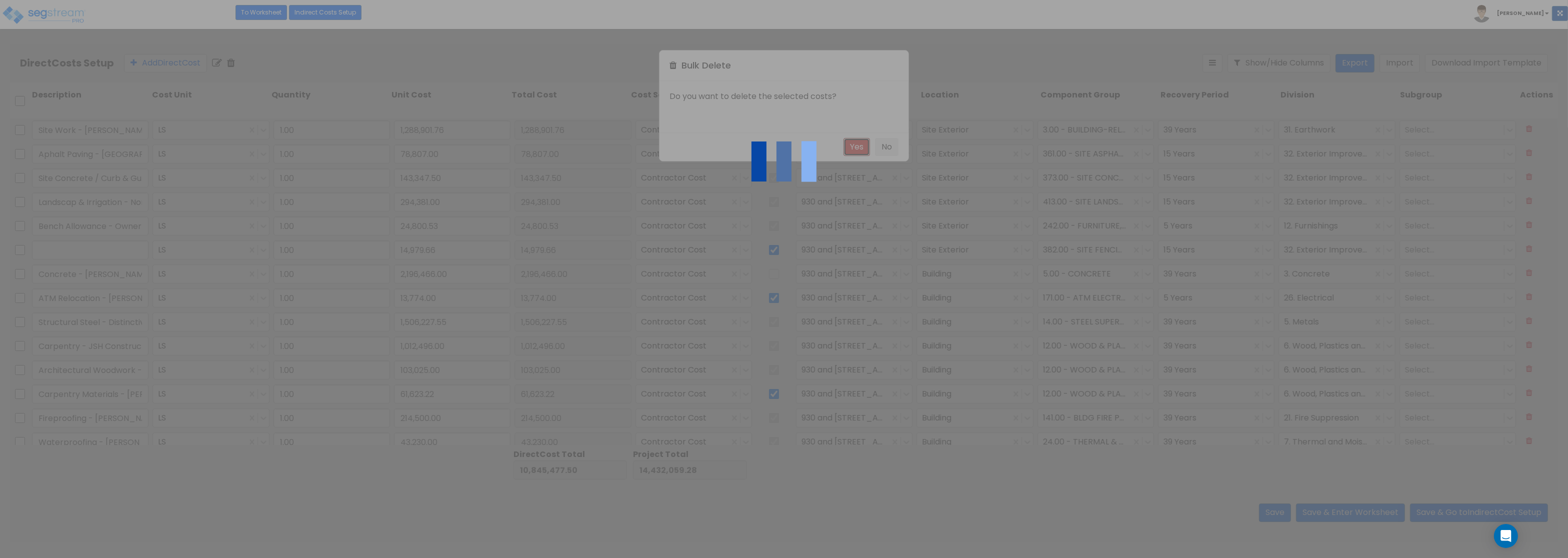
checkbox input "false"
type input "Structural Steel - Distinctive Iron LLC"
type input "1,506,227.55"
checkbox input "true"
type input "Carpentry - JSH Construction"
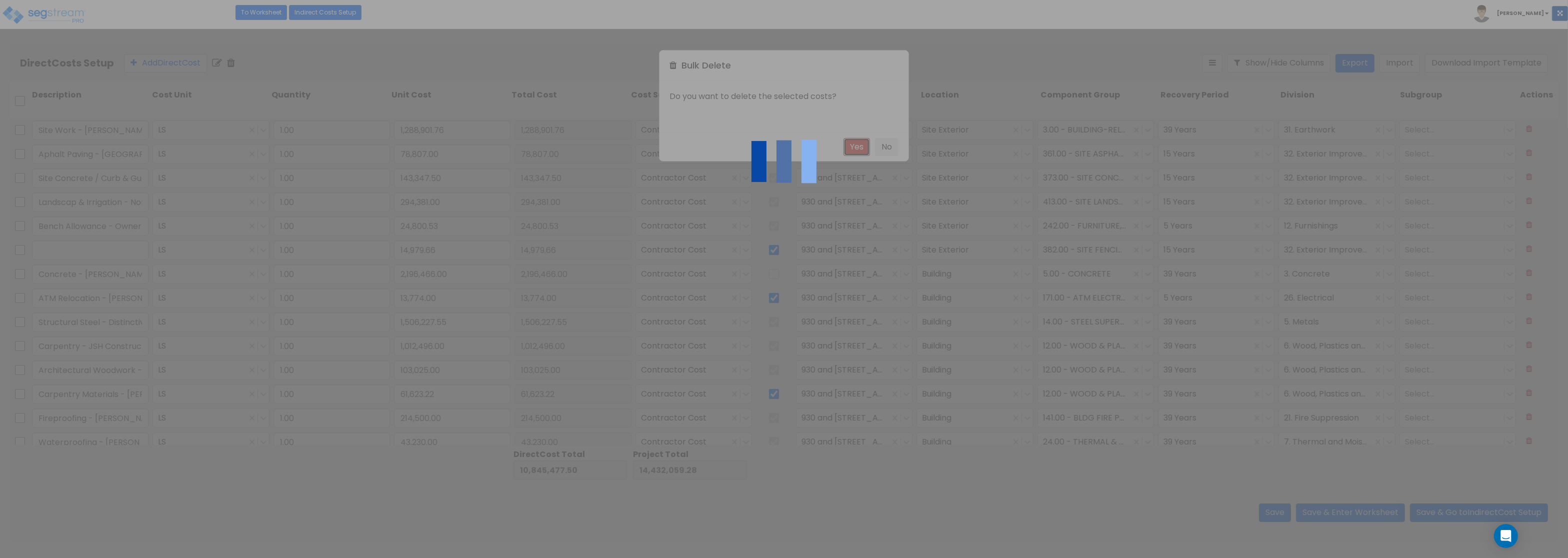
type input "1,012,496.00"
type input "Architectural Woodwork - Distinctive Cabinets"
type input "103,025.00"
type input "Carpentry Materials - [PERSON_NAME]"
type input "61,623.22"
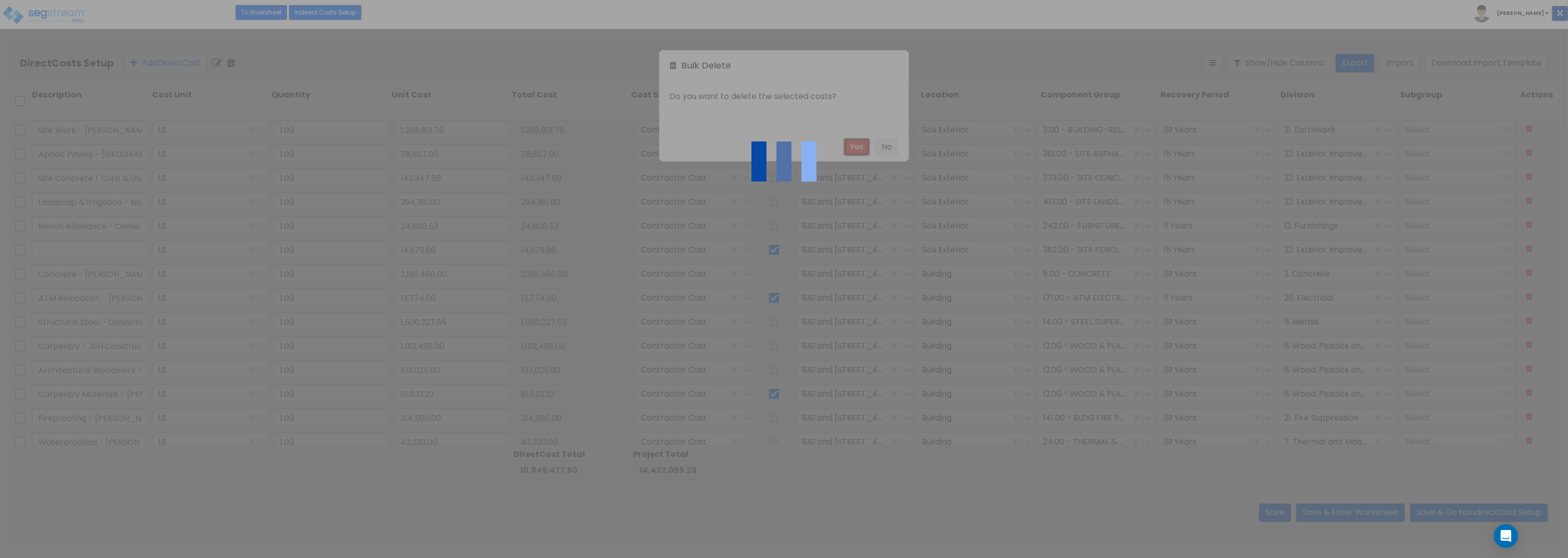
type input "Fireproofing - [PERSON_NAME] Insulation"
type input "214,500.00"
type input "Waterproofing - [PERSON_NAME] Insulation"
type input "43,230.00"
type input "Roofing - Northern Exposure Roofing"
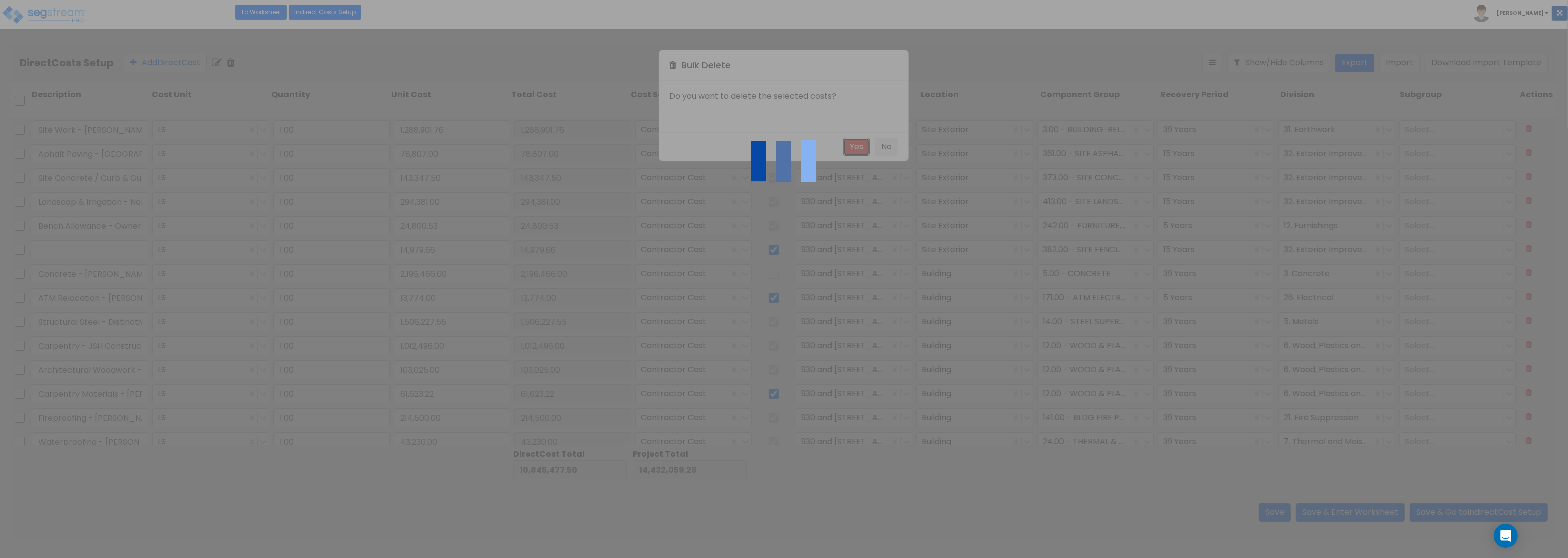
type input "349,852.00"
type input "Metal Panels - Progressive Building Systems"
type input "161,312.00"
type input "Joint Sealants - [PERSON_NAME] Caulking"
type input "9,192.00"
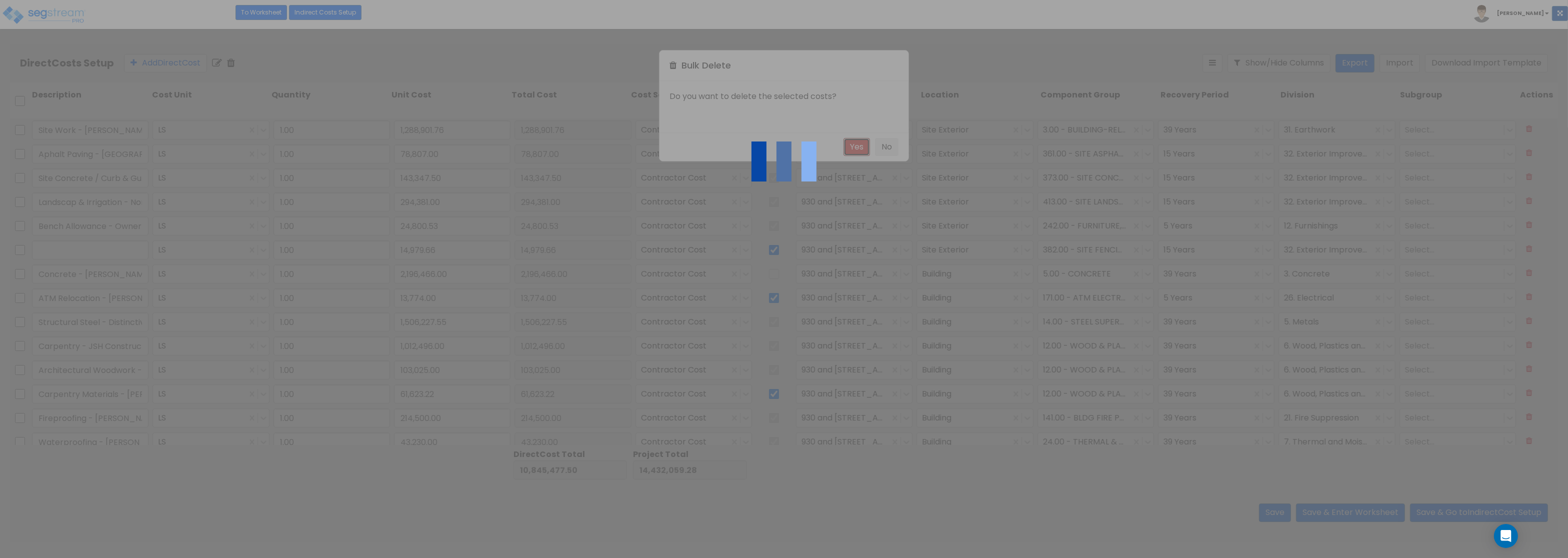
type input "Overhead Door - All Season Garage Door"
type input "44,180.00"
type input "Door Install - [PERSON_NAME]"
type input "5,165.40"
type input "Doors & Hardware - [PERSON_NAME] Hardware Co"
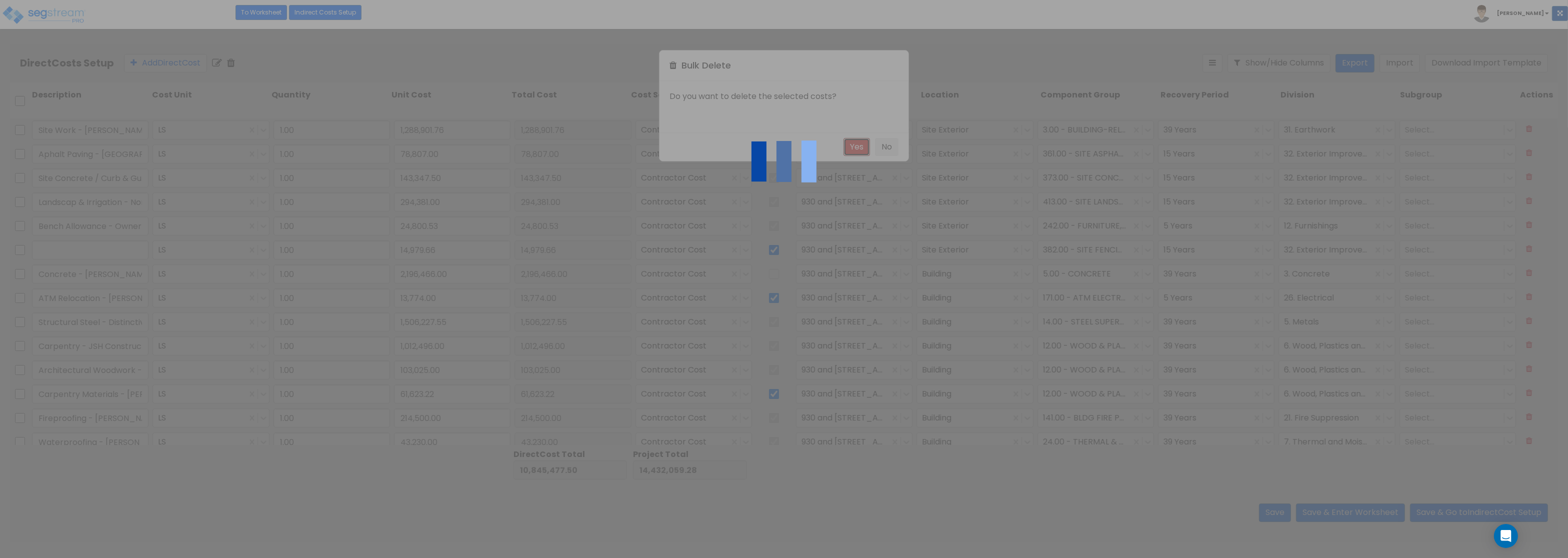
type input "81,200.00"
type input "2,196,466.00"
type input "13,774.00"
type input "1,506,227.55"
type input "1,012,496.00"
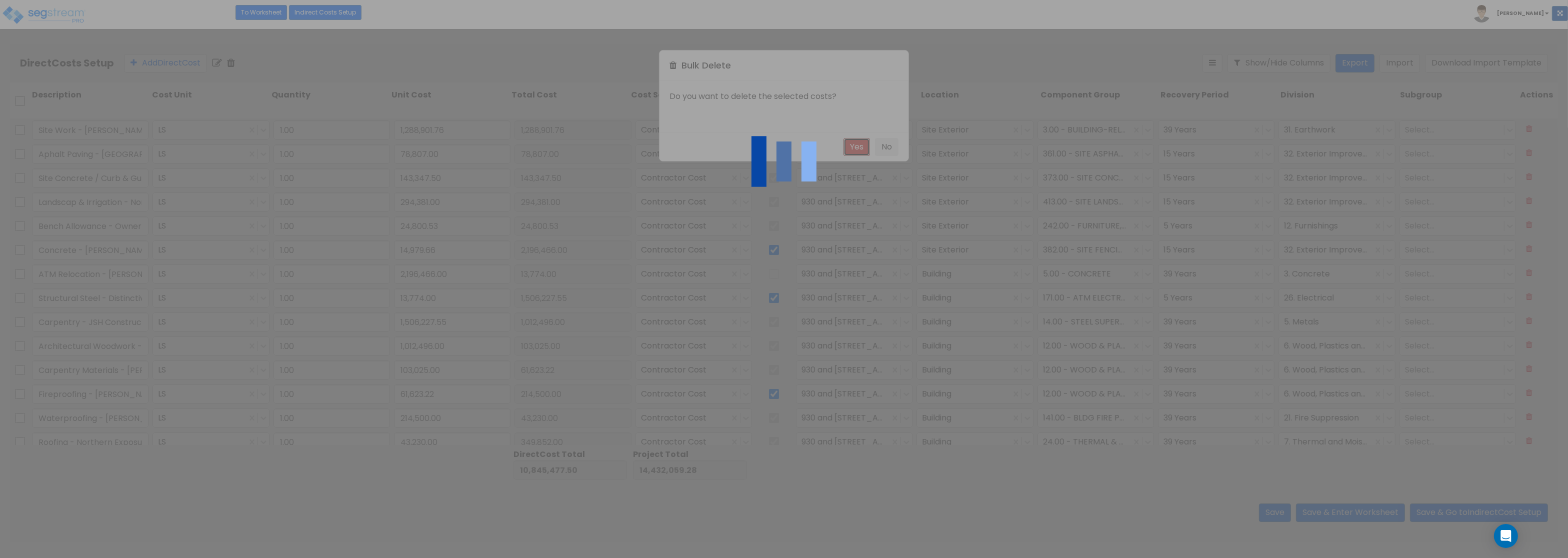
type input "103,025.00"
type input "61,623.22"
type input "214,500.00"
type input "43,230.00"
type input "349,852.00"
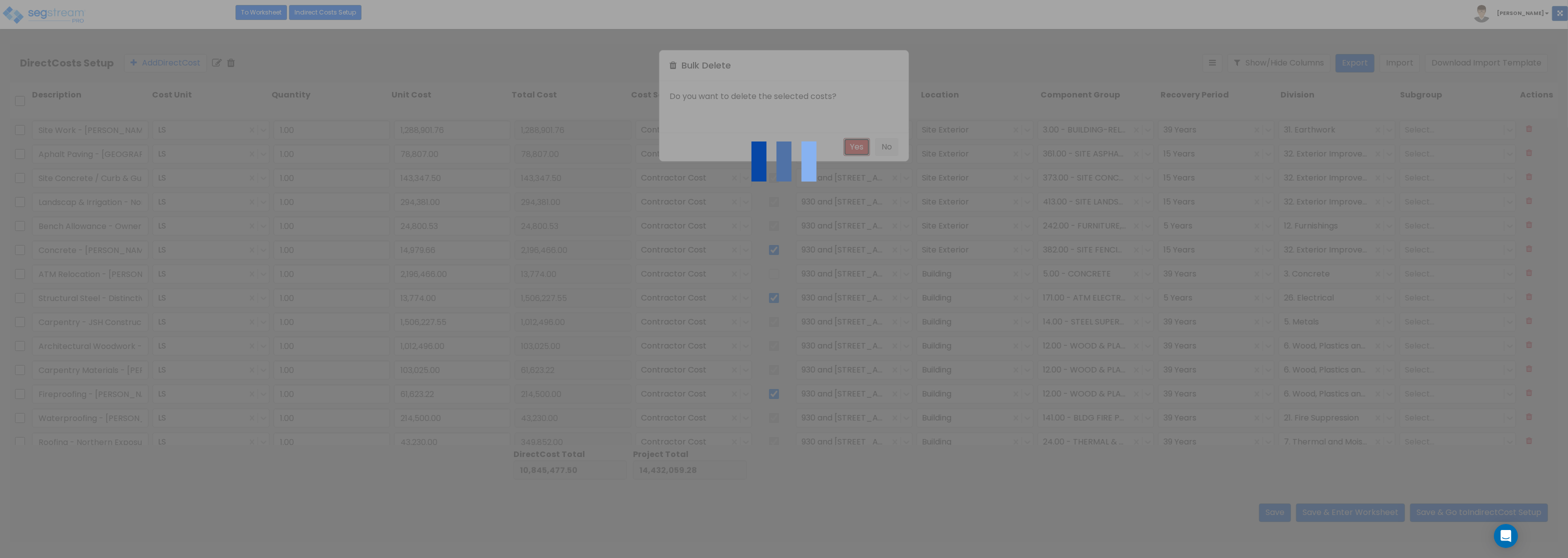
type input "161,312.00"
type input "9,192.00"
type input "44,180.00"
type input "5,165.40"
type input "81,200.00"
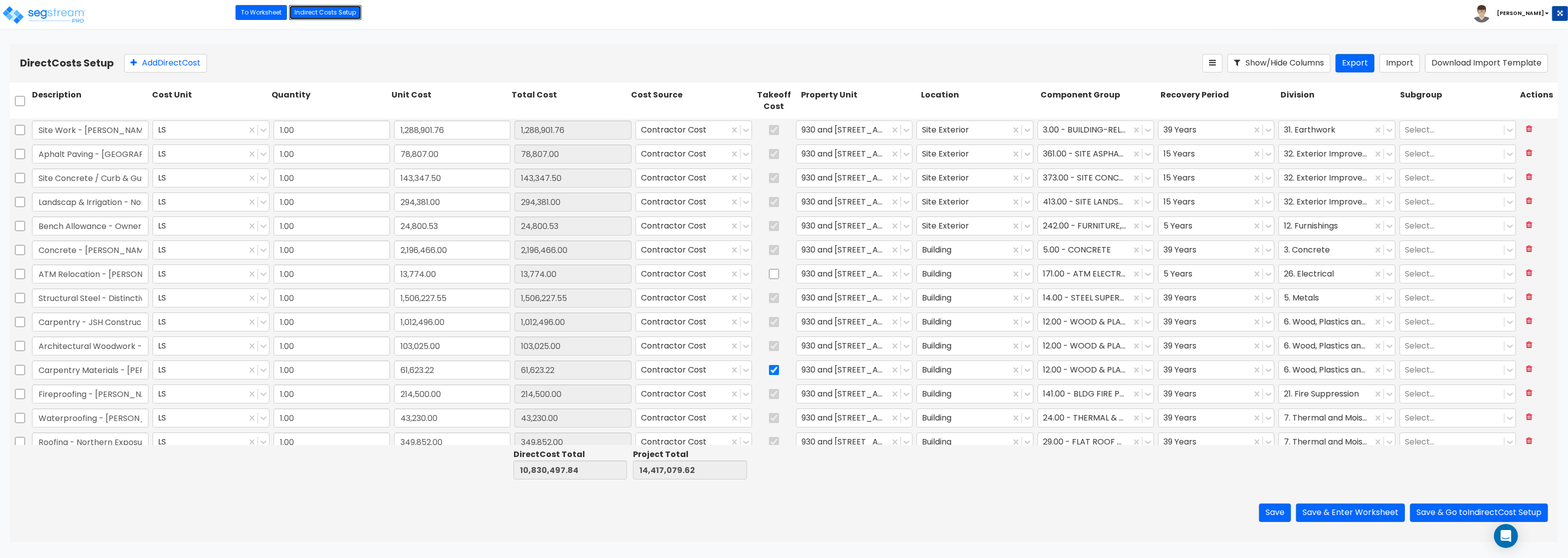
click at [326, 10] on link "Indirect Costs Setup" at bounding box center [325, 12] width 73 height 15
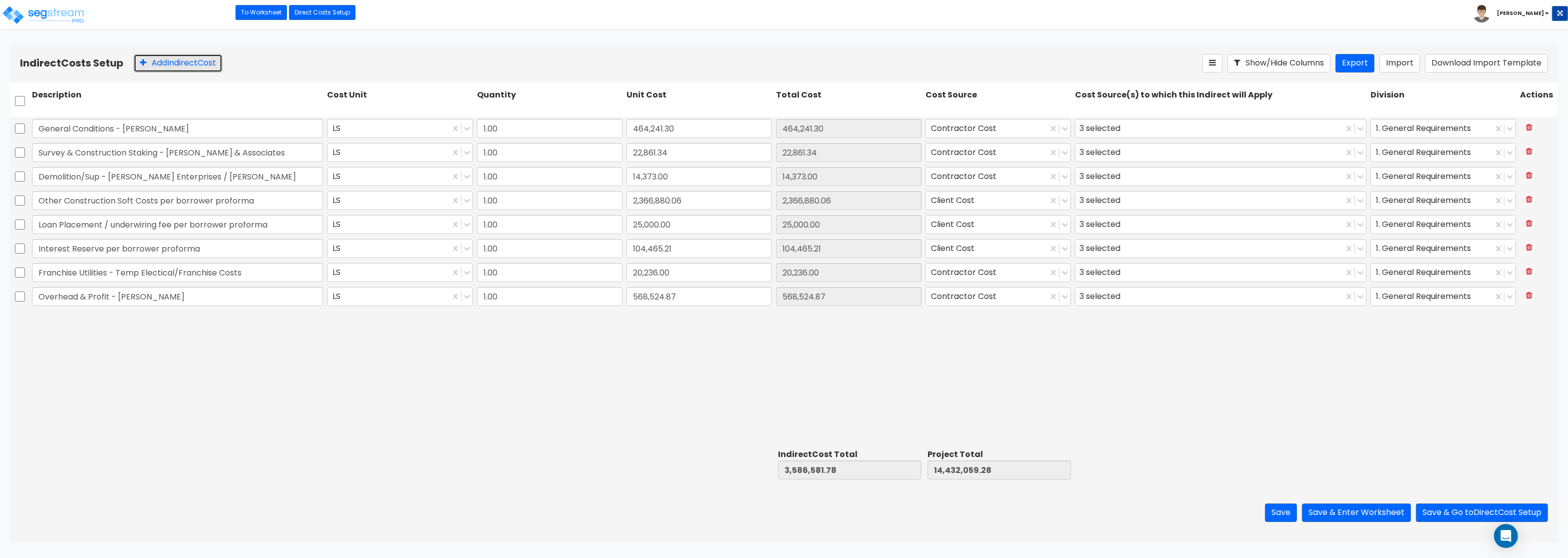
click at [184, 59] on button "Add Indirect Cost" at bounding box center [178, 63] width 89 height 18
type input "Site Amenities /Fencing - [PERSON_NAME]"
click at [657, 322] on input "0" at bounding box center [699, 320] width 145 height 19
type input "14,979.66"
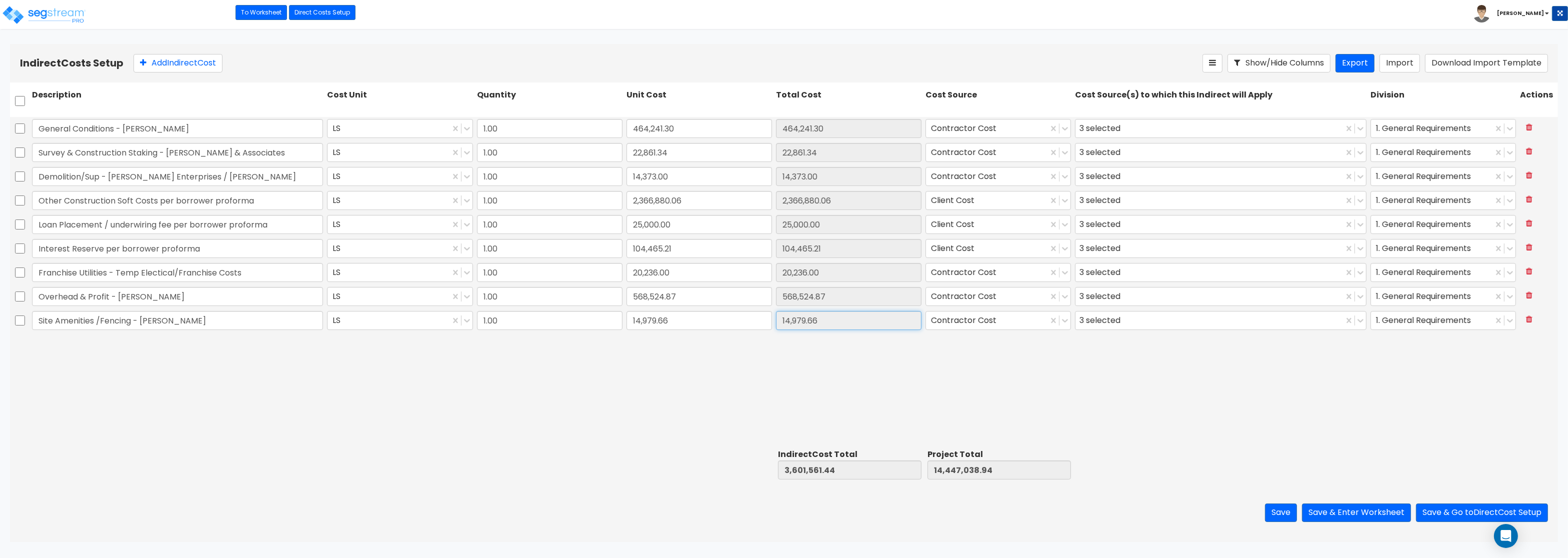
click at [836, 328] on input "14,979.66" at bounding box center [849, 320] width 145 height 19
click at [1361, 515] on button "Save & Enter Worksheet" at bounding box center [1356, 513] width 109 height 18
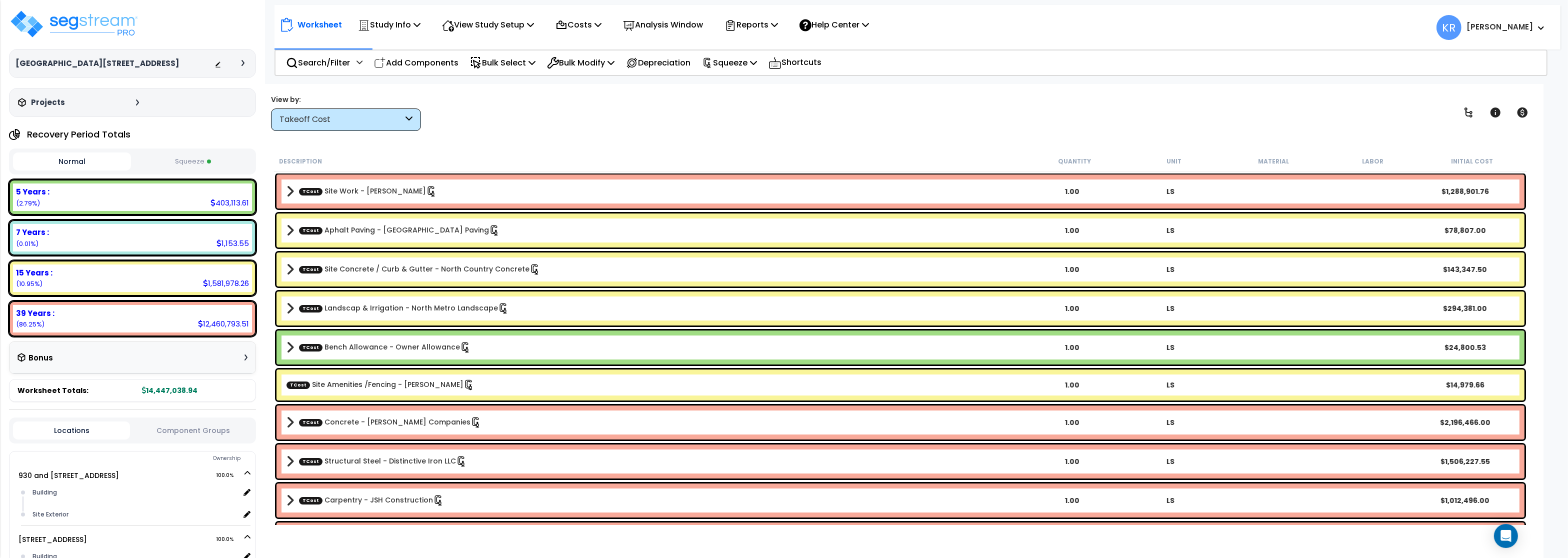
click at [376, 123] on div "Takeoff Cost" at bounding box center [341, 120] width 123 height 11
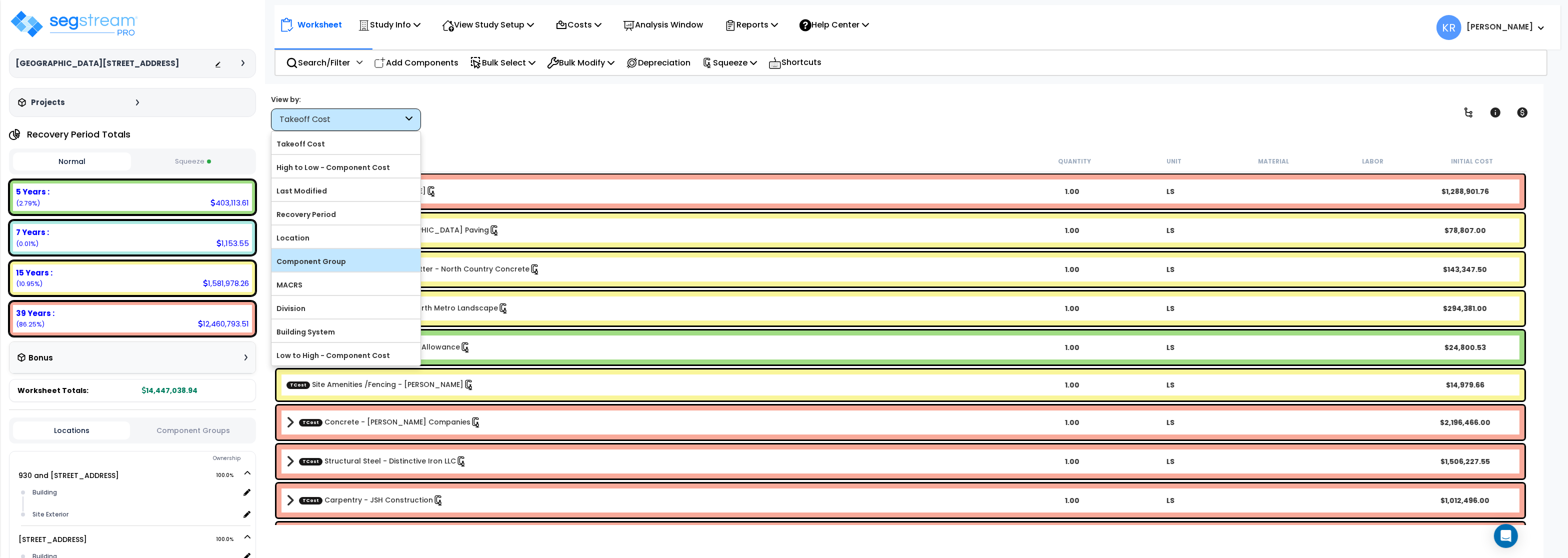
click at [322, 252] on div "Component Group" at bounding box center [345, 260] width 149 height 23
click at [322, 262] on label "Component Group" at bounding box center [345, 261] width 149 height 15
click at [0, 0] on input "Component Group" at bounding box center [0, 0] width 0 height 0
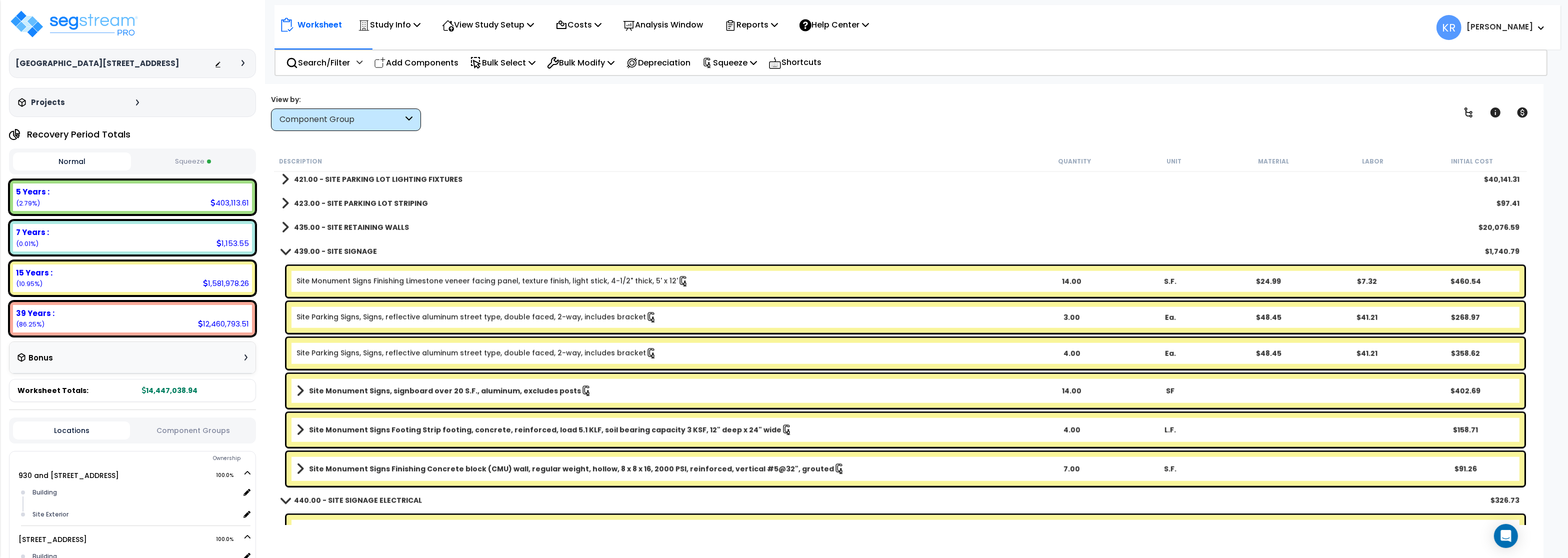
scroll to position [1987, 0]
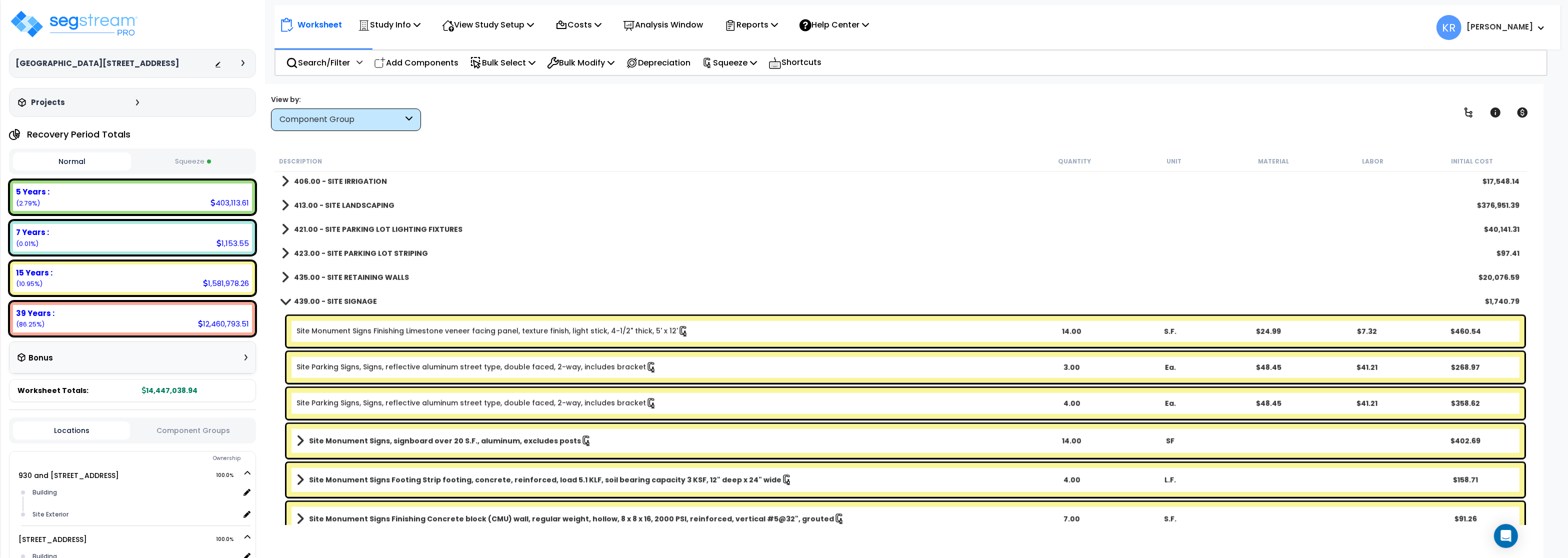
click at [385, 281] on b "435.00 - SITE RETAINING WALLS" at bounding box center [351, 277] width 115 height 10
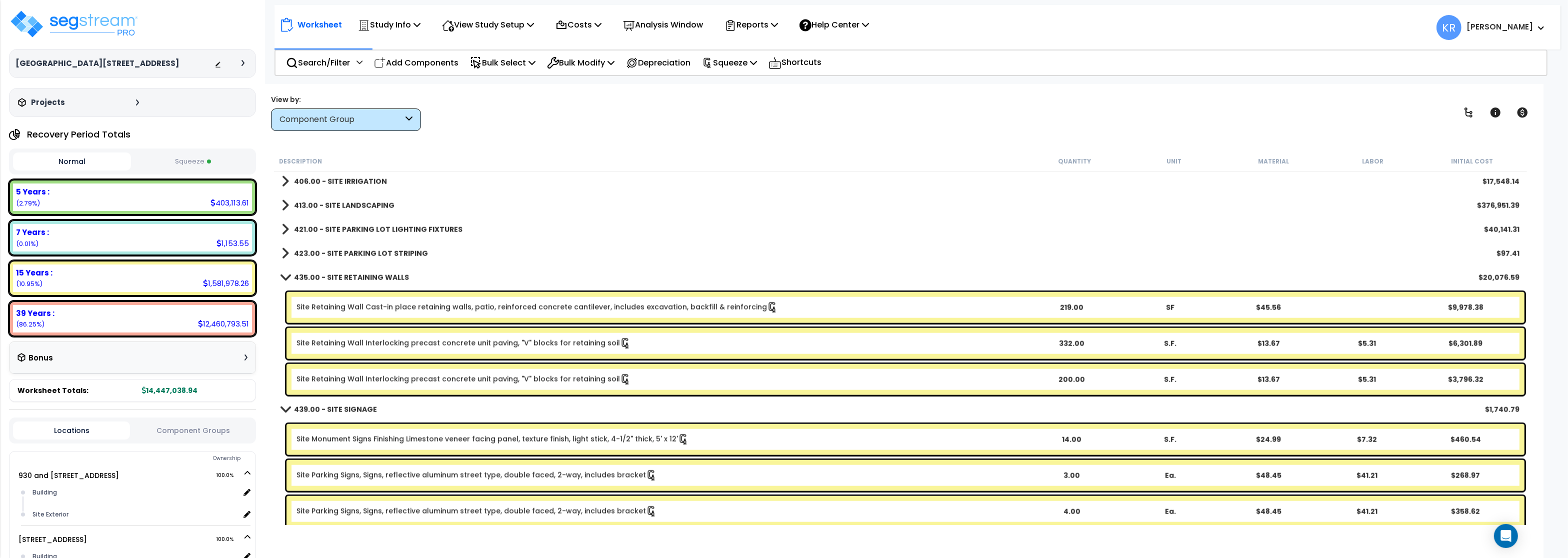
click at [382, 303] on link "Site Retaining Wall Cast-in place retaining walls, patio, reinforced concrete c…" at bounding box center [537, 308] width 482 height 11
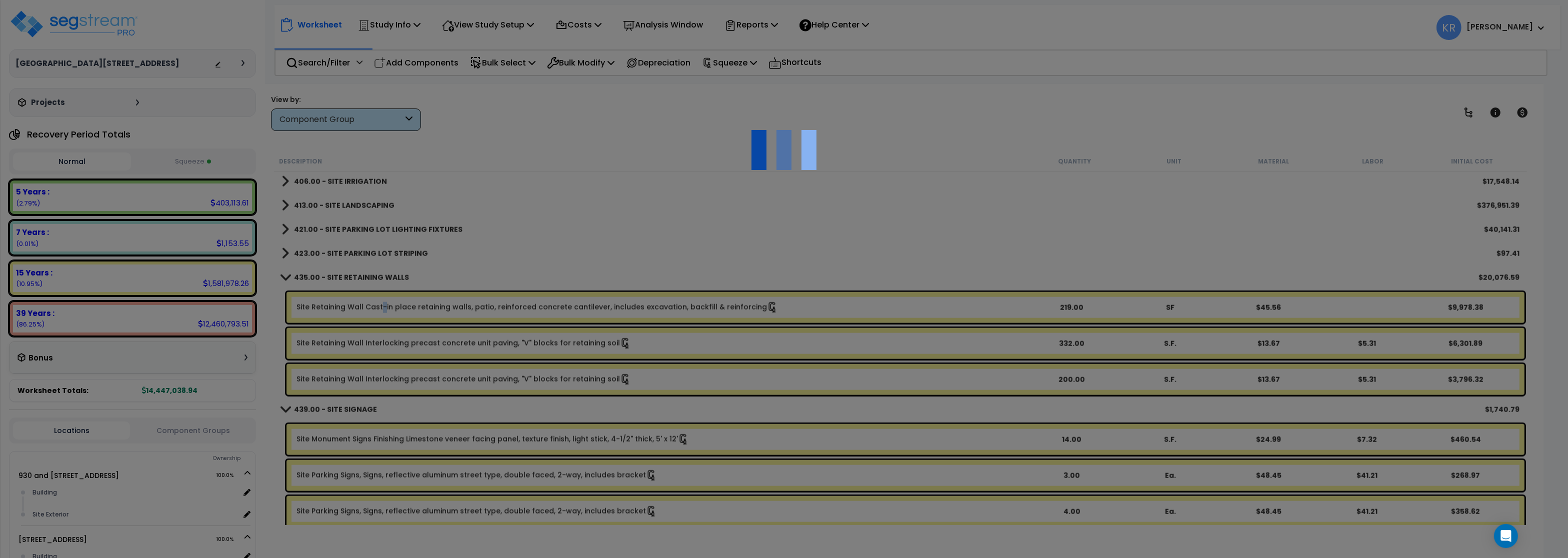
select select "45778543"
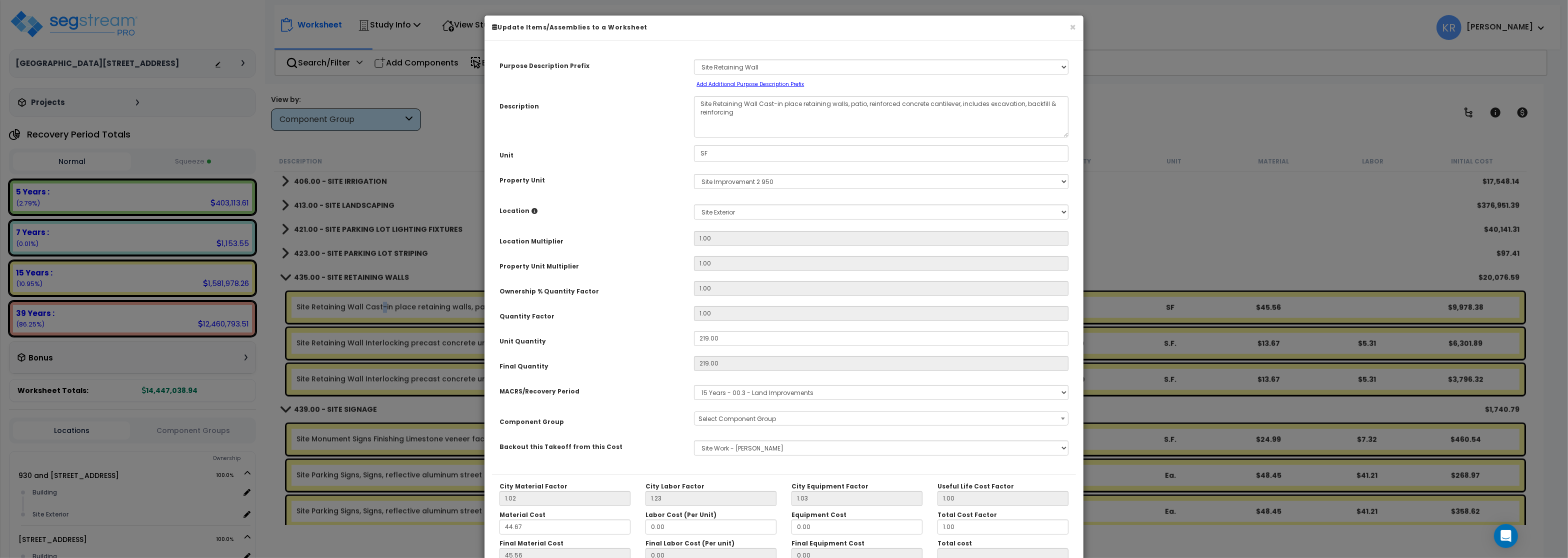
select select "56824"
click at [1070, 30] on button "×" at bounding box center [1072, 27] width 6 height 11
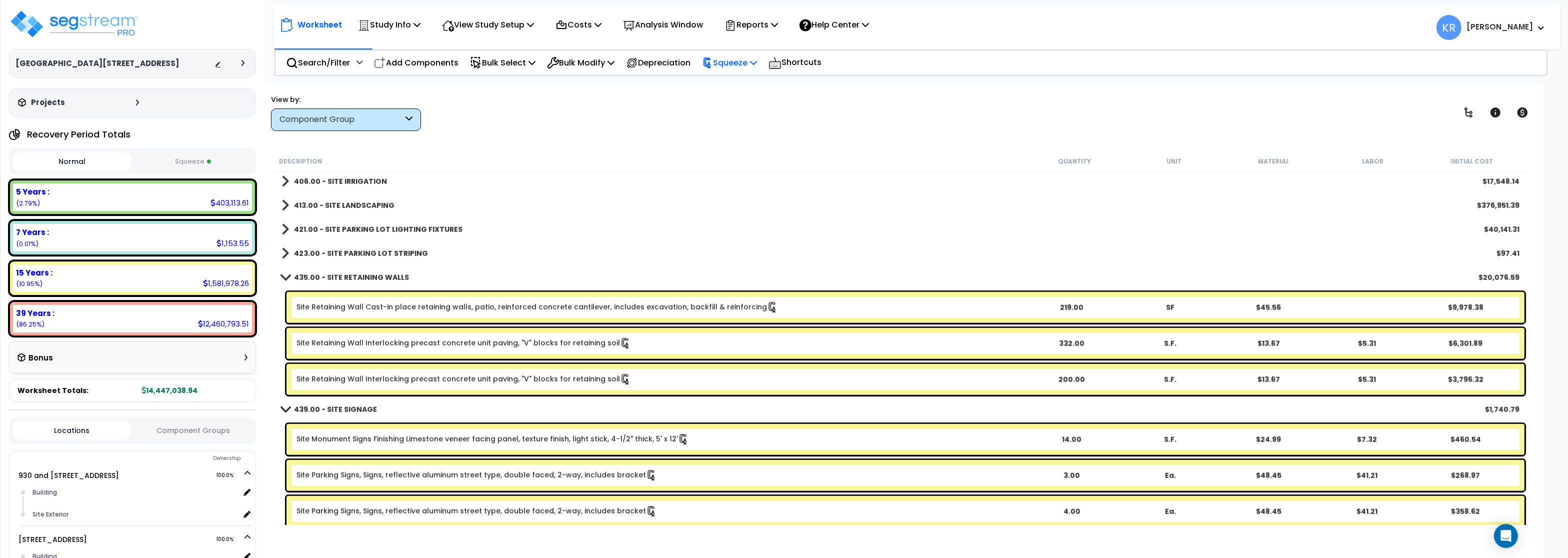
click at [745, 64] on p "Squeeze" at bounding box center [730, 62] width 55 height 13
click at [754, 102] on link "Reset Squeeze" at bounding box center [747, 106] width 99 height 20
